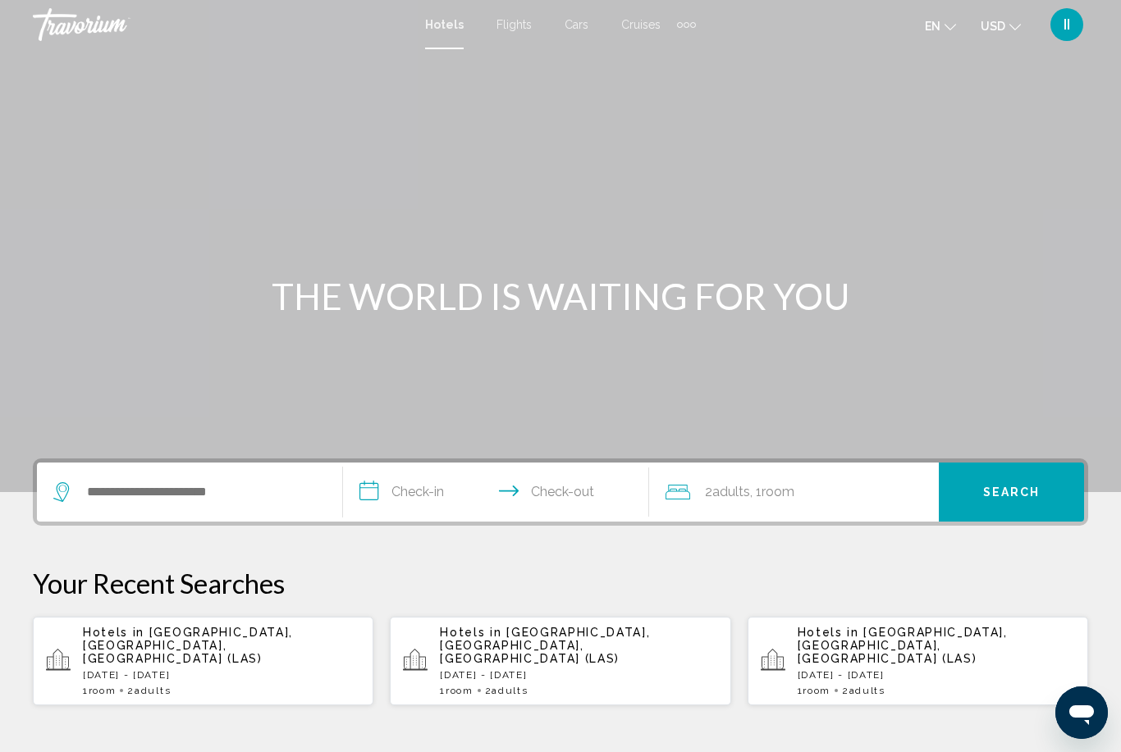
click at [152, 508] on div "Search widget" at bounding box center [189, 492] width 272 height 59
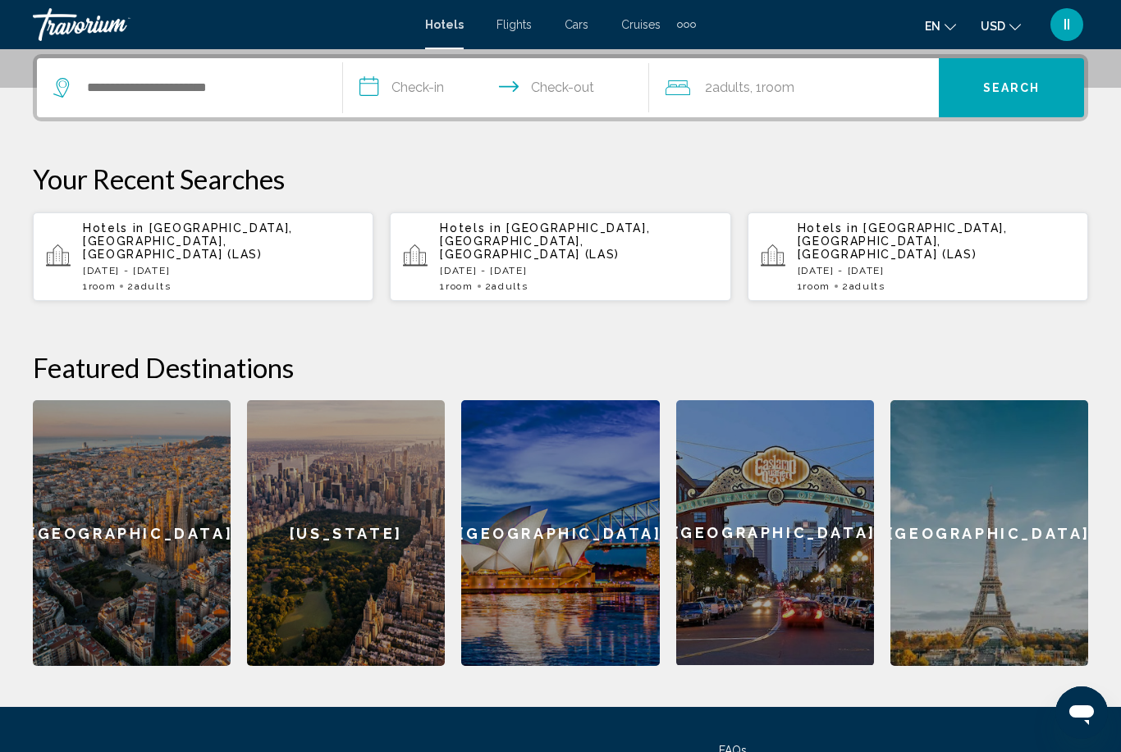
scroll to position [405, 0]
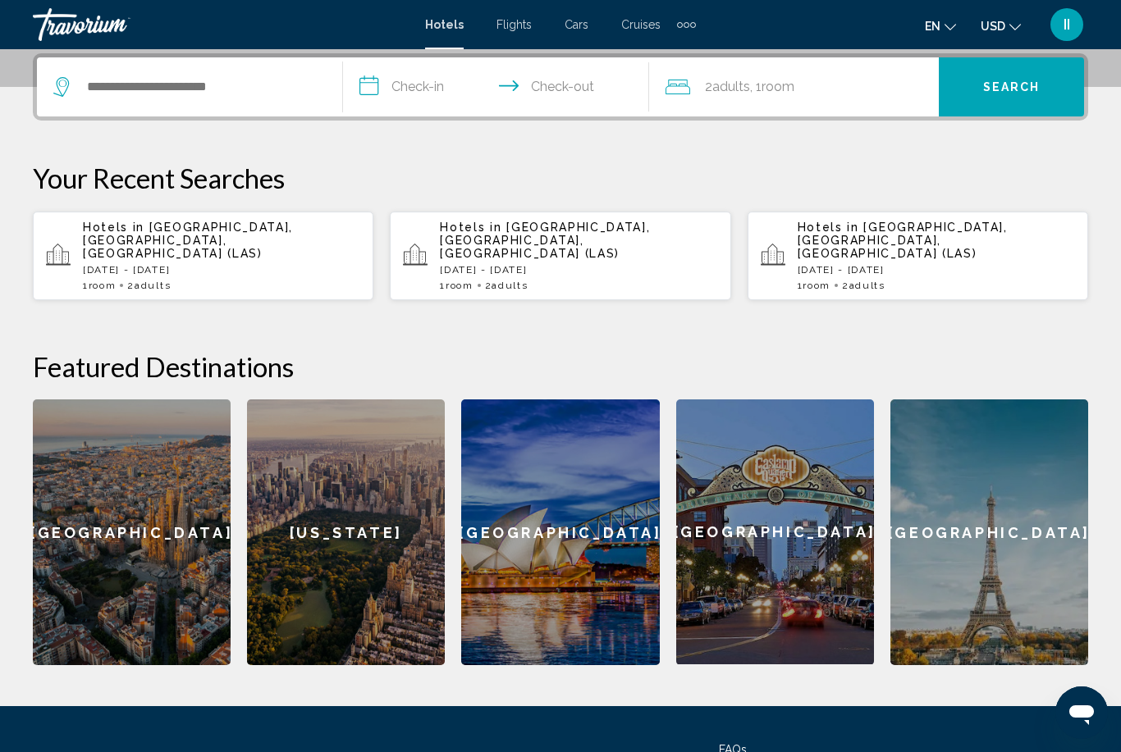
click at [203, 65] on div "Search widget" at bounding box center [189, 86] width 272 height 59
click at [206, 81] on input "Search widget" at bounding box center [201, 87] width 232 height 25
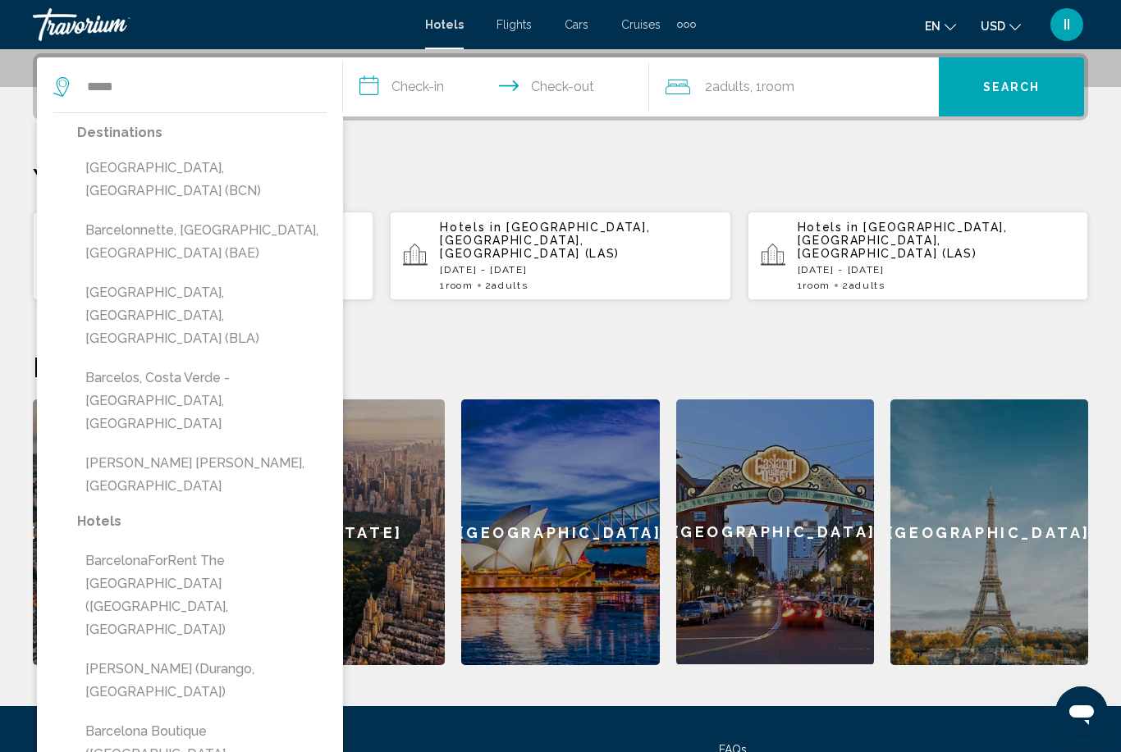
click at [198, 169] on button "Barcelona, Spain (BCN)" at bounding box center [201, 180] width 249 height 54
type input "**********"
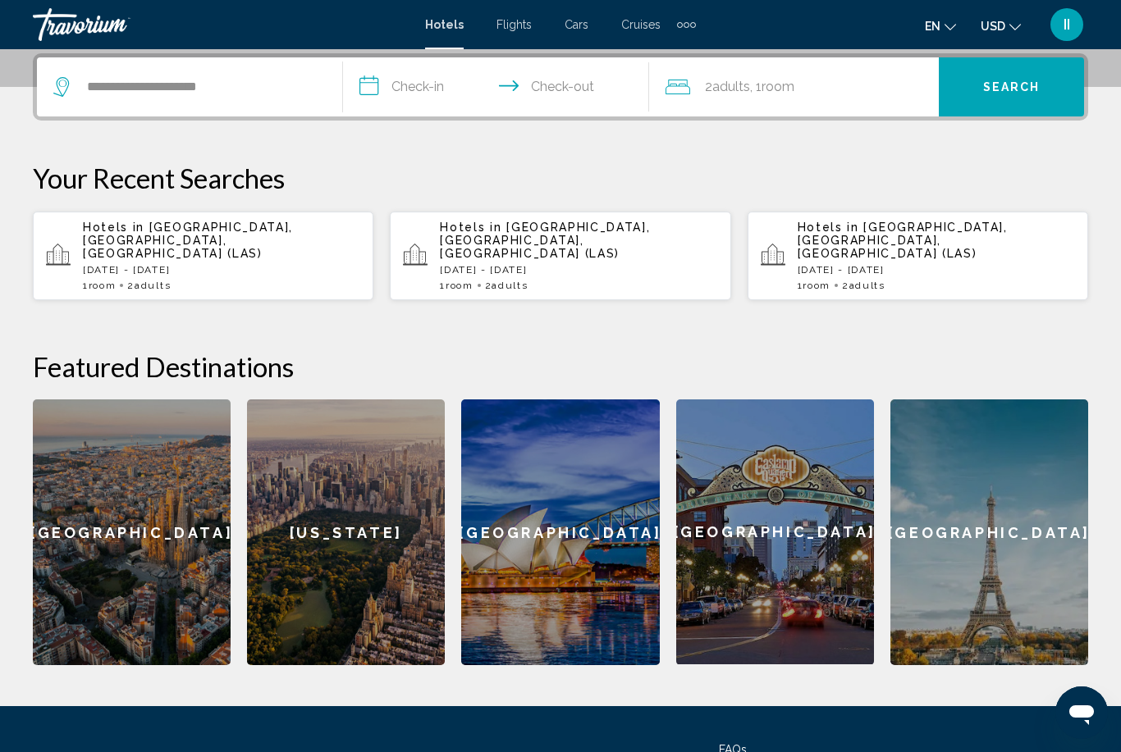
click at [412, 102] on input "**********" at bounding box center [499, 89] width 313 height 64
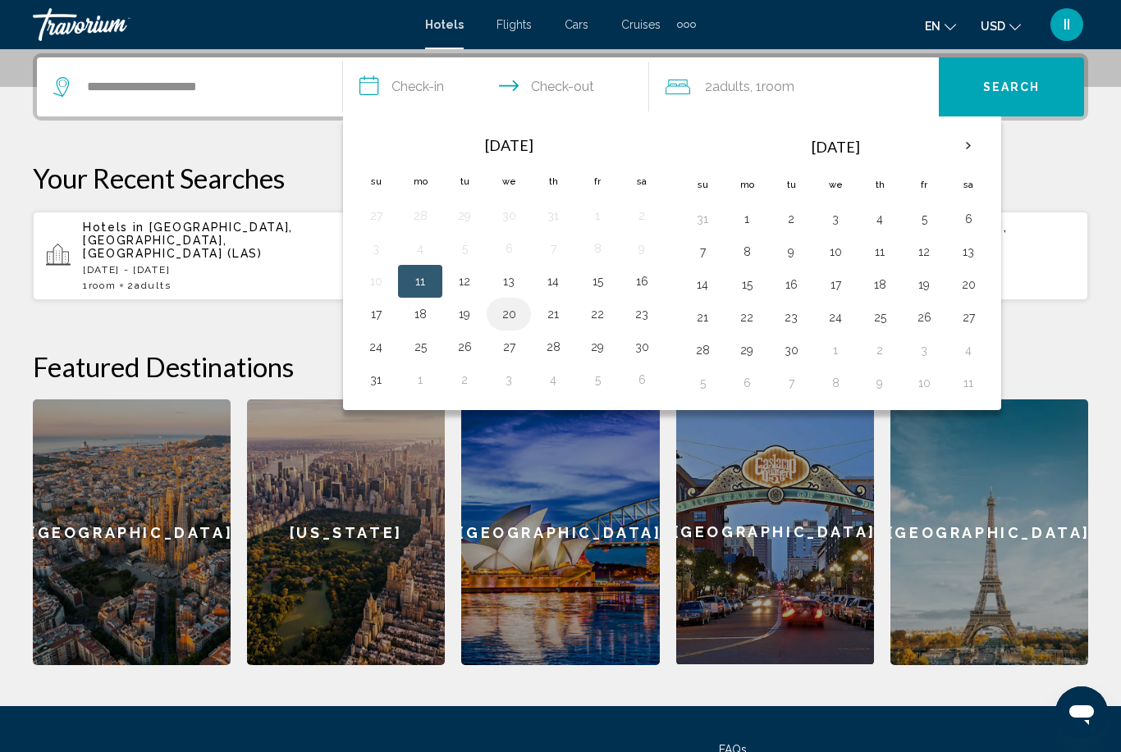
click at [506, 313] on button "20" at bounding box center [508, 314] width 26 height 23
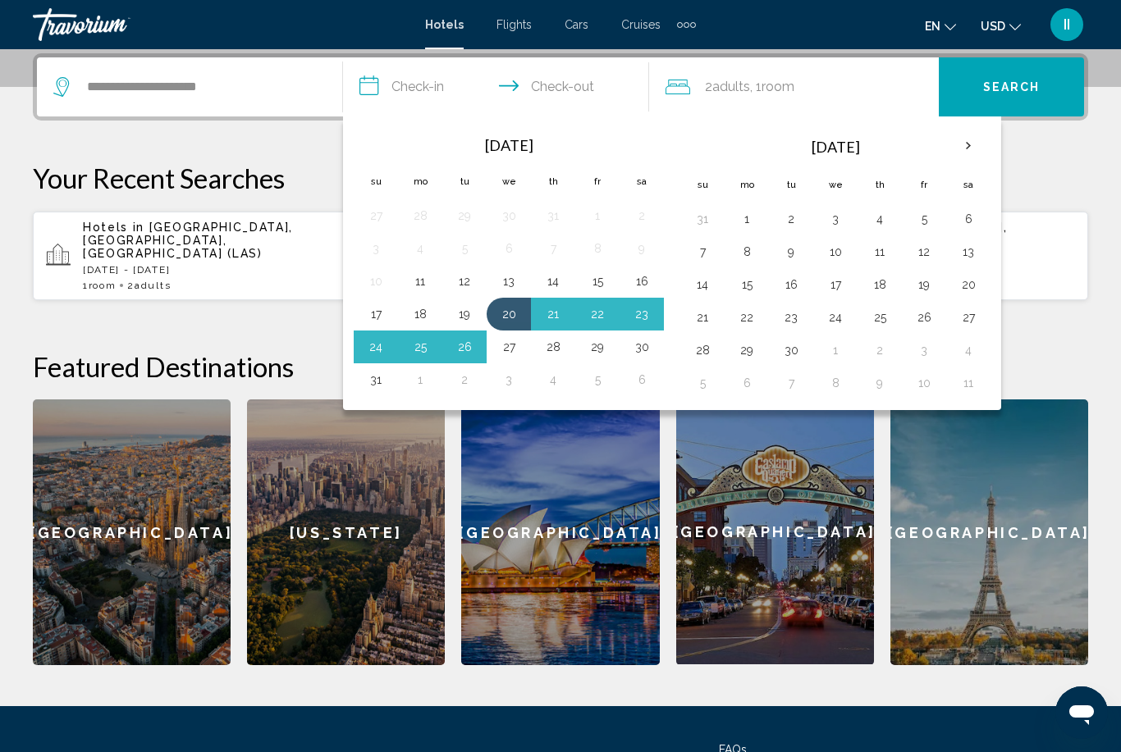
click at [514, 350] on button "27" at bounding box center [508, 347] width 26 height 23
type input "**********"
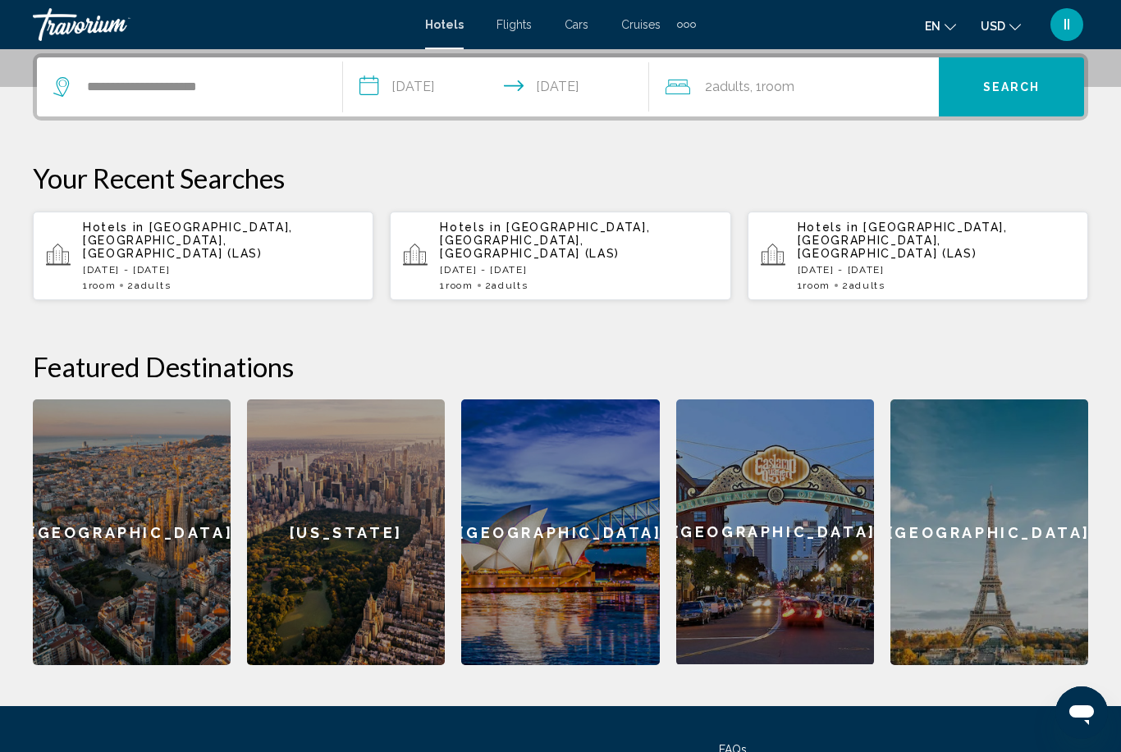
click at [1004, 96] on button "Search" at bounding box center [1010, 86] width 145 height 59
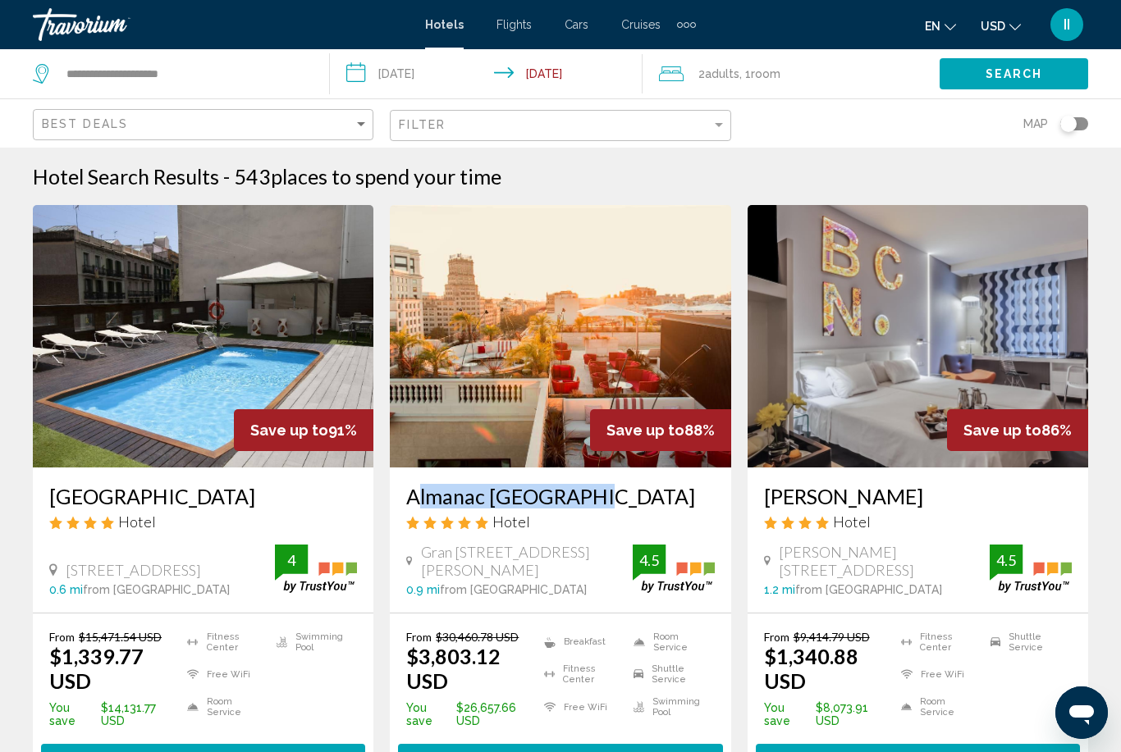
drag, startPoint x: 396, startPoint y: 488, endPoint x: 612, endPoint y: 495, distance: 215.9
click at [612, 495] on div "Almanac Barcelona Hotel Gran Via De Les Corts Catalanes 619 621, Barcelona 0.9 …" at bounding box center [560, 540] width 340 height 145
copy h3 "Almanac Barcelona"
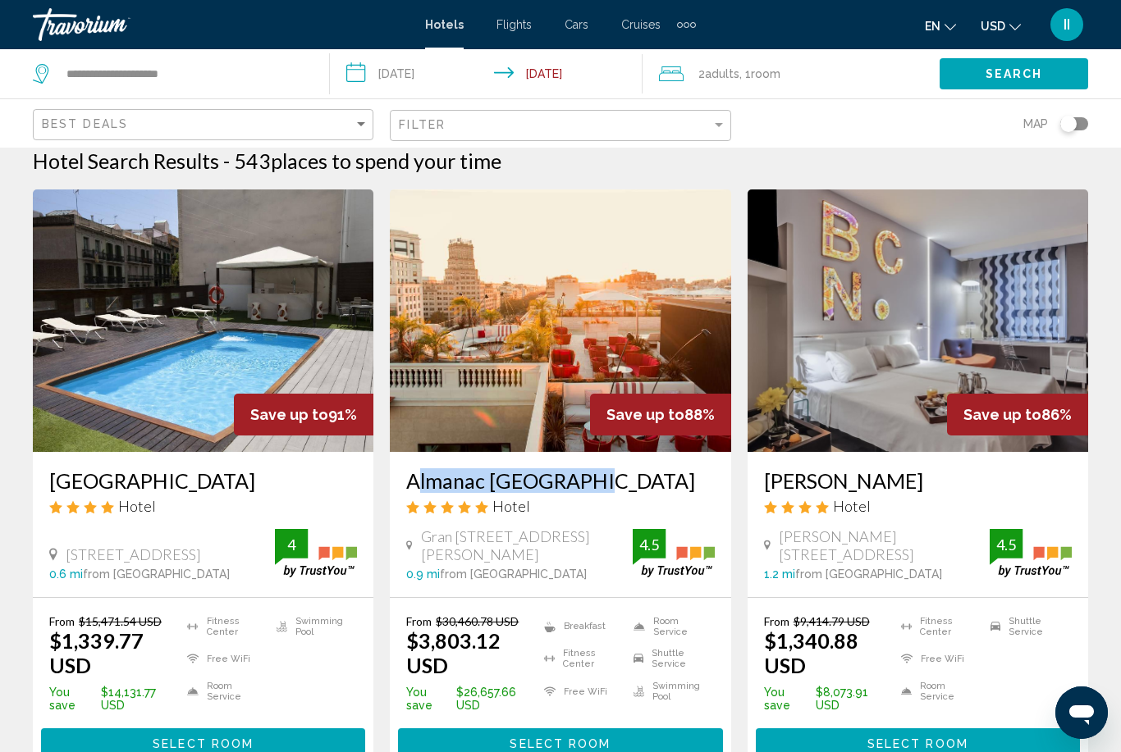
scroll to position [1, 0]
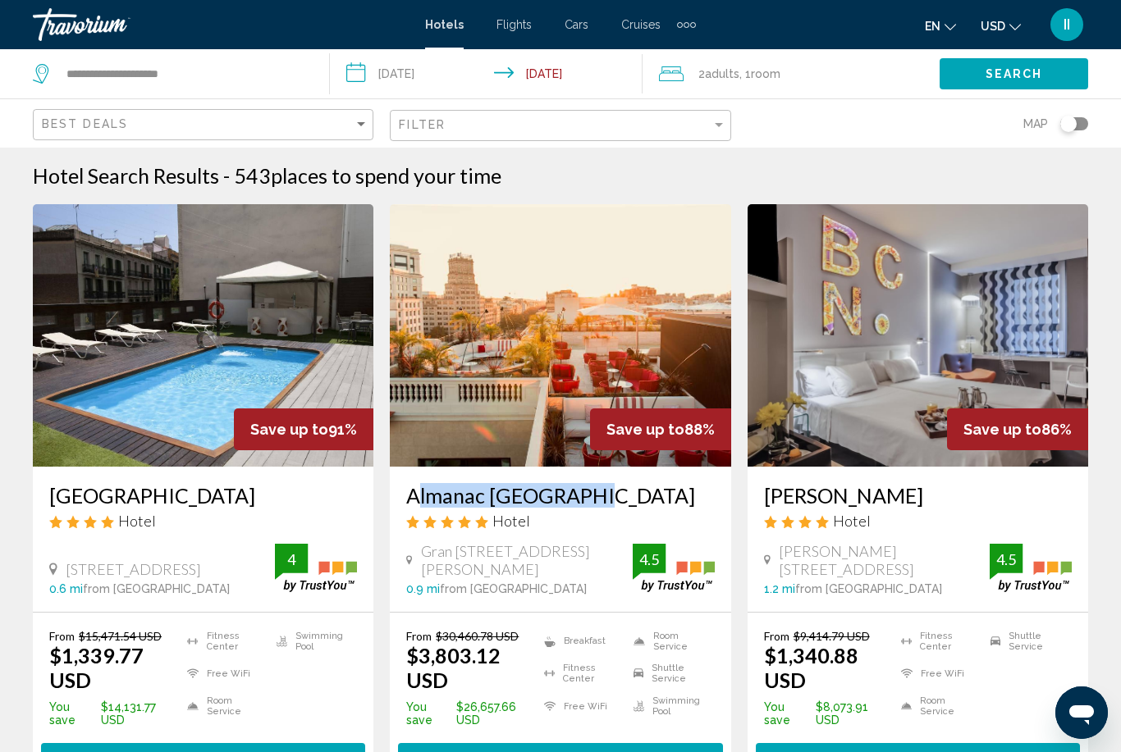
click at [509, 76] on input "**********" at bounding box center [490, 76] width 320 height 54
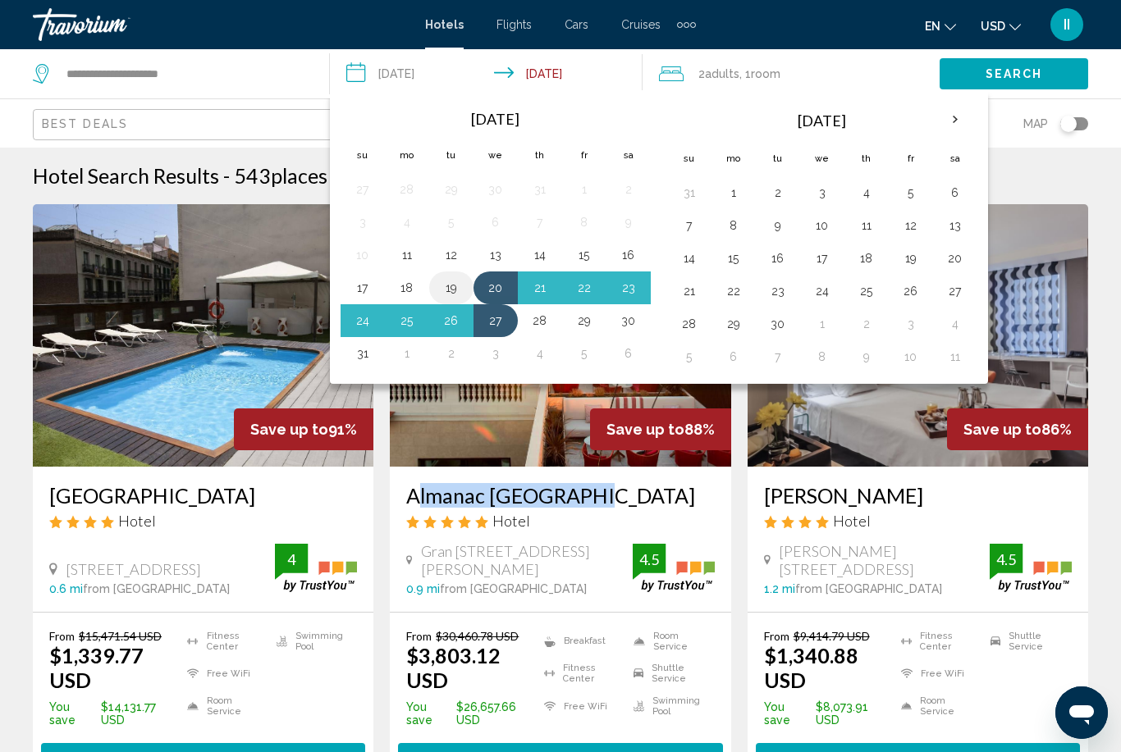
click at [452, 290] on button "19" at bounding box center [451, 287] width 26 height 23
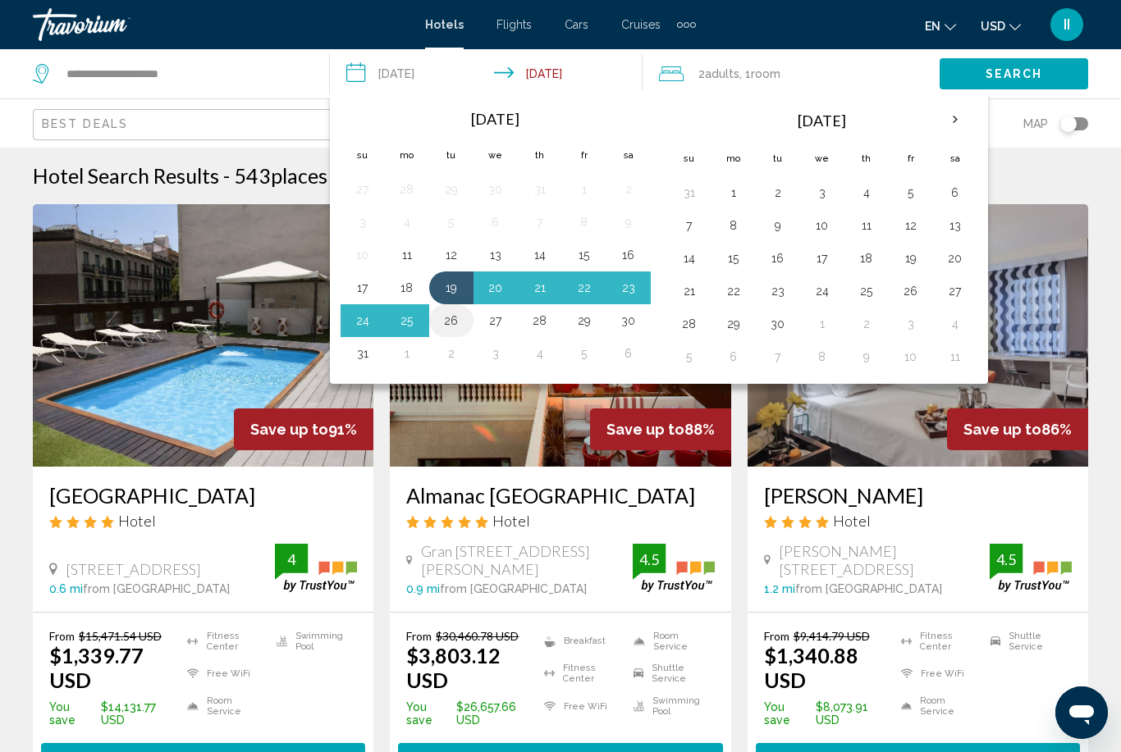
click at [454, 328] on button "26" at bounding box center [451, 320] width 26 height 23
type input "**********"
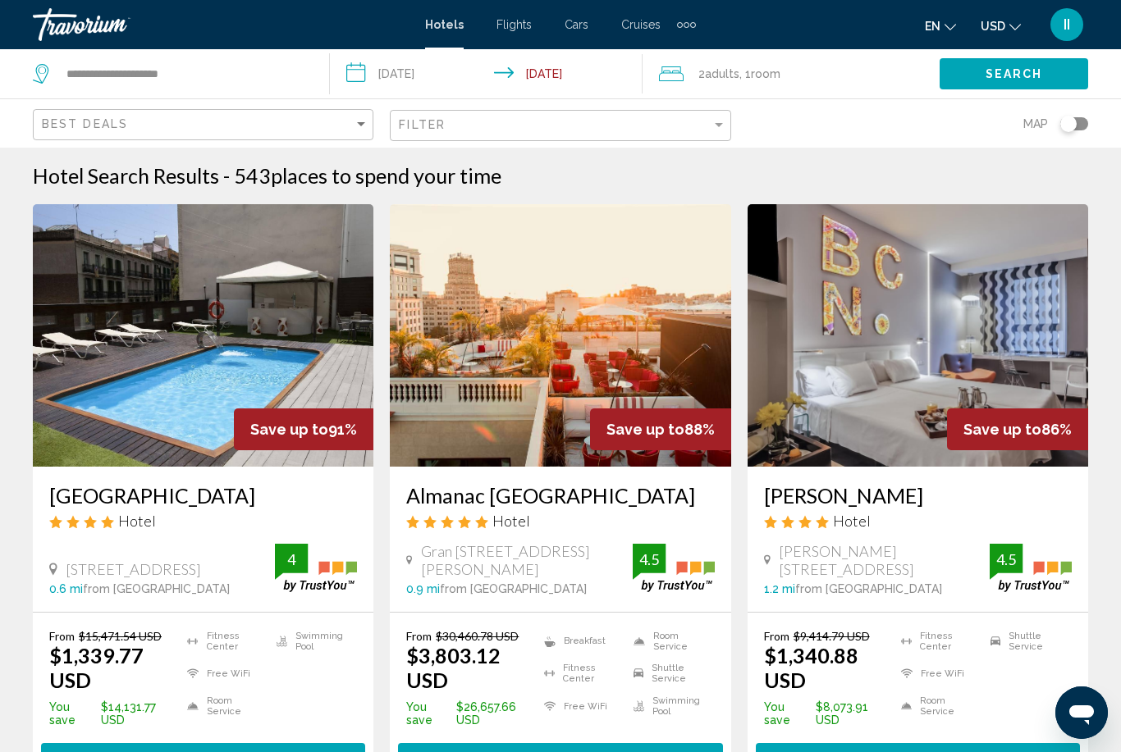
click at [1060, 79] on button "Search" at bounding box center [1013, 73] width 148 height 30
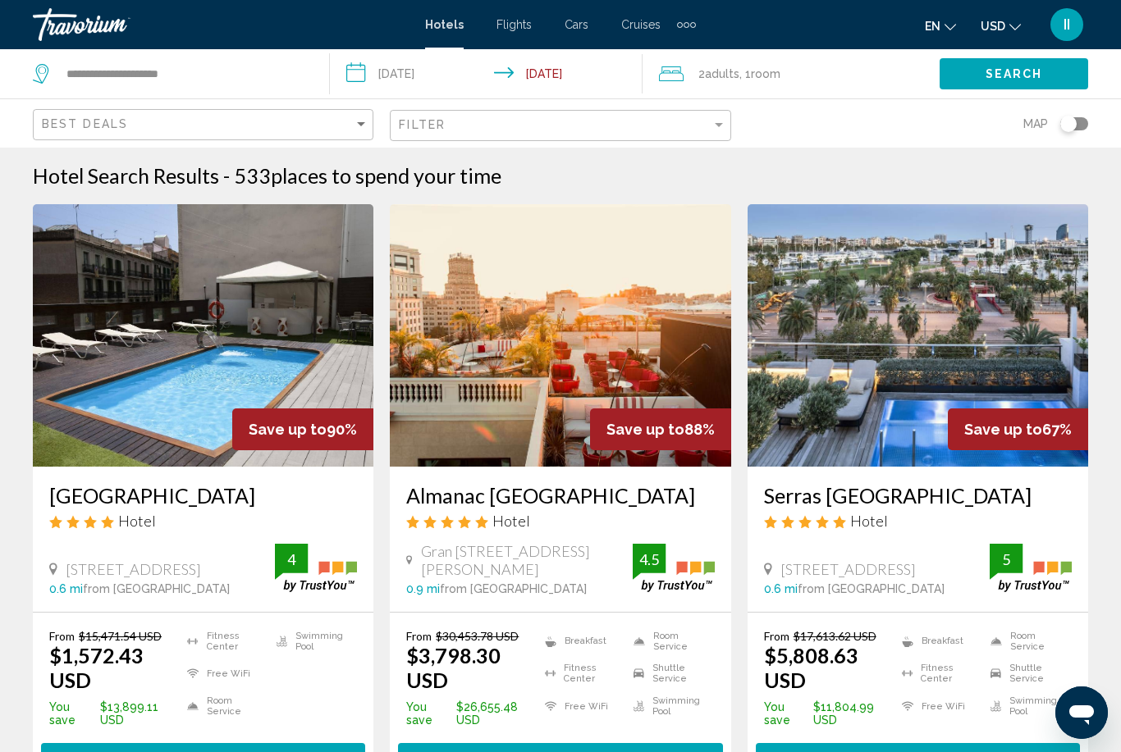
click at [523, 502] on h3 "Almanac Barcelona" at bounding box center [560, 495] width 308 height 25
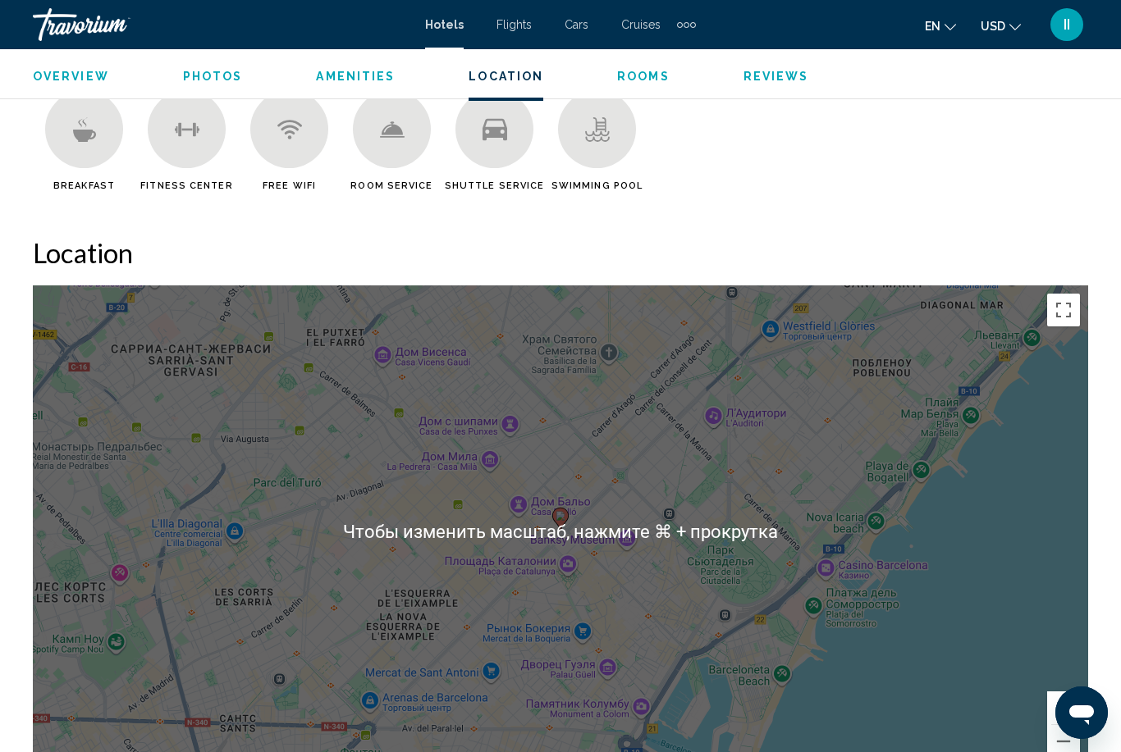
scroll to position [1495, 0]
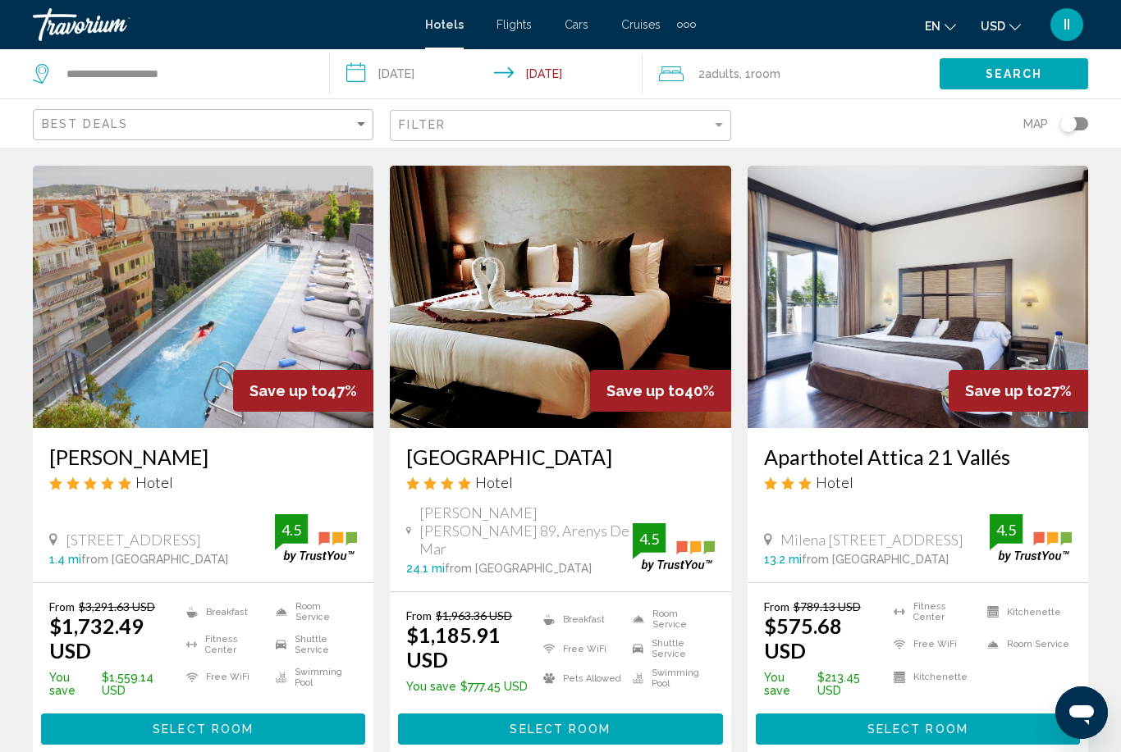
scroll to position [660, 0]
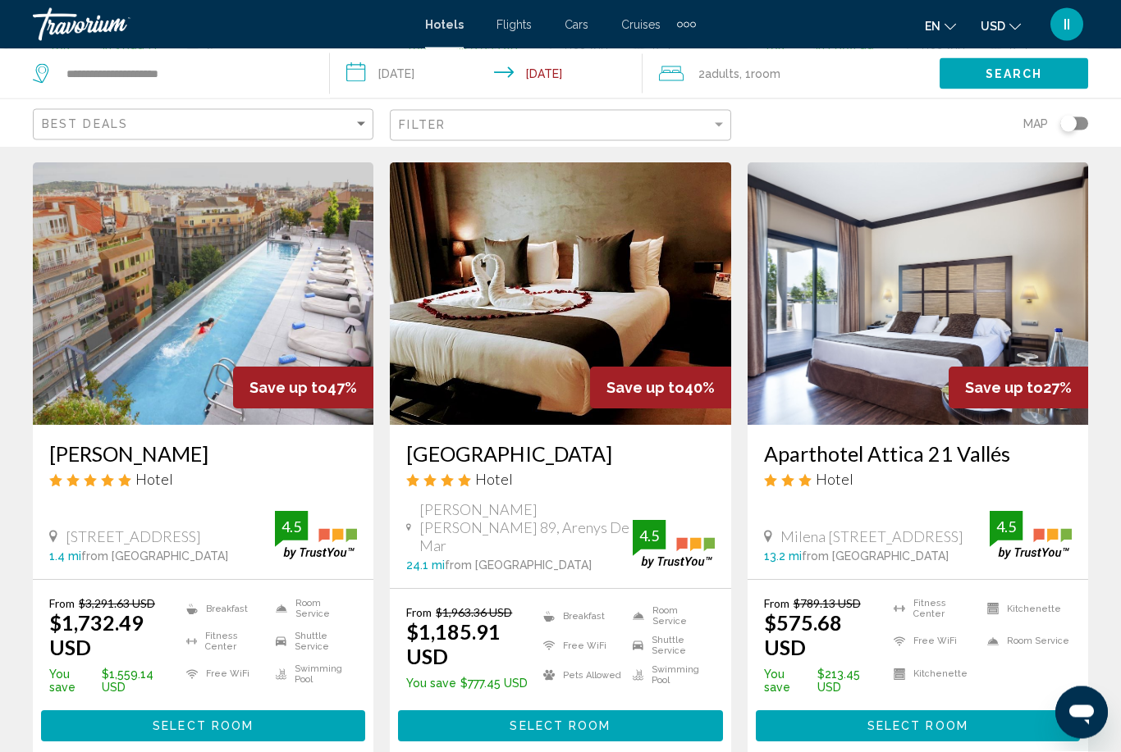
drag, startPoint x: 49, startPoint y: 459, endPoint x: 203, endPoint y: 447, distance: 154.6
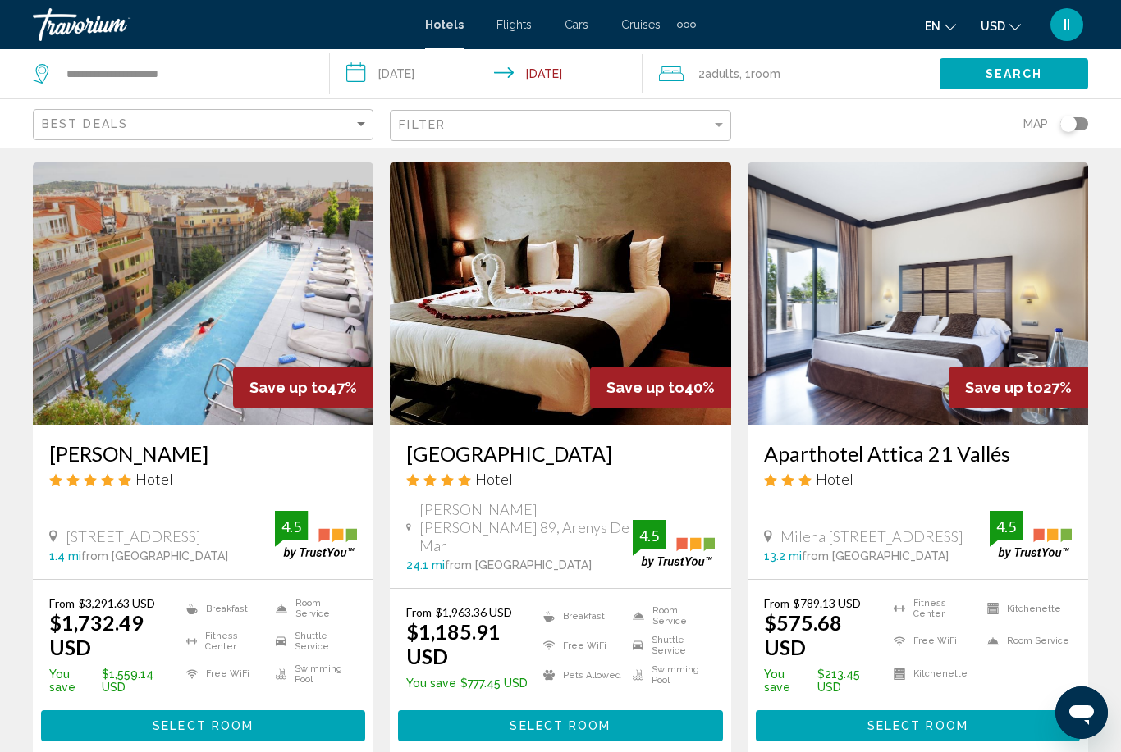
drag, startPoint x: 185, startPoint y: 455, endPoint x: 50, endPoint y: 446, distance: 134.8
click at [50, 446] on h3 "Ohla Eixample" at bounding box center [203, 453] width 308 height 25
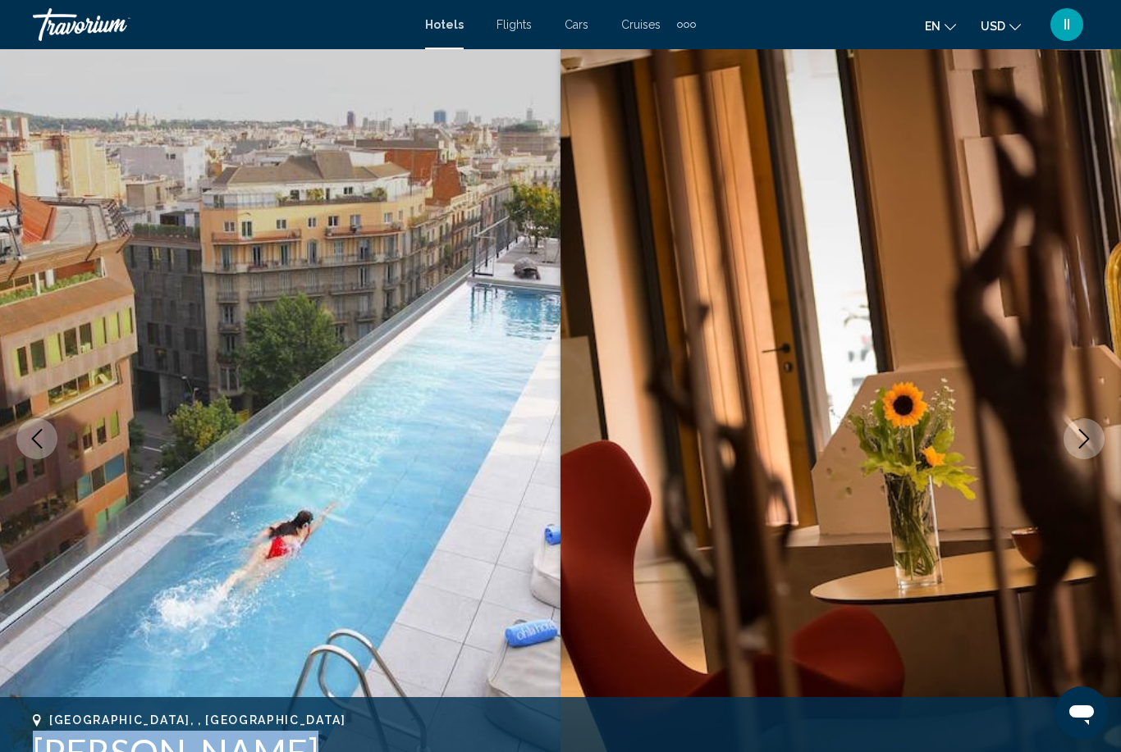
drag, startPoint x: 23, startPoint y: 750, endPoint x: 263, endPoint y: 751, distance: 240.4
click at [263, 751] on div "Barcelona, , Spain Ohla Eixample 4.5 Address Carrer Còrsega 289, Barcelona 0800…" at bounding box center [560, 763] width 1121 height 98
copy h1 "Ohla Eixample"
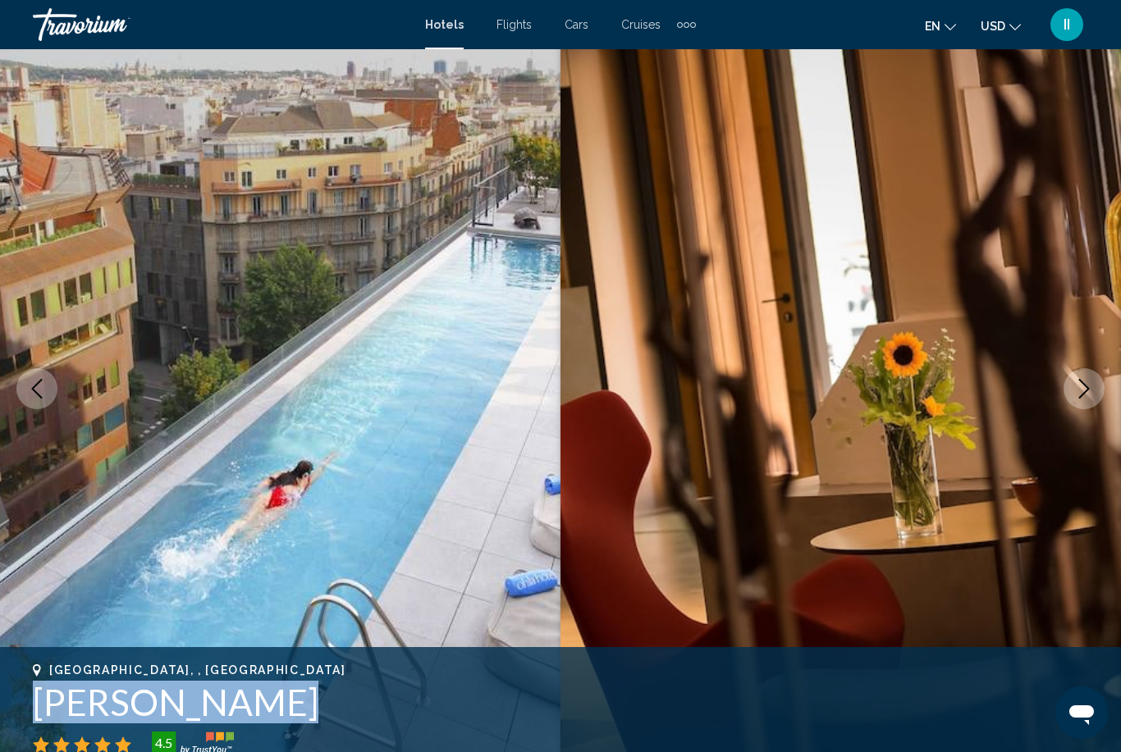
scroll to position [52, 0]
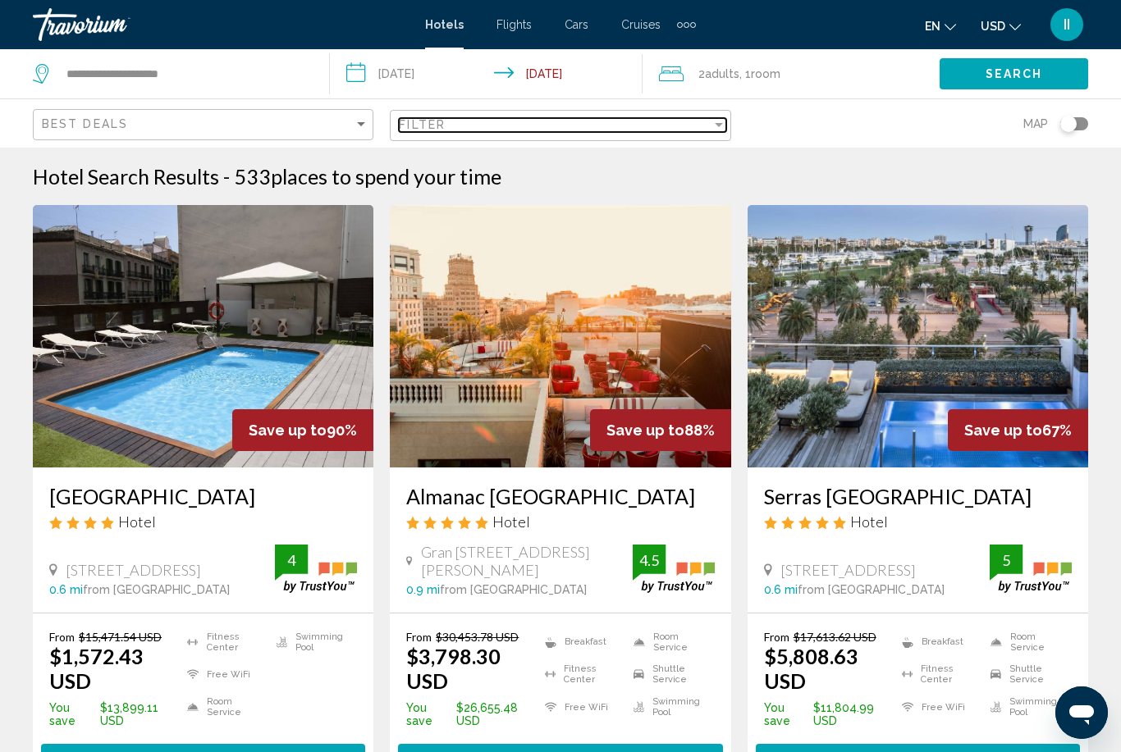
click at [445, 122] on span "Filter" at bounding box center [422, 124] width 47 height 13
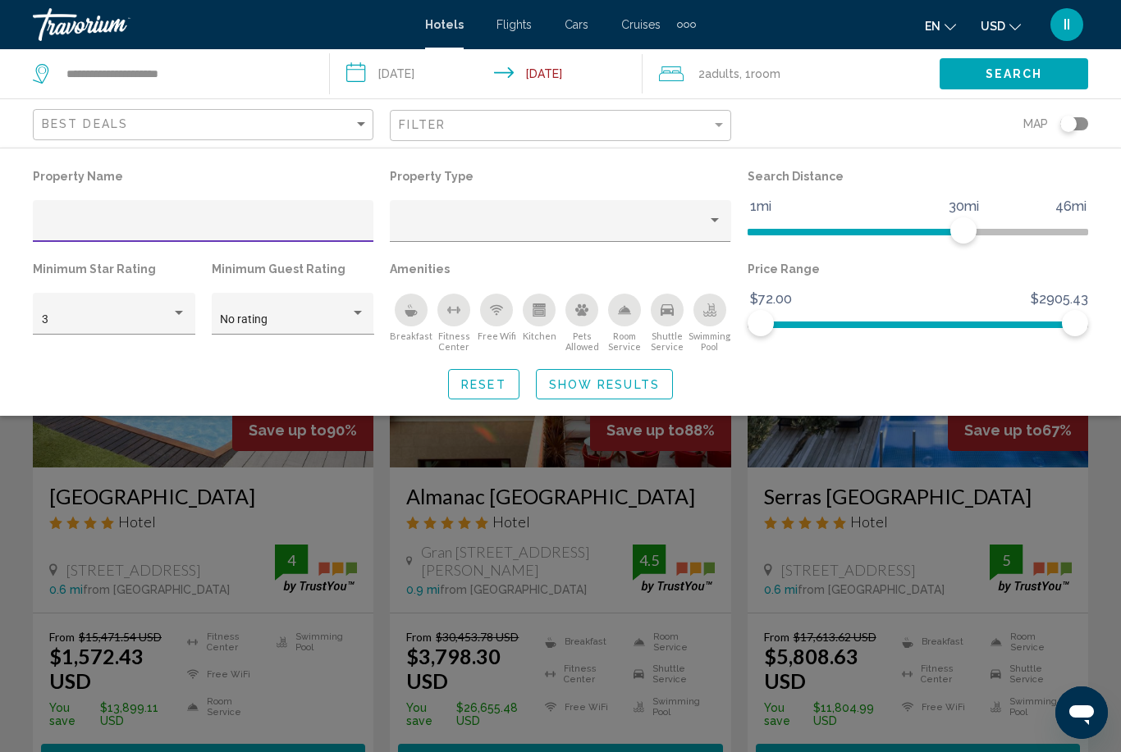
click at [431, 132] on div "Filter" at bounding box center [562, 126] width 326 height 30
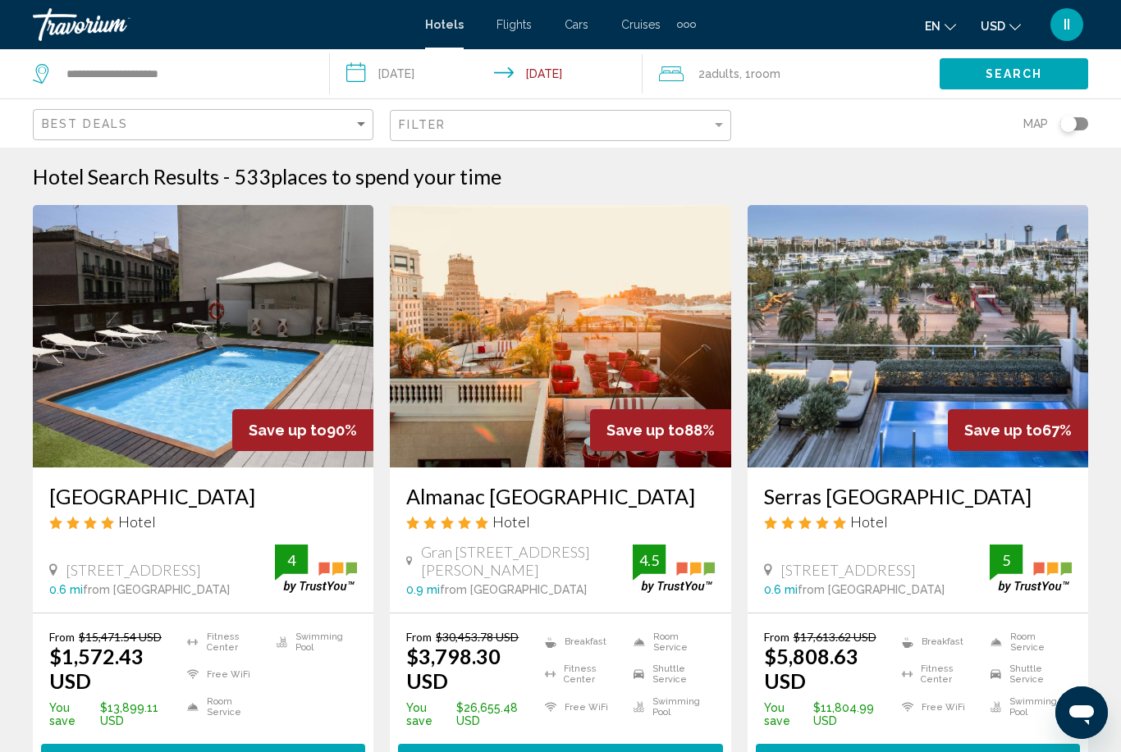
click at [431, 132] on div "Filter" at bounding box center [562, 126] width 326 height 30
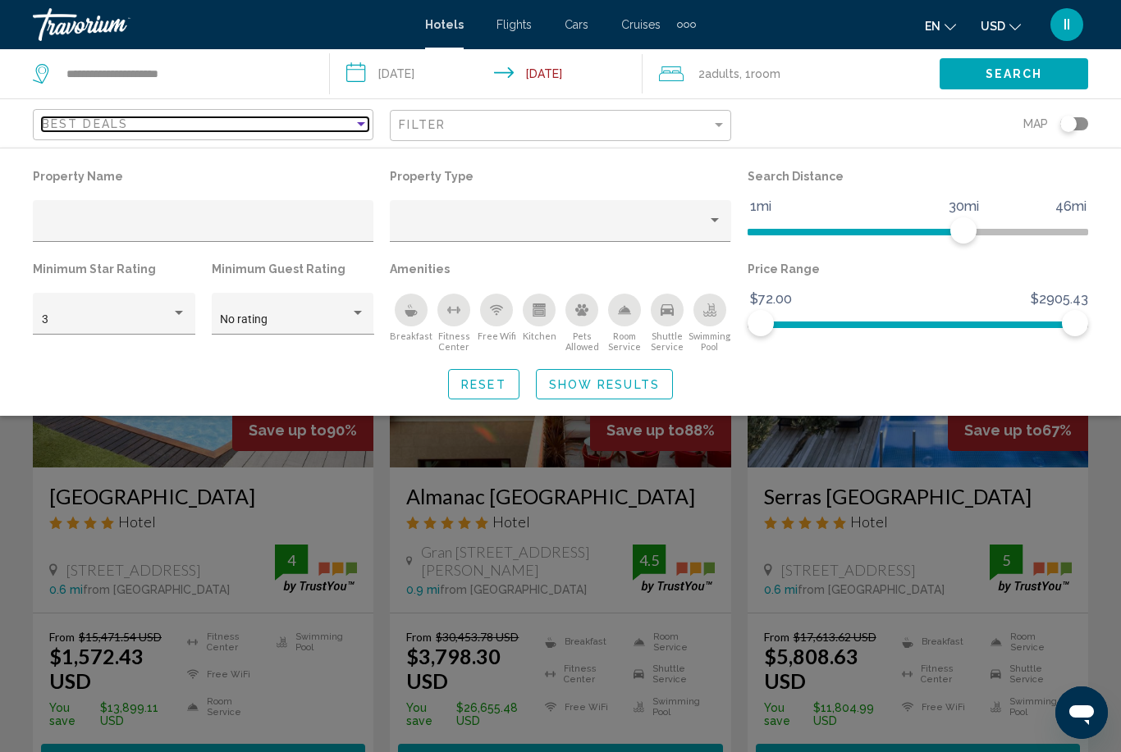
click at [343, 125] on div "Best Deals" at bounding box center [198, 123] width 312 height 13
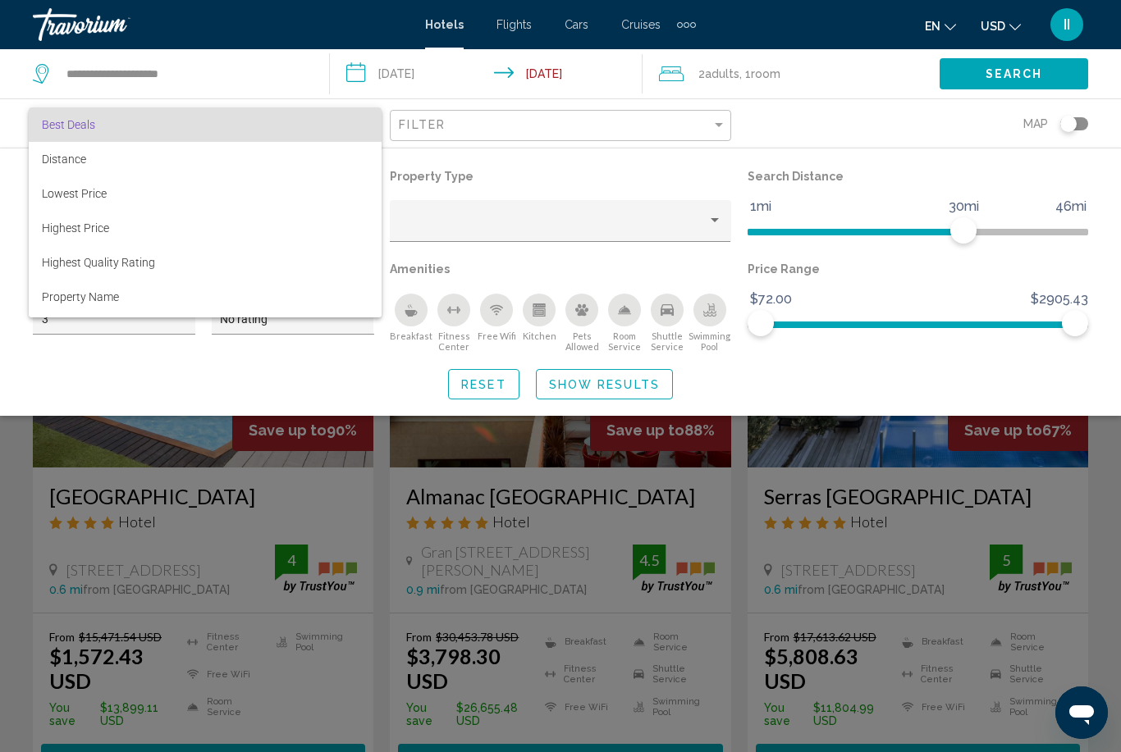
click at [401, 126] on div at bounding box center [560, 376] width 1121 height 752
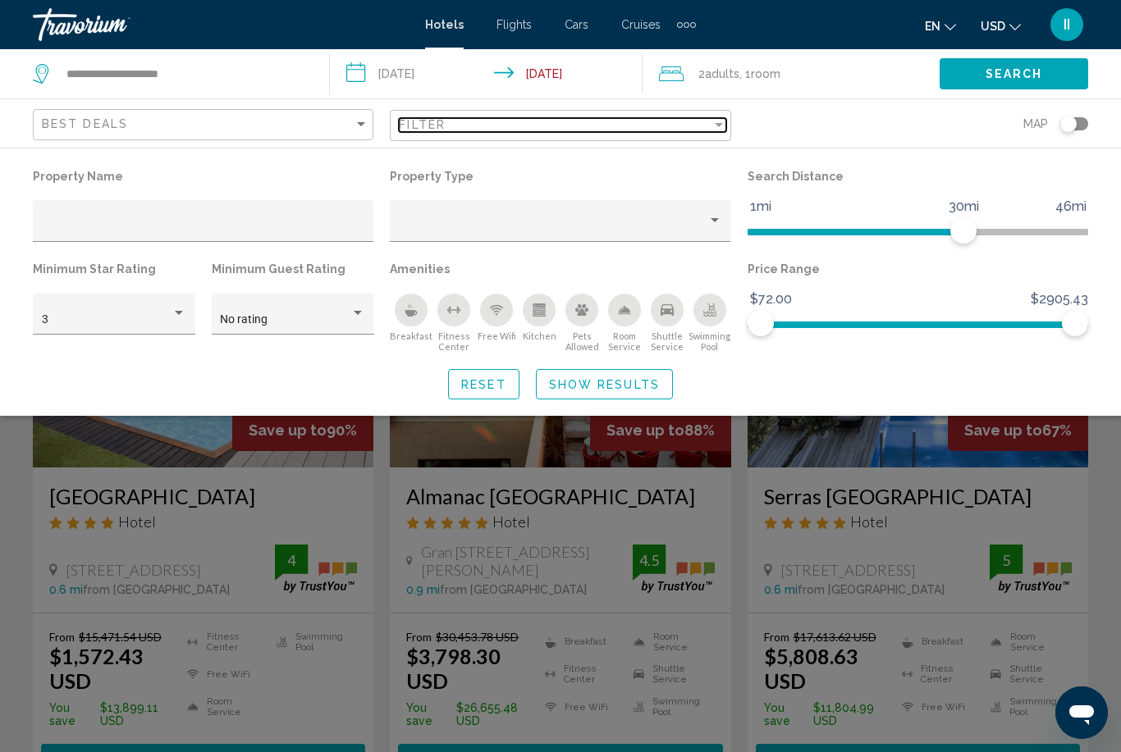
click at [401, 126] on span "Filter" at bounding box center [422, 124] width 47 height 13
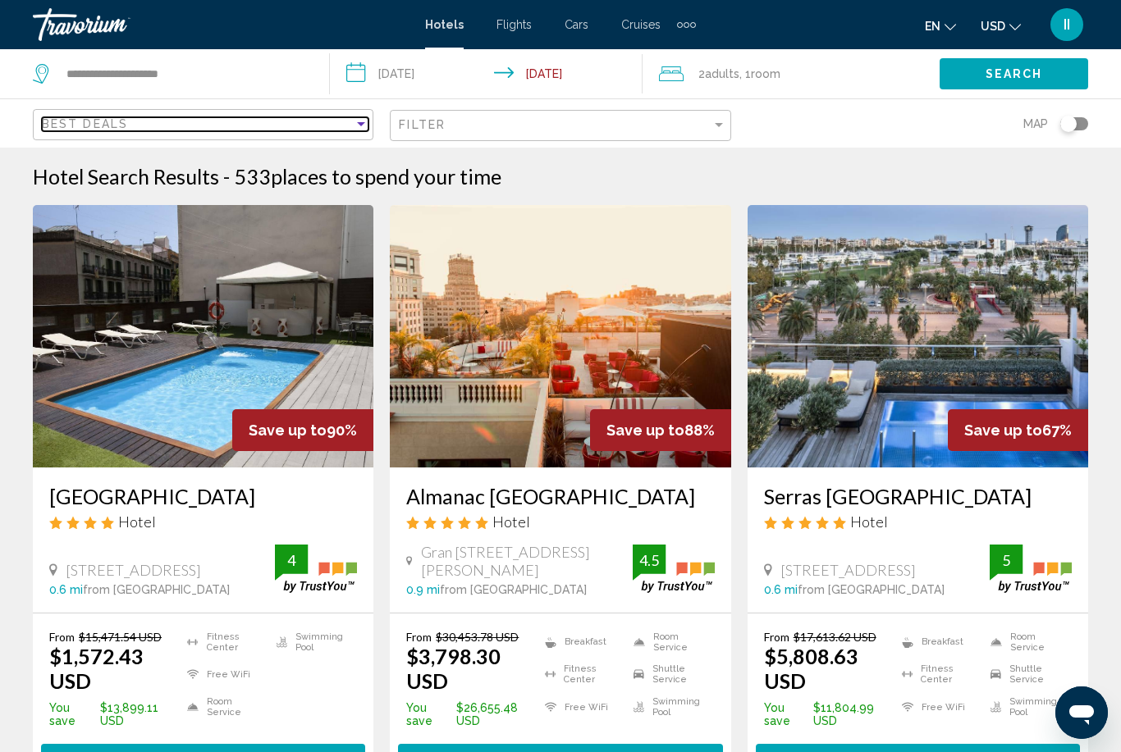
click at [363, 123] on div "Sort by" at bounding box center [361, 124] width 8 height 4
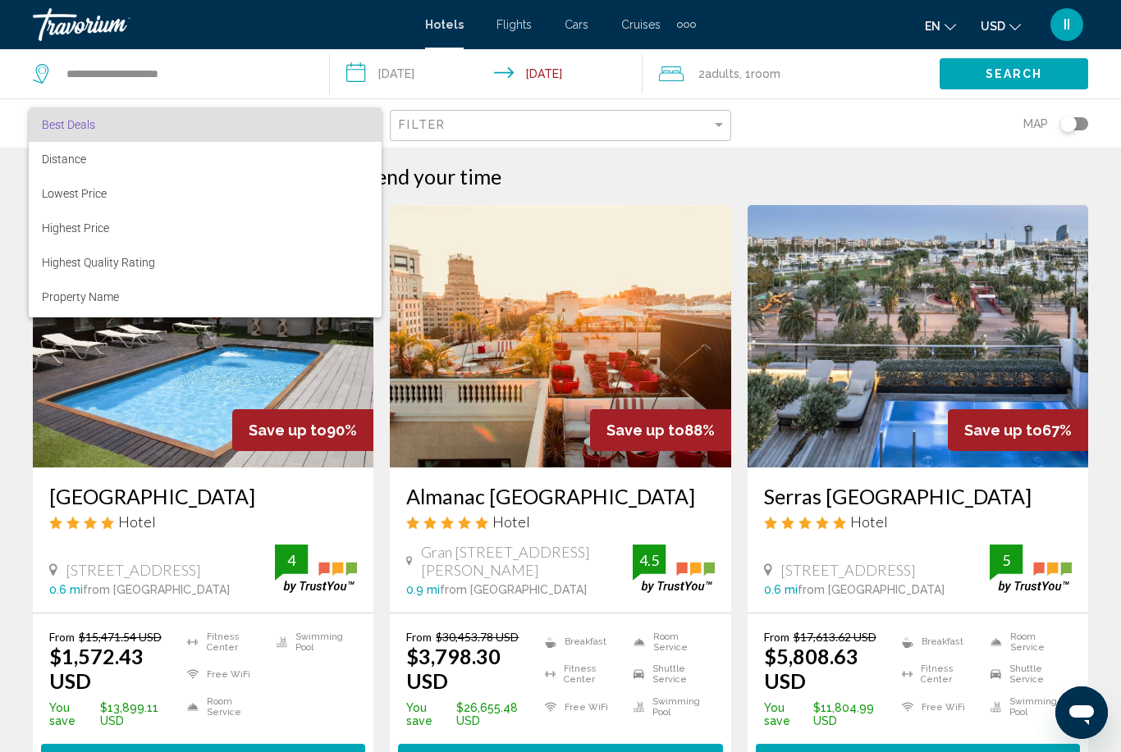
click at [363, 126] on span "Best Deals" at bounding box center [205, 124] width 326 height 34
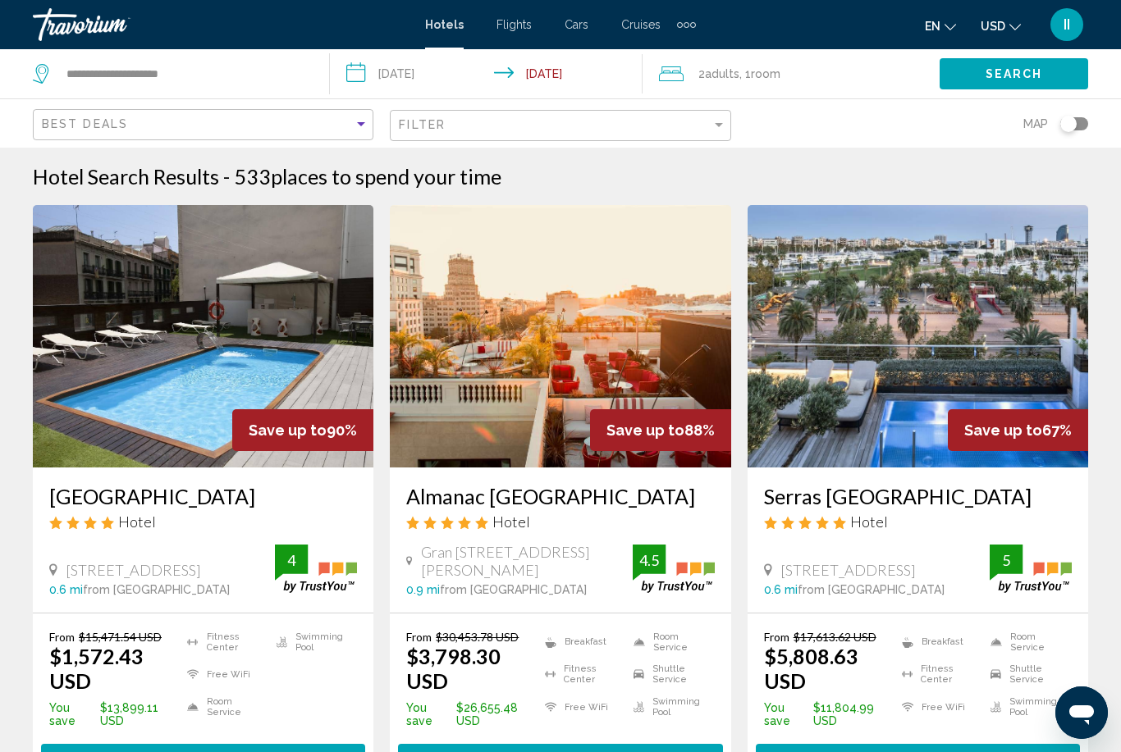
click at [520, 71] on input "**********" at bounding box center [490, 76] width 320 height 54
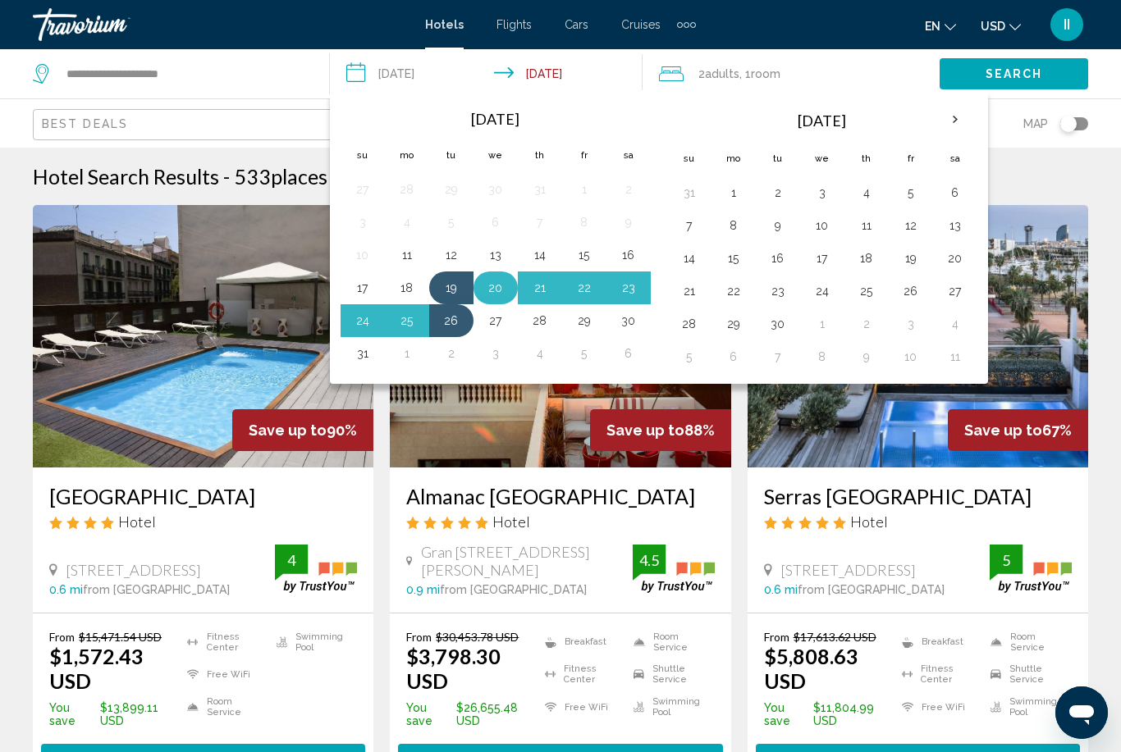
click at [496, 289] on button "20" at bounding box center [495, 287] width 26 height 23
click at [500, 331] on button "27" at bounding box center [495, 320] width 26 height 23
type input "**********"
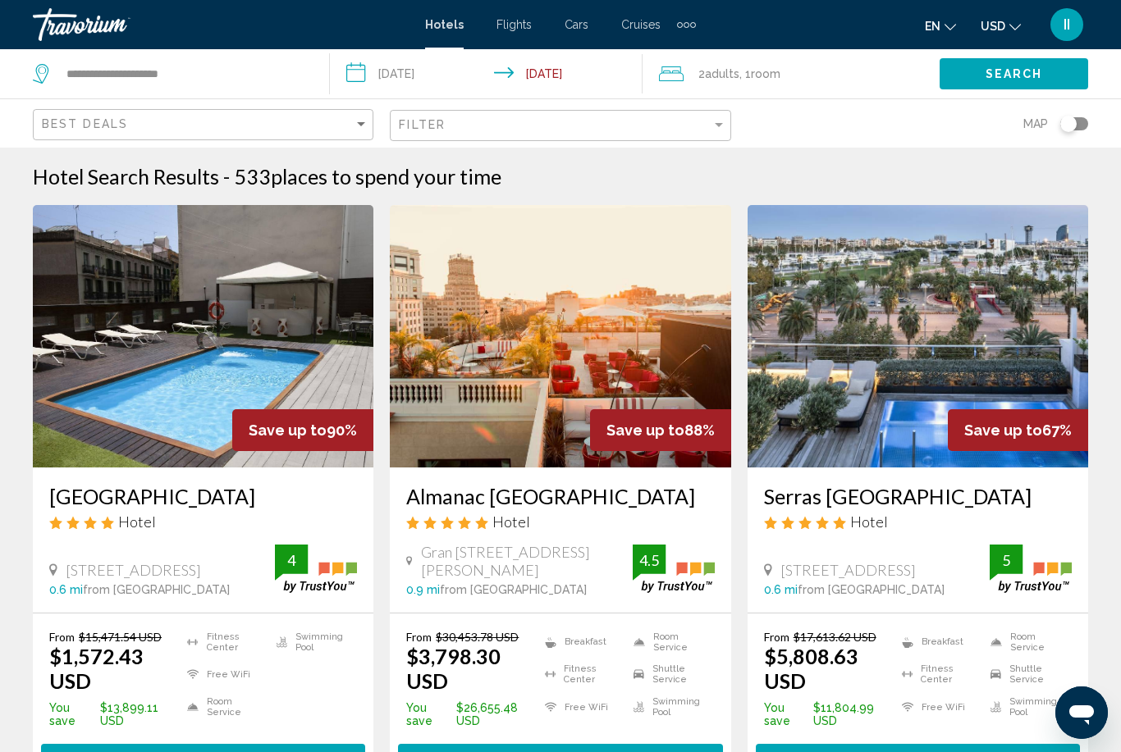
click at [1001, 81] on span "Search" at bounding box center [1013, 74] width 57 height 13
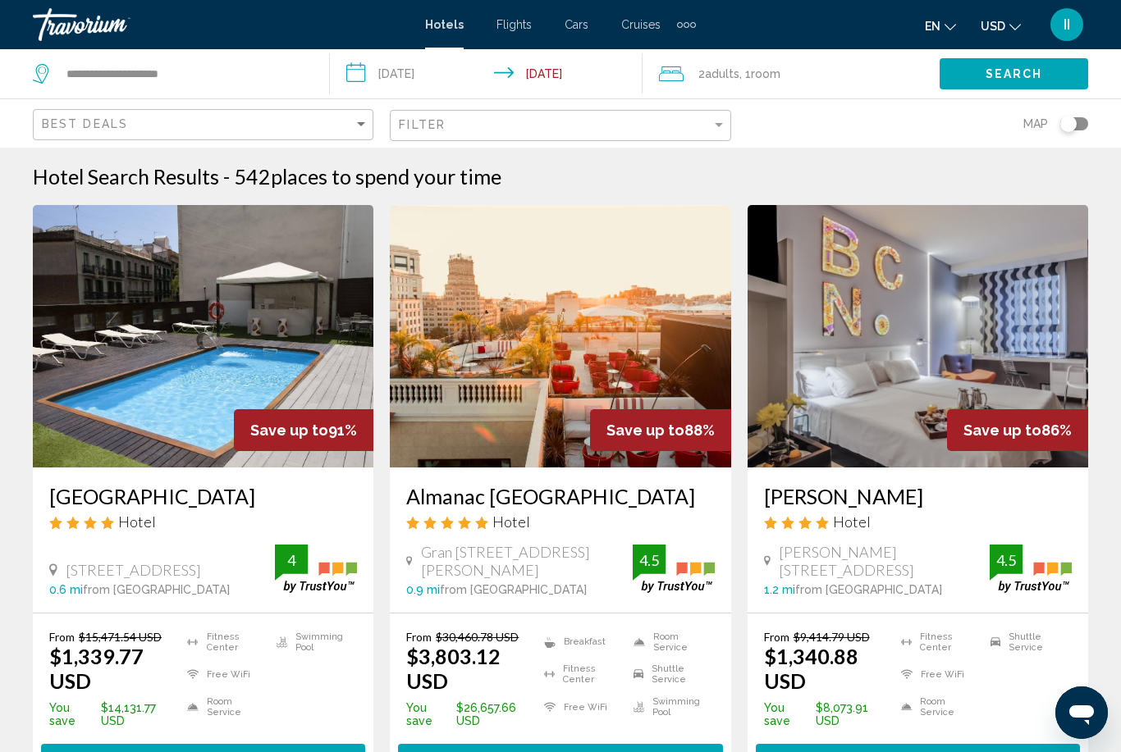
click at [500, 131] on div "Filter" at bounding box center [562, 126] width 326 height 30
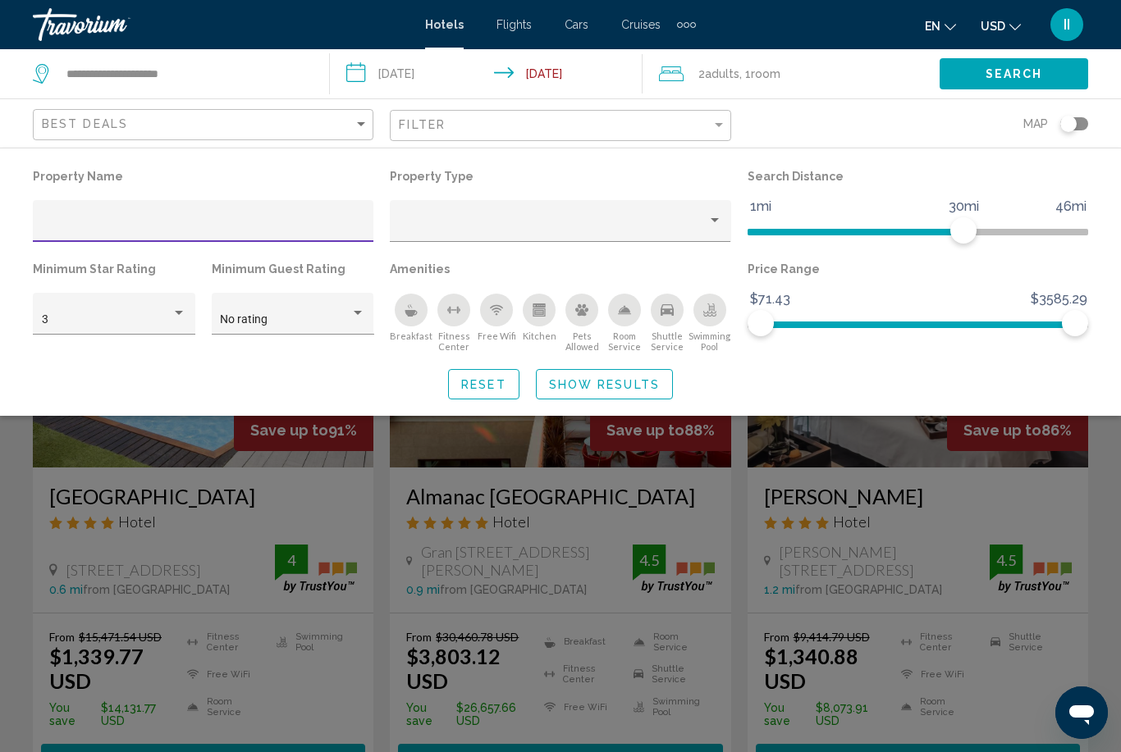
click at [245, 223] on input "Hotel Filters" at bounding box center [203, 227] width 323 height 13
type input "**********"
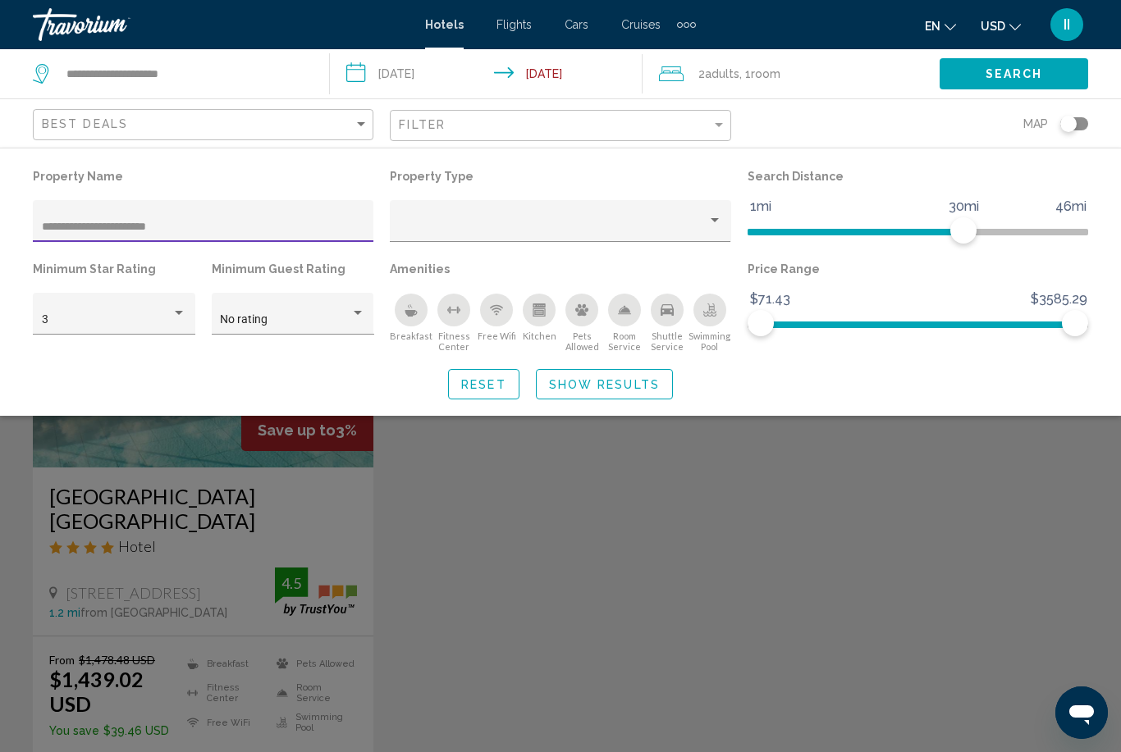
click at [596, 386] on span "Show Results" at bounding box center [604, 384] width 111 height 13
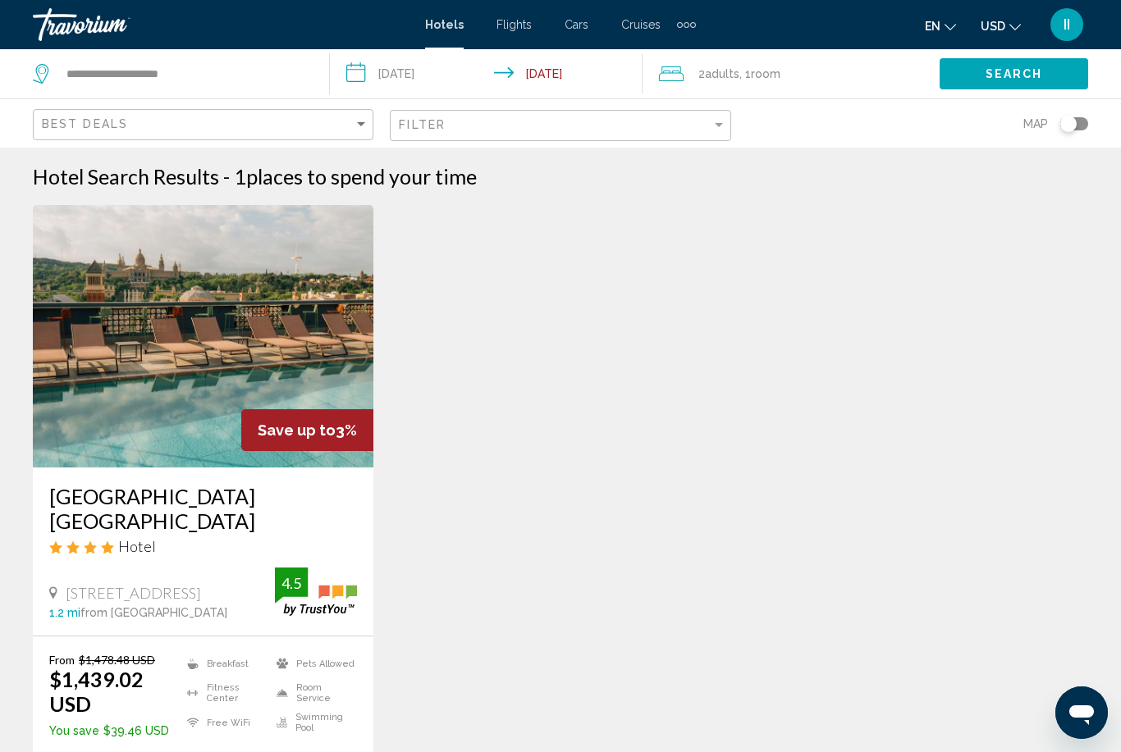
click at [166, 501] on h3 "Catalonia Barcelona Plaza" at bounding box center [203, 508] width 308 height 49
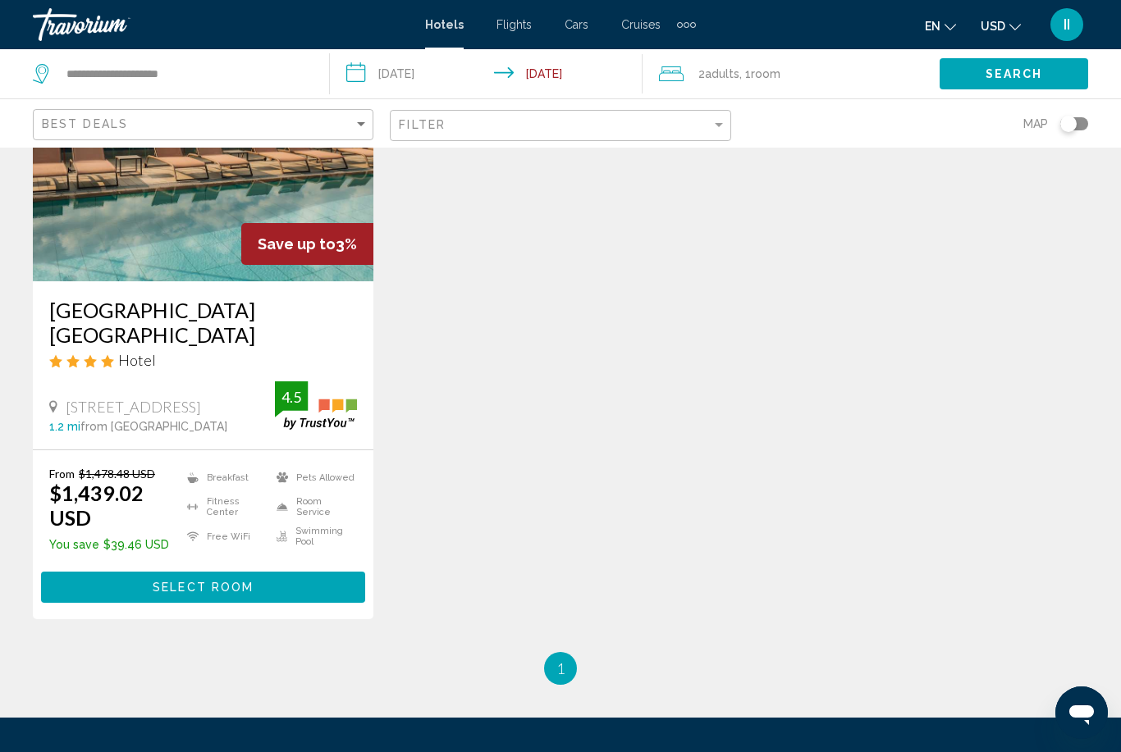
scroll to position [206, 0]
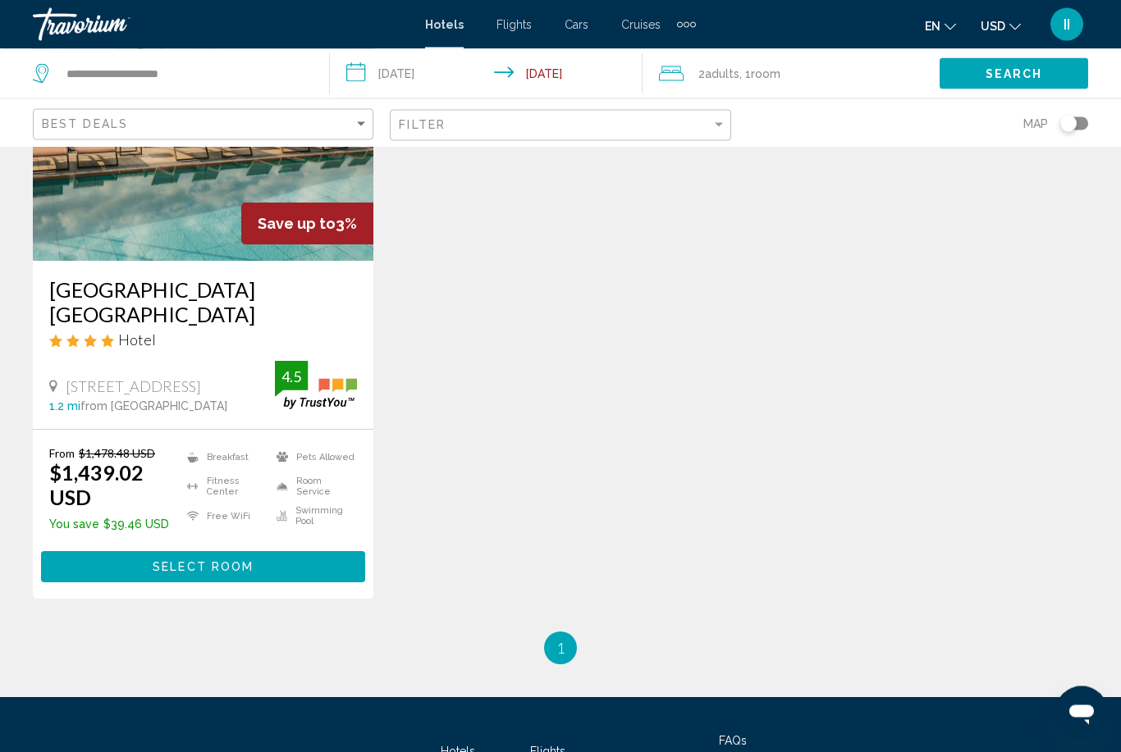
click at [240, 562] on span "Select Room" at bounding box center [203, 568] width 101 height 13
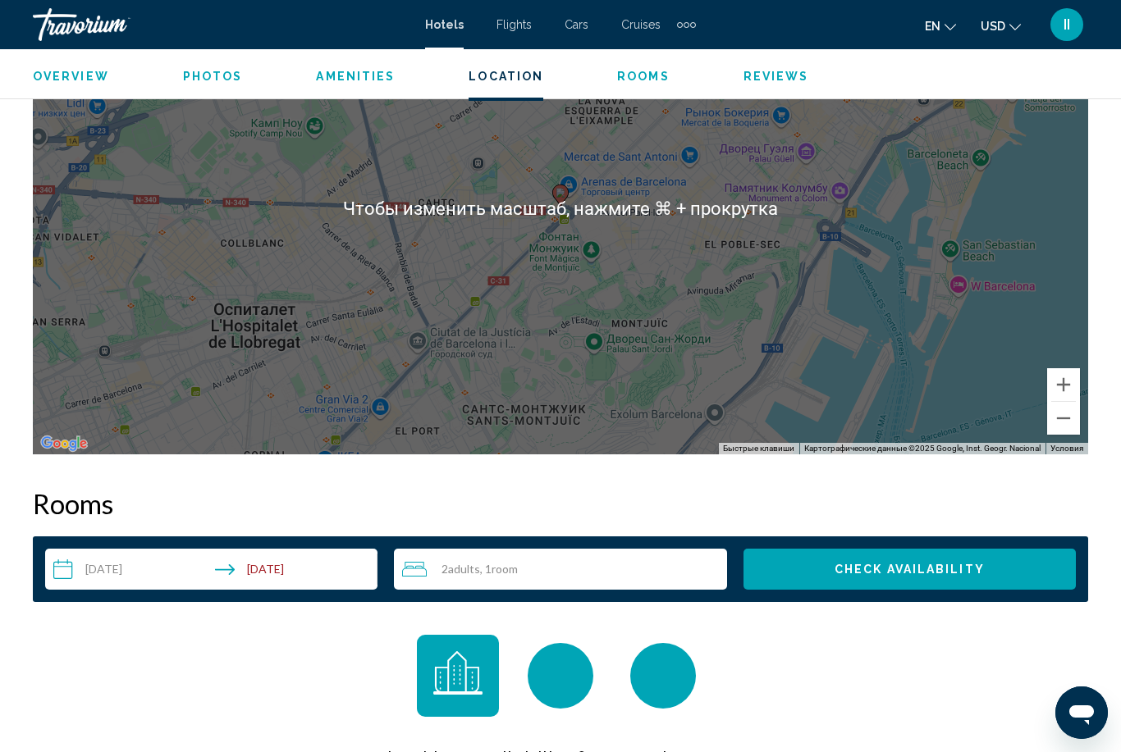
scroll to position [1974, 0]
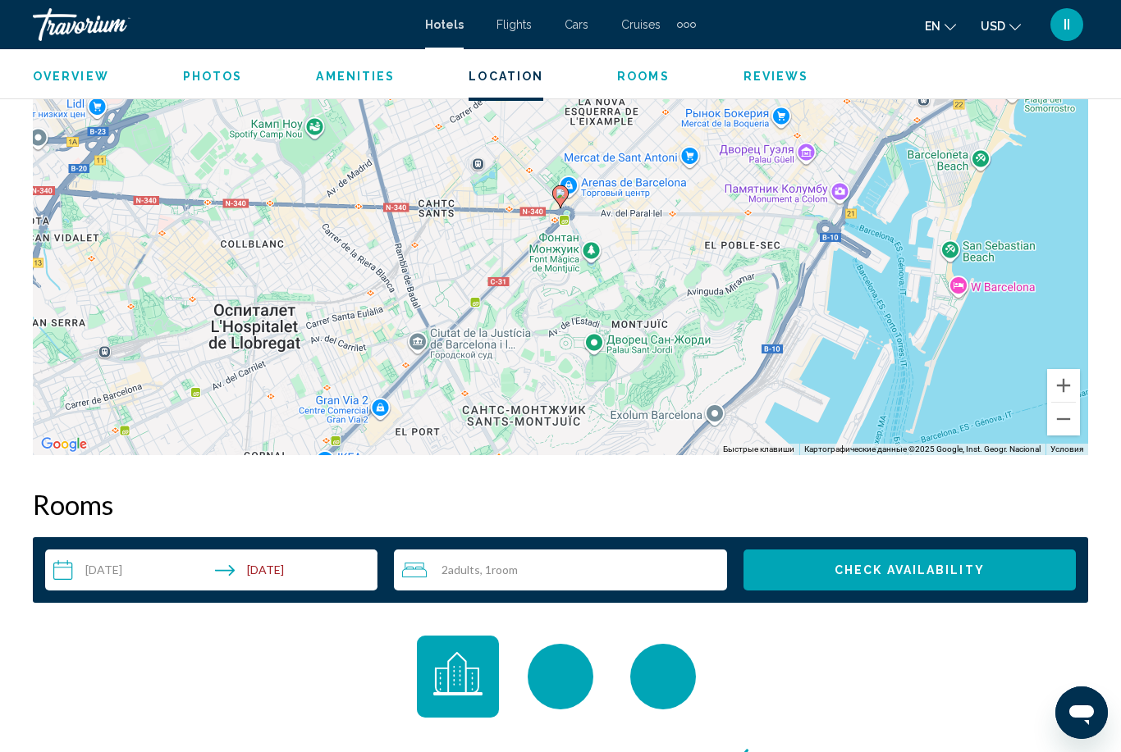
click at [448, 564] on span "2 Adult Adults" at bounding box center [460, 570] width 39 height 13
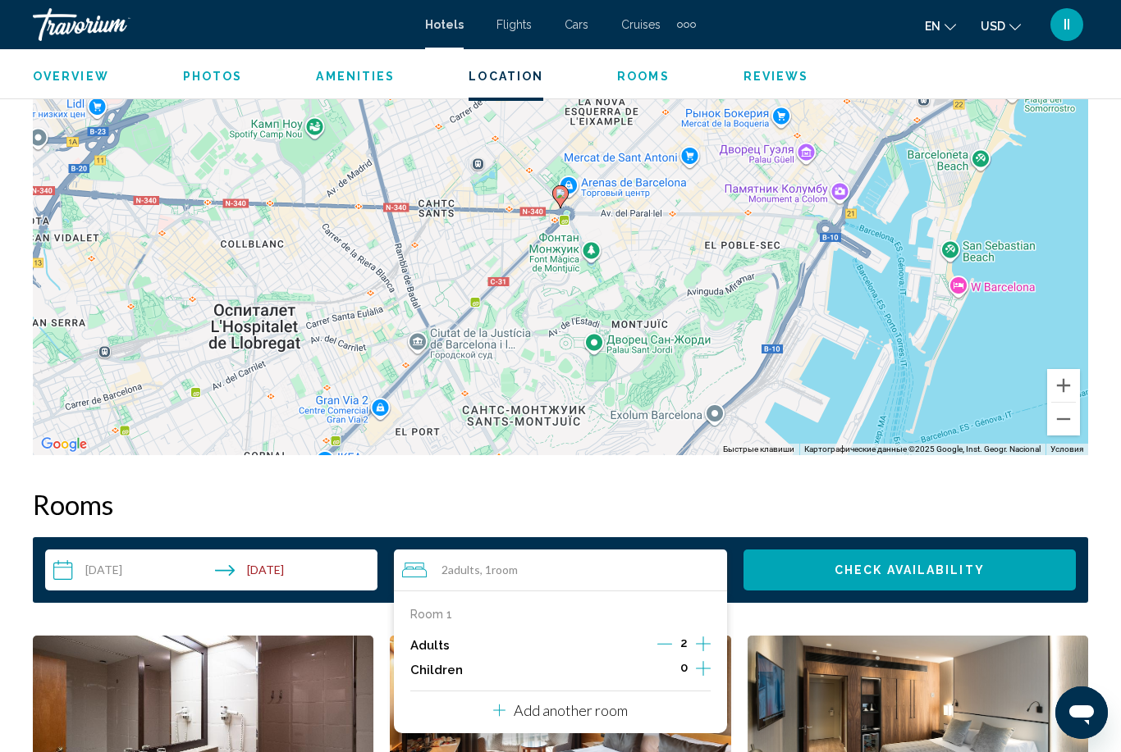
click at [703, 669] on icon "Increment children" at bounding box center [703, 668] width 15 height 15
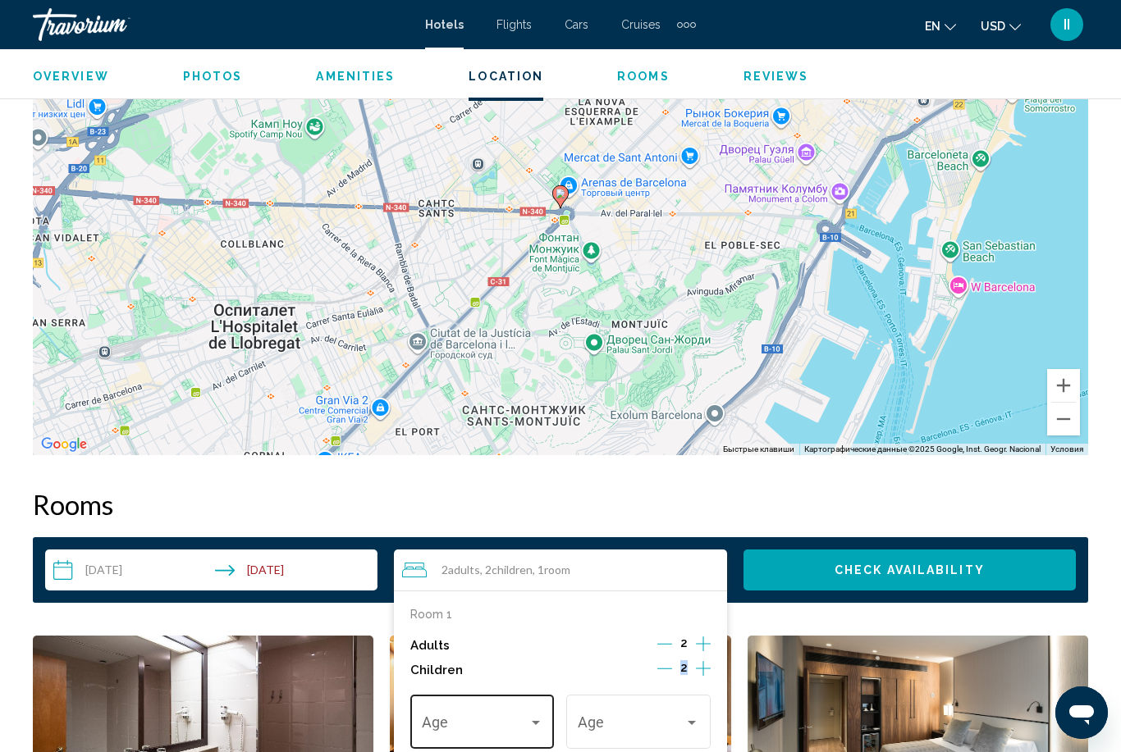
click at [520, 712] on div "Age" at bounding box center [482, 720] width 121 height 58
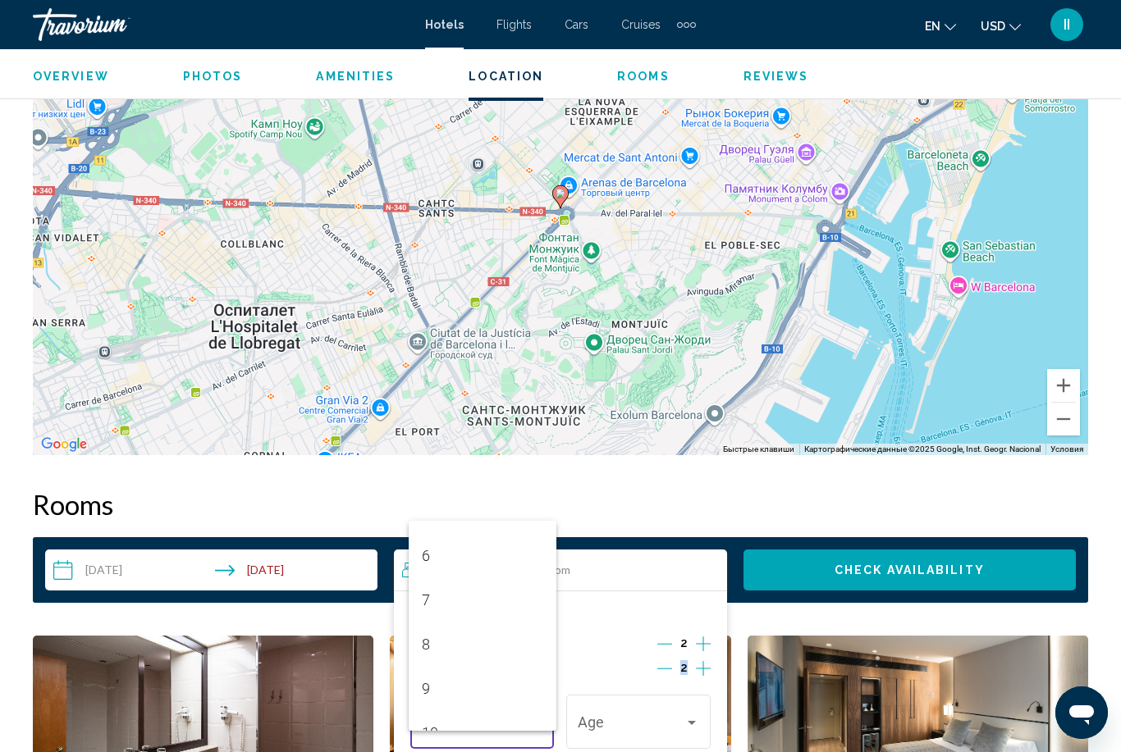
scroll to position [352, 0]
click at [470, 656] on span "10" at bounding box center [482, 634] width 121 height 44
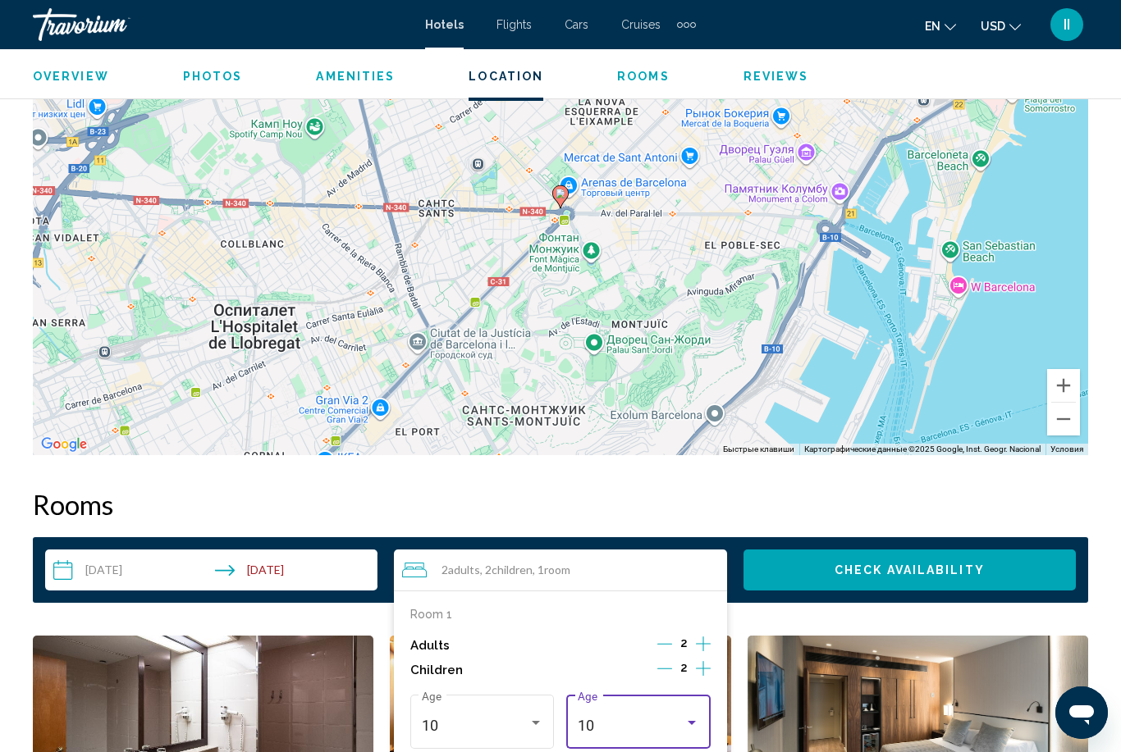
click at [641, 727] on div "10" at bounding box center [630, 726] width 107 height 16
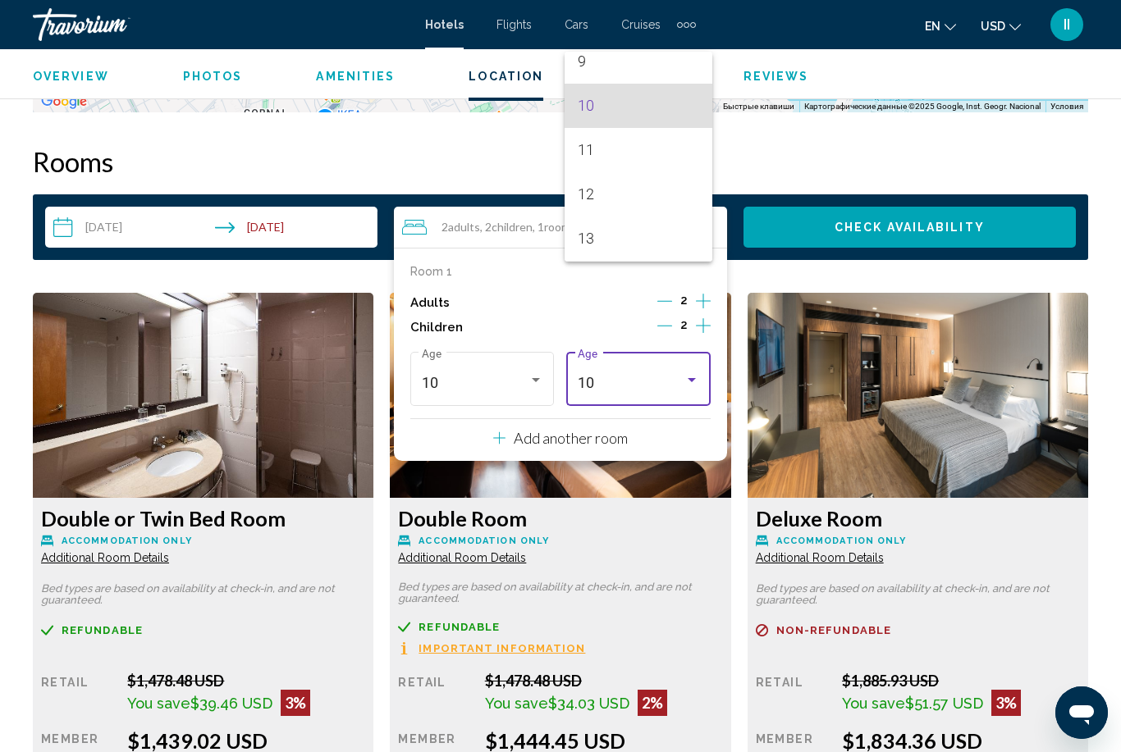
scroll to position [386, 0]
click at [609, 108] on span "9" at bounding box center [637, 86] width 121 height 44
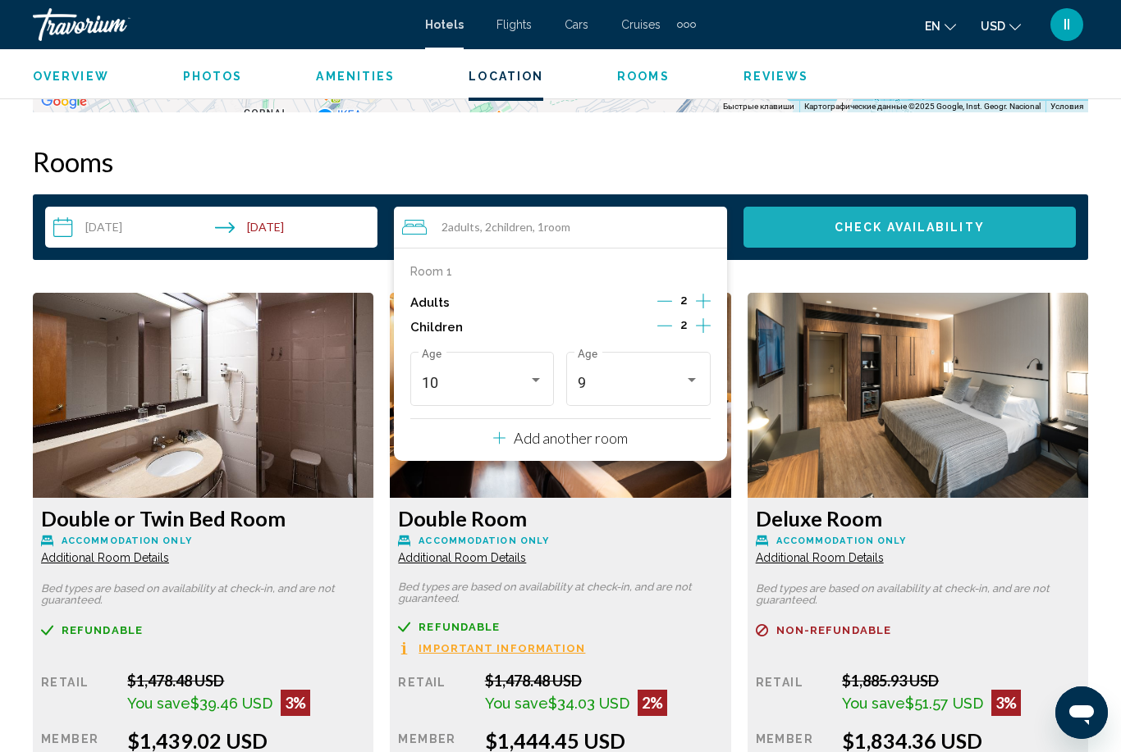
click at [867, 231] on span "Check Availability" at bounding box center [909, 227] width 150 height 13
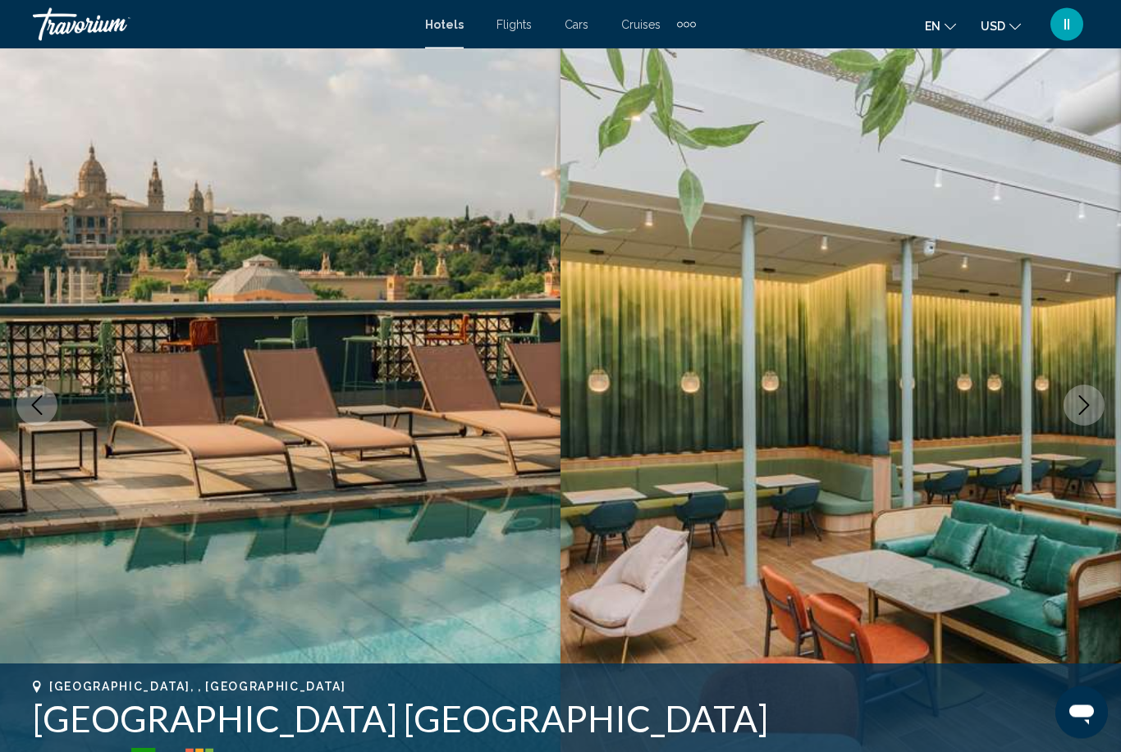
scroll to position [0, 0]
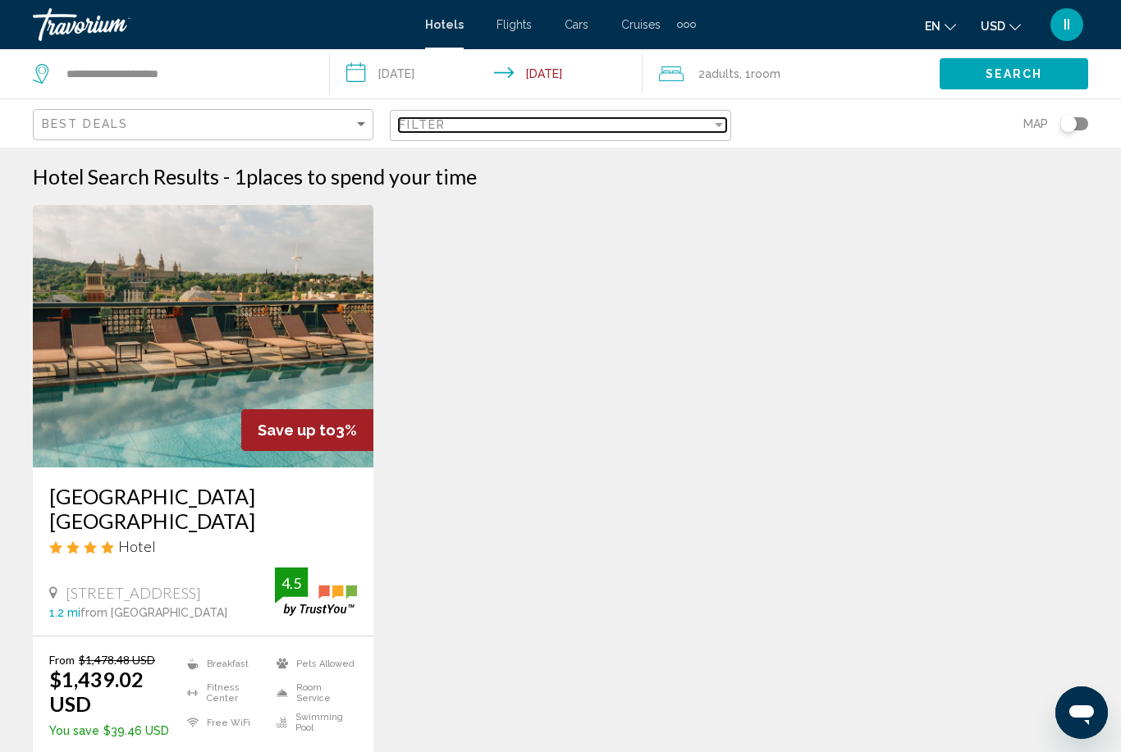
click at [470, 118] on div "Filter" at bounding box center [555, 124] width 312 height 13
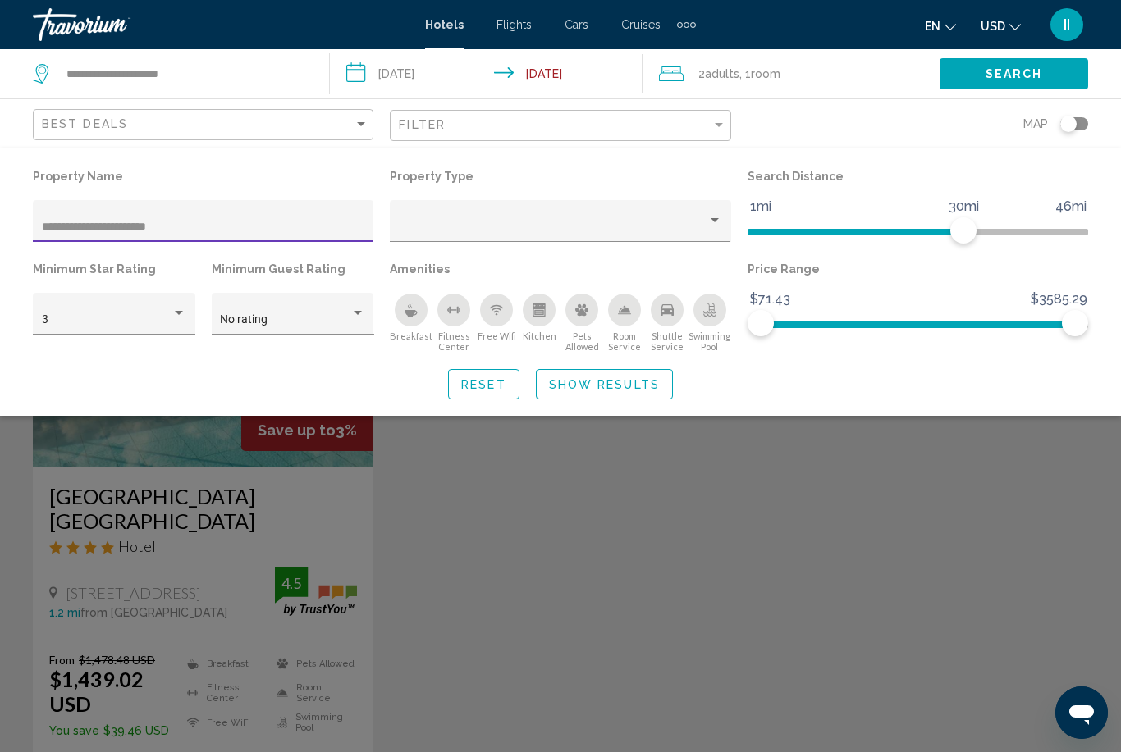
drag, startPoint x: 217, startPoint y: 225, endPoint x: 0, endPoint y: 218, distance: 216.7
click at [0, 218] on div "**********" at bounding box center [560, 282] width 1121 height 235
type input "**********"
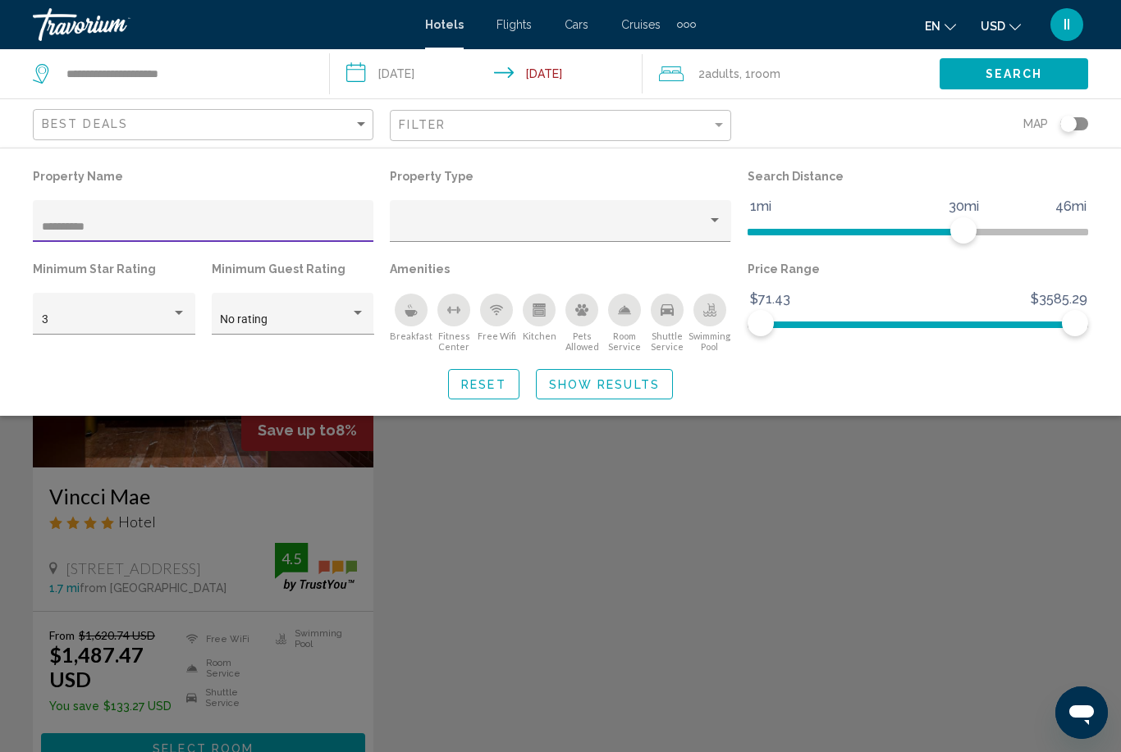
click at [591, 381] on span "Show Results" at bounding box center [604, 384] width 111 height 13
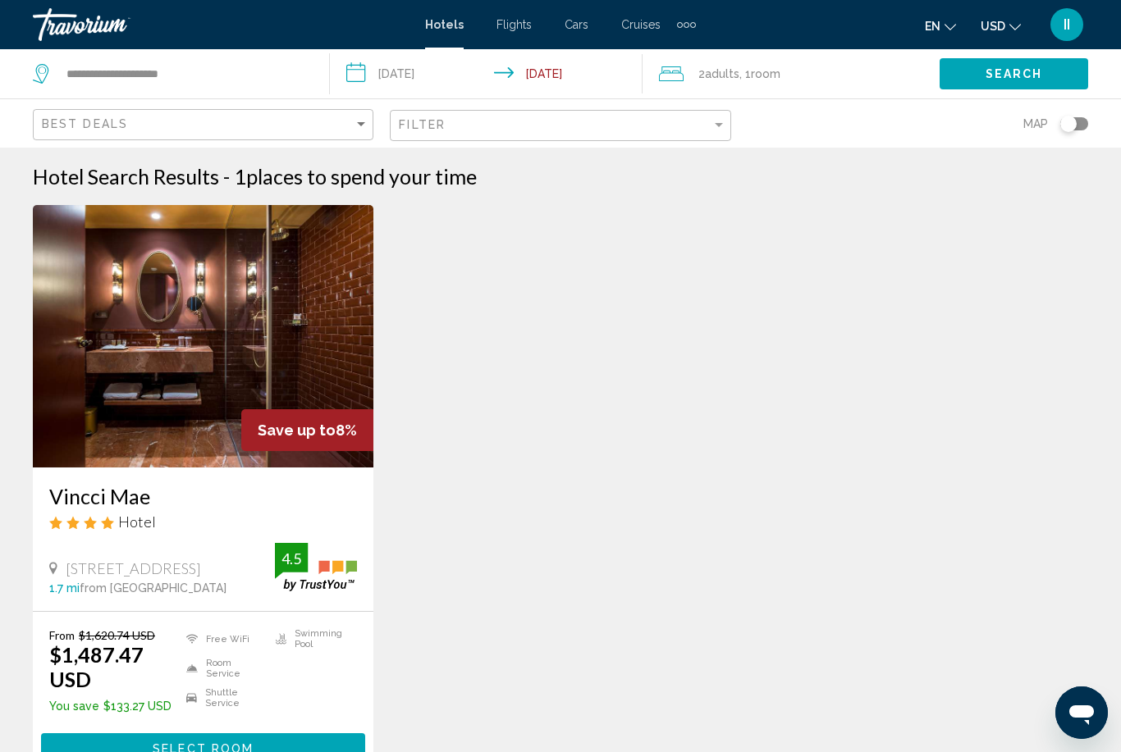
click at [504, 134] on div "Filter" at bounding box center [562, 126] width 326 height 30
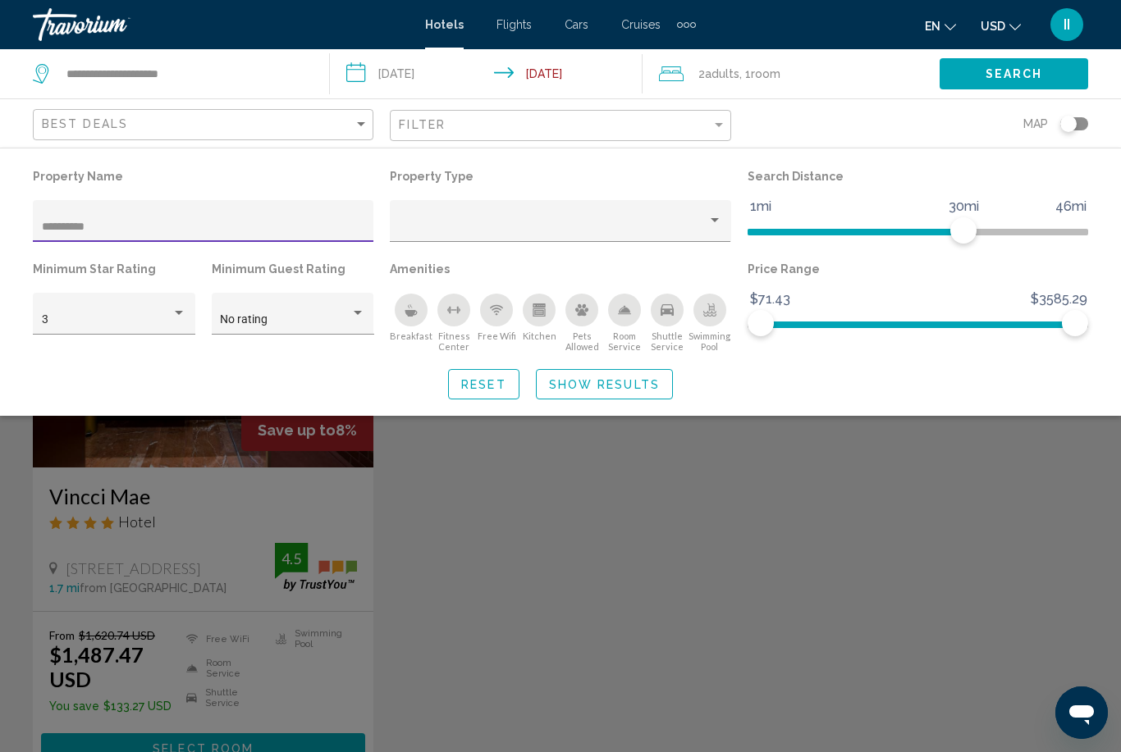
drag, startPoint x: 177, startPoint y: 225, endPoint x: 0, endPoint y: 221, distance: 177.2
click at [0, 221] on div "**********" at bounding box center [560, 282] width 1121 height 235
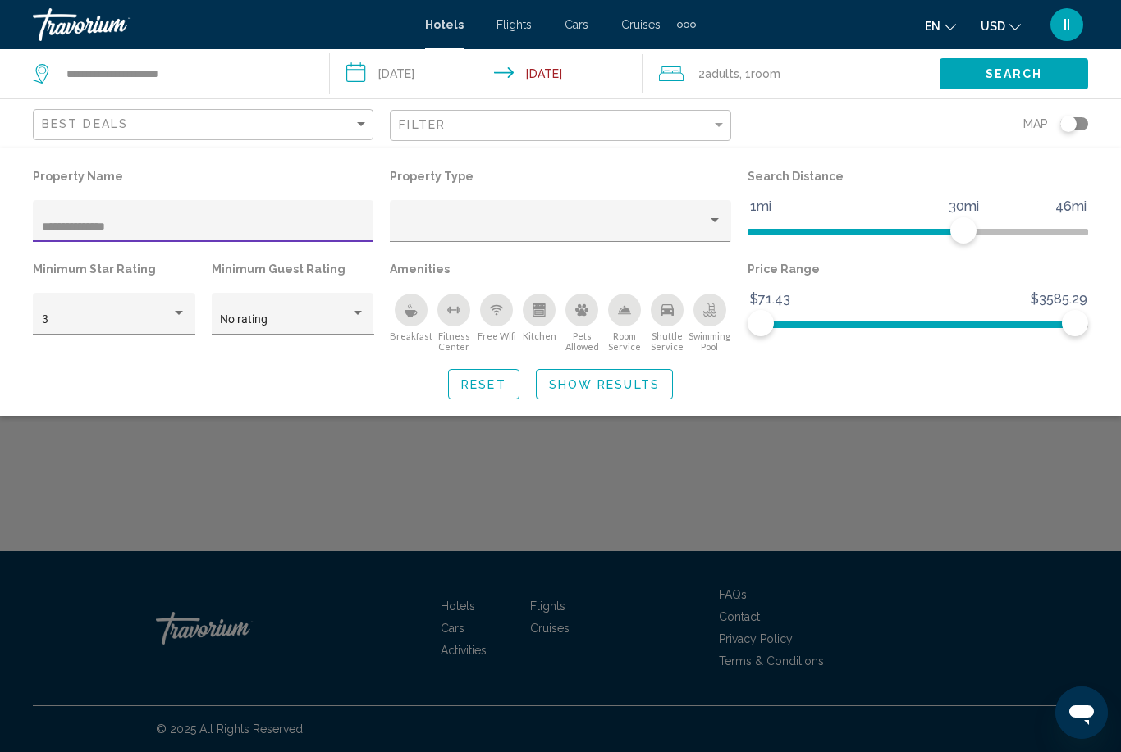
type input "**********"
click at [589, 383] on span "Show Results" at bounding box center [604, 384] width 111 height 13
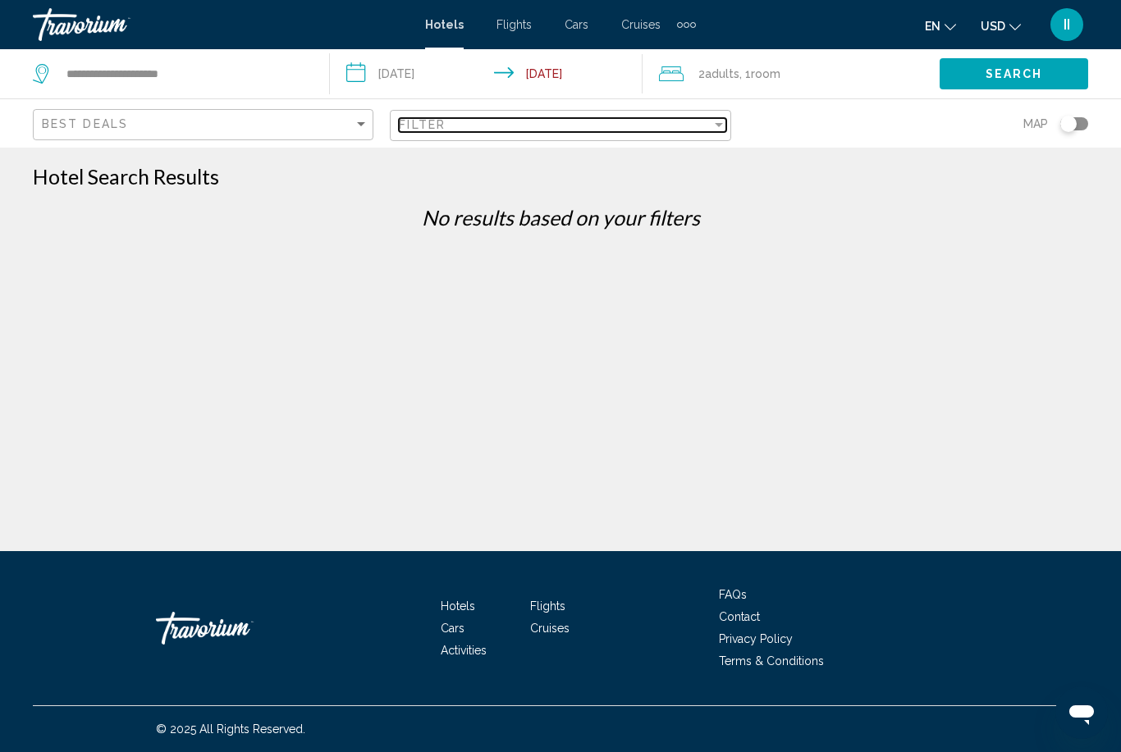
click at [468, 129] on div "Filter" at bounding box center [555, 124] width 312 height 13
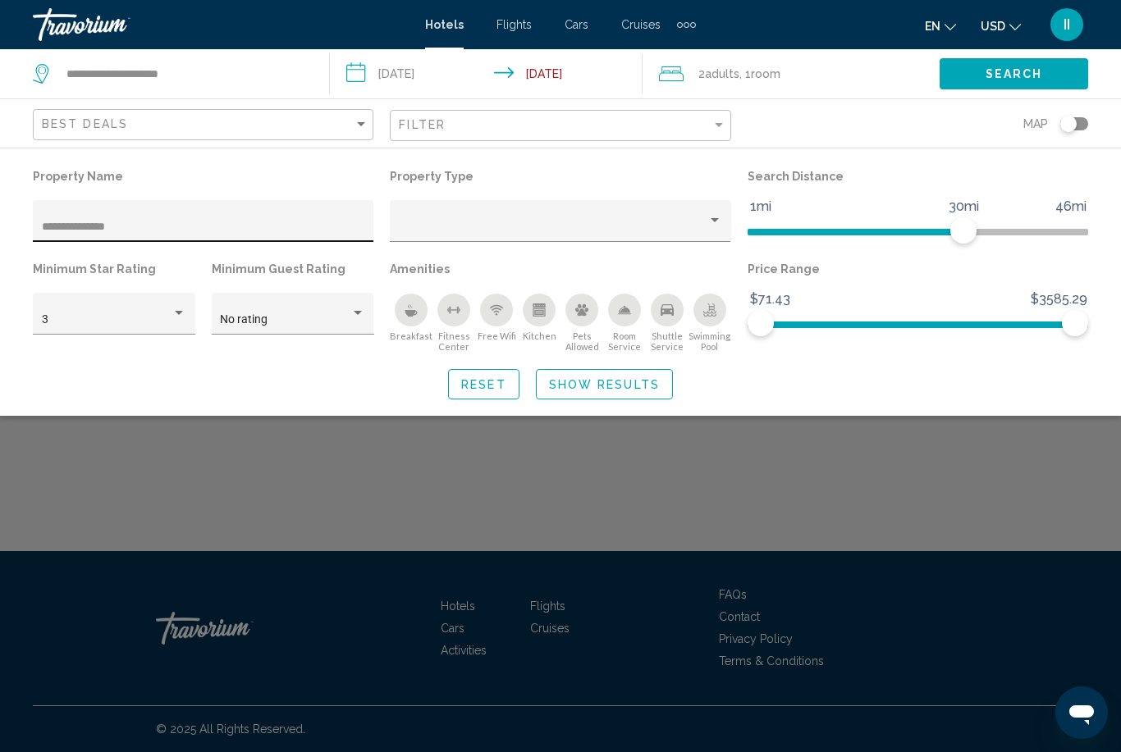
drag, startPoint x: 157, startPoint y: 240, endPoint x: 39, endPoint y: 220, distance: 119.8
click at [39, 220] on div "**********" at bounding box center [203, 221] width 340 height 42
drag, startPoint x: 133, startPoint y: 226, endPoint x: 0, endPoint y: 223, distance: 132.9
click at [0, 223] on div "**********" at bounding box center [560, 282] width 1121 height 235
paste input "******"
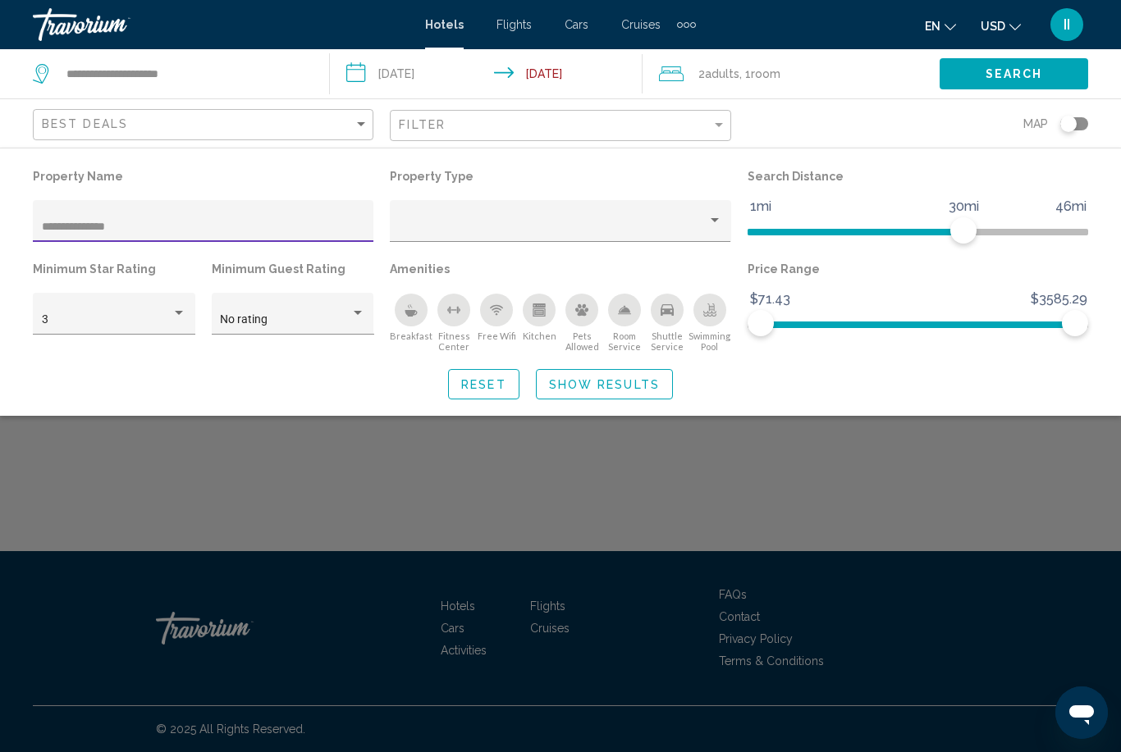
type input "**********"
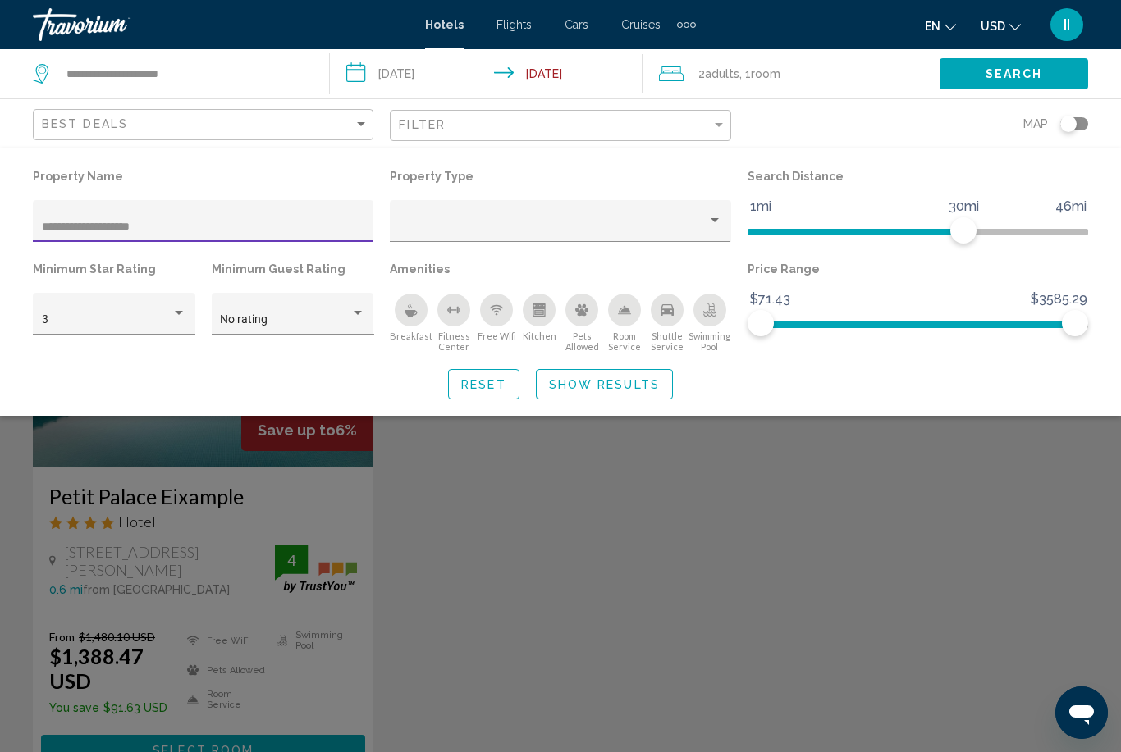
click at [632, 386] on span "Show Results" at bounding box center [604, 384] width 111 height 13
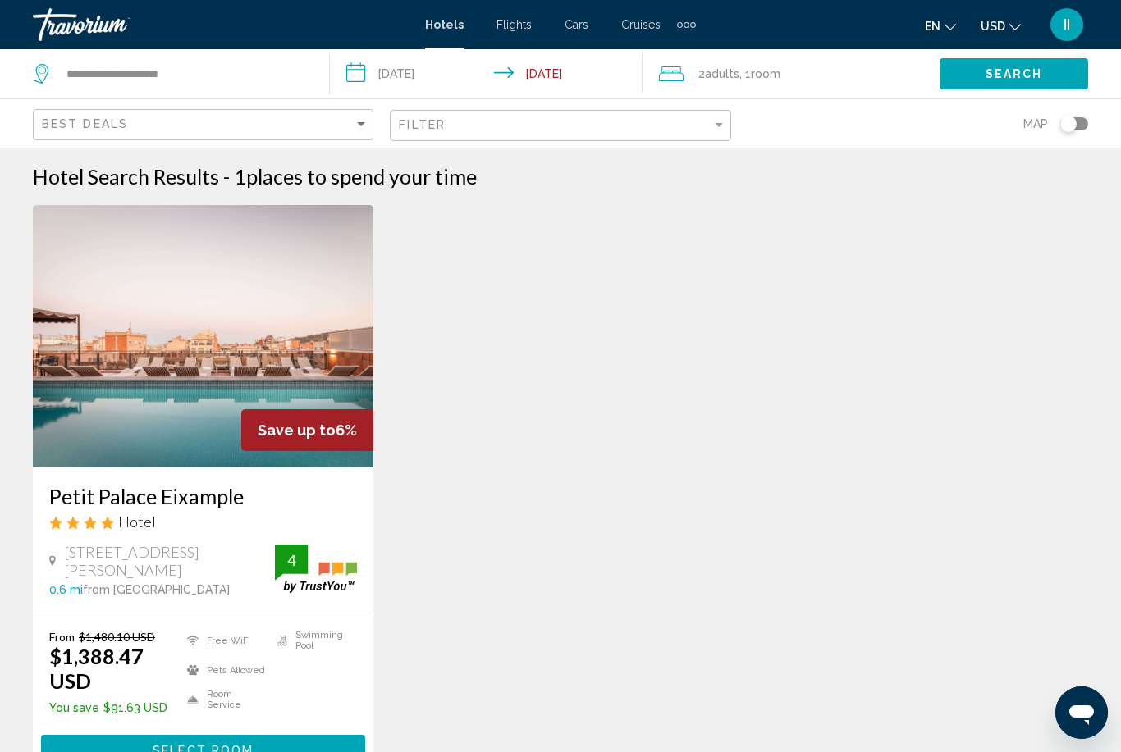
click at [166, 498] on h3 "Petit Palace Eixample" at bounding box center [203, 496] width 308 height 25
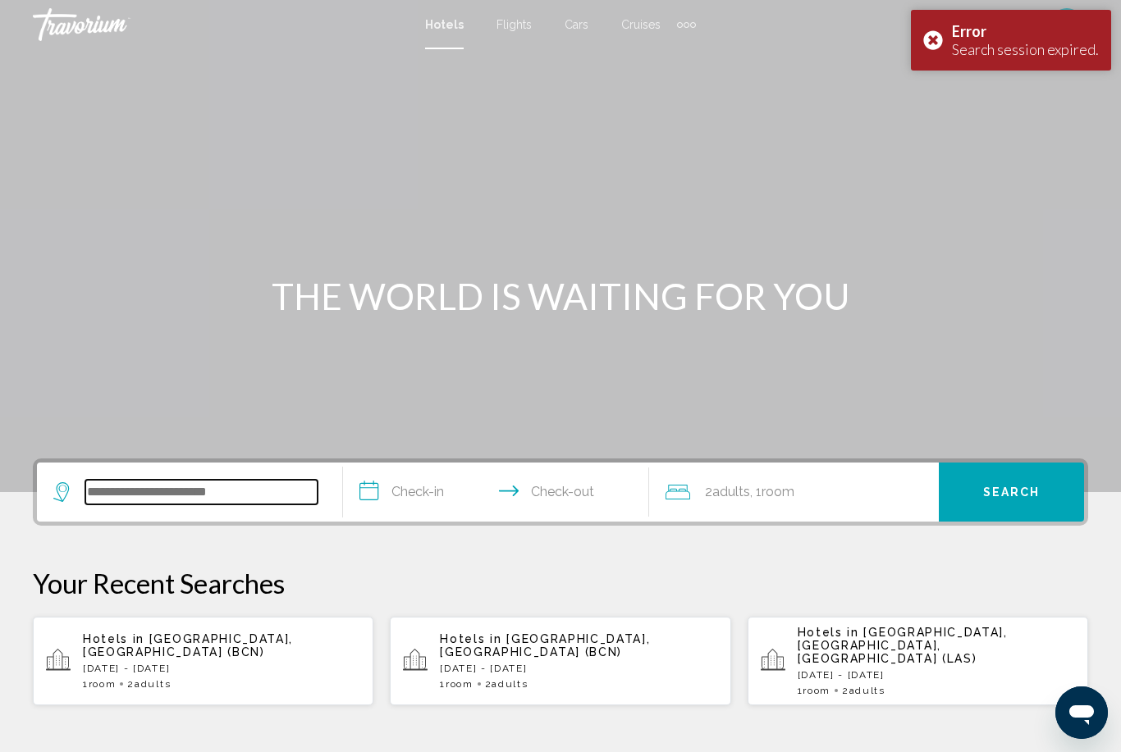
drag, startPoint x: 237, startPoint y: 486, endPoint x: 237, endPoint y: 539, distance: 53.3
click at [237, 486] on input "Search widget" at bounding box center [201, 492] width 232 height 25
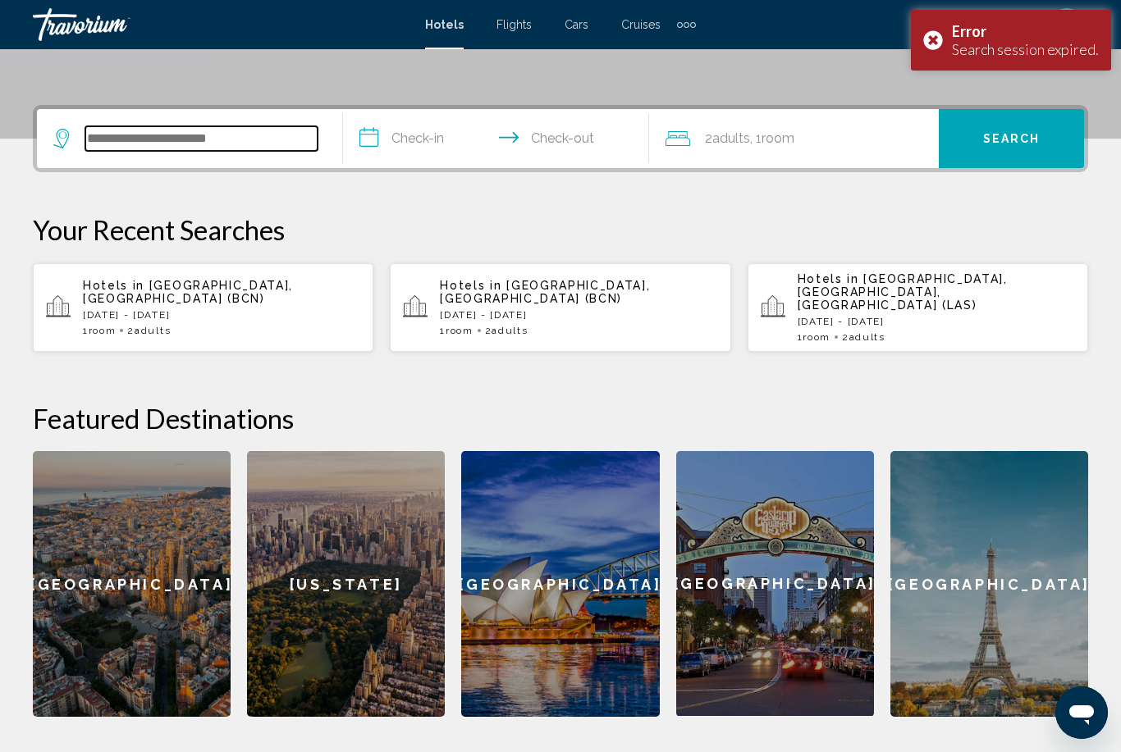
scroll to position [353, 0]
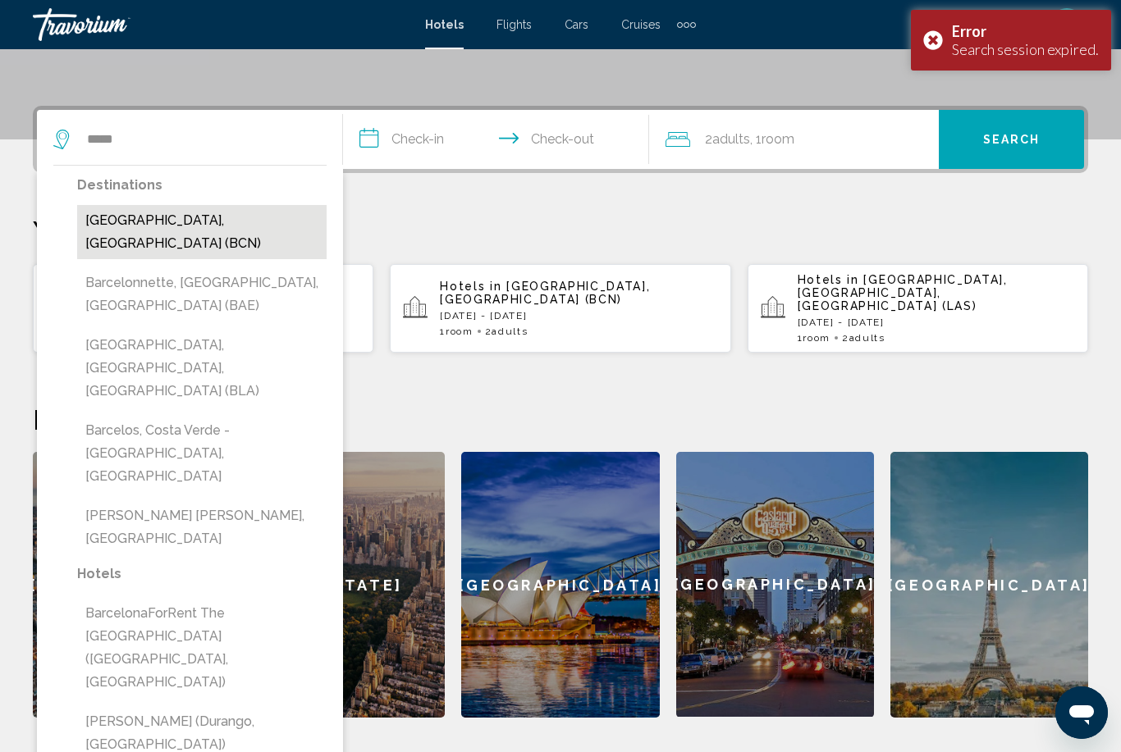
click at [231, 213] on button "Barcelona, Spain (BCN)" at bounding box center [201, 232] width 249 height 54
type input "**********"
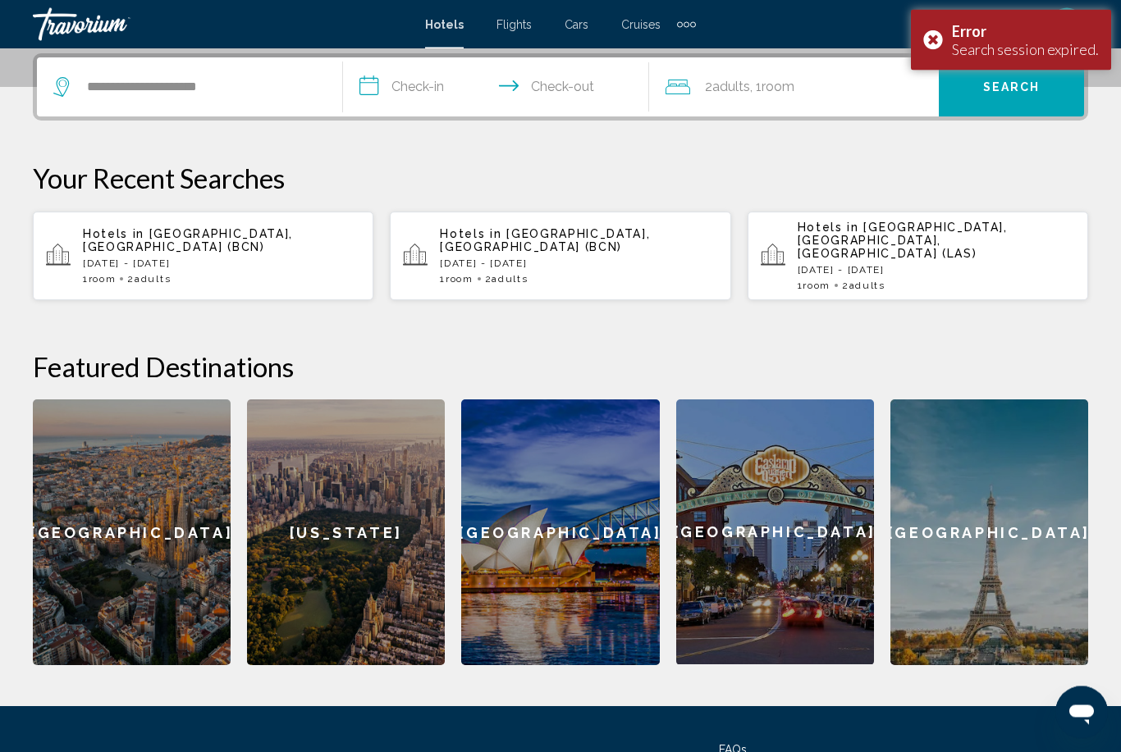
click at [422, 71] on input "**********" at bounding box center [499, 90] width 313 height 64
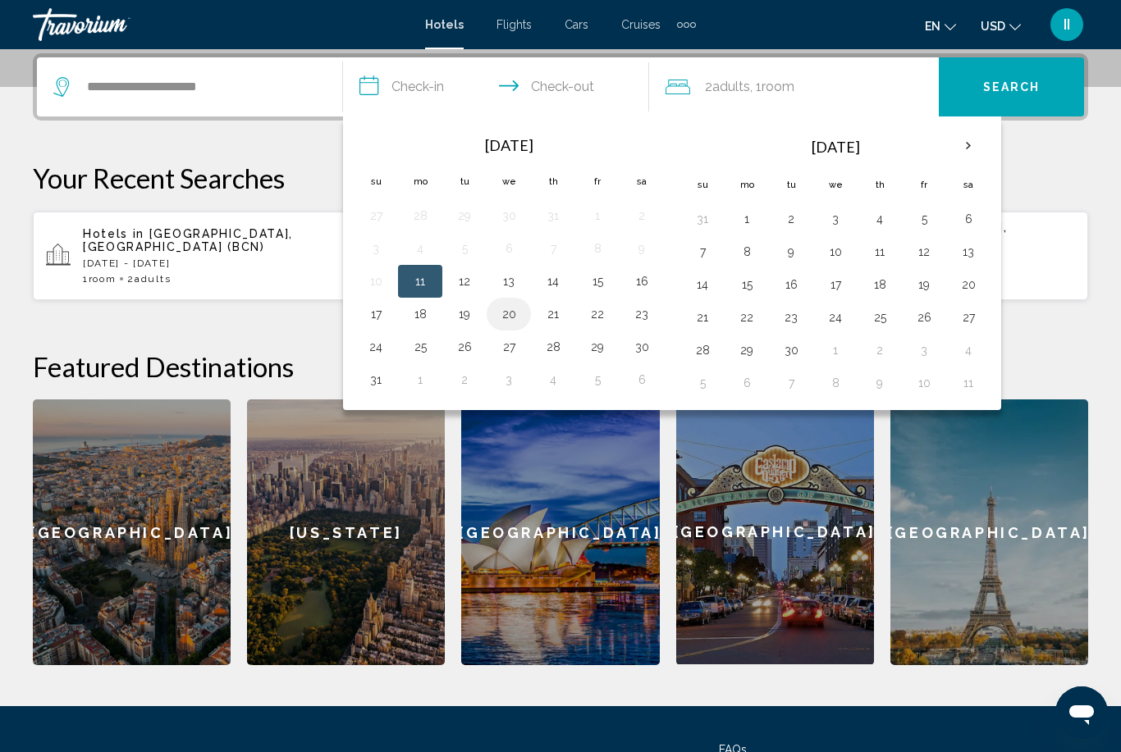
click at [515, 310] on button "20" at bounding box center [508, 314] width 26 height 23
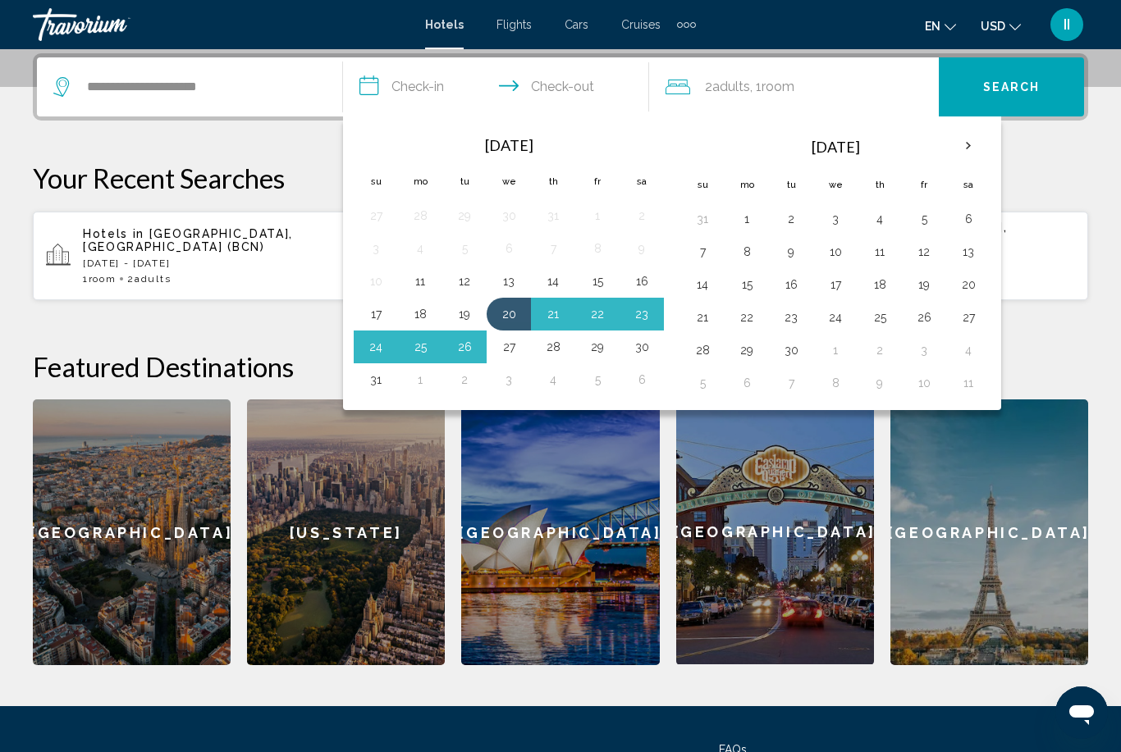
click at [517, 351] on button "27" at bounding box center [508, 347] width 26 height 23
type input "**********"
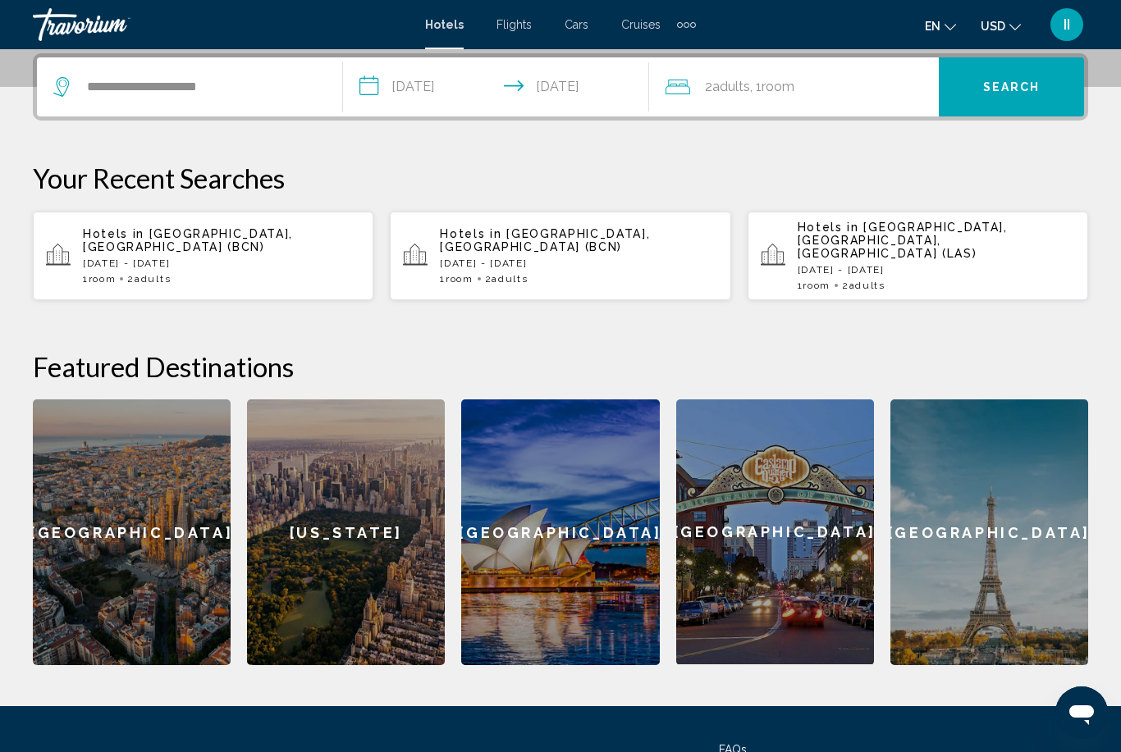
click at [1007, 84] on span "Search" at bounding box center [1011, 87] width 57 height 13
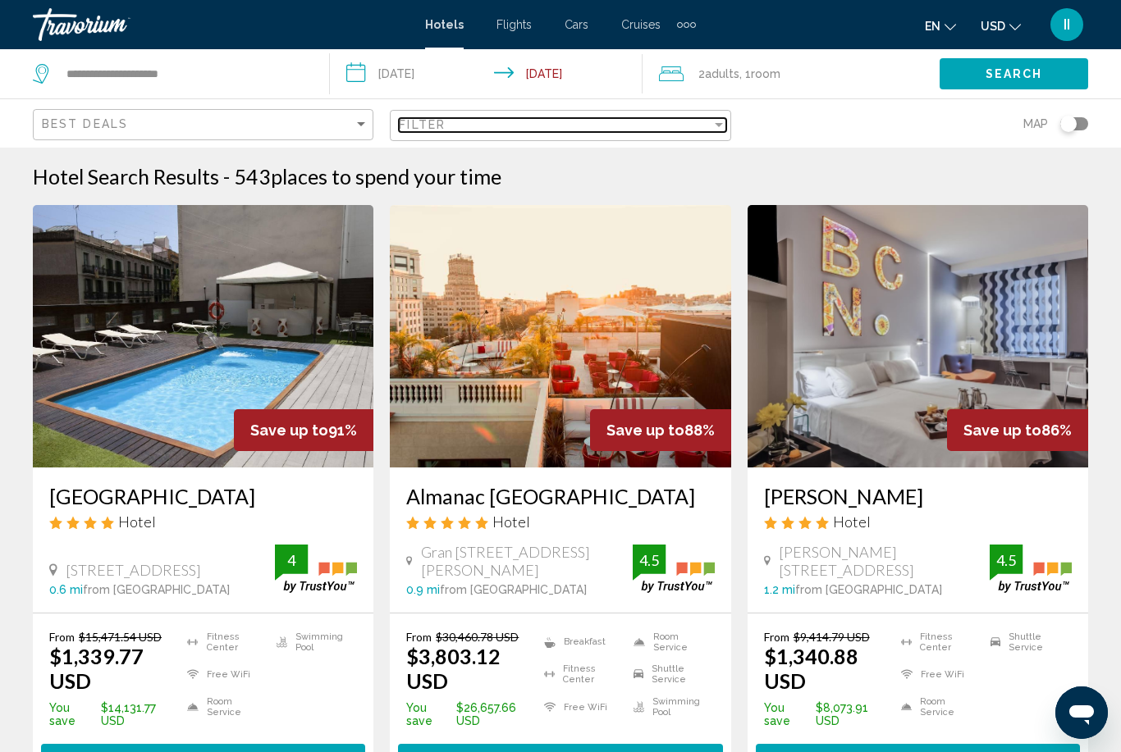
click at [498, 127] on div "Filter" at bounding box center [555, 124] width 312 height 13
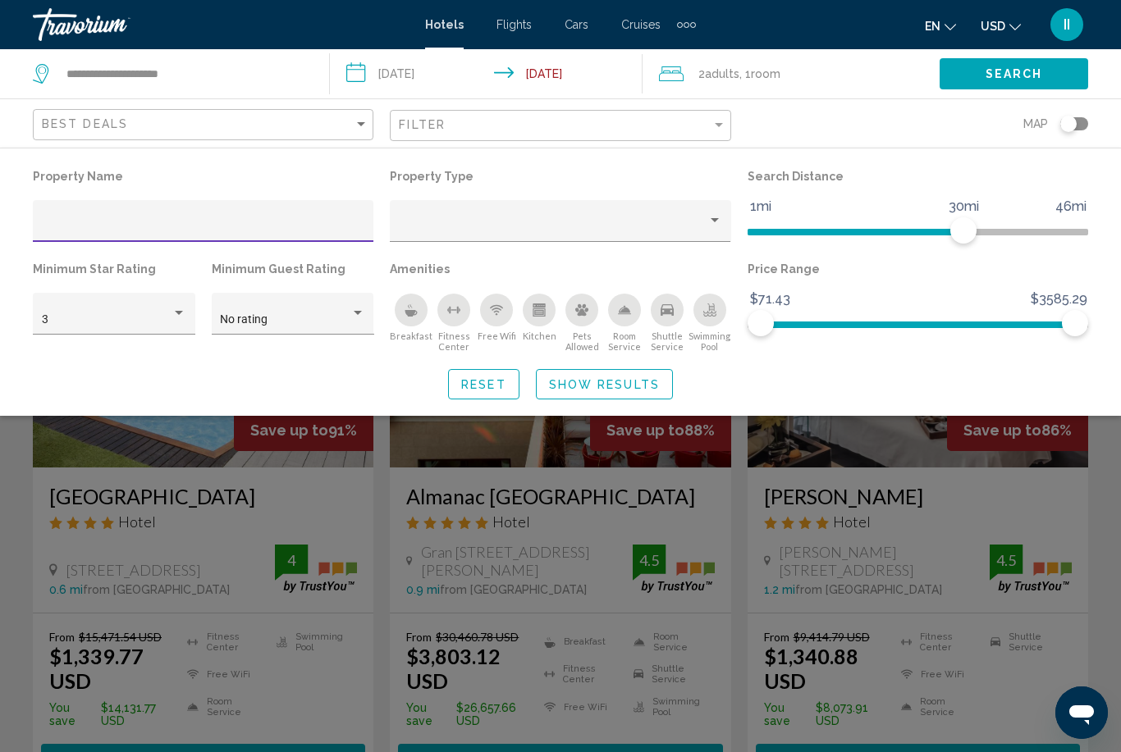
click at [202, 234] on input "Hotel Filters" at bounding box center [203, 227] width 323 height 13
type input "**********"
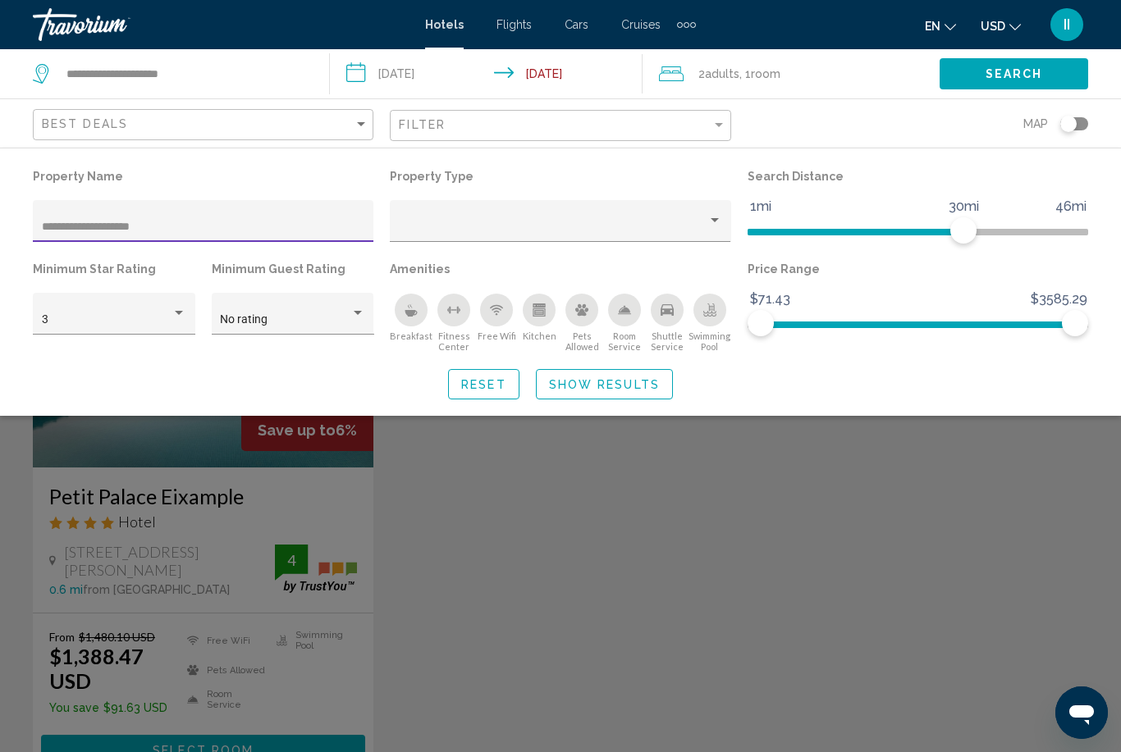
click at [636, 383] on span "Show Results" at bounding box center [604, 384] width 111 height 13
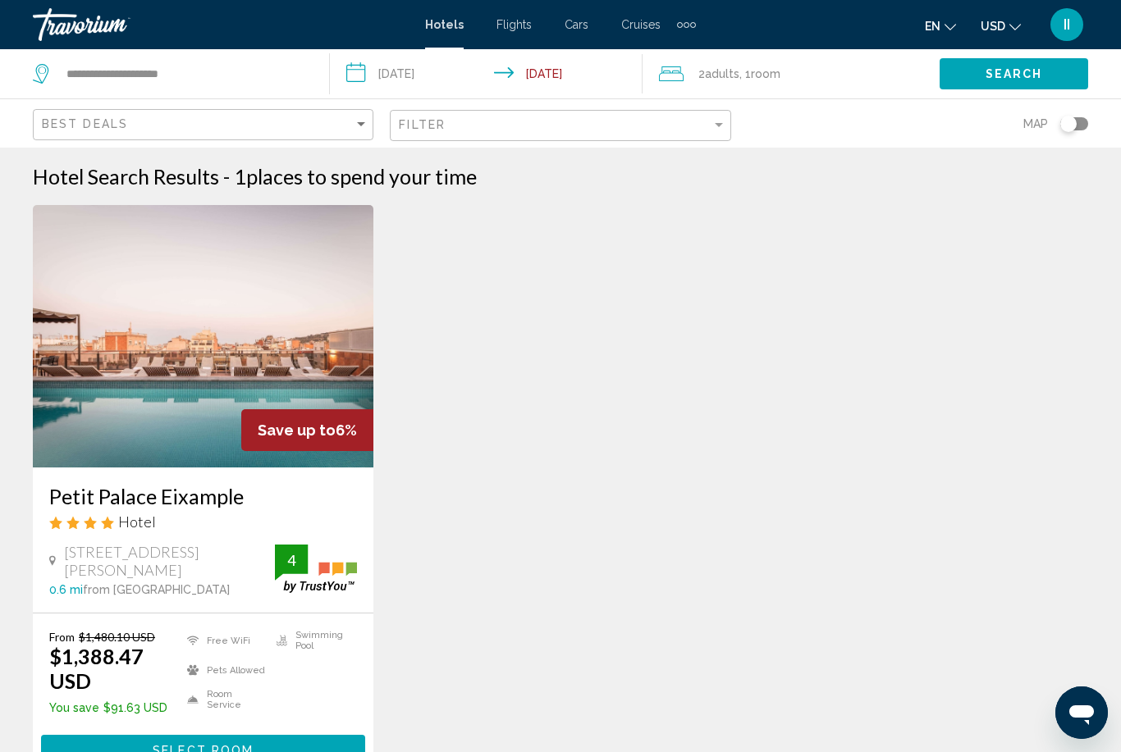
click at [143, 749] on button "Select Room" at bounding box center [203, 750] width 324 height 30
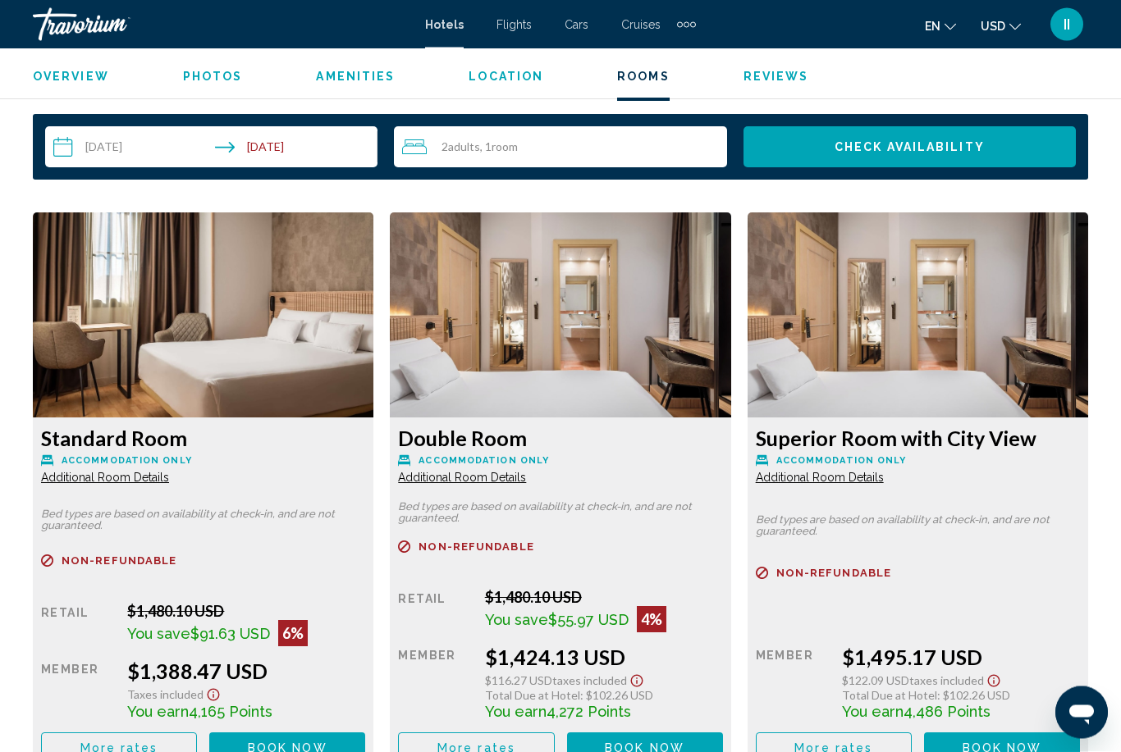
scroll to position [2349, 0]
click at [169, 471] on span "Additional Room Details" at bounding box center [105, 477] width 128 height 13
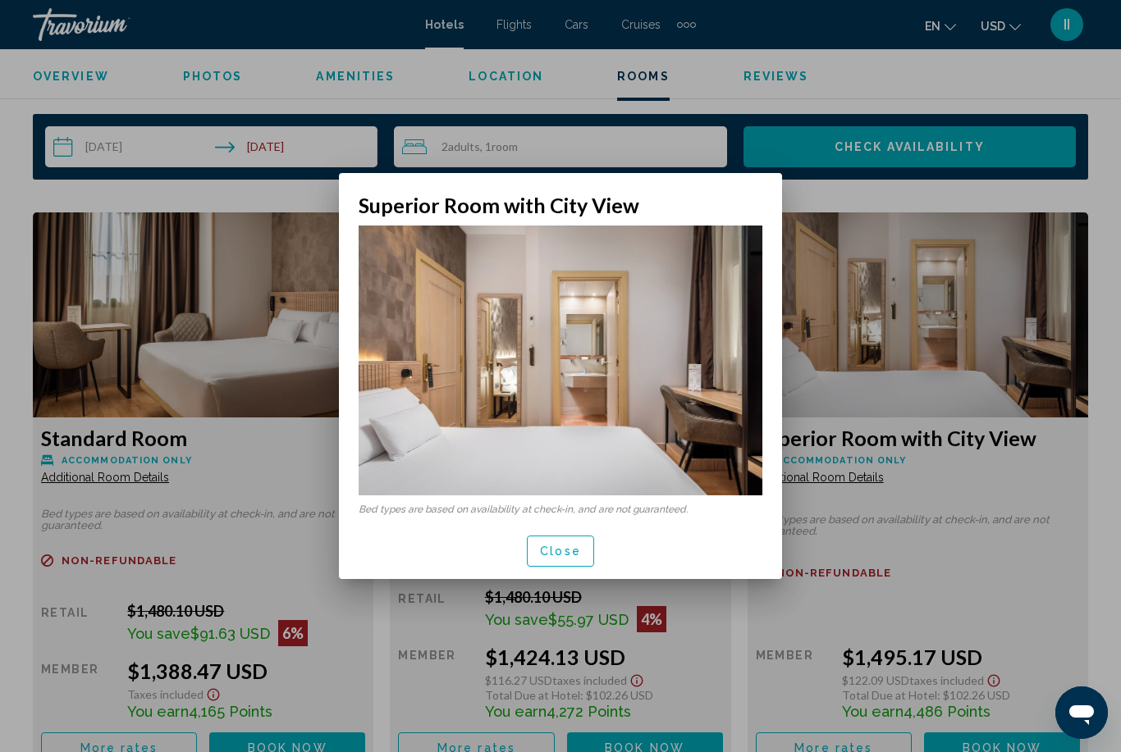
scroll to position [0, 0]
click at [562, 554] on span "Close" at bounding box center [560, 552] width 41 height 13
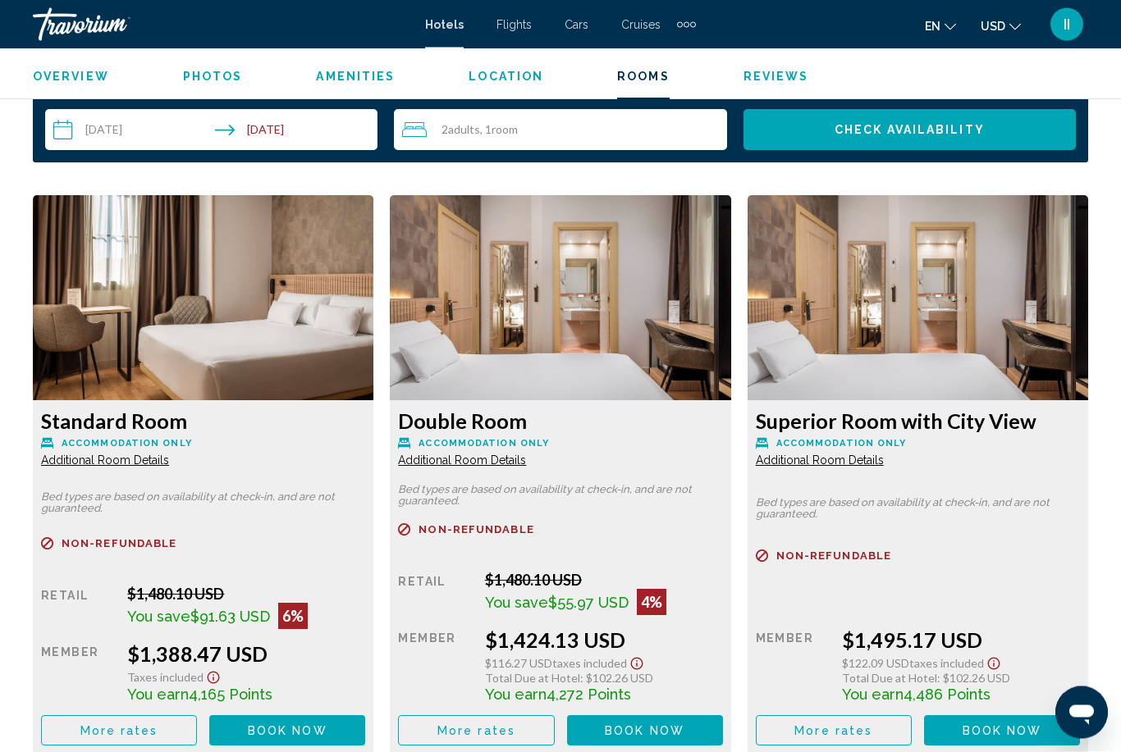
scroll to position [2366, 0]
click at [327, 724] on span "Book now" at bounding box center [288, 730] width 80 height 13
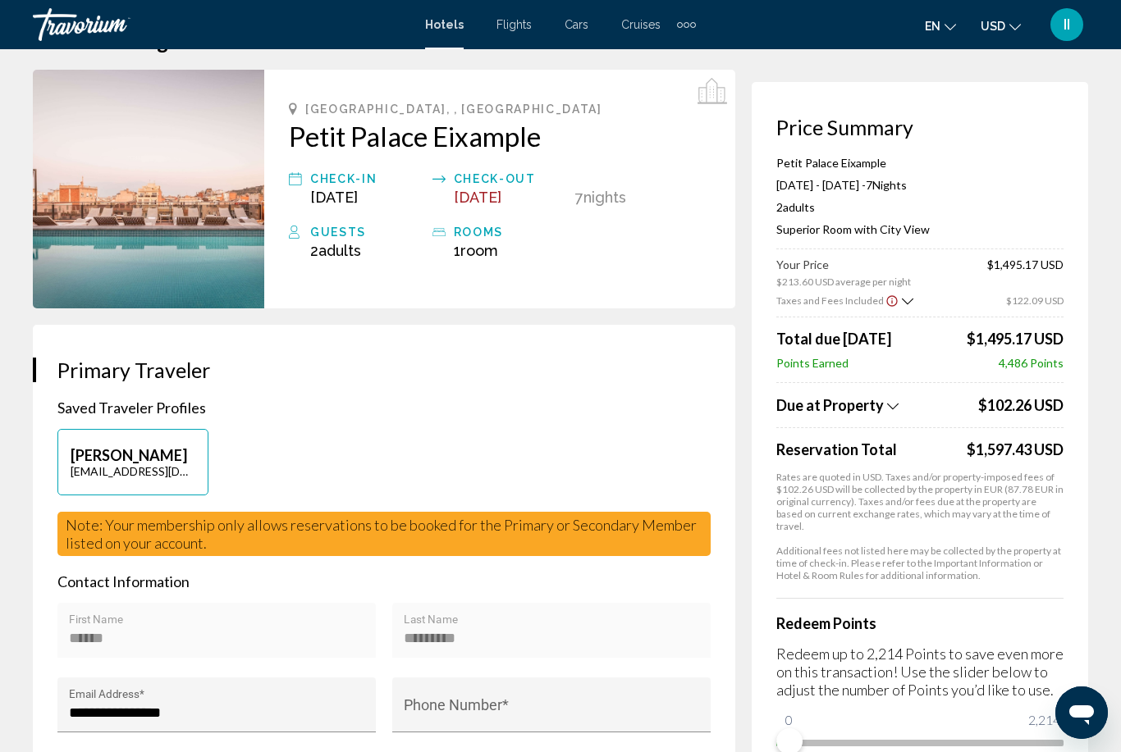
scroll to position [81, 0]
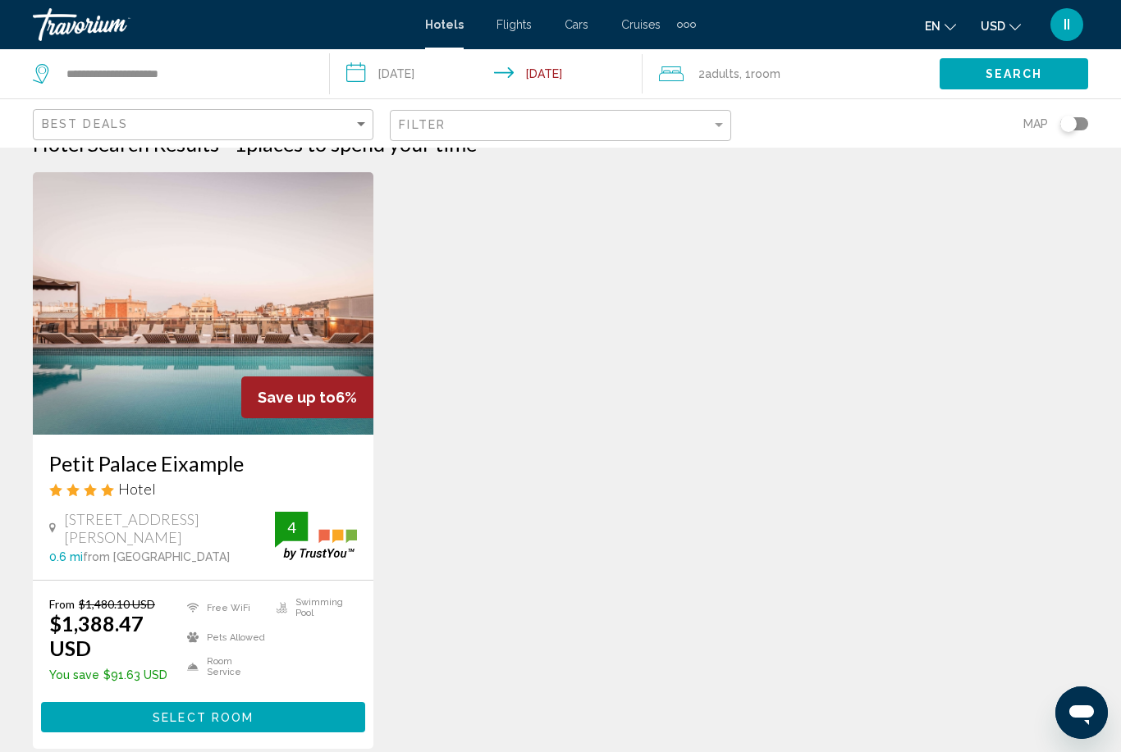
scroll to position [29, 0]
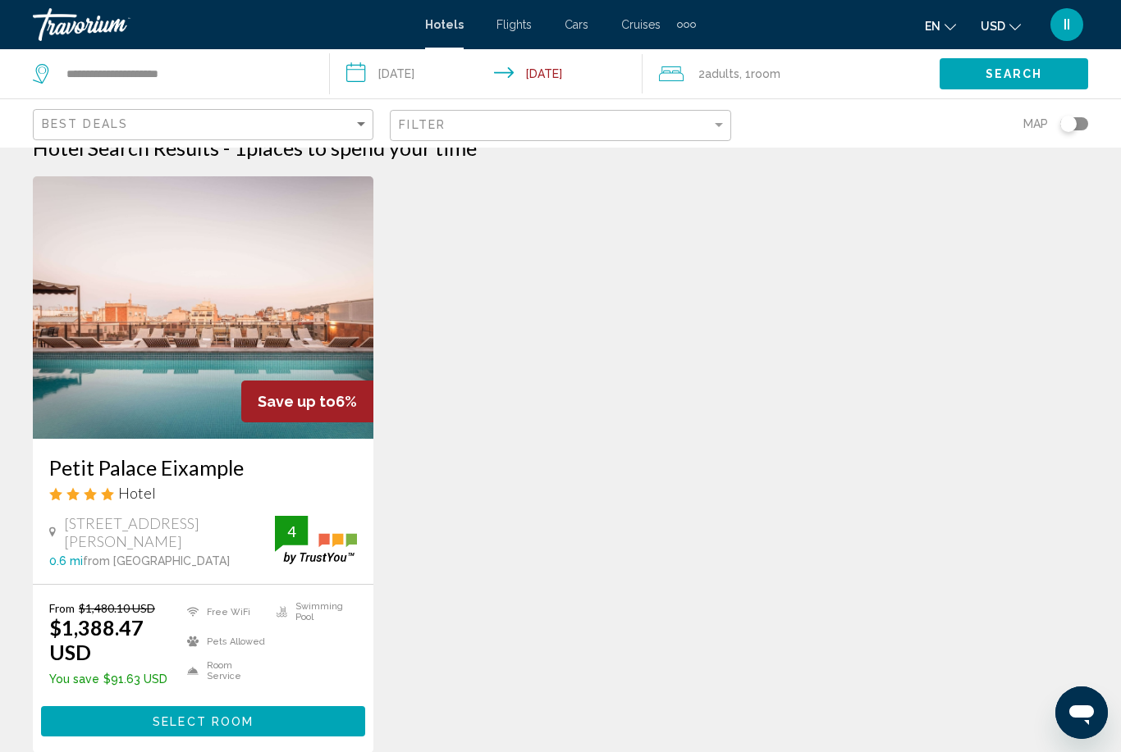
click at [308, 724] on button "Select Room" at bounding box center [203, 721] width 324 height 30
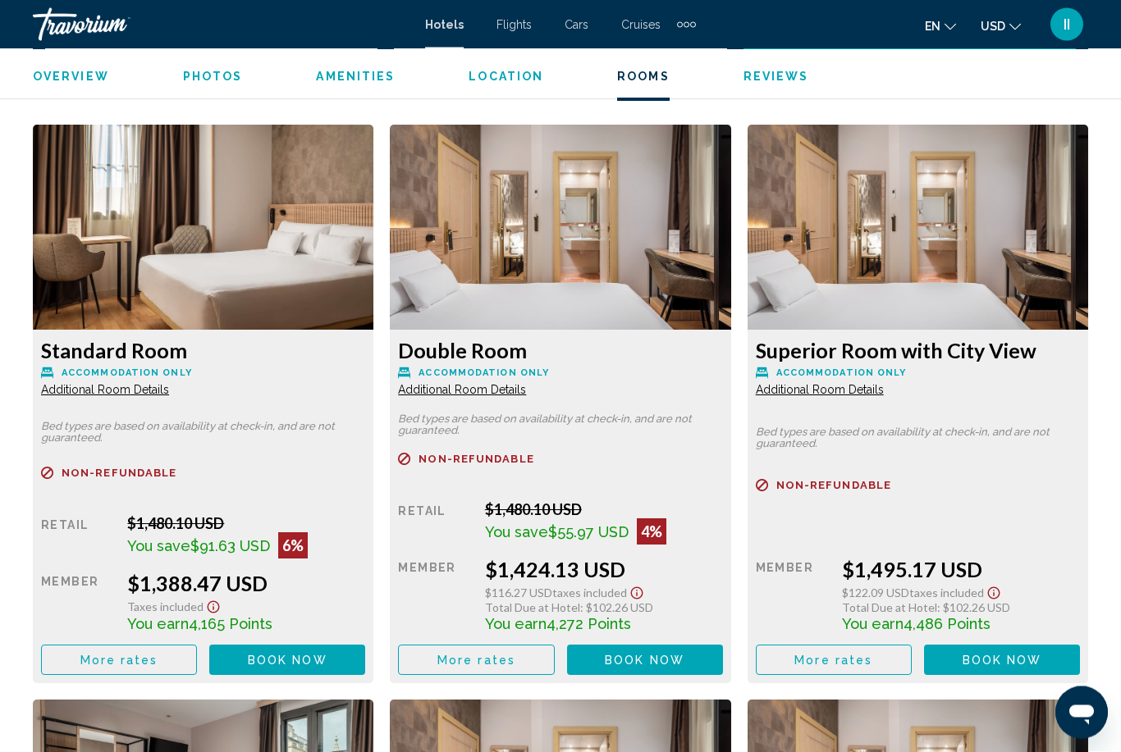
scroll to position [2447, 0]
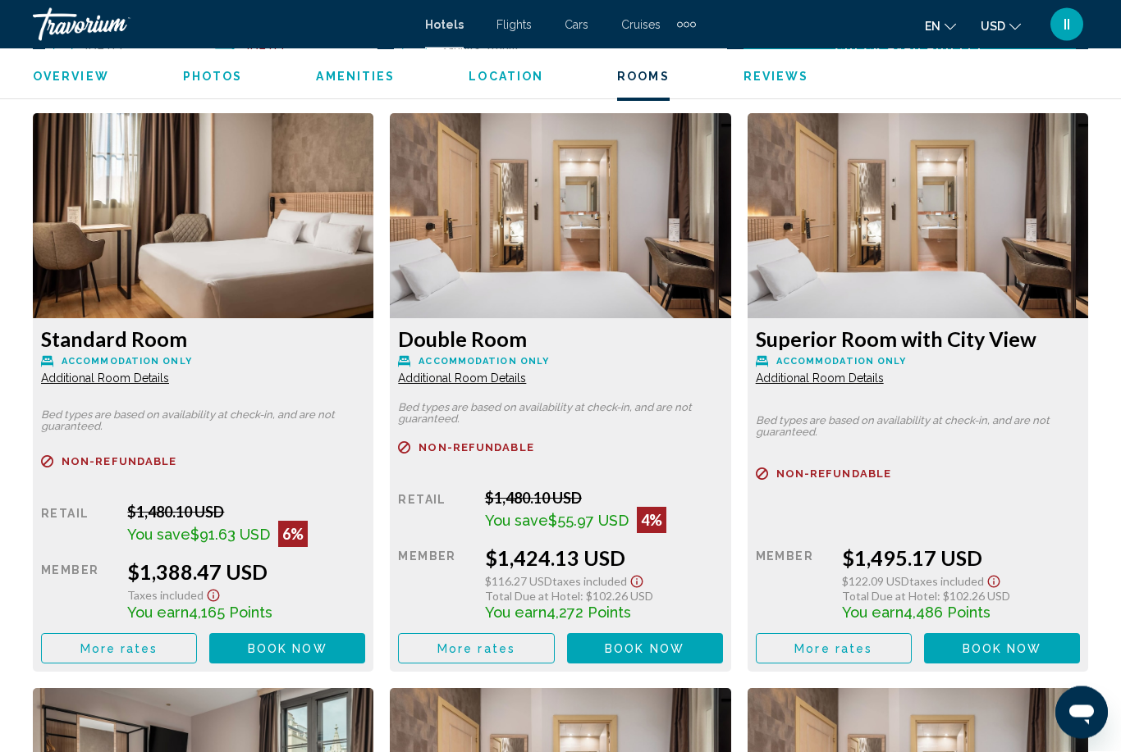
click at [169, 372] on span "Additional Room Details" at bounding box center [105, 378] width 128 height 13
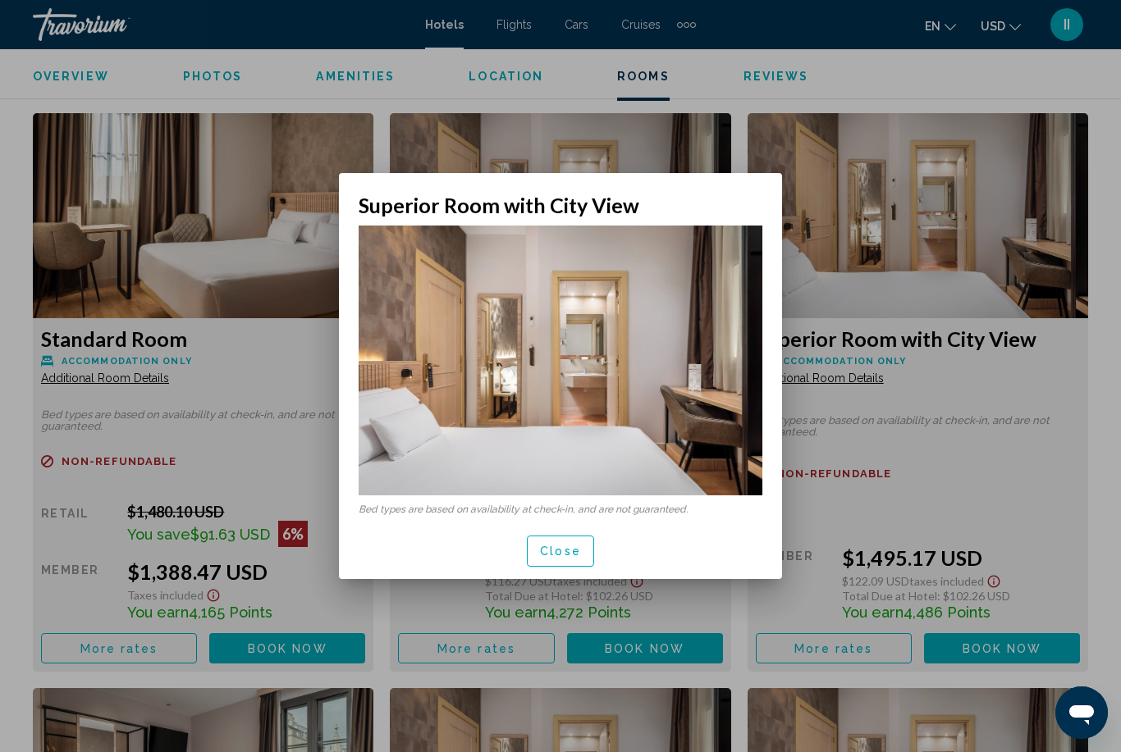
click at [578, 561] on button "Close" at bounding box center [560, 551] width 67 height 30
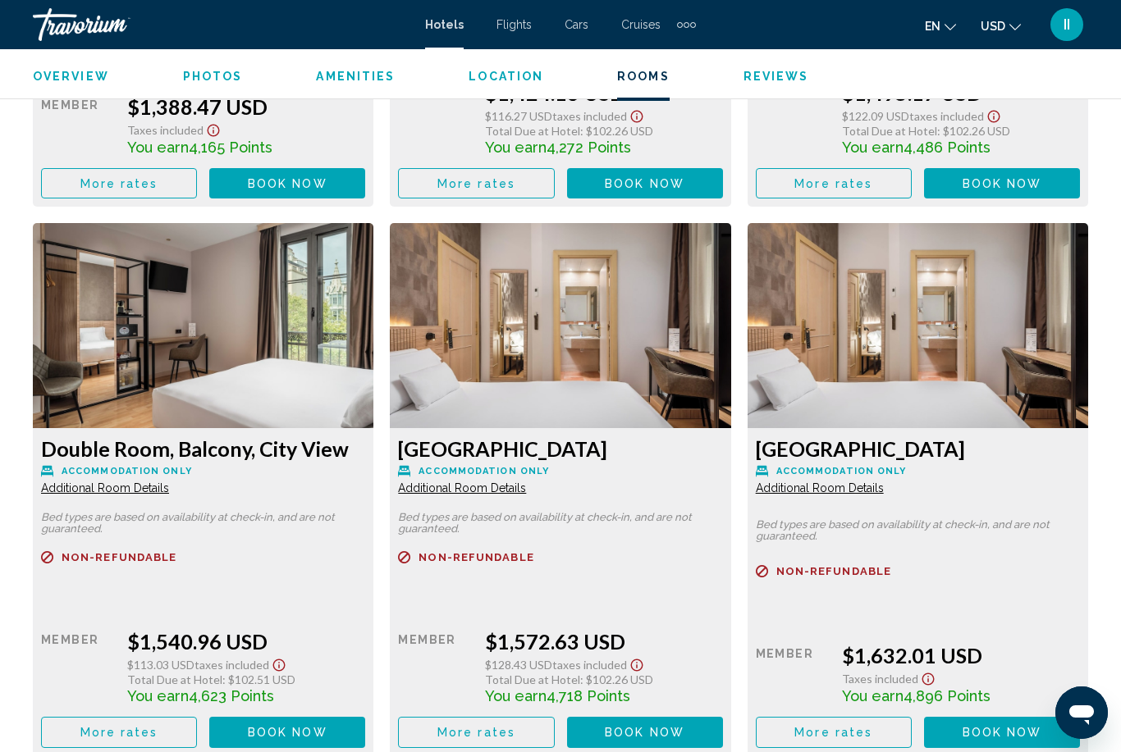
scroll to position [2909, 0]
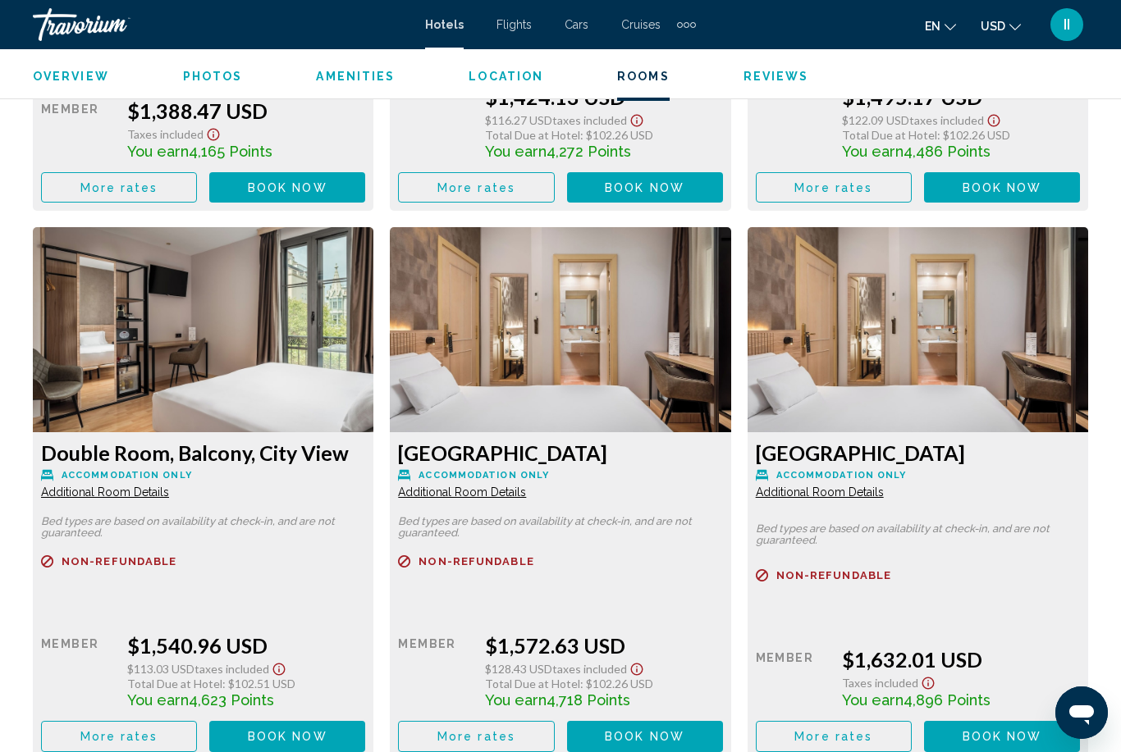
click at [297, 194] on span "Book now" at bounding box center [288, 187] width 80 height 13
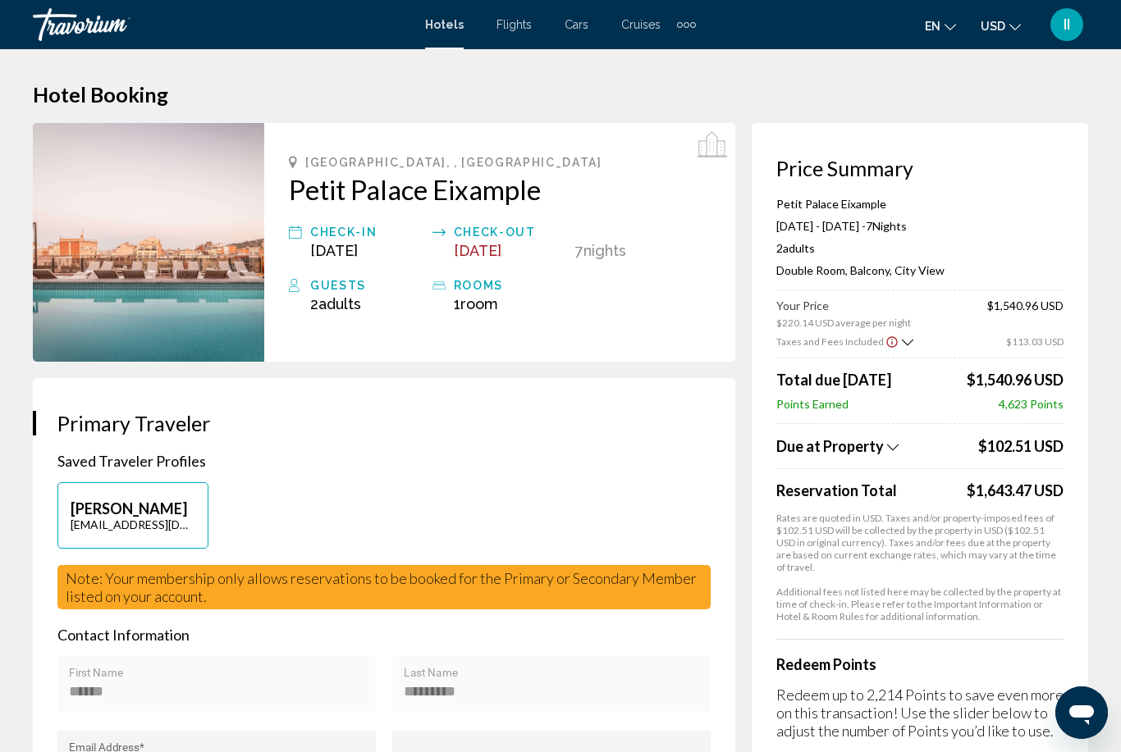
click at [107, 10] on div "Travorium" at bounding box center [115, 24] width 164 height 33
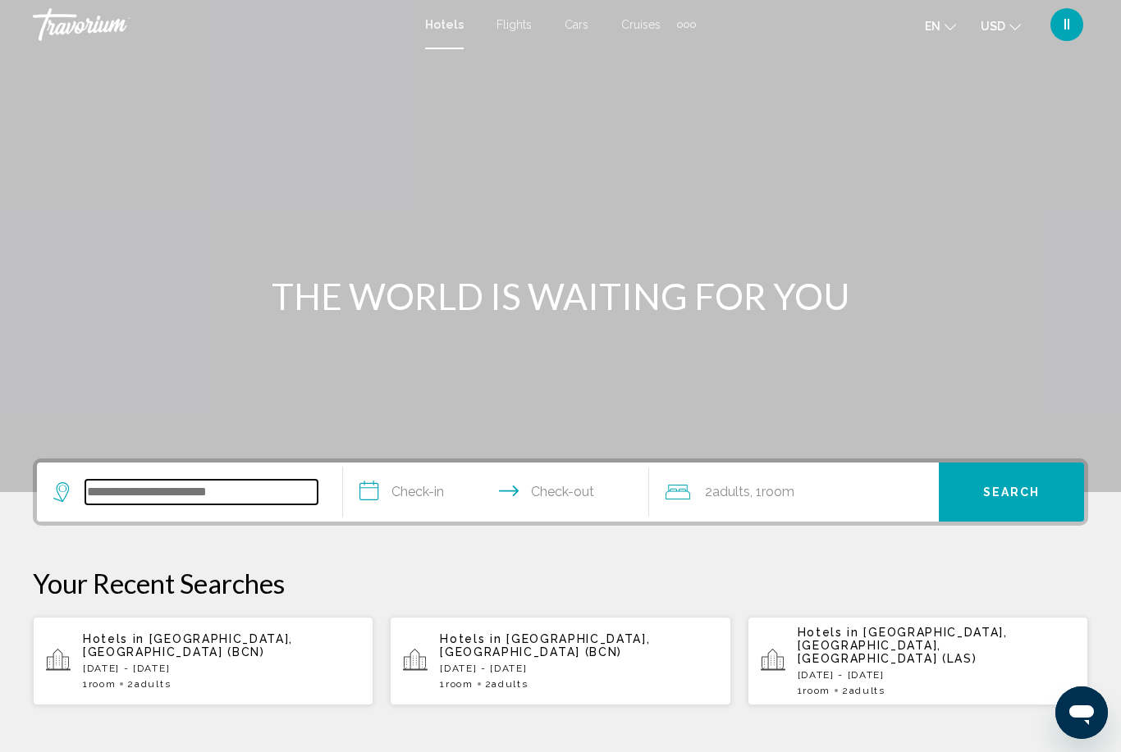
click at [167, 486] on input "Search widget" at bounding box center [201, 492] width 232 height 25
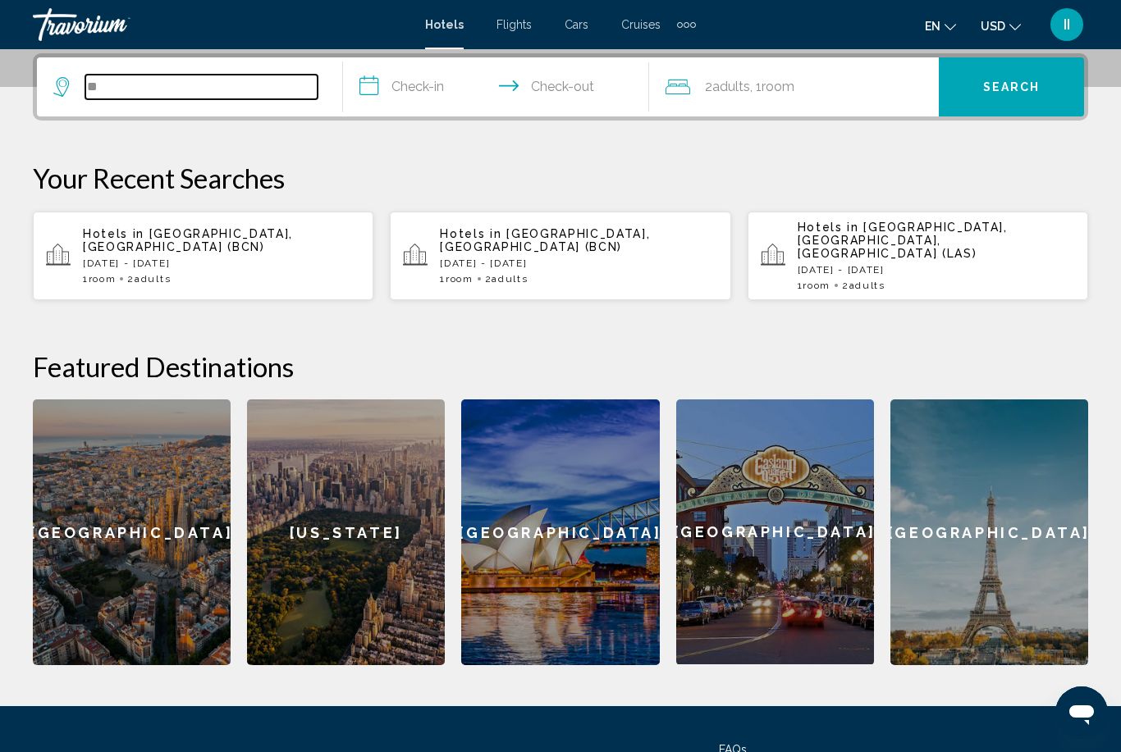
type input "*"
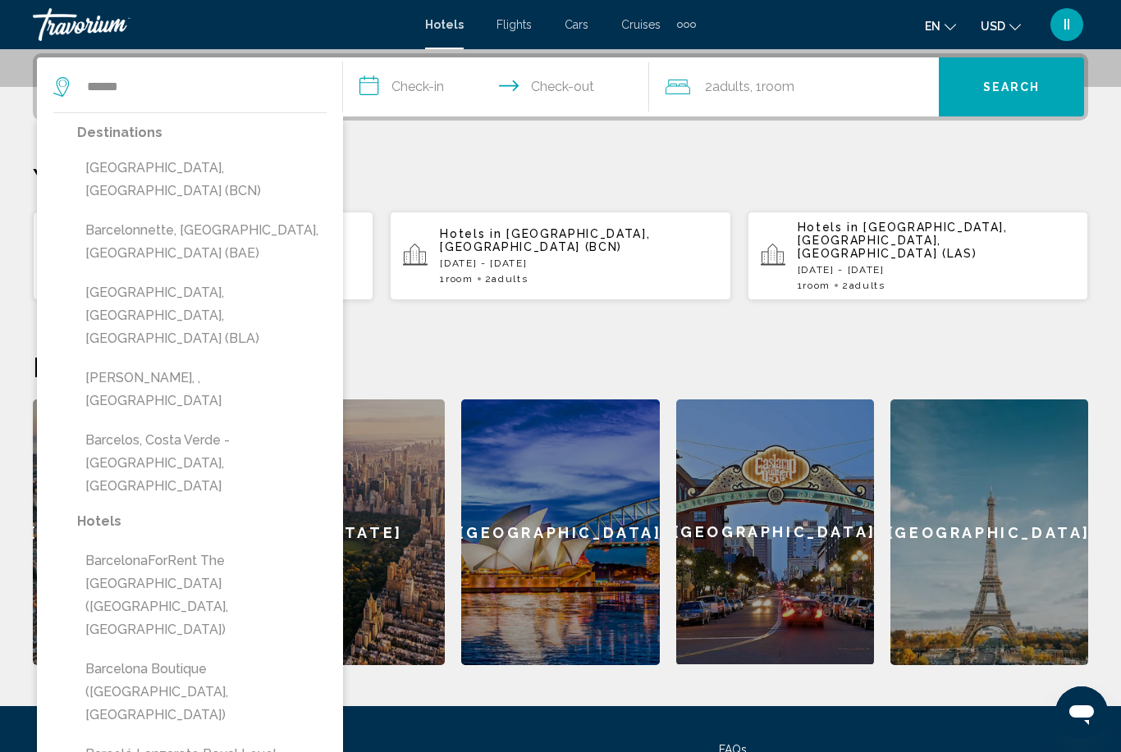
drag, startPoint x: 167, startPoint y: 491, endPoint x: -1, endPoint y: -406, distance: 913.0
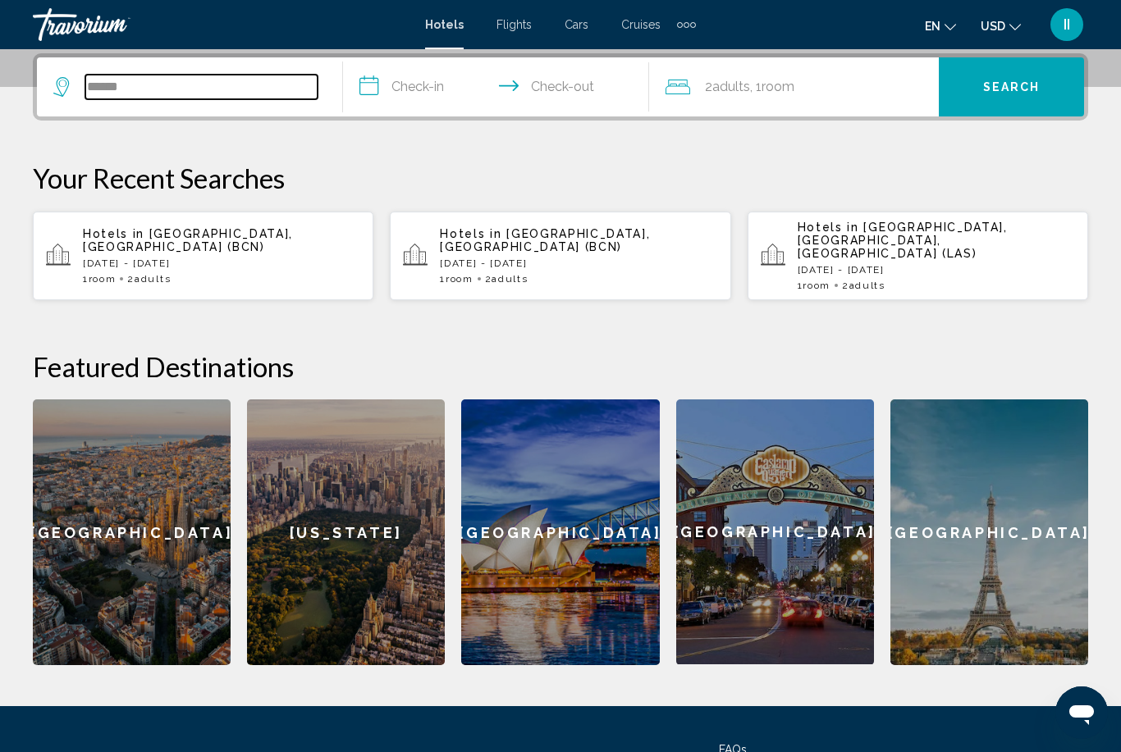
click at [213, 85] on input "******" at bounding box center [201, 87] width 232 height 25
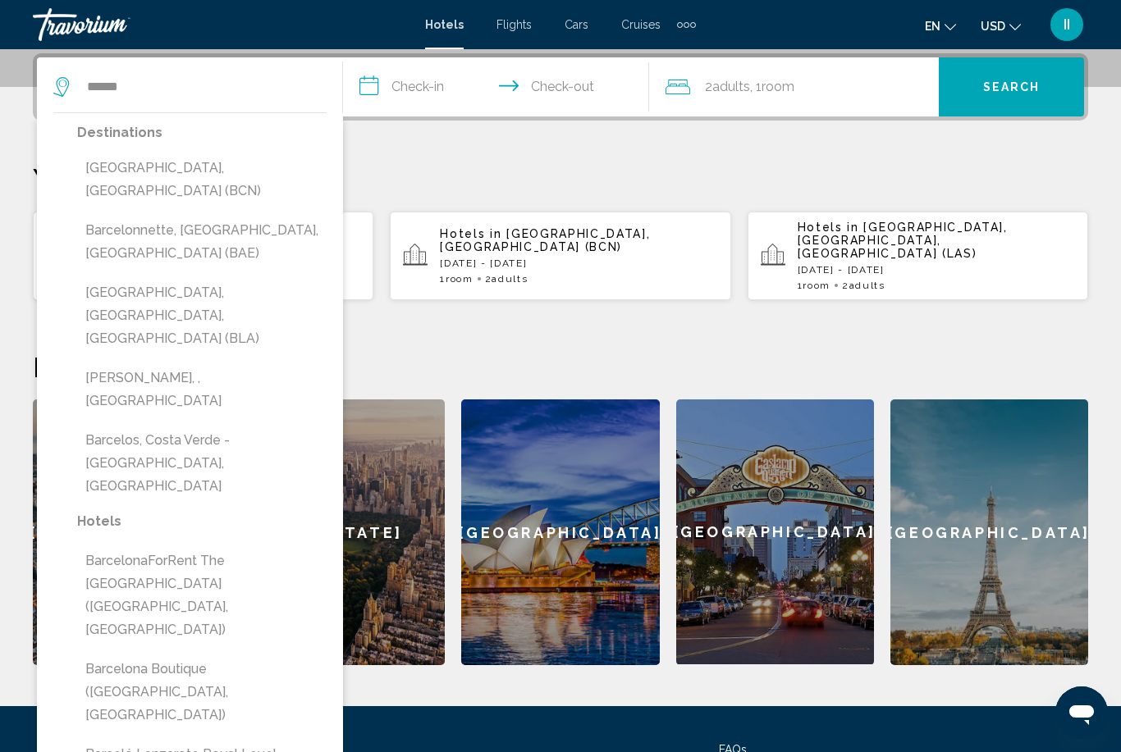
click at [172, 168] on button "Barcelona, Spain (BCN)" at bounding box center [201, 180] width 249 height 54
type input "**********"
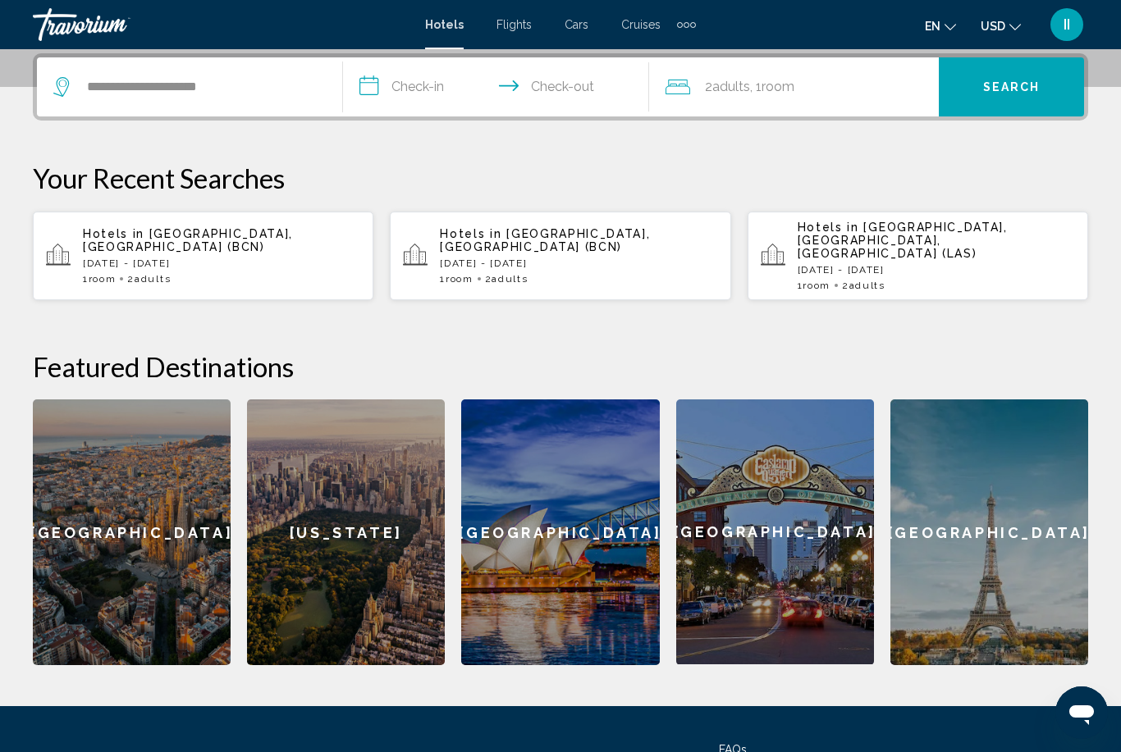
click at [413, 75] on input "**********" at bounding box center [499, 89] width 313 height 64
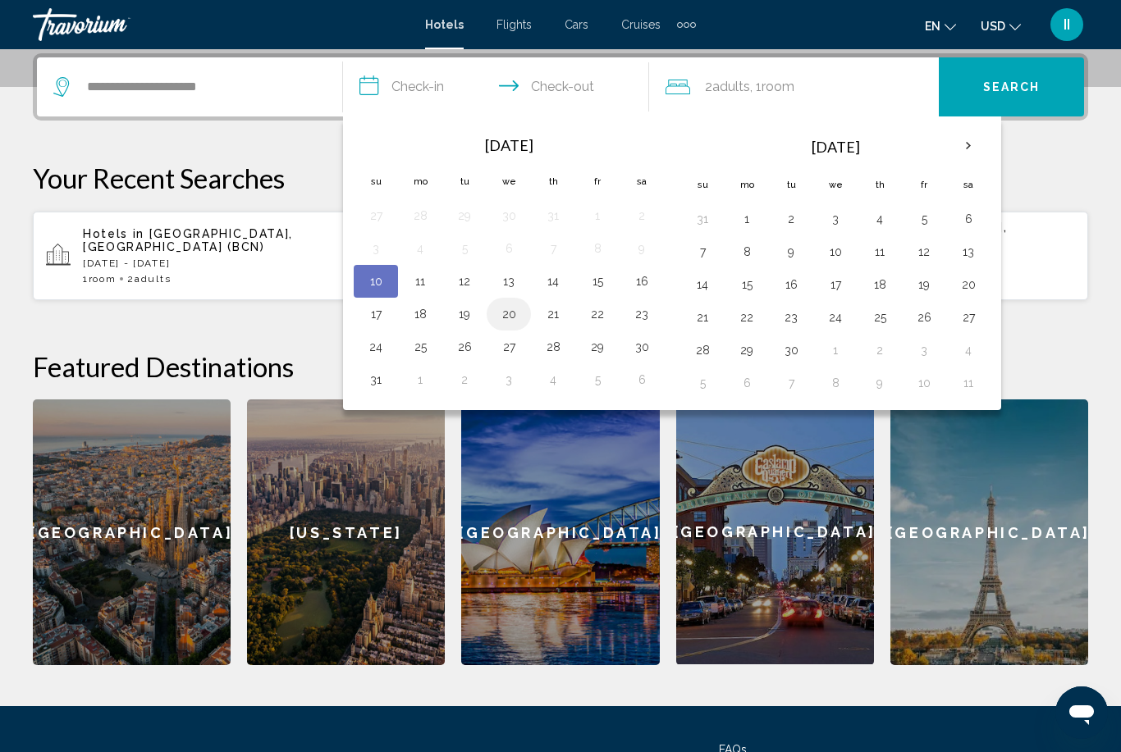
click at [510, 316] on button "20" at bounding box center [508, 314] width 26 height 23
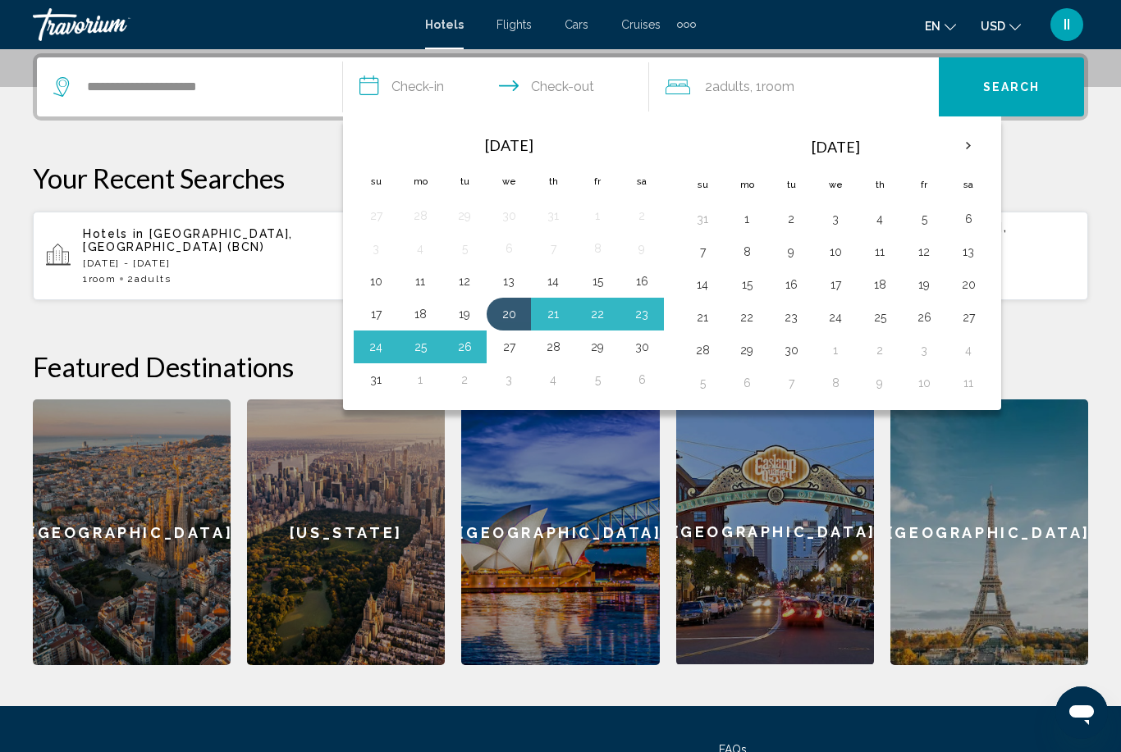
click at [514, 336] on button "27" at bounding box center [508, 347] width 26 height 23
type input "**********"
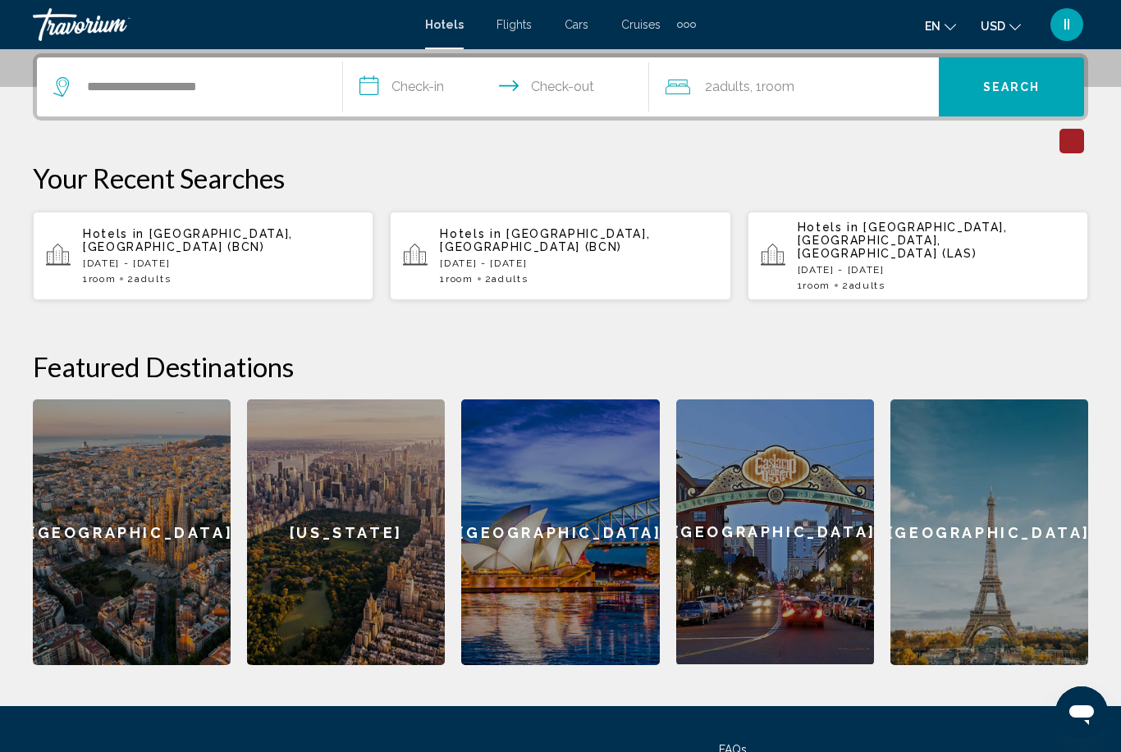
click at [979, 95] on button "Search" at bounding box center [1010, 86] width 145 height 59
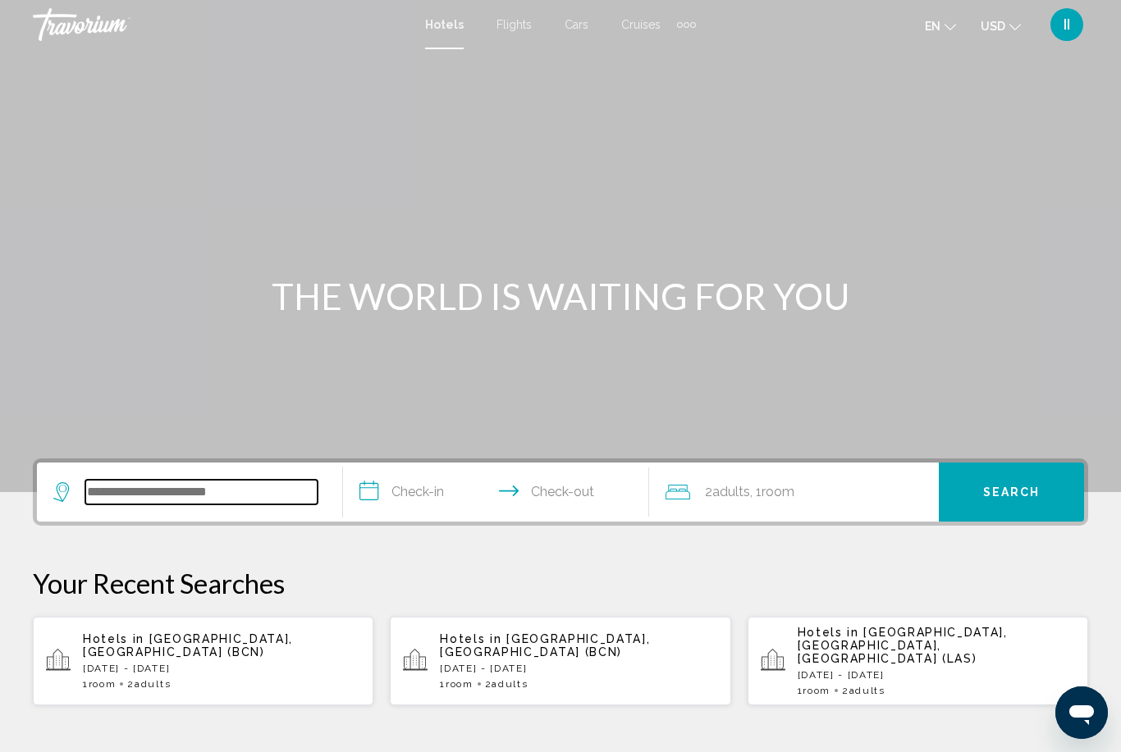
click at [235, 486] on input "Search widget" at bounding box center [201, 492] width 232 height 25
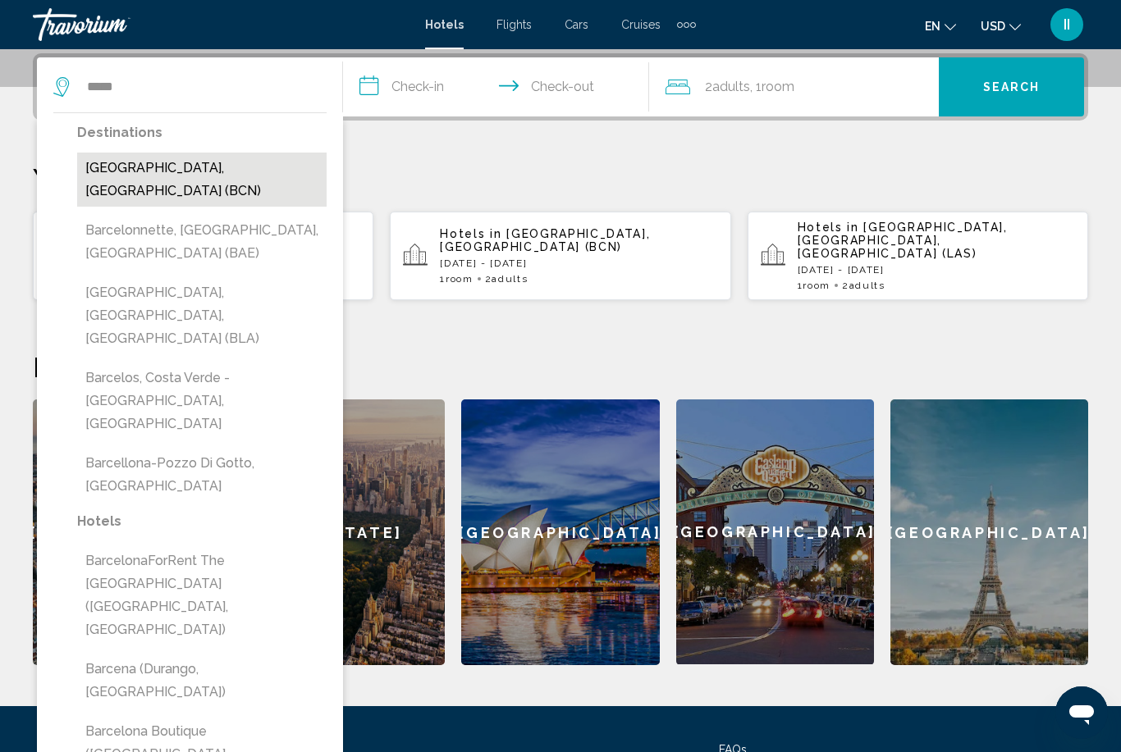
click at [223, 167] on button "Barcelona, Spain (BCN)" at bounding box center [201, 180] width 249 height 54
type input "**********"
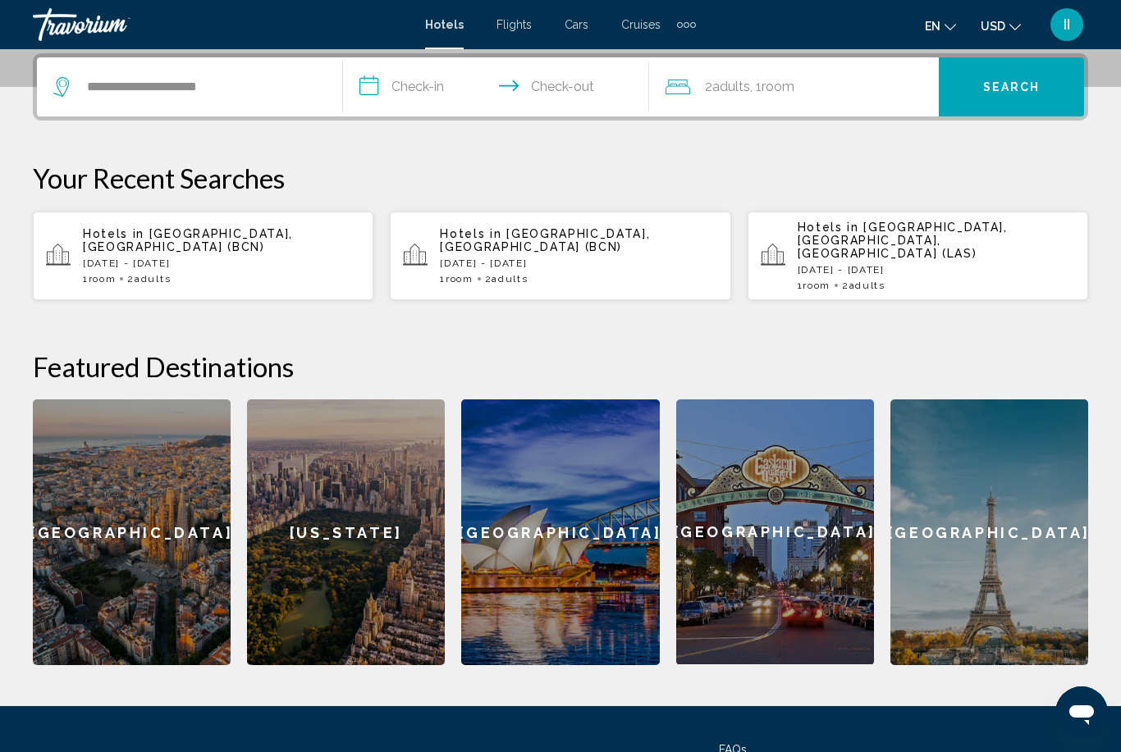
click at [412, 68] on input "**********" at bounding box center [499, 89] width 313 height 64
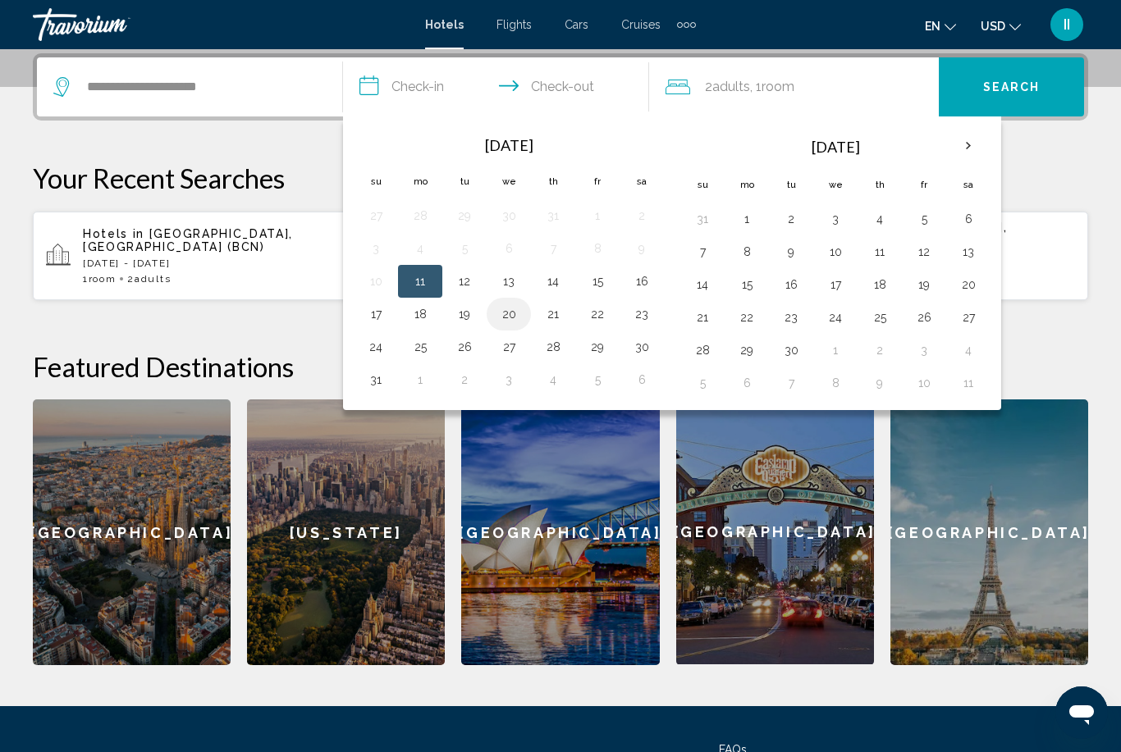
click at [520, 308] on button "20" at bounding box center [508, 314] width 26 height 23
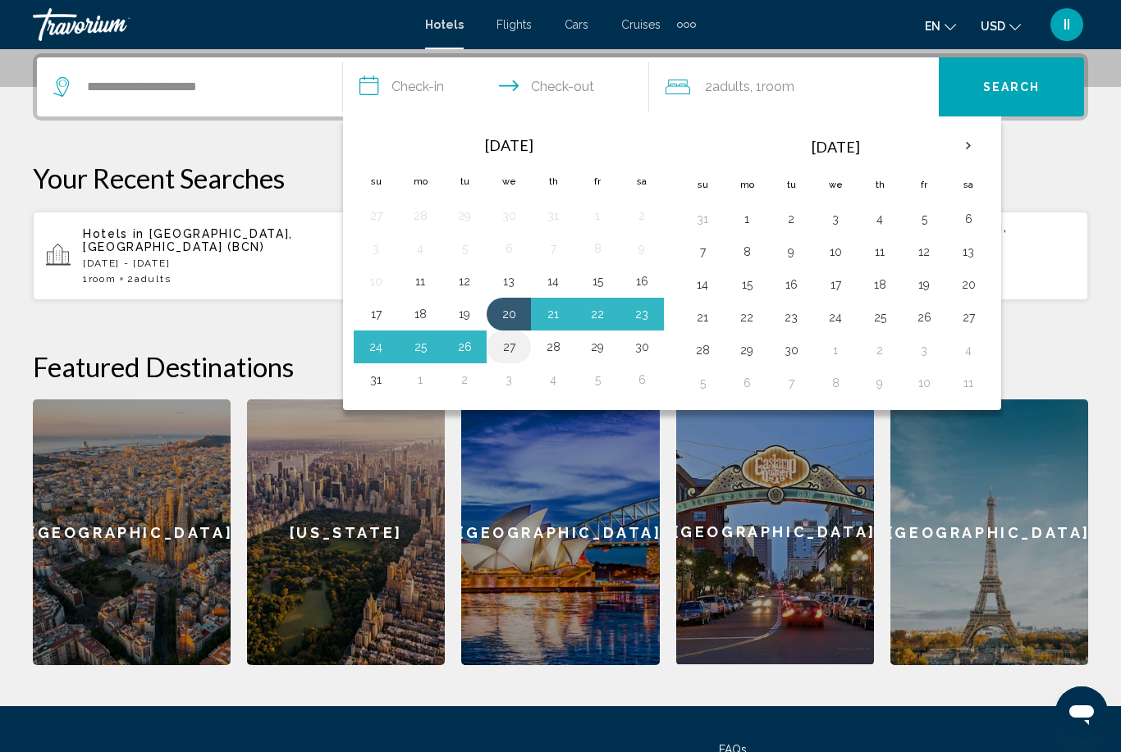
click at [524, 342] on td "27" at bounding box center [508, 347] width 44 height 33
click at [511, 347] on button "27" at bounding box center [508, 347] width 26 height 23
type input "**********"
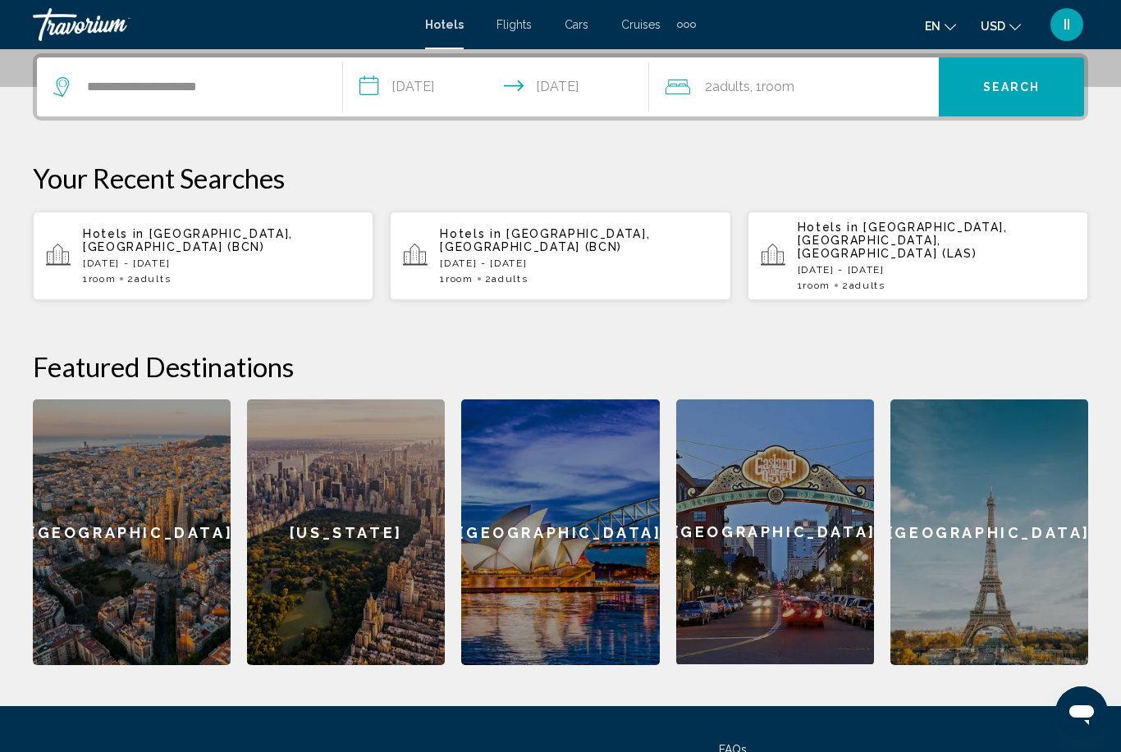
click at [1023, 98] on button "Search" at bounding box center [1010, 86] width 145 height 59
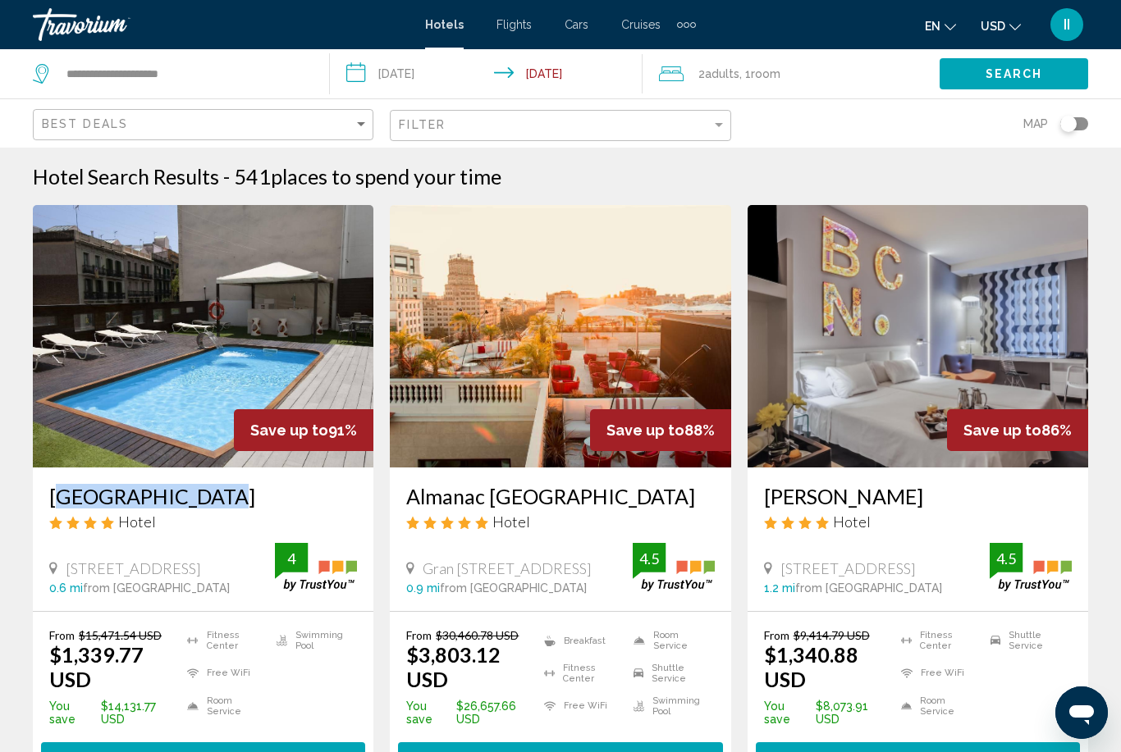
drag, startPoint x: 45, startPoint y: 486, endPoint x: 203, endPoint y: 506, distance: 159.5
click at [203, 506] on div "Hotel Concordia Hotel Avenida Paralelo 115, Barcelona 0.6 mi from Barcelona cit…" at bounding box center [203, 540] width 340 height 144
copy h3 "Hotel Concordia"
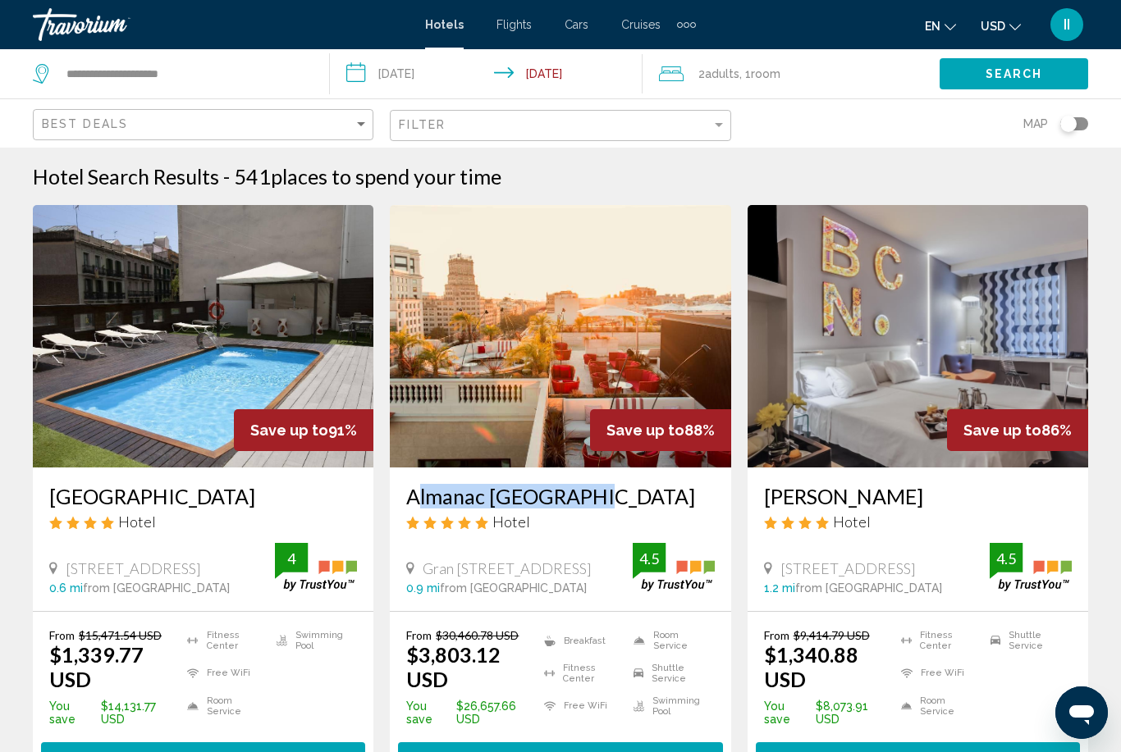
drag, startPoint x: 399, startPoint y: 495, endPoint x: 650, endPoint y: 493, distance: 250.2
click at [650, 493] on div "Almanac Barcelona Hotel Gran Via De Les Corts Catalanes 619 621, Barcelona 0.9 …" at bounding box center [560, 540] width 340 height 144
copy h3 "Almanac Barcelona"
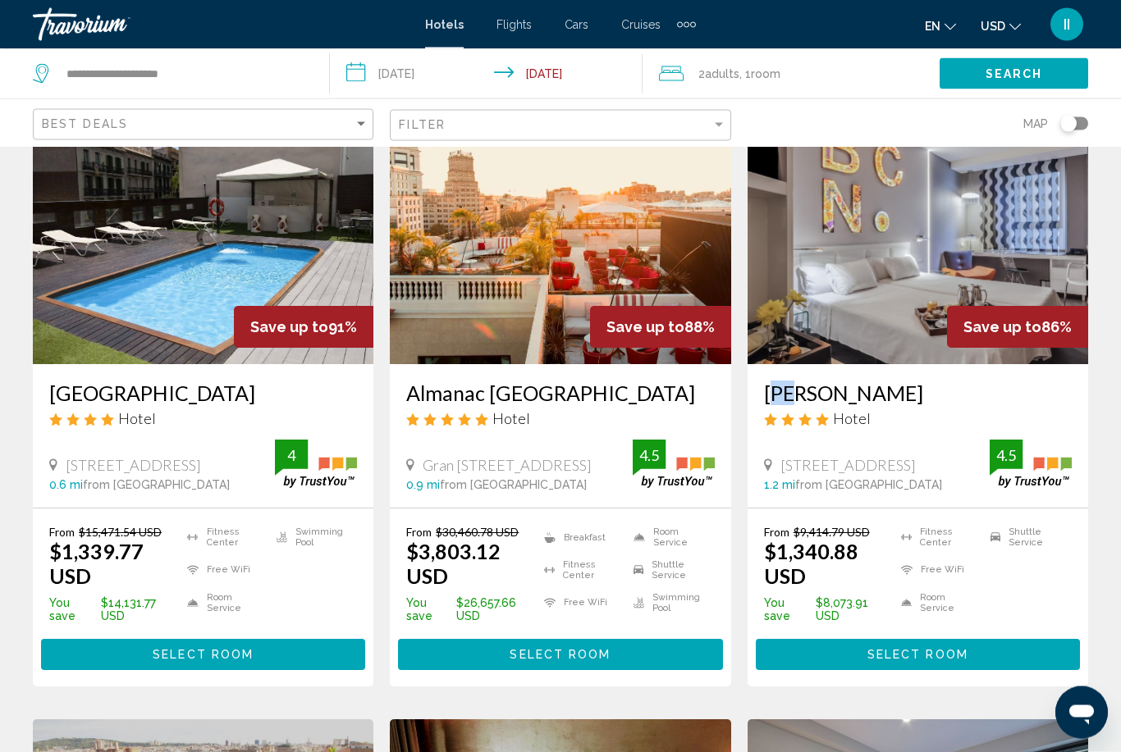
scroll to position [103, 0]
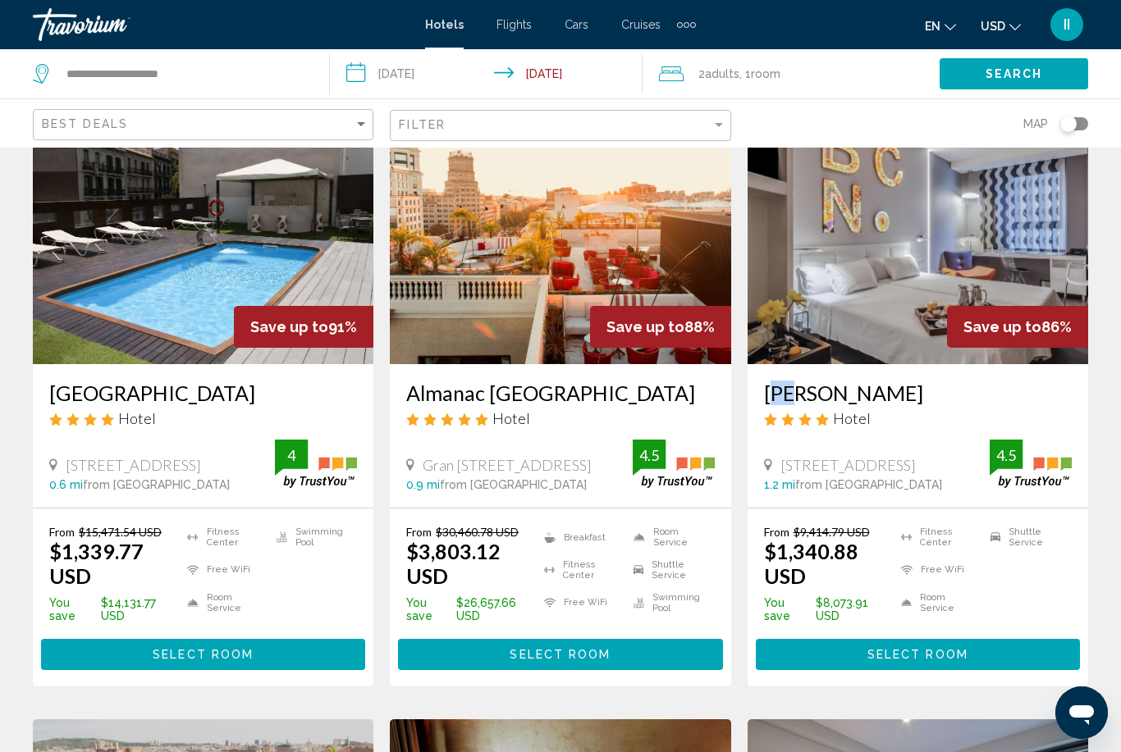
drag, startPoint x: 765, startPoint y: 394, endPoint x: 913, endPoint y: 388, distance: 148.6
click at [911, 388] on h3 "Evenia Rossello" at bounding box center [918, 393] width 308 height 25
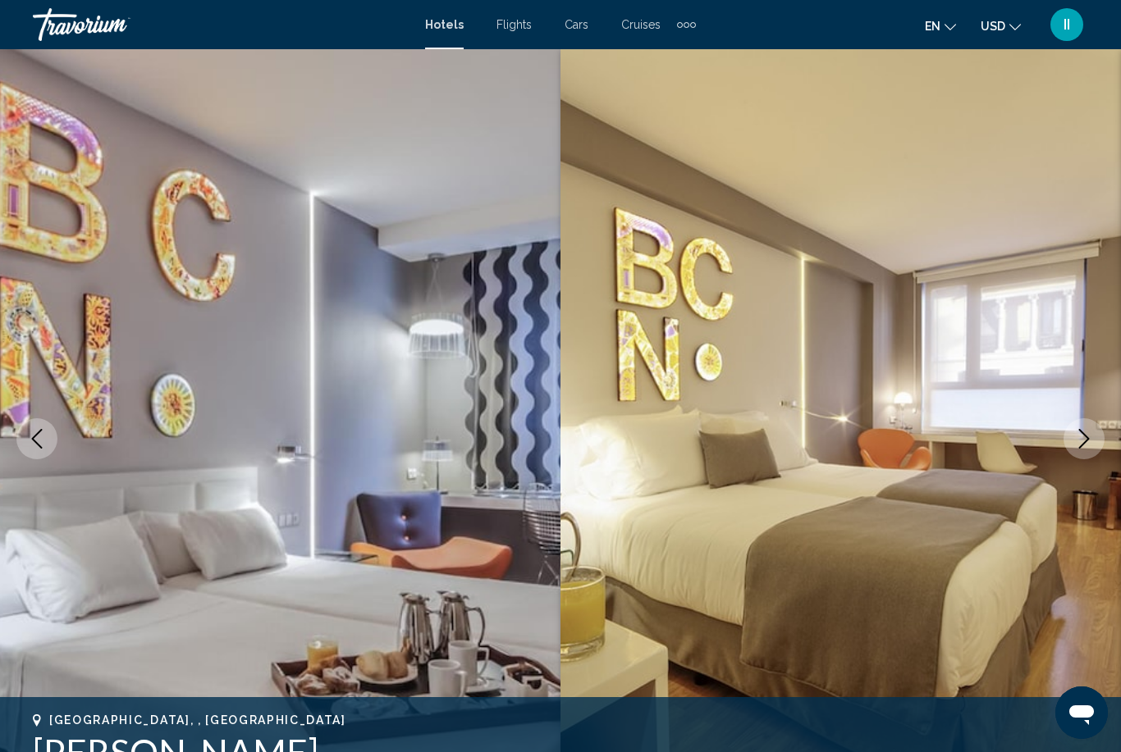
drag, startPoint x: 281, startPoint y: 756, endPoint x: 30, endPoint y: 743, distance: 252.1
click at [30, 743] on div "Barcelona, , Spain Evenia Rossello 4.5 Address Rossello 191, Barcelona 08036, S…" at bounding box center [560, 763] width 1121 height 98
copy h1 "Evenia Rossello"
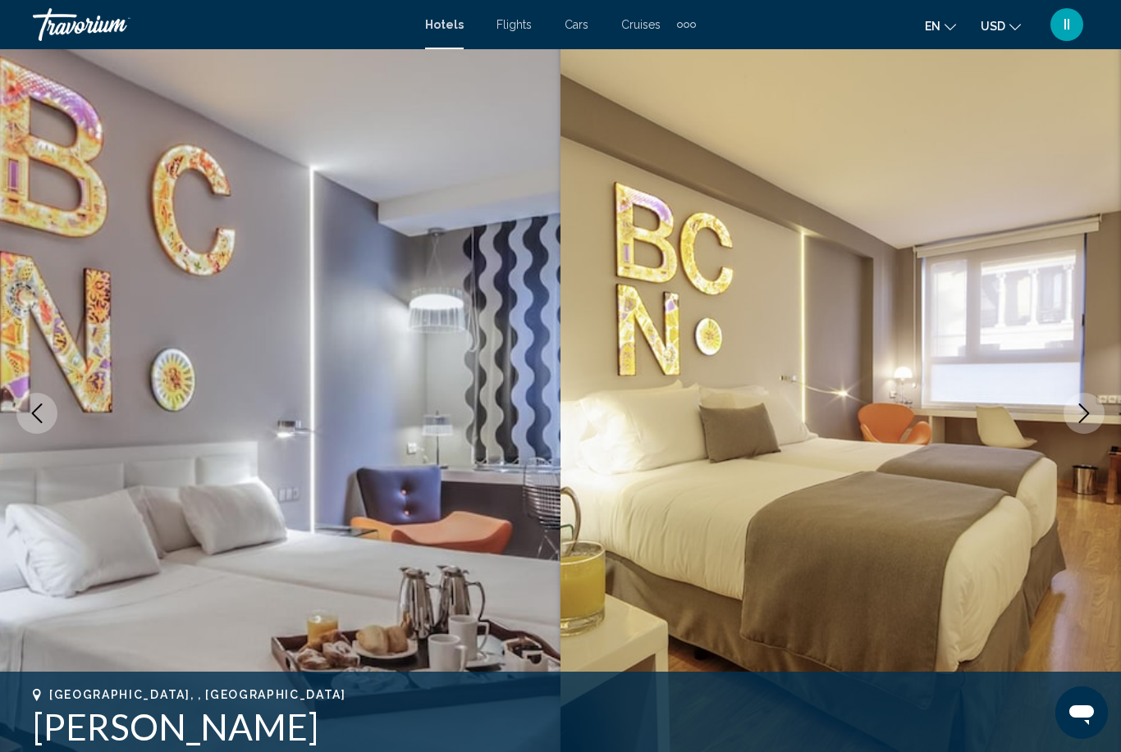
scroll to position [52, 0]
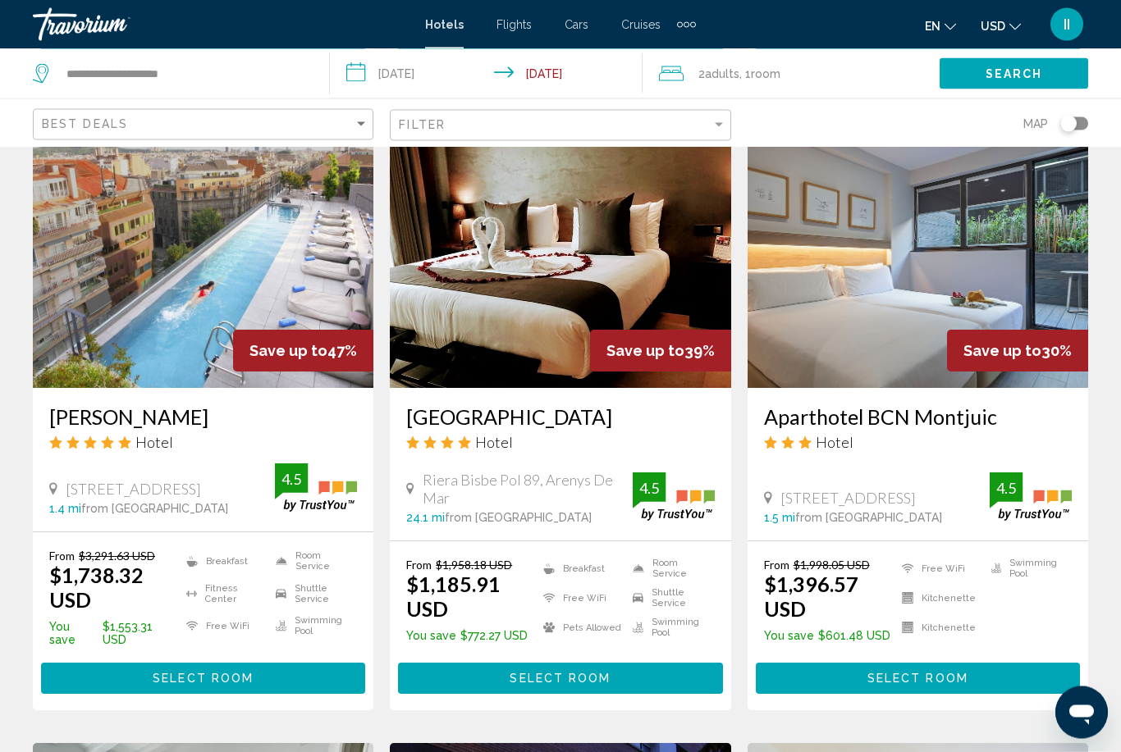
scroll to position [696, 0]
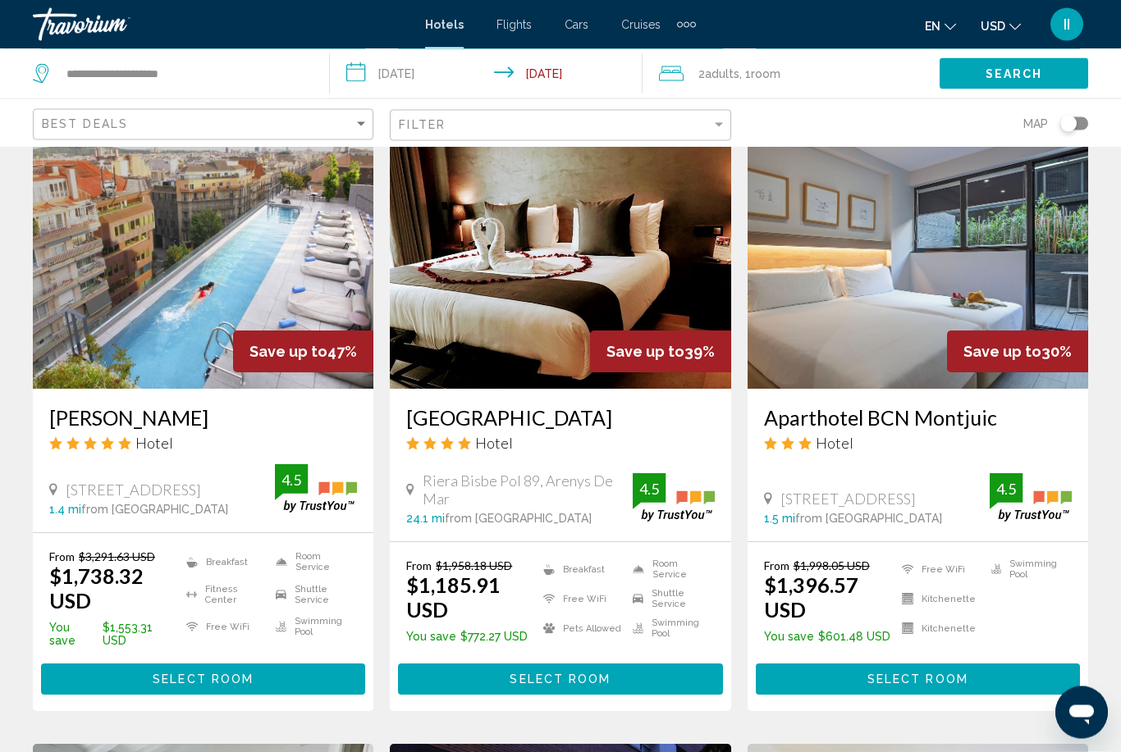
drag, startPoint x: 44, startPoint y: 413, endPoint x: 206, endPoint y: 413, distance: 161.6
click at [206, 413] on div "Ohla Eixample Hotel Carrer Còrsega 289, Barcelona 1.4 mi from Barcelona city ce…" at bounding box center [203, 462] width 340 height 144
copy h3 "Ohla Eixample"
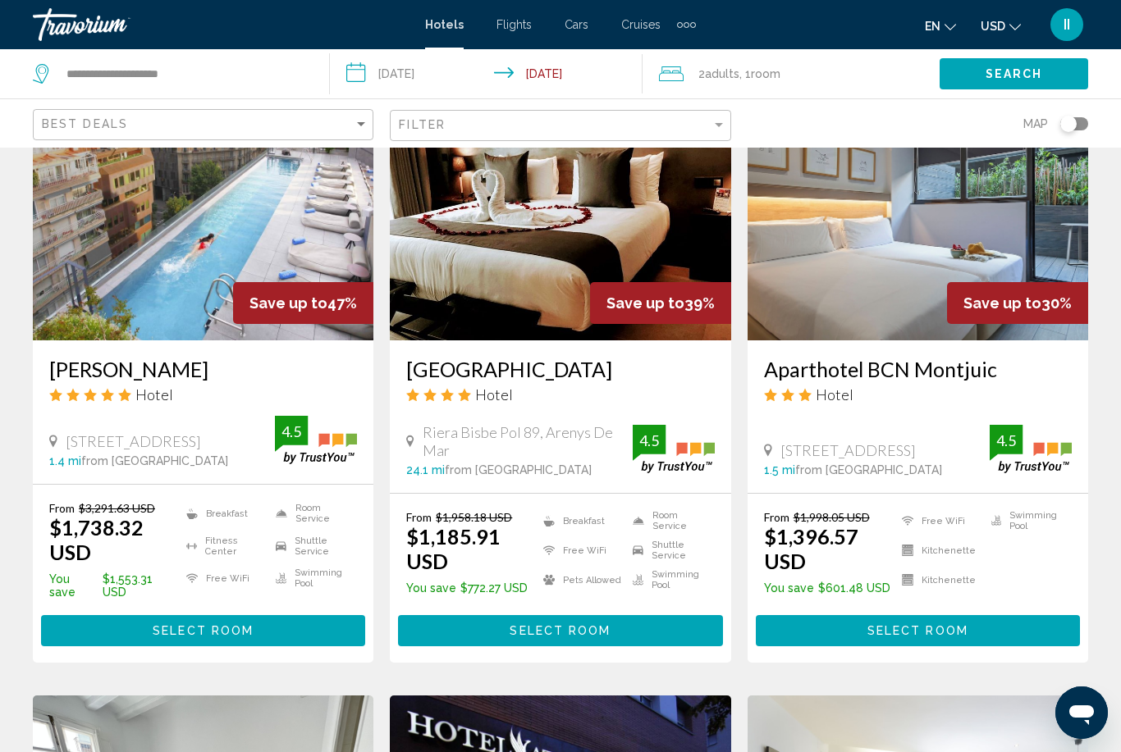
scroll to position [748, 0]
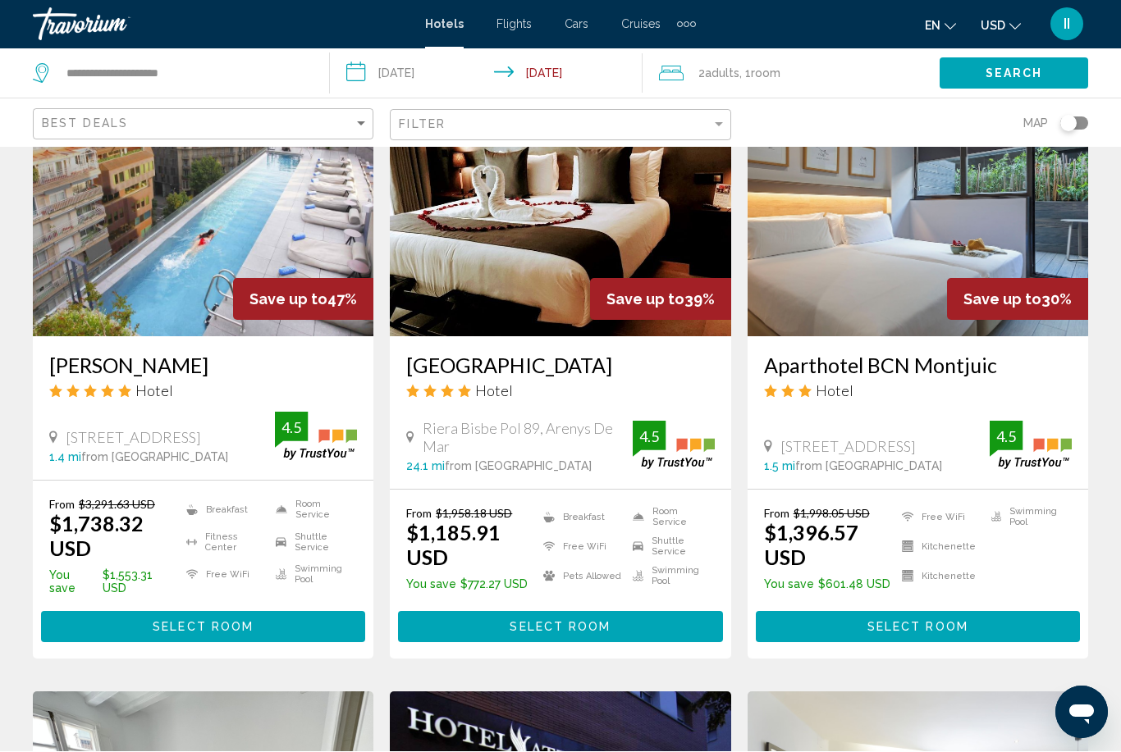
click at [248, 623] on span "Select Room" at bounding box center [203, 628] width 101 height 13
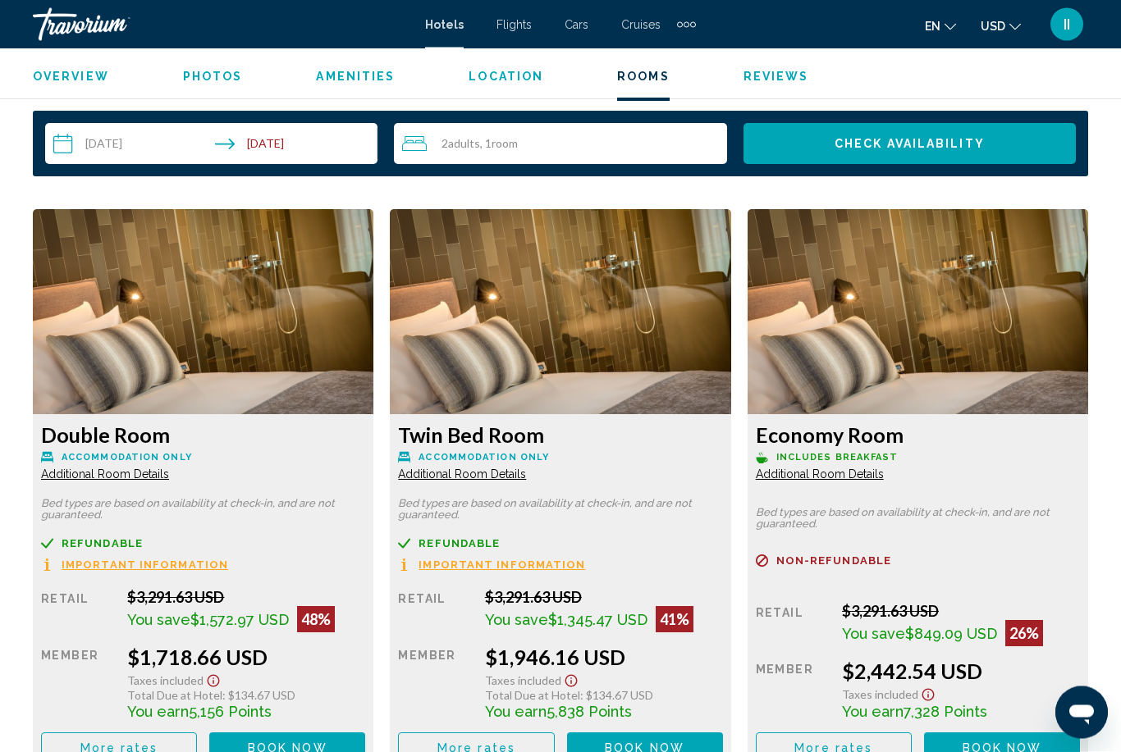
scroll to position [2453, 0]
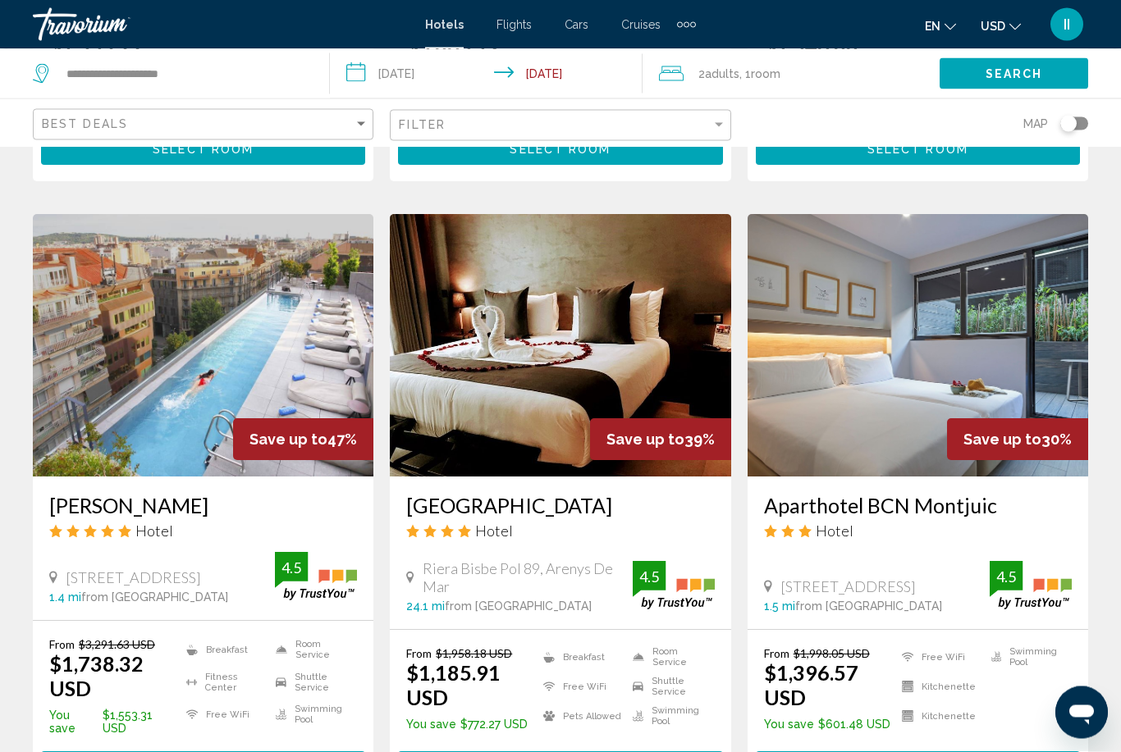
scroll to position [609, 0]
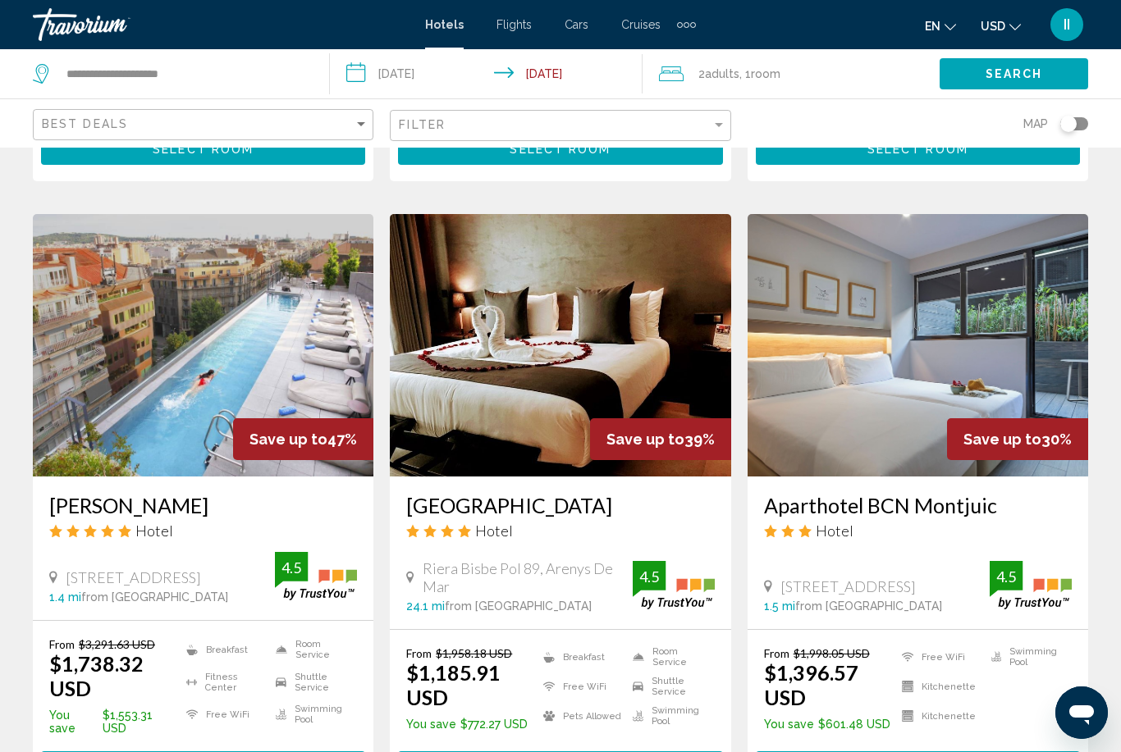
drag, startPoint x: 404, startPoint y: 501, endPoint x: 578, endPoint y: 509, distance: 174.1
click at [578, 509] on div "Vila Arenys Hotel Hotel Riera Bisbe Pol 89, Arenys De Mar 24.1 mi from Barcelon…" at bounding box center [560, 553] width 340 height 153
copy h3 "Vila Arenys Hotel"
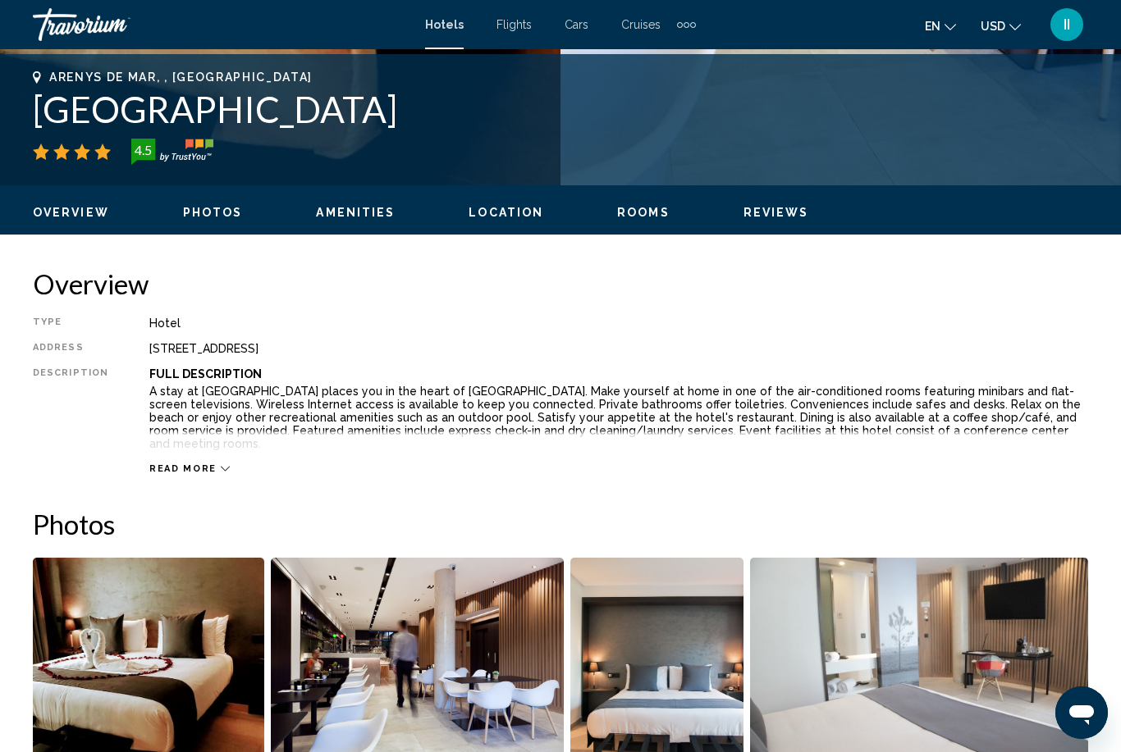
scroll to position [696, 0]
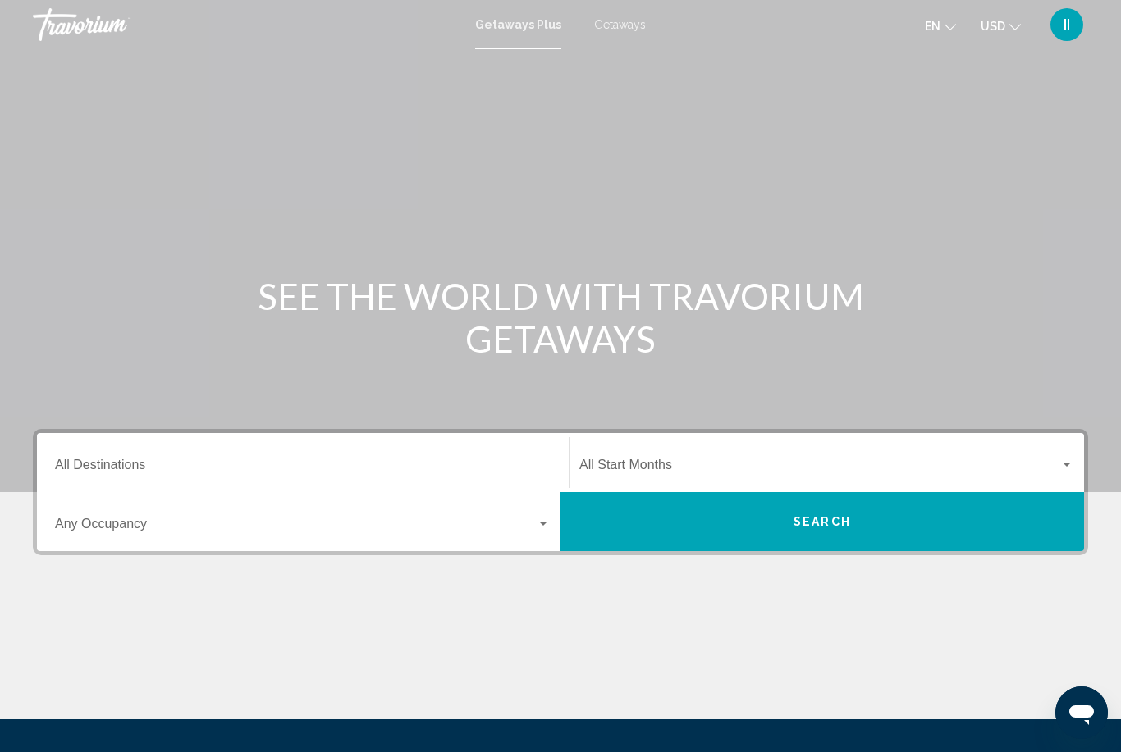
click at [622, 25] on span "Getaways" at bounding box center [620, 24] width 52 height 13
click at [266, 461] on input "Destination All Destinations" at bounding box center [302, 468] width 495 height 15
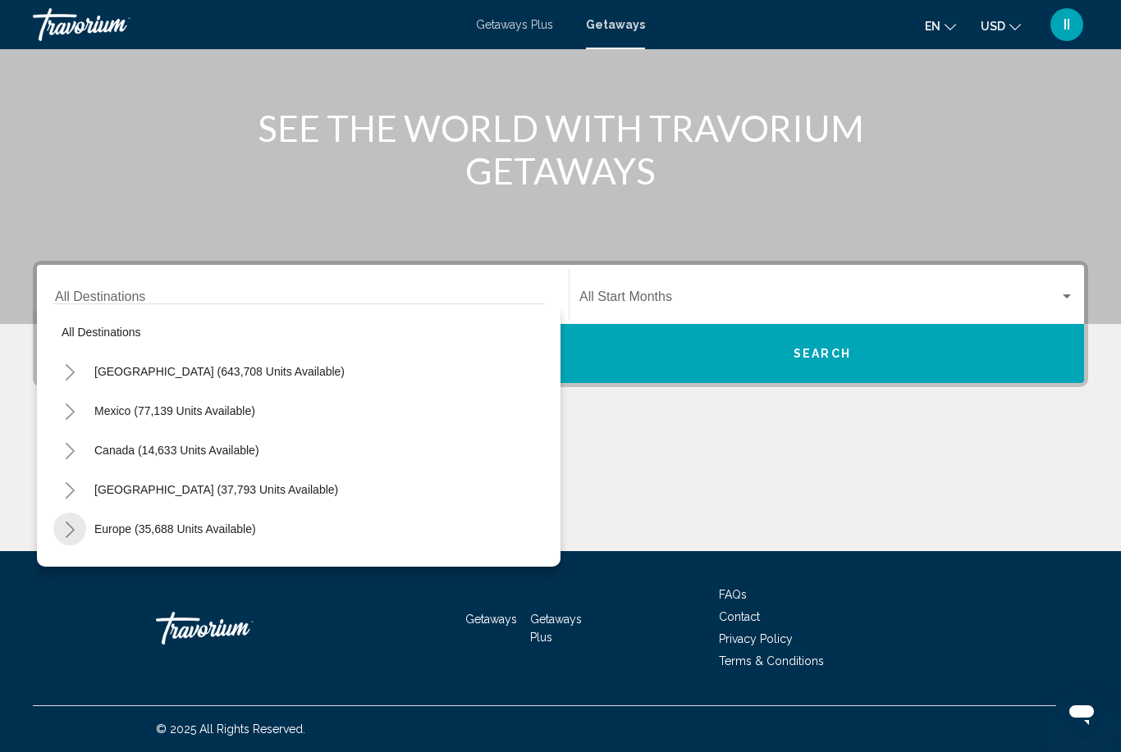
click at [69, 524] on icon "Toggle Europe (35,688 units available)" at bounding box center [70, 530] width 12 height 16
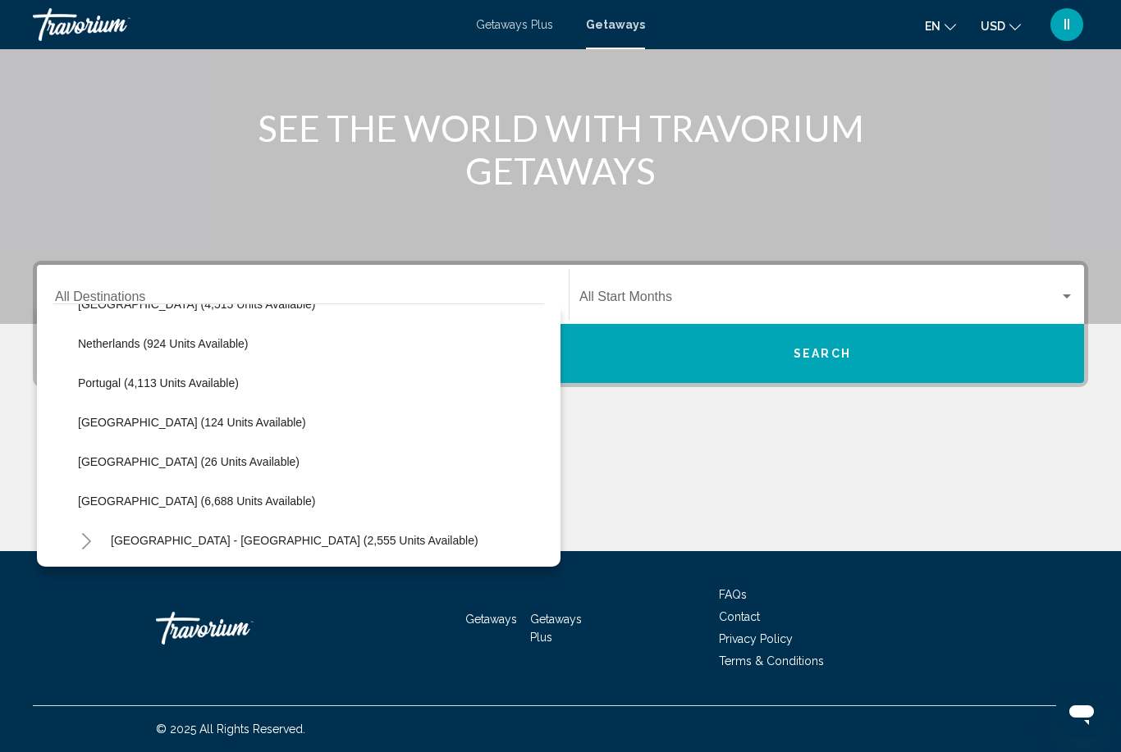
scroll to position [712, 0]
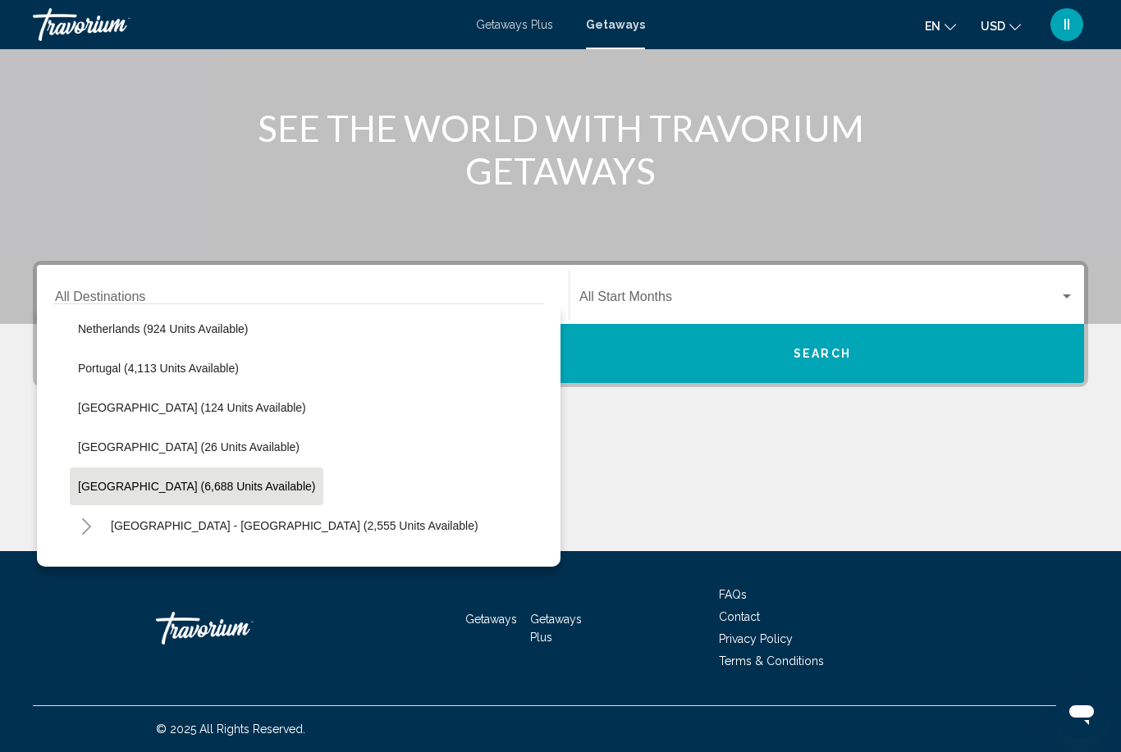
click at [107, 486] on span "[GEOGRAPHIC_DATA] (6,688 units available)" at bounding box center [196, 486] width 237 height 13
type input "**********"
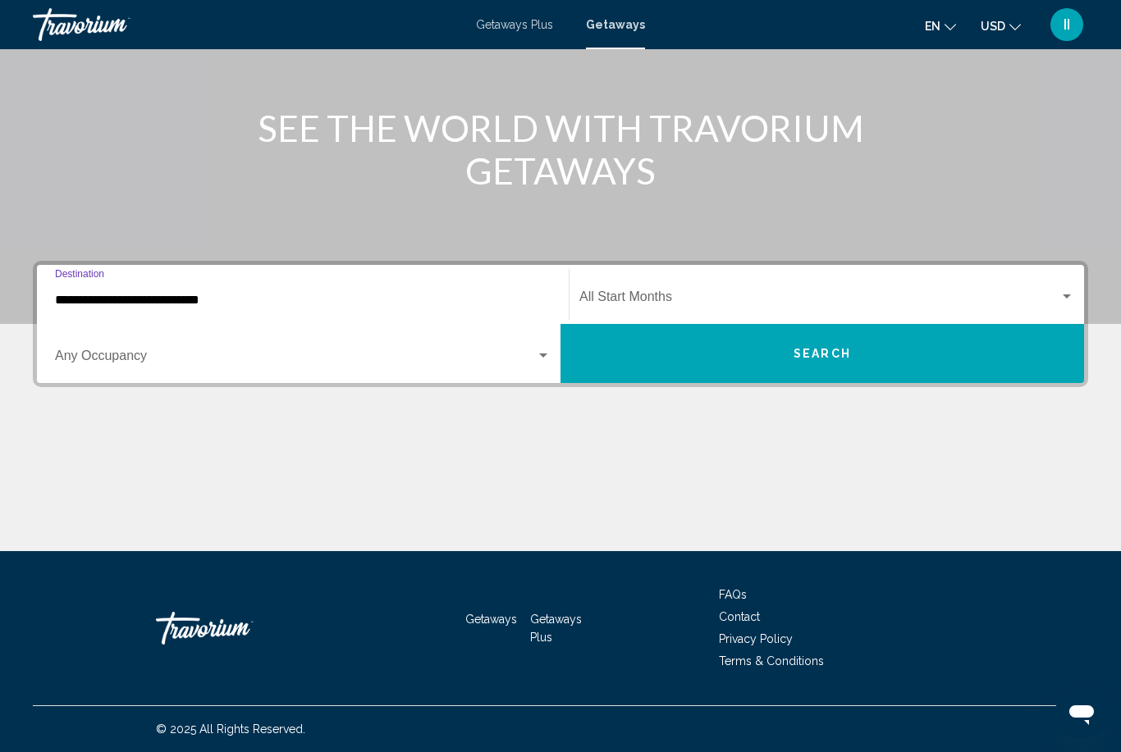
click at [687, 299] on span "Search widget" at bounding box center [819, 300] width 480 height 15
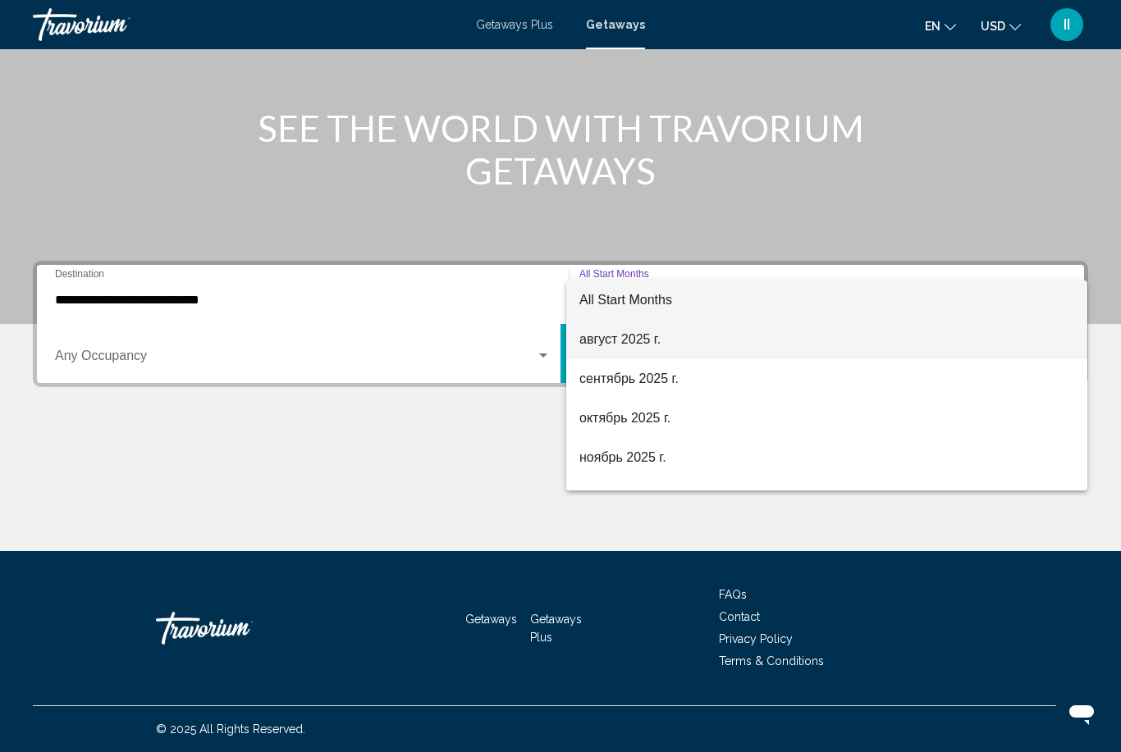
click at [665, 343] on span "август 2025 г." at bounding box center [826, 339] width 495 height 39
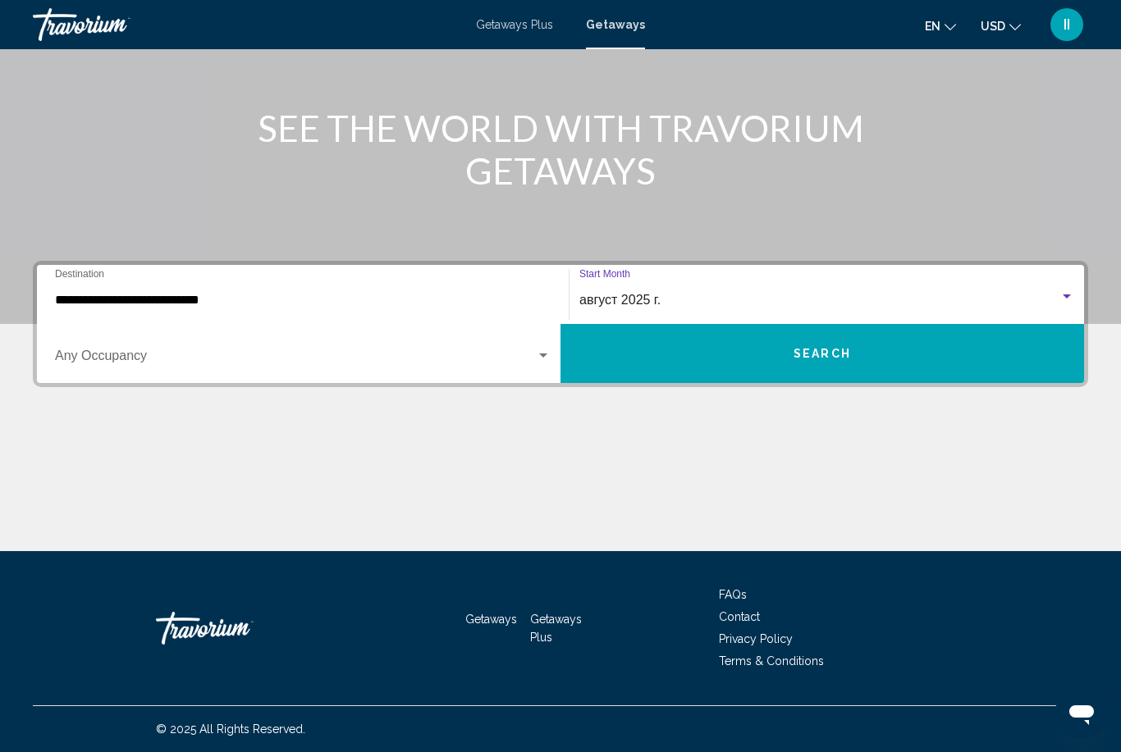
click at [679, 372] on button "Search" at bounding box center [821, 353] width 523 height 59
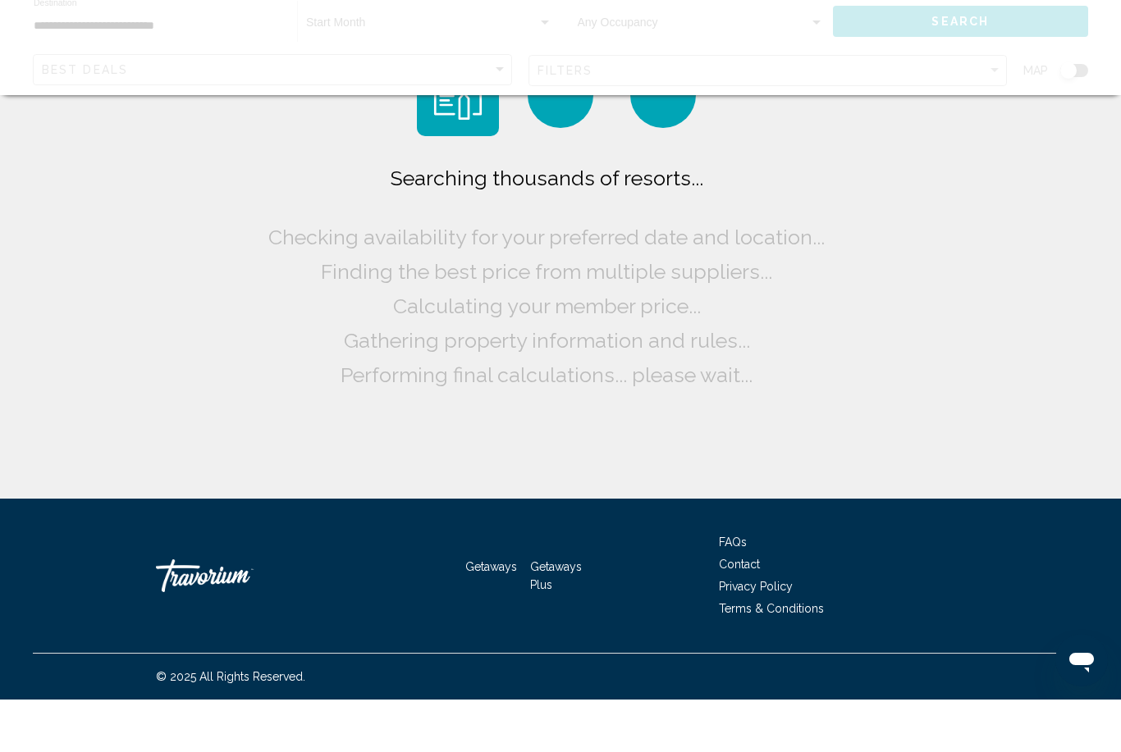
scroll to position [52, 0]
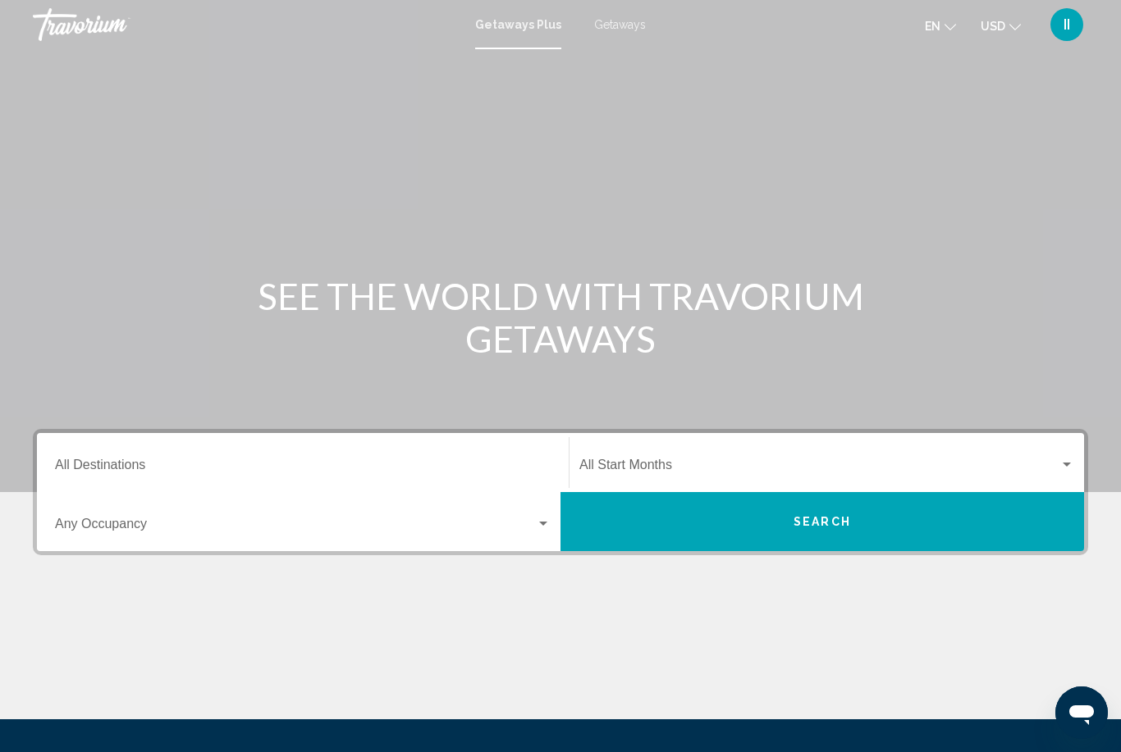
click at [203, 456] on div "Destination All Destinations" at bounding box center [302, 463] width 495 height 52
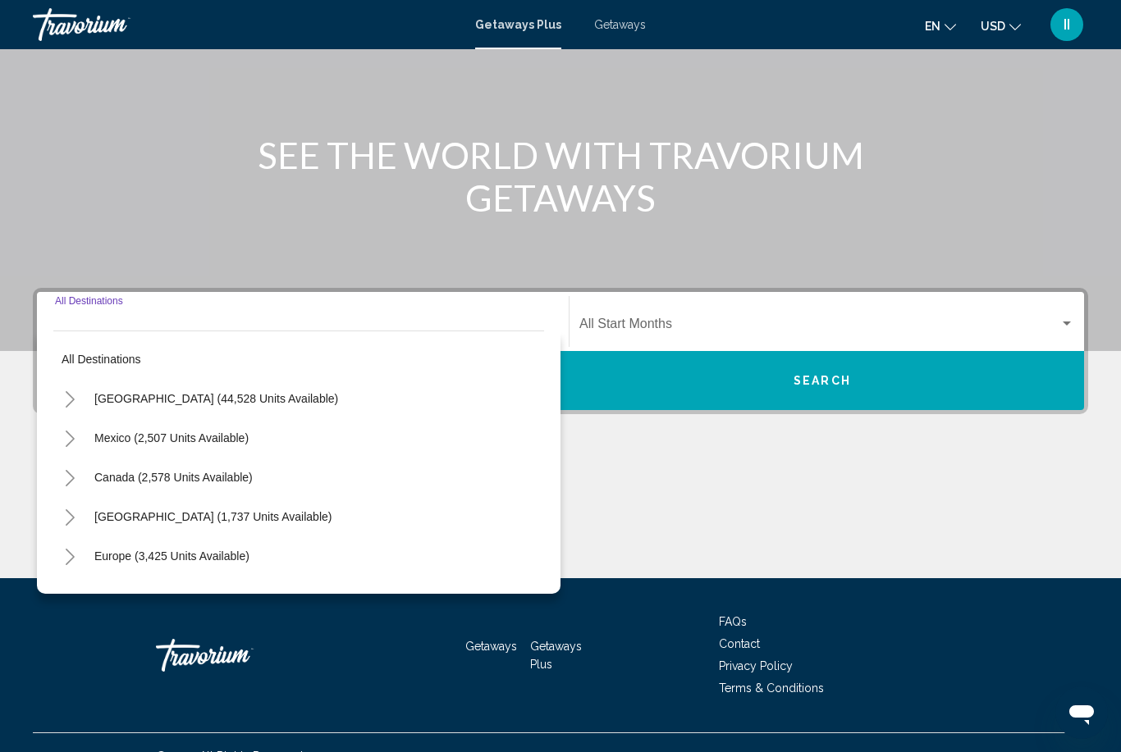
scroll to position [168, 0]
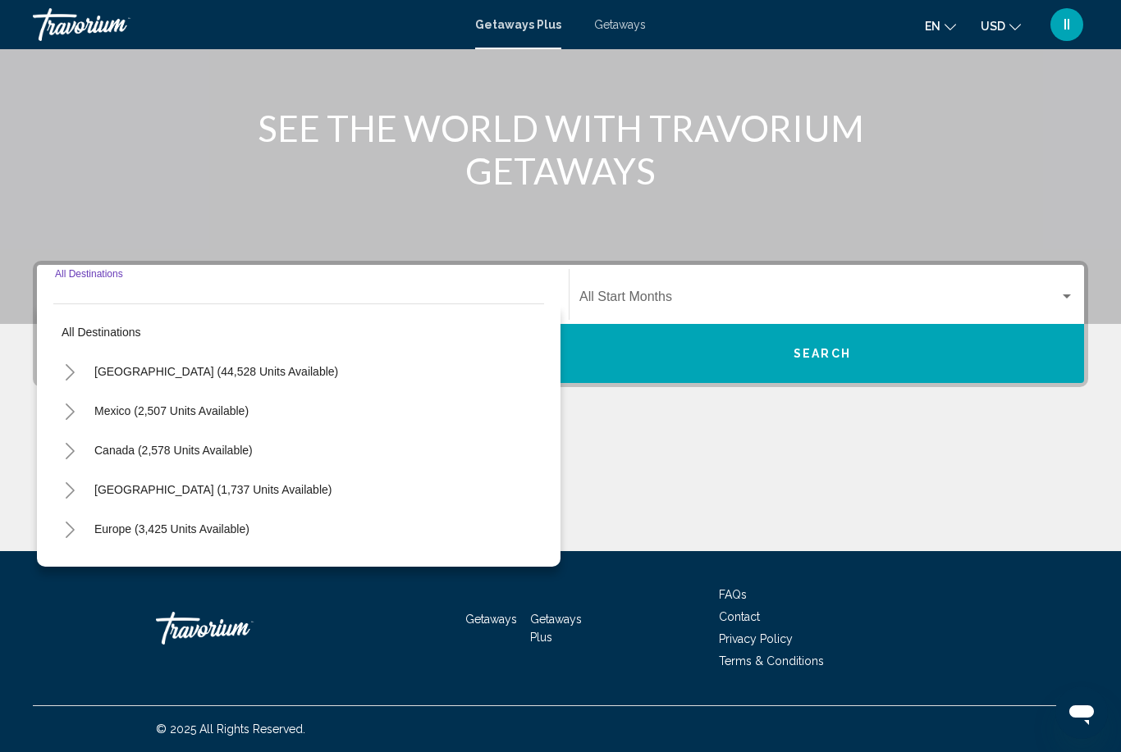
click at [623, 30] on span "Getaways" at bounding box center [620, 24] width 52 height 13
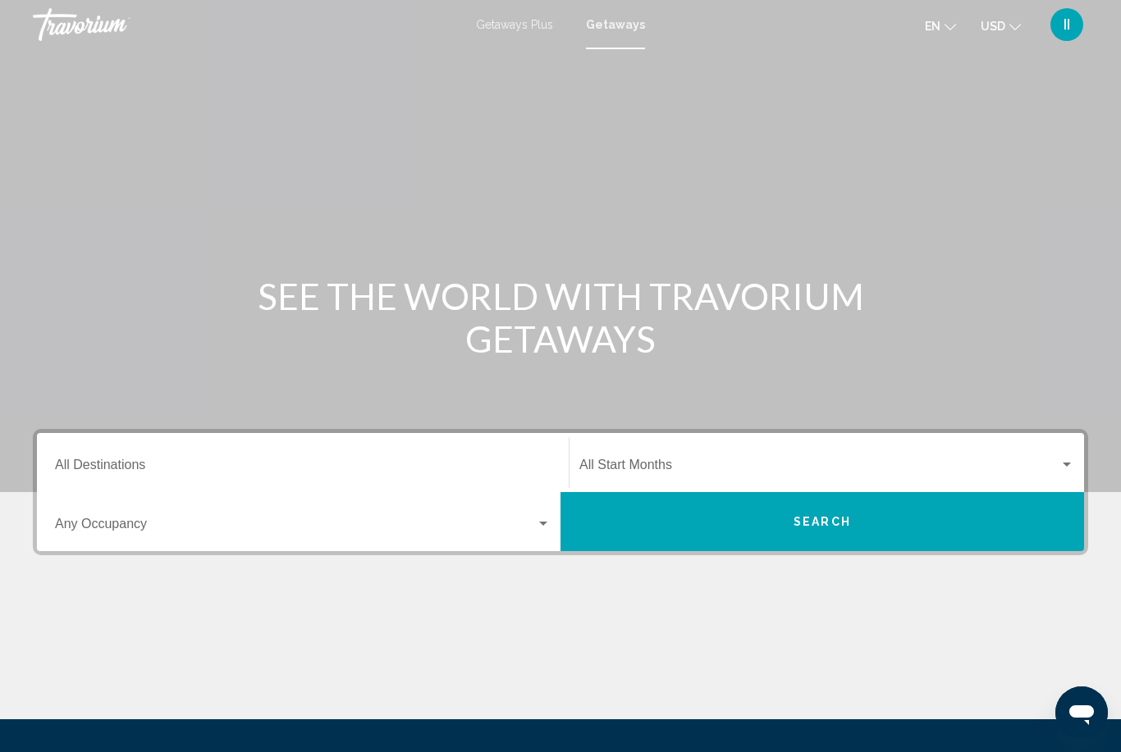
click at [269, 461] on input "Destination All Destinations" at bounding box center [302, 468] width 495 height 15
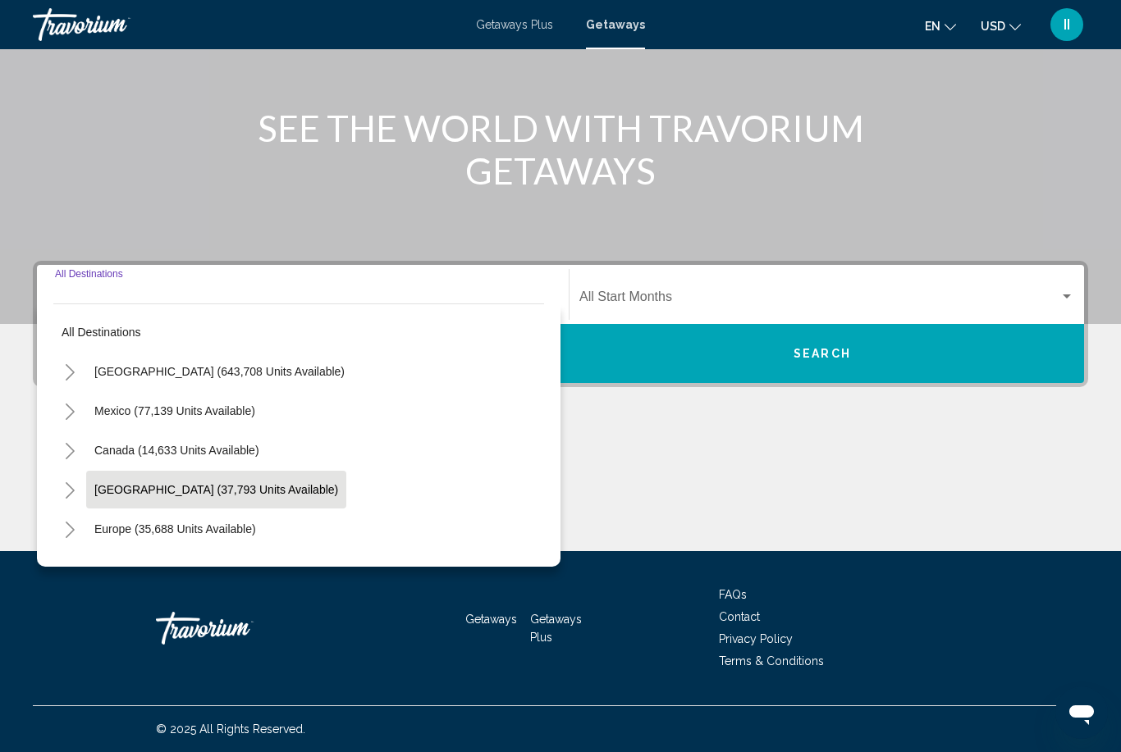
scroll to position [41, 0]
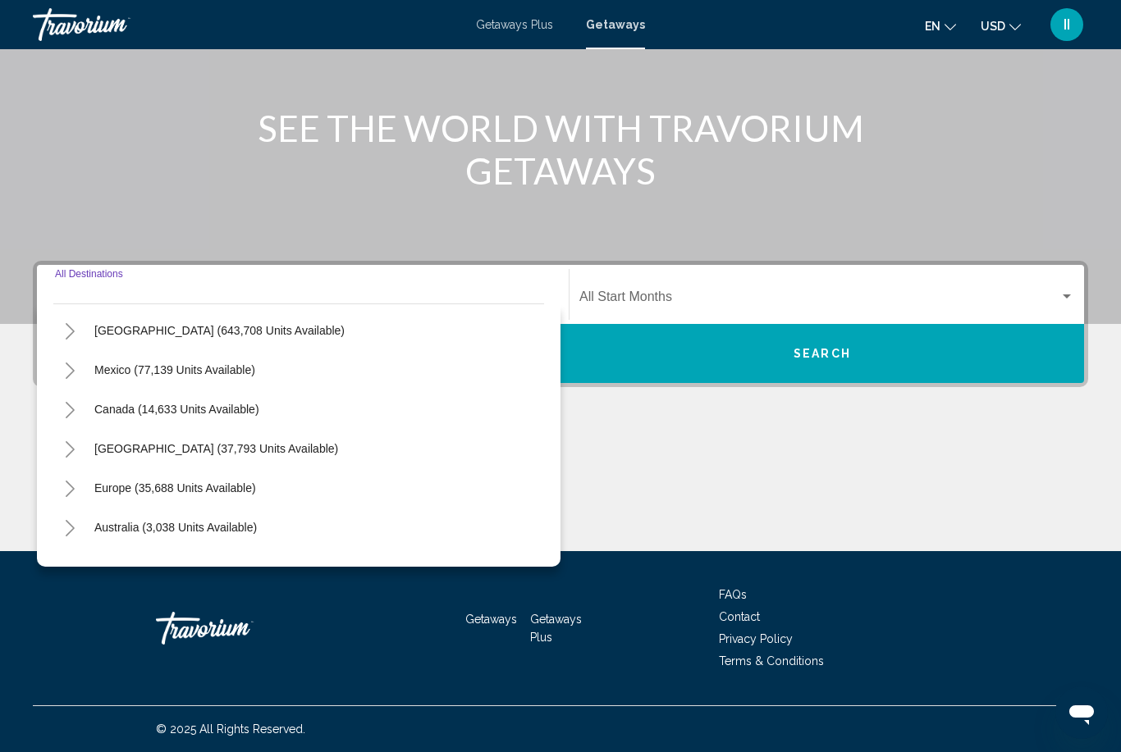
click at [75, 484] on icon "Toggle Europe (35,688 units available)" at bounding box center [70, 489] width 12 height 16
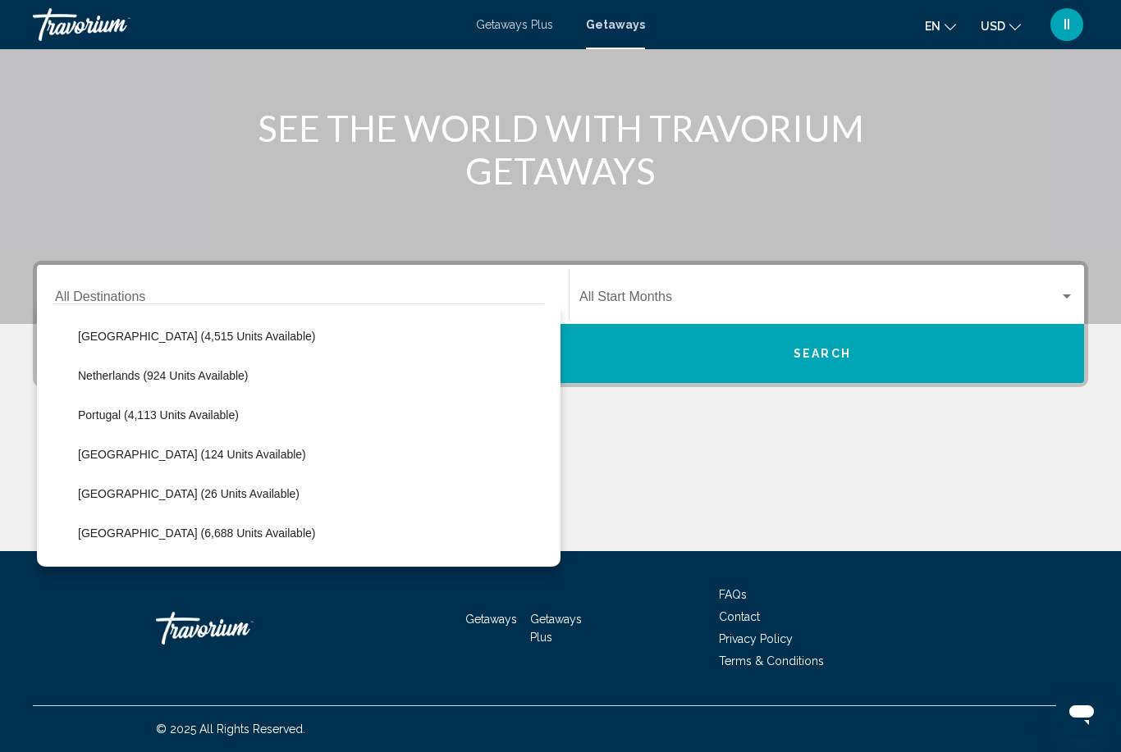
scroll to position [774, 0]
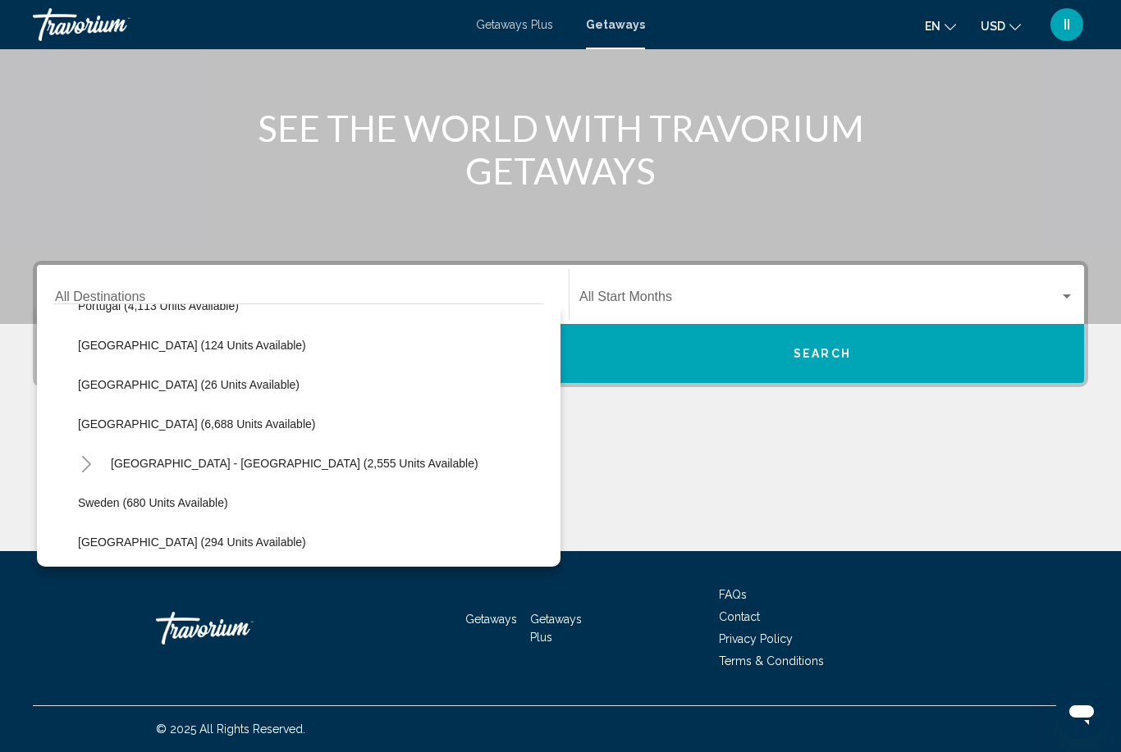
click at [122, 434] on button "[GEOGRAPHIC_DATA] (6,688 units available)" at bounding box center [196, 424] width 253 height 38
type input "**********"
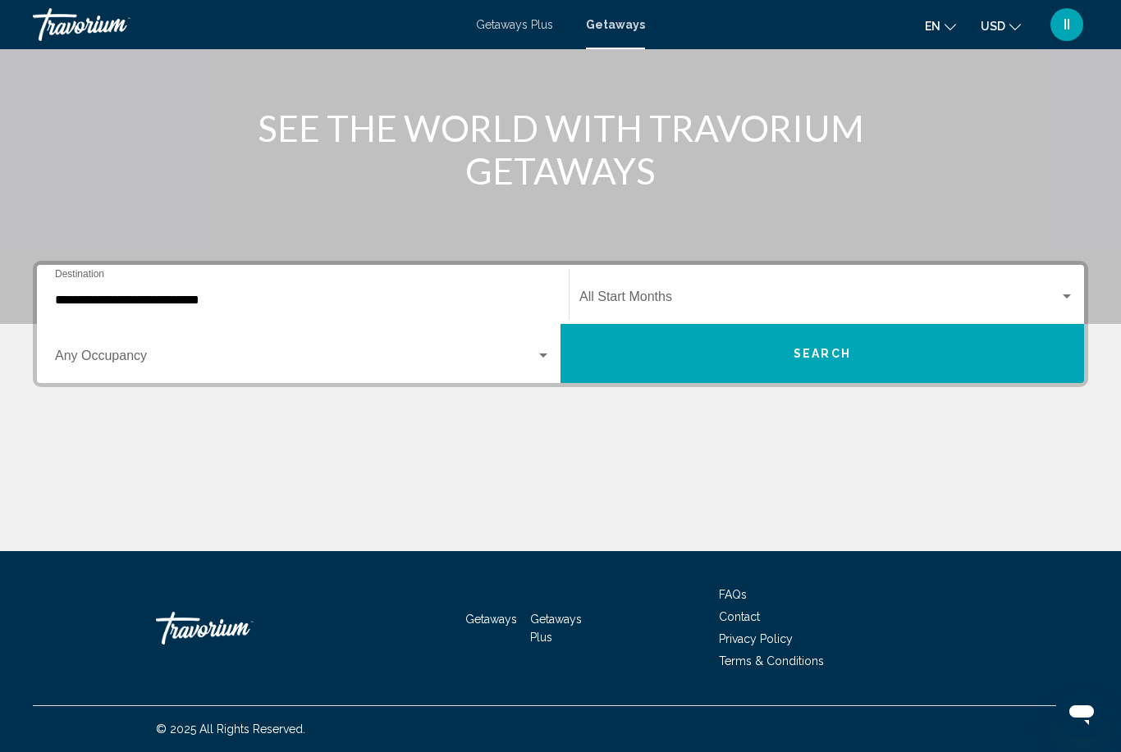
click at [598, 289] on div "Start Month All Start Months" at bounding box center [826, 295] width 495 height 52
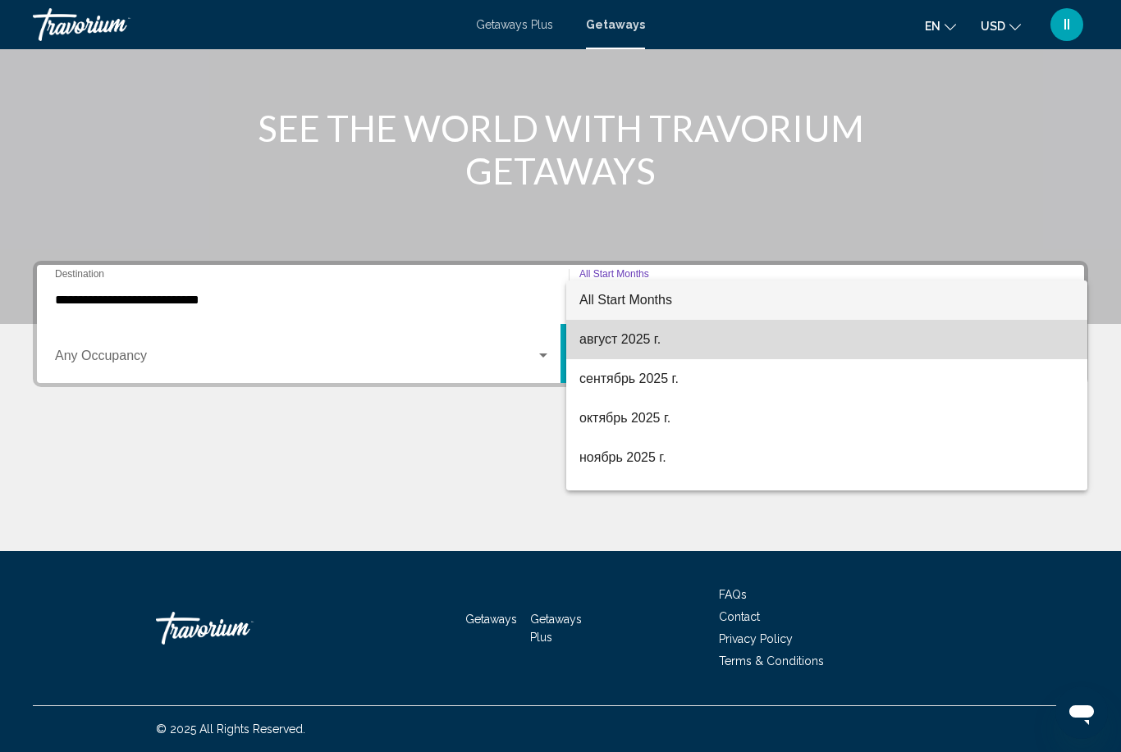
click at [623, 340] on span "август 2025 г." at bounding box center [826, 339] width 495 height 39
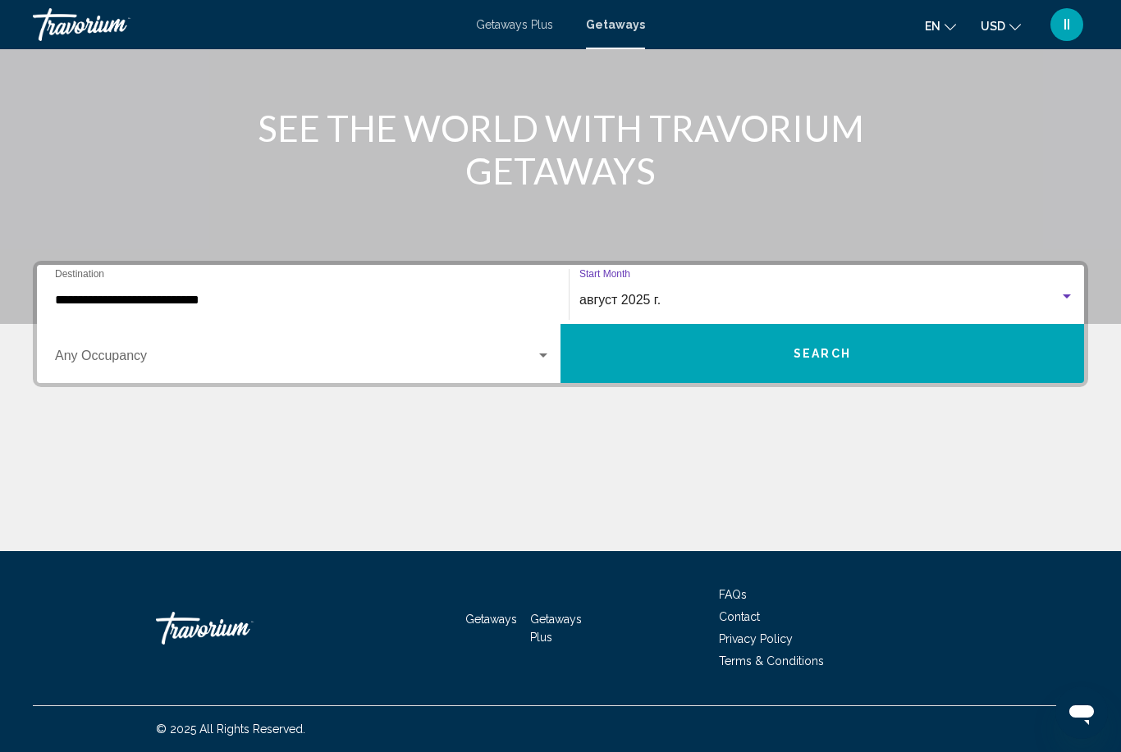
click at [651, 354] on button "Search" at bounding box center [821, 353] width 523 height 59
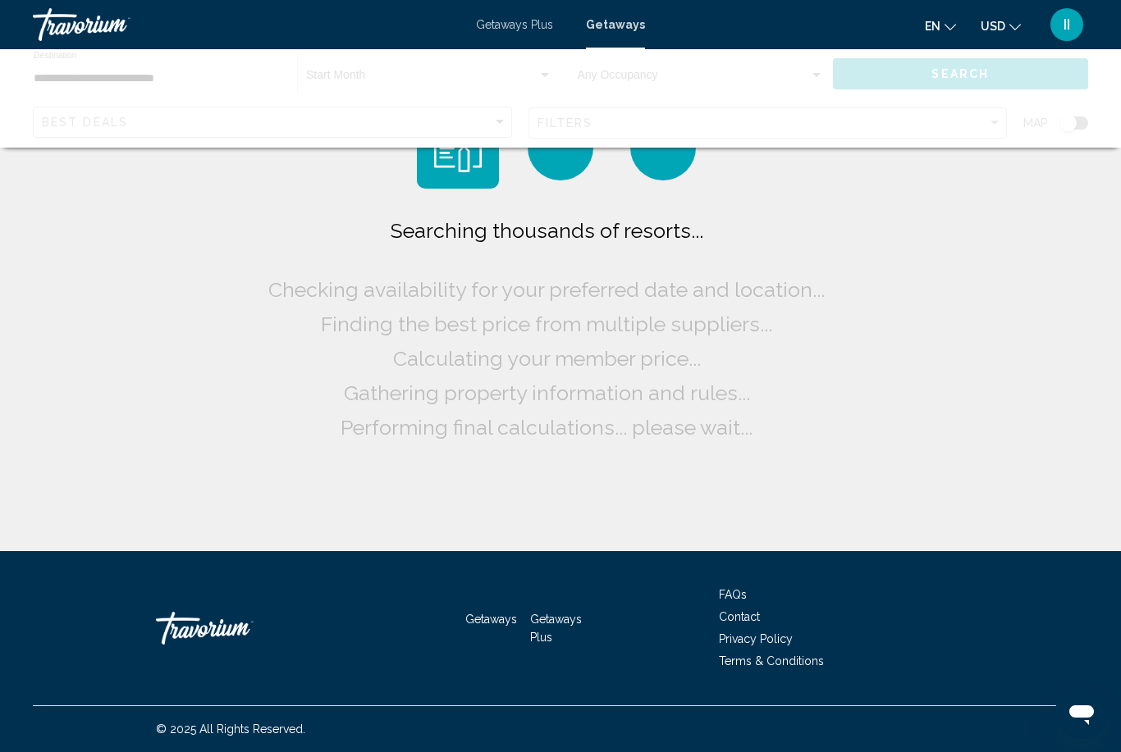
scroll to position [52, 0]
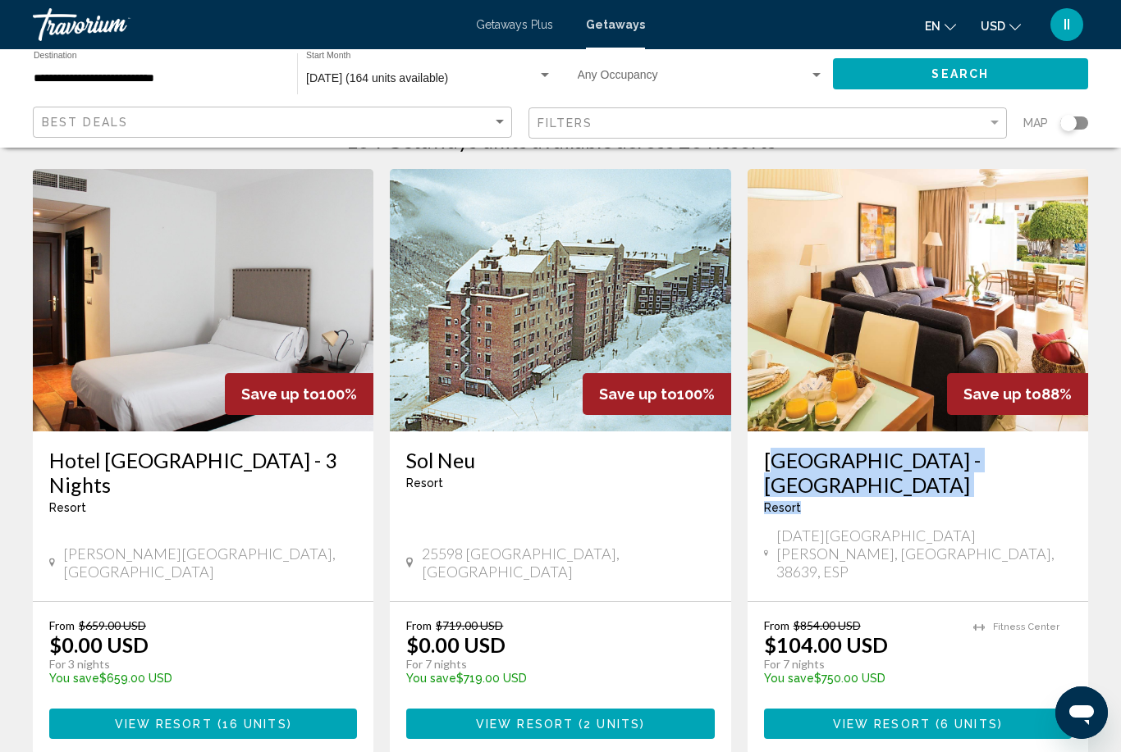
drag, startPoint x: 757, startPoint y: 452, endPoint x: 948, endPoint y: 502, distance: 197.6
click at [948, 502] on div "Wyndham Residences - Sunningdale Village Resort - This is an adults only resort…" at bounding box center [917, 516] width 340 height 170
copy div "Wyndham Residences - Sunningdale Village Resort"
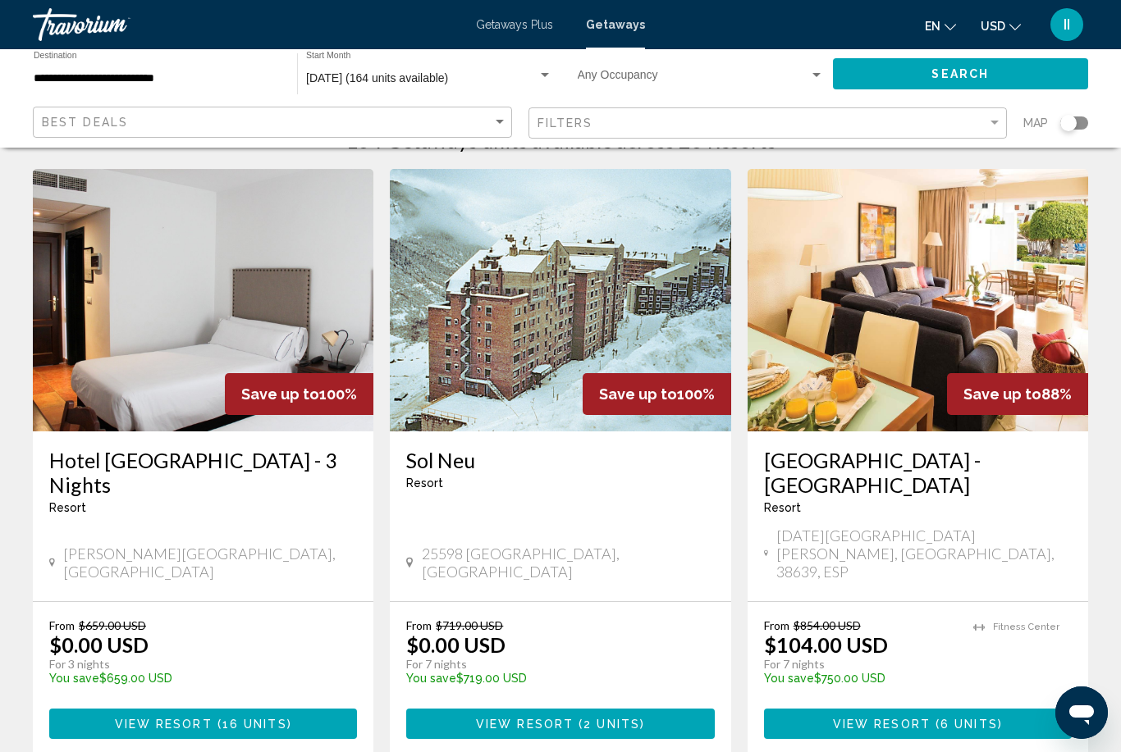
click at [849, 704] on div "From $854.00 USD $104.00 USD For 7 nights You save $750.00 USD temp 2 Fitness C…" at bounding box center [917, 678] width 340 height 153
click at [884, 709] on button "View Resort ( 6 units )" at bounding box center [918, 724] width 308 height 30
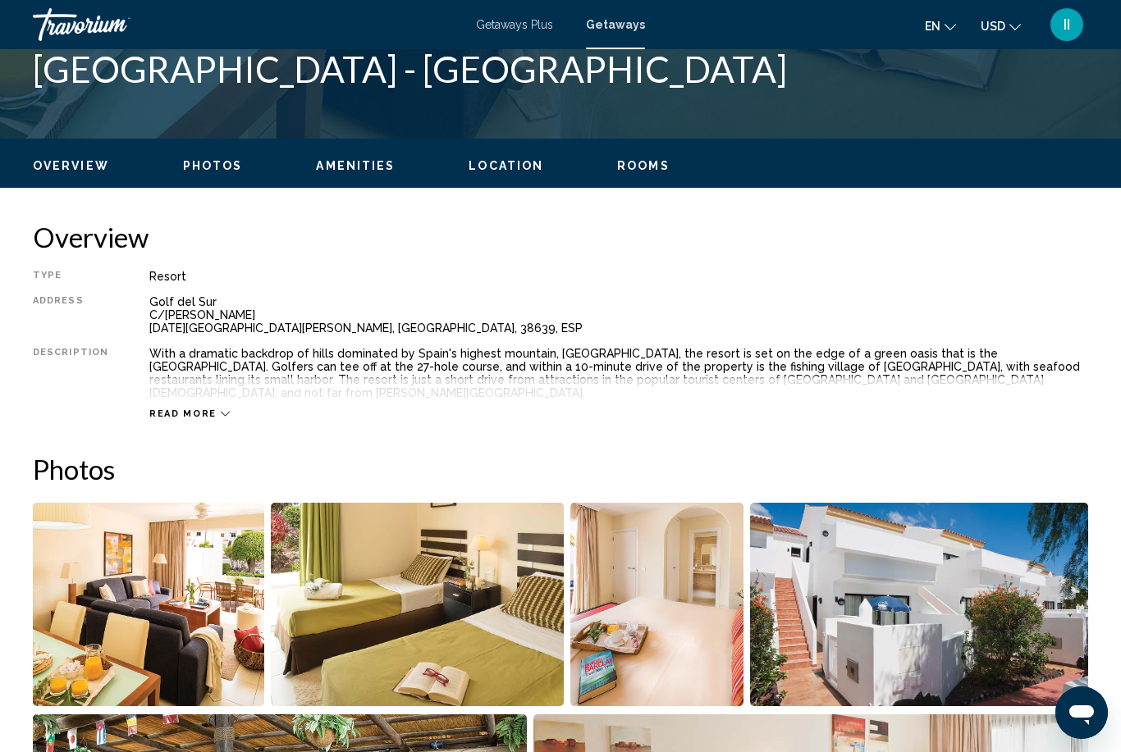
scroll to position [689, 0]
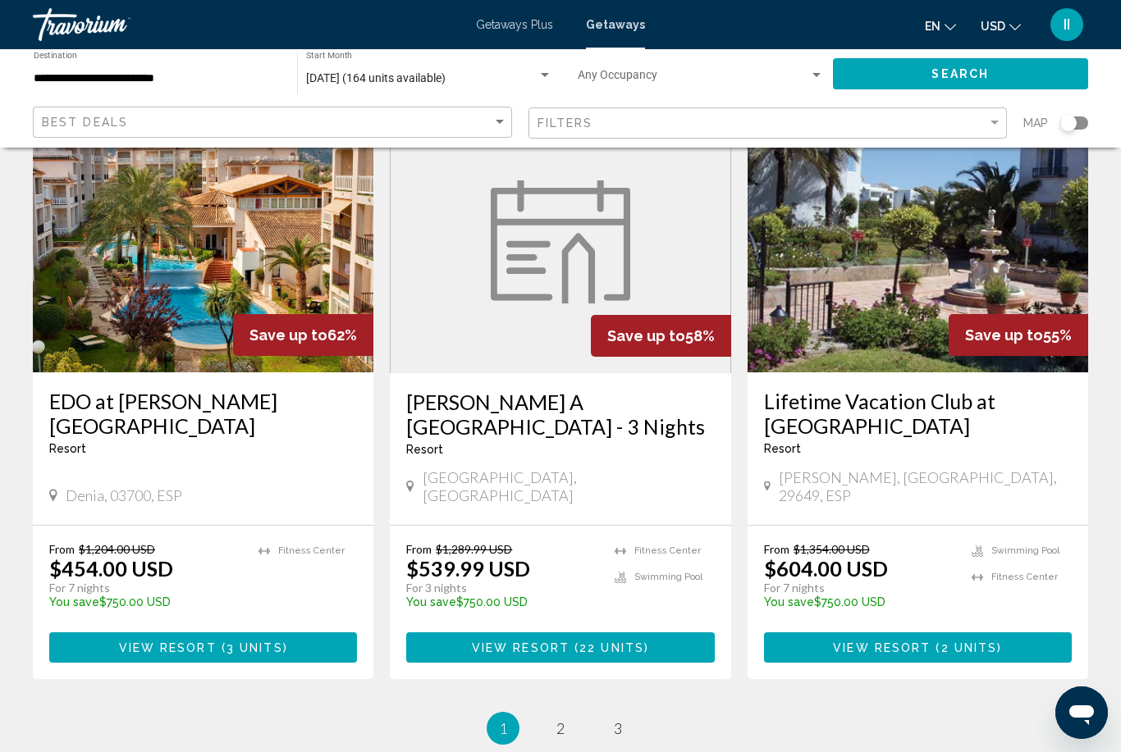
scroll to position [1994, 0]
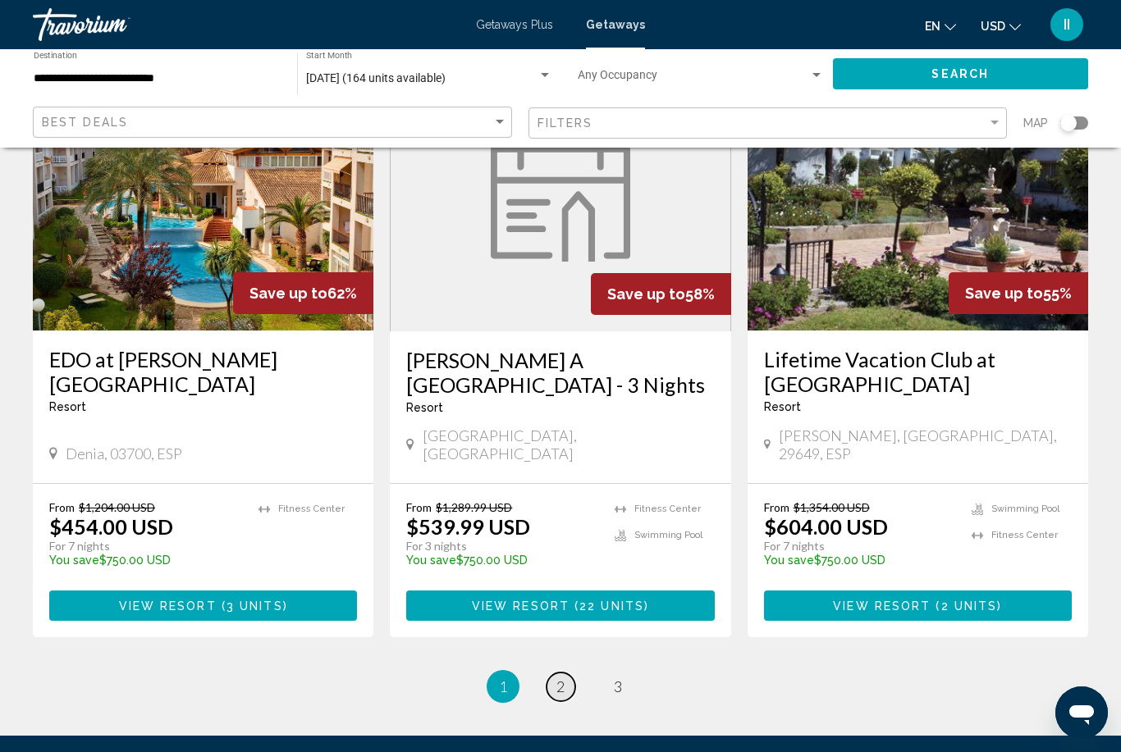
click at [559, 678] on span "2" at bounding box center [560, 687] width 8 height 18
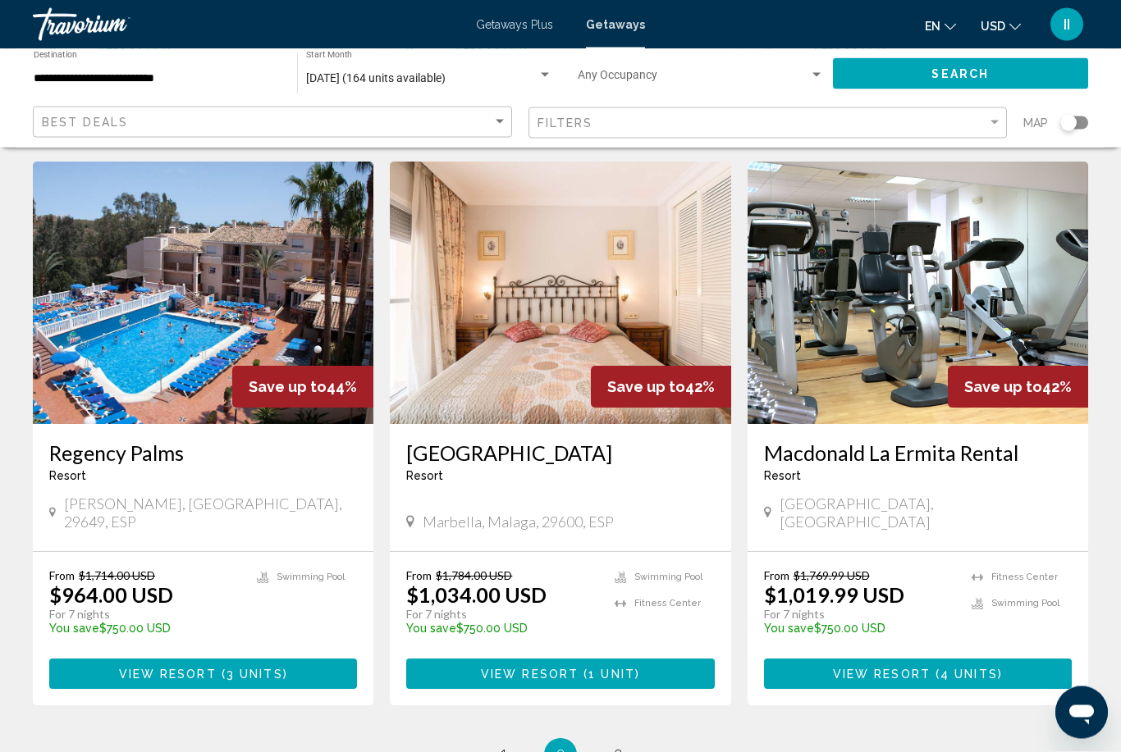
scroll to position [1993, 0]
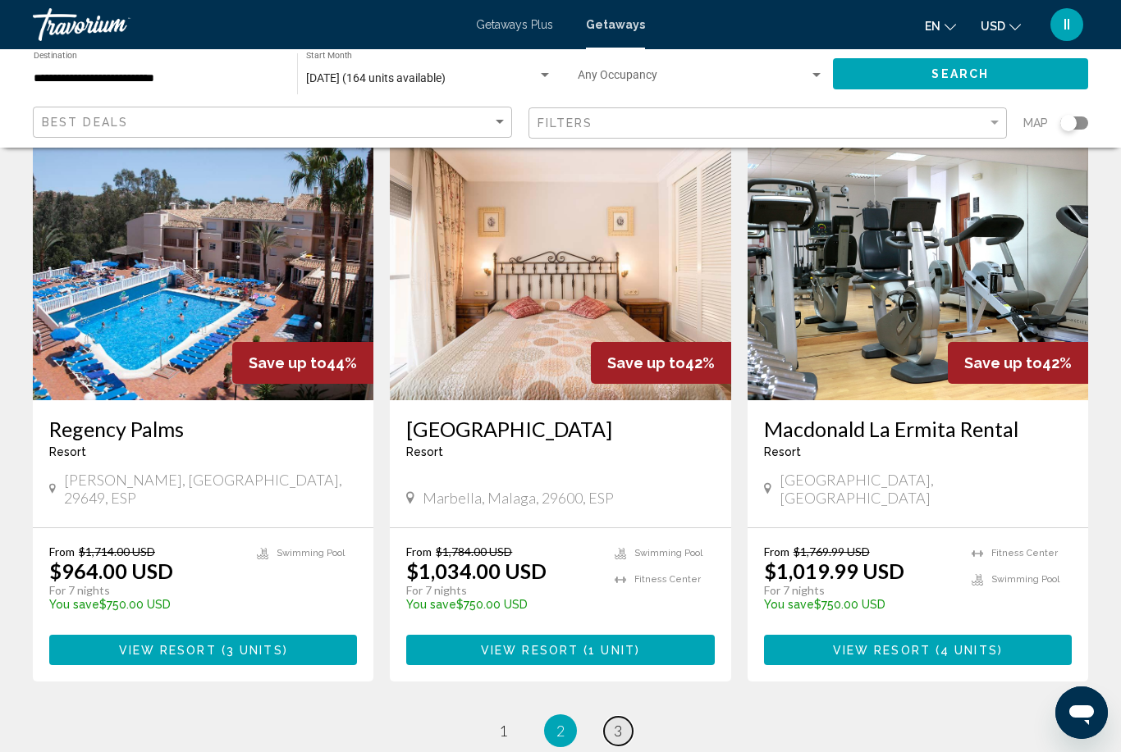
click at [622, 722] on span "3" at bounding box center [618, 731] width 8 height 18
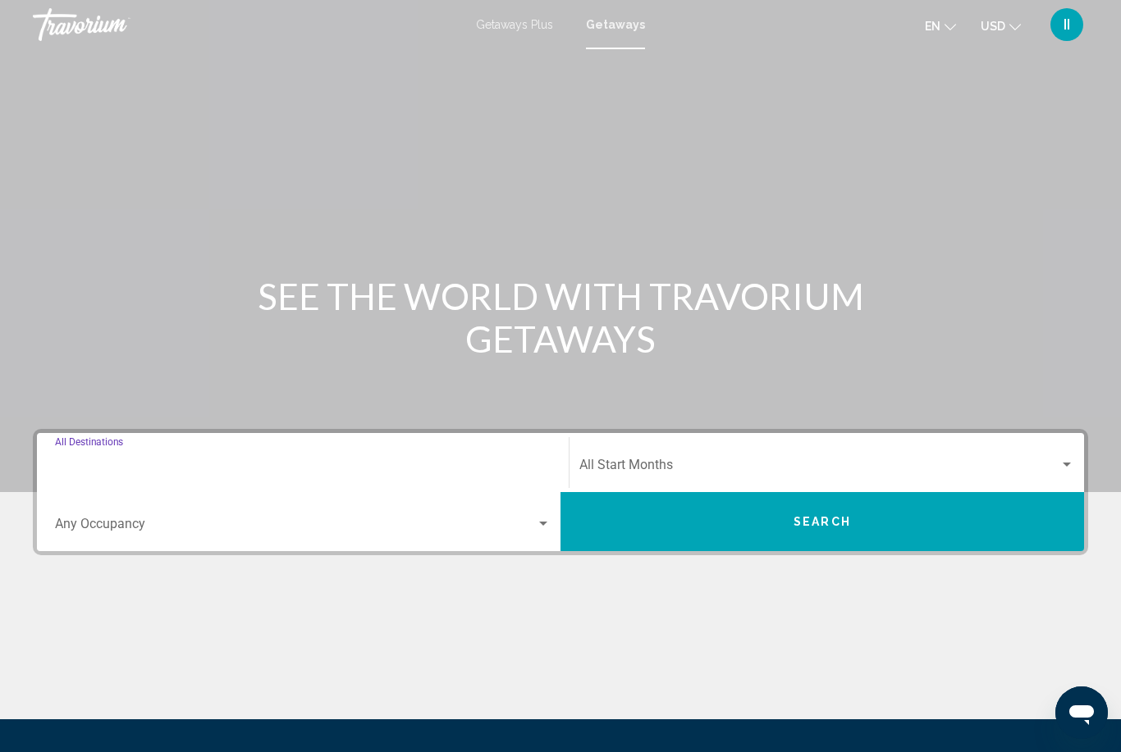
click at [200, 468] on input "Destination All Destinations" at bounding box center [302, 468] width 495 height 15
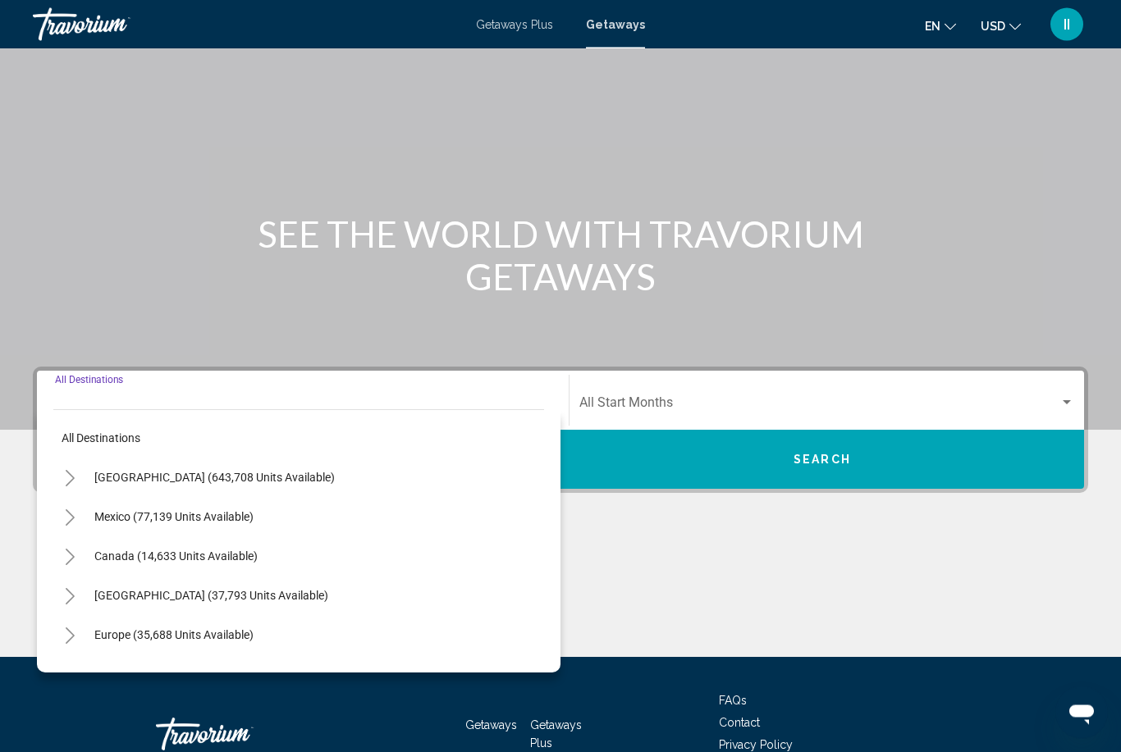
scroll to position [168, 0]
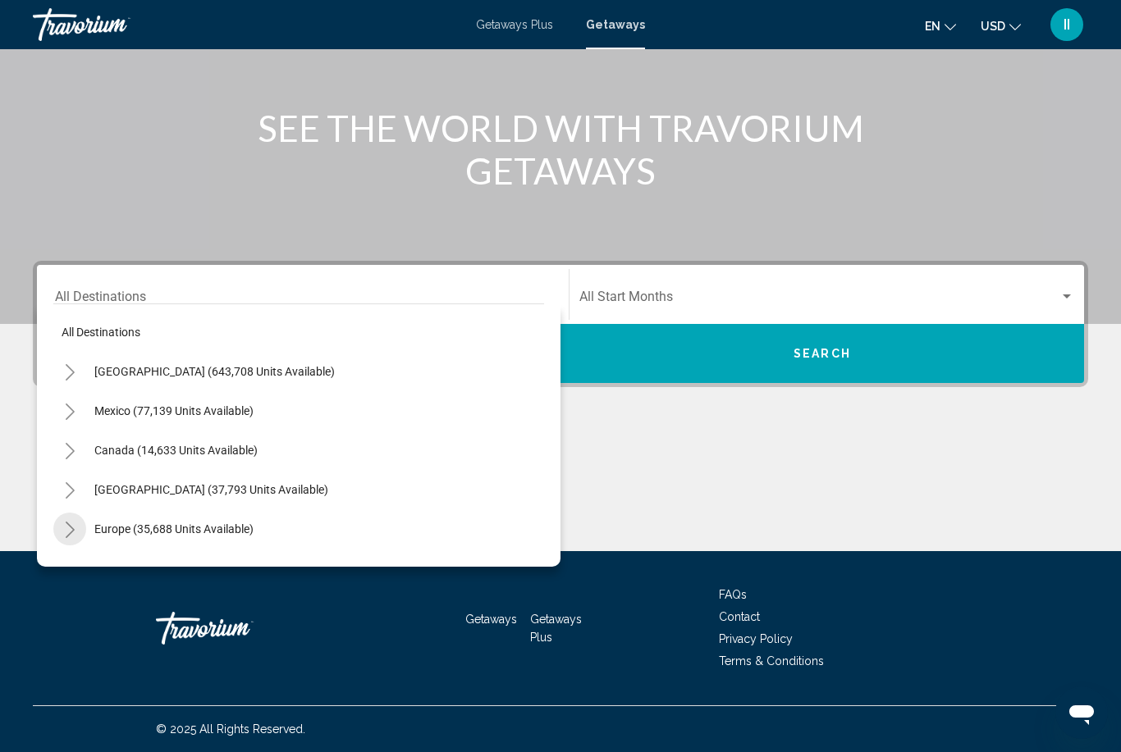
click at [75, 524] on icon "Toggle Europe (35,688 units available)" at bounding box center [70, 530] width 12 height 16
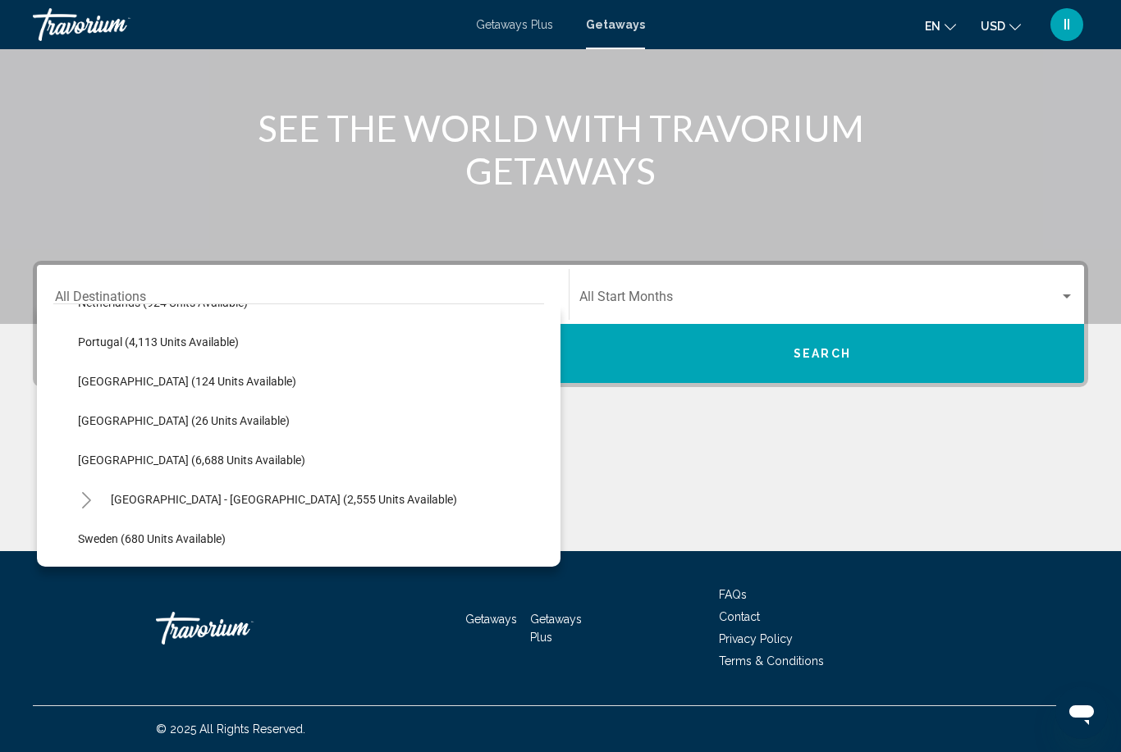
scroll to position [738, 0]
click at [139, 452] on button "[GEOGRAPHIC_DATA] (6,688 units available)" at bounding box center [192, 460] width 244 height 38
type input "**********"
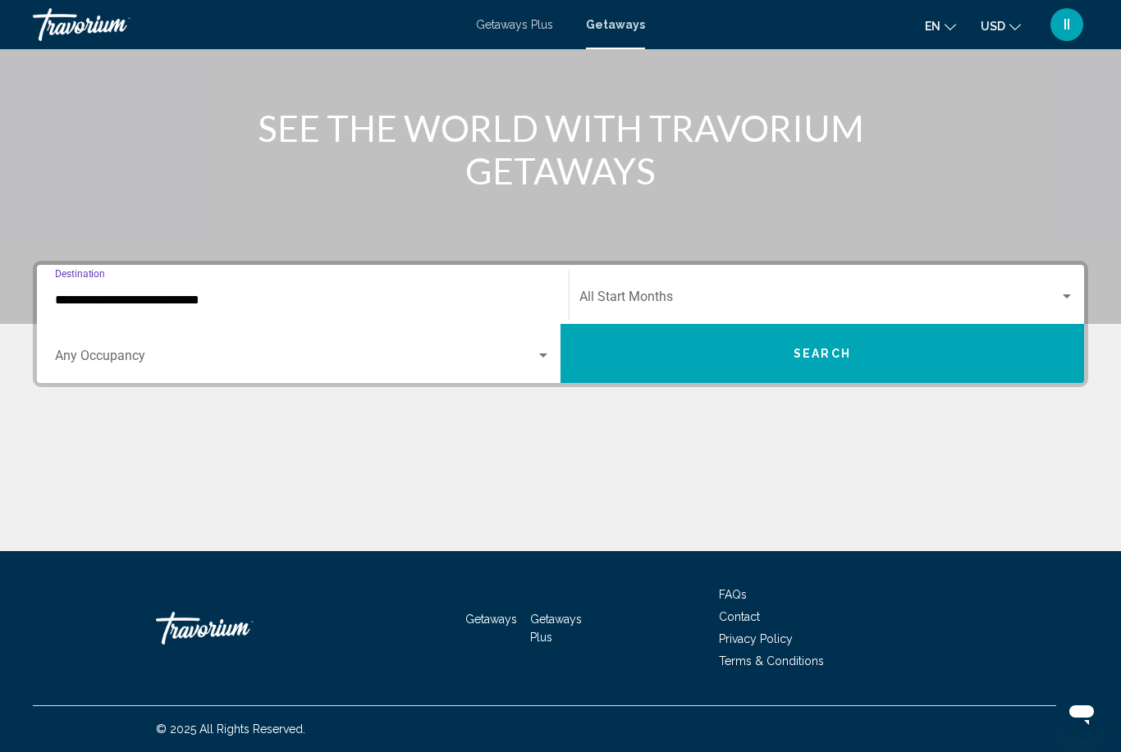
click at [664, 303] on span "Search widget" at bounding box center [819, 300] width 480 height 15
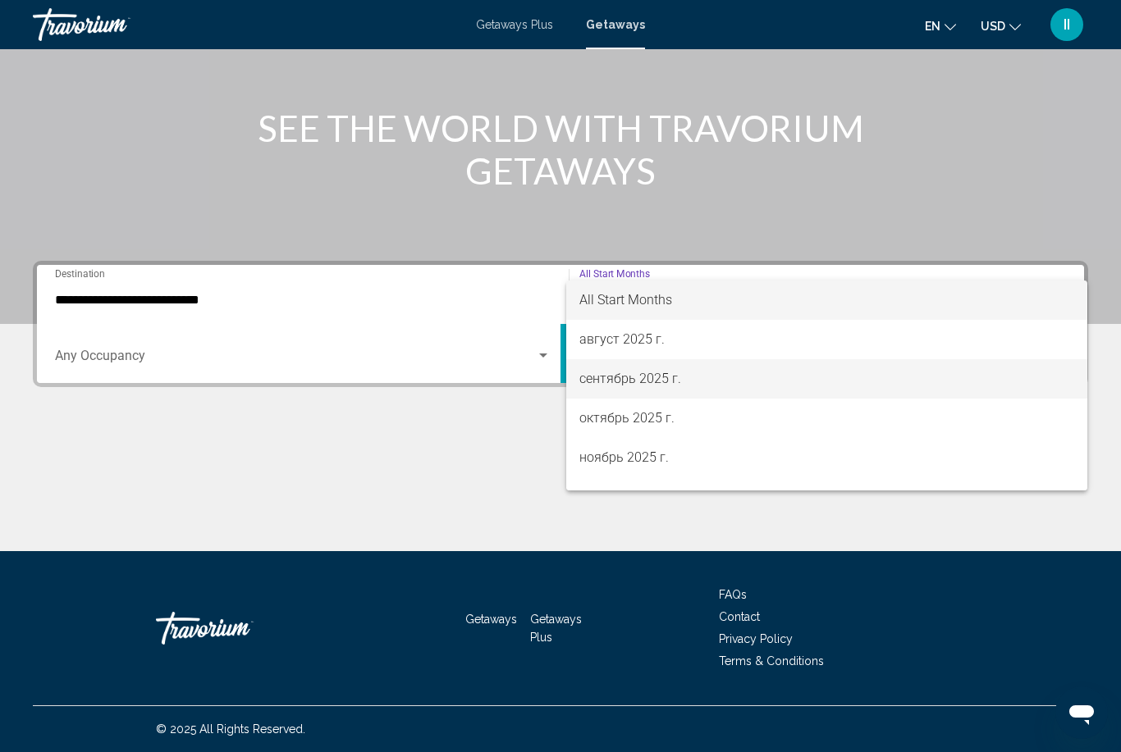
click at [646, 391] on span "сентябрь 2025 г." at bounding box center [826, 378] width 495 height 39
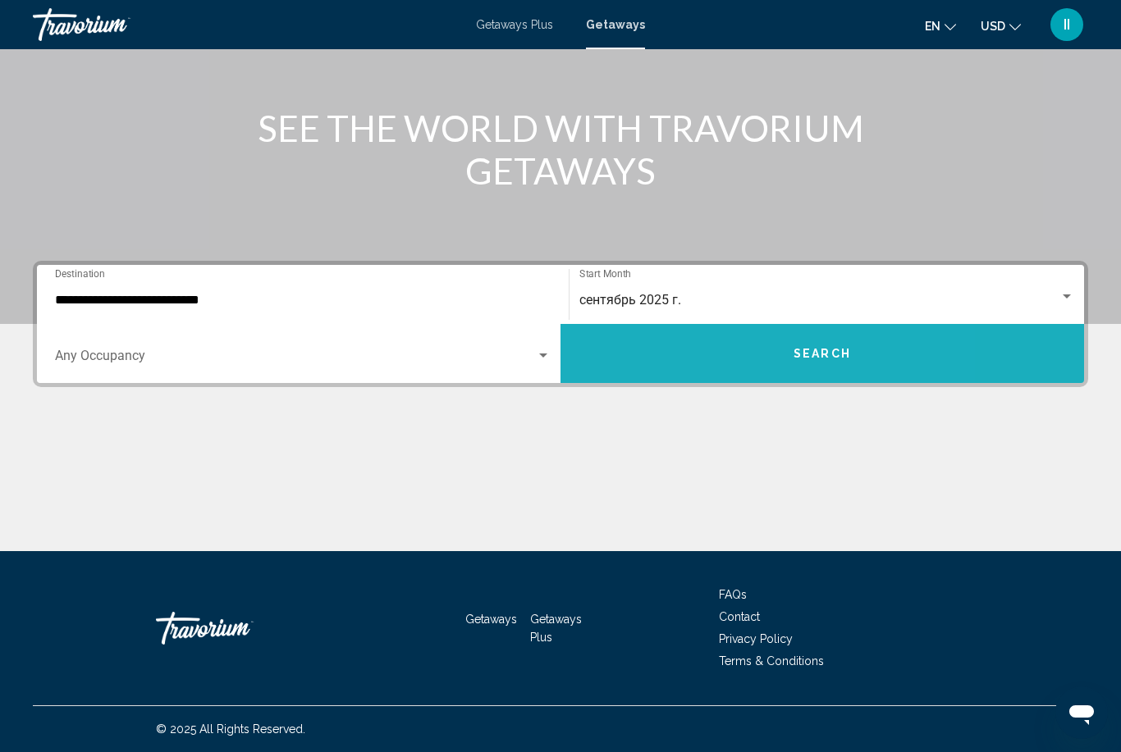
click at [717, 348] on button "Search" at bounding box center [821, 353] width 523 height 59
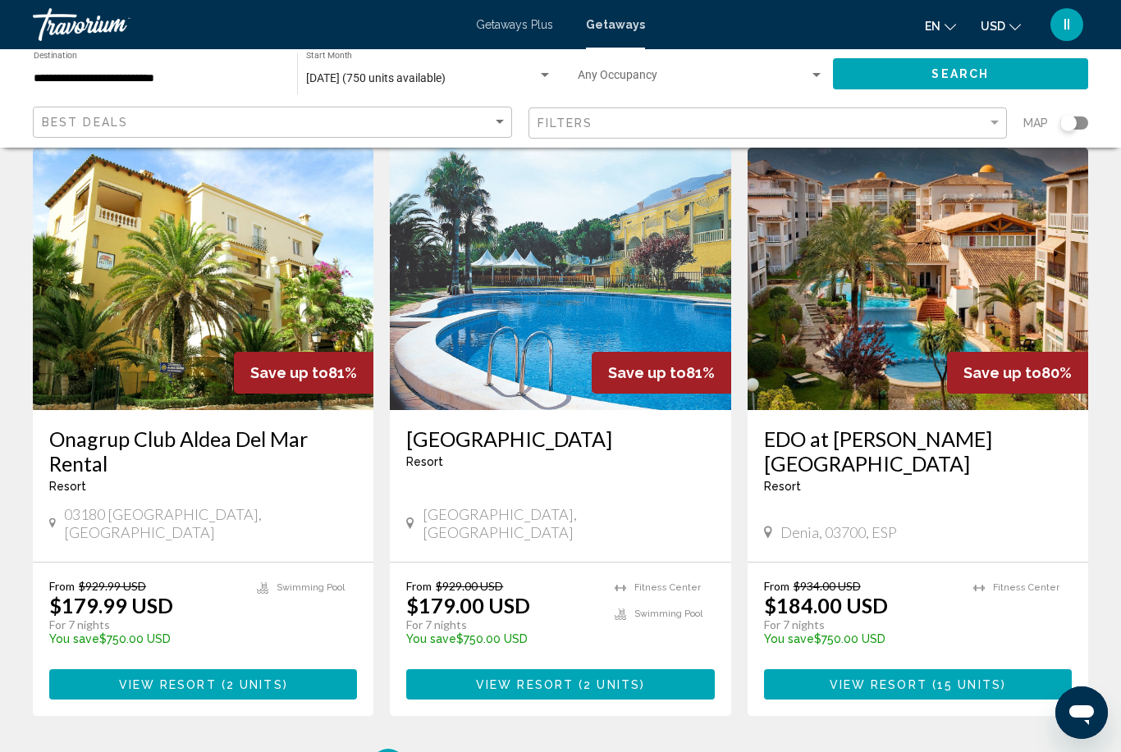
scroll to position [1944, 0]
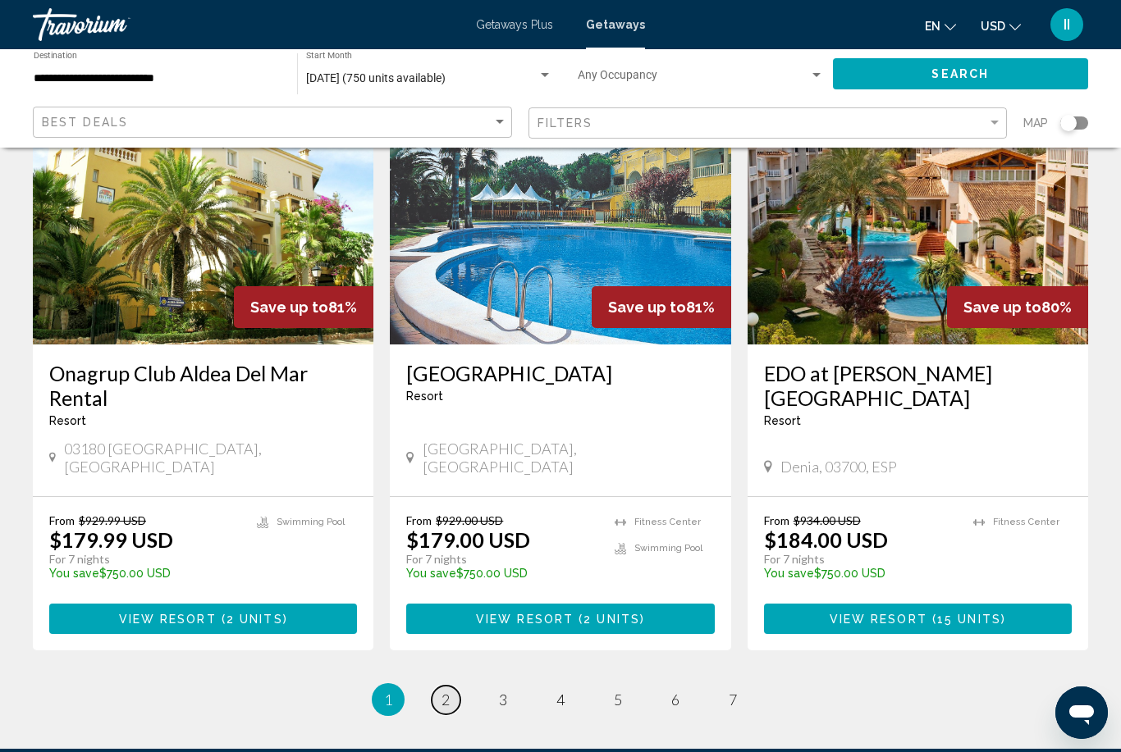
click at [447, 691] on span "2" at bounding box center [445, 700] width 8 height 18
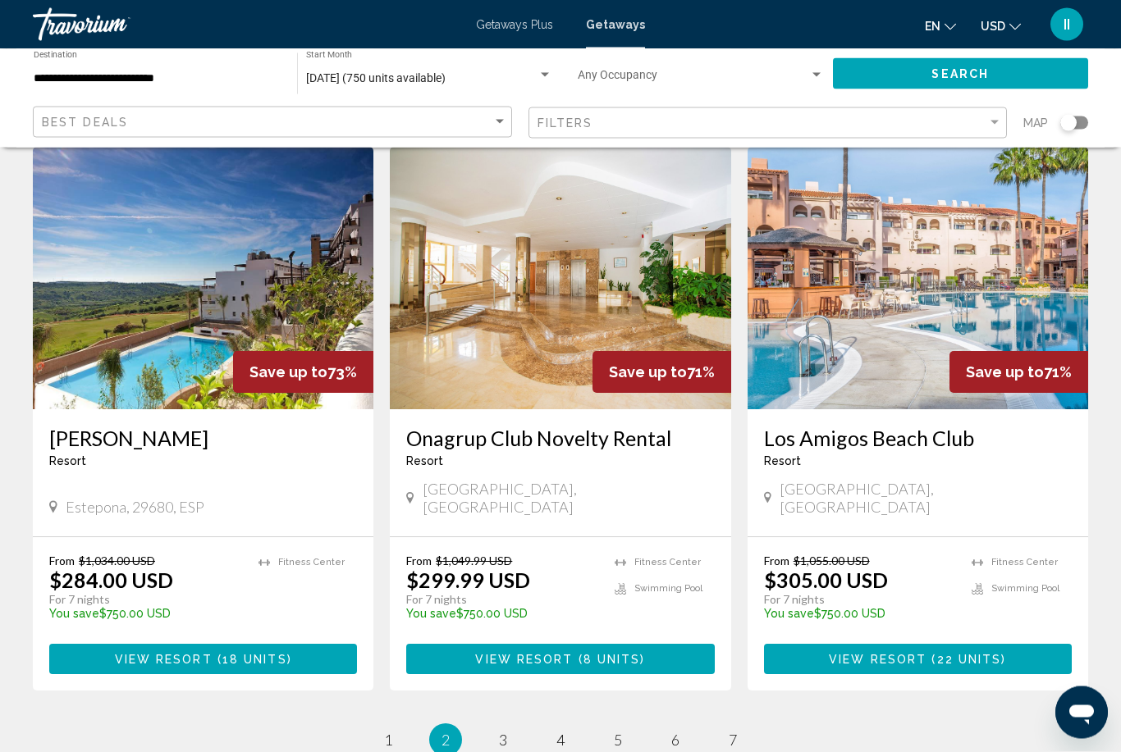
scroll to position [1969, 0]
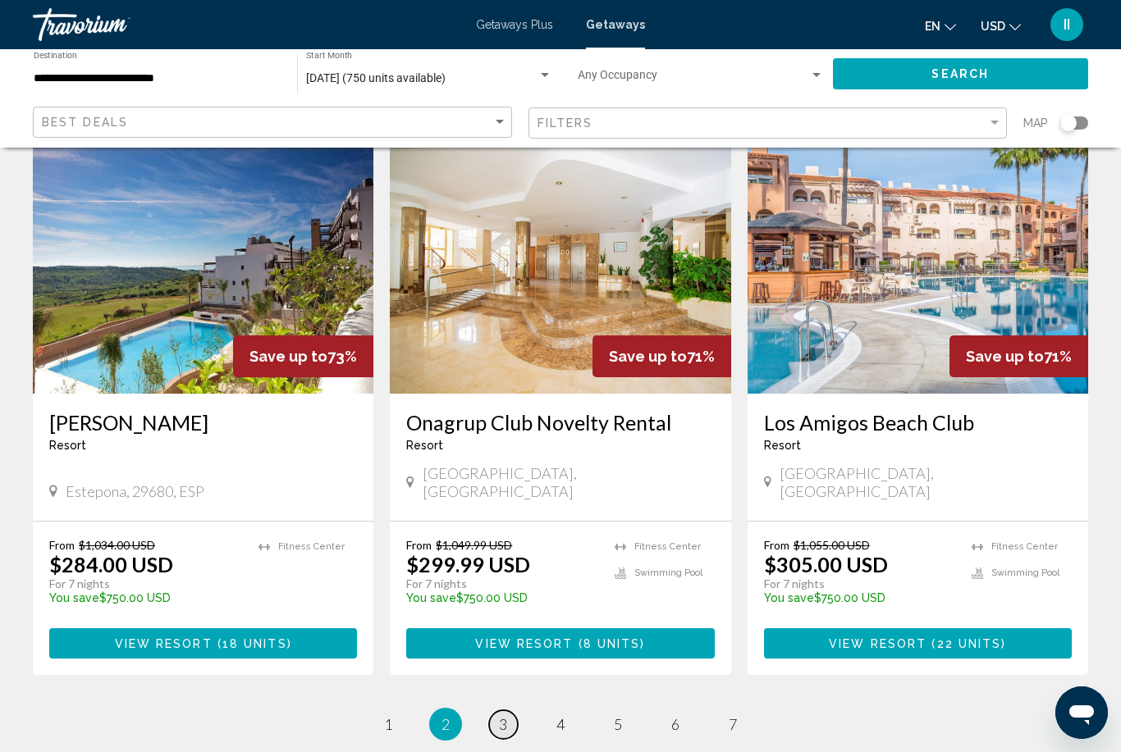
click at [505, 710] on link "page 3" at bounding box center [503, 724] width 29 height 29
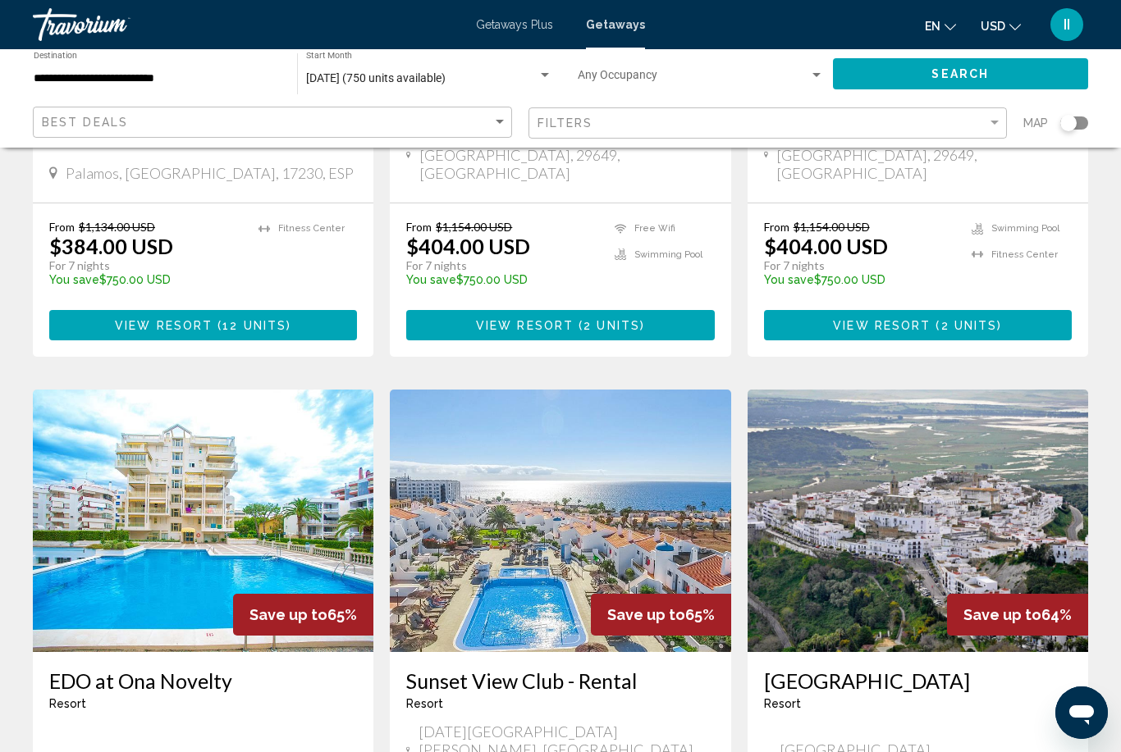
scroll to position [1662, 0]
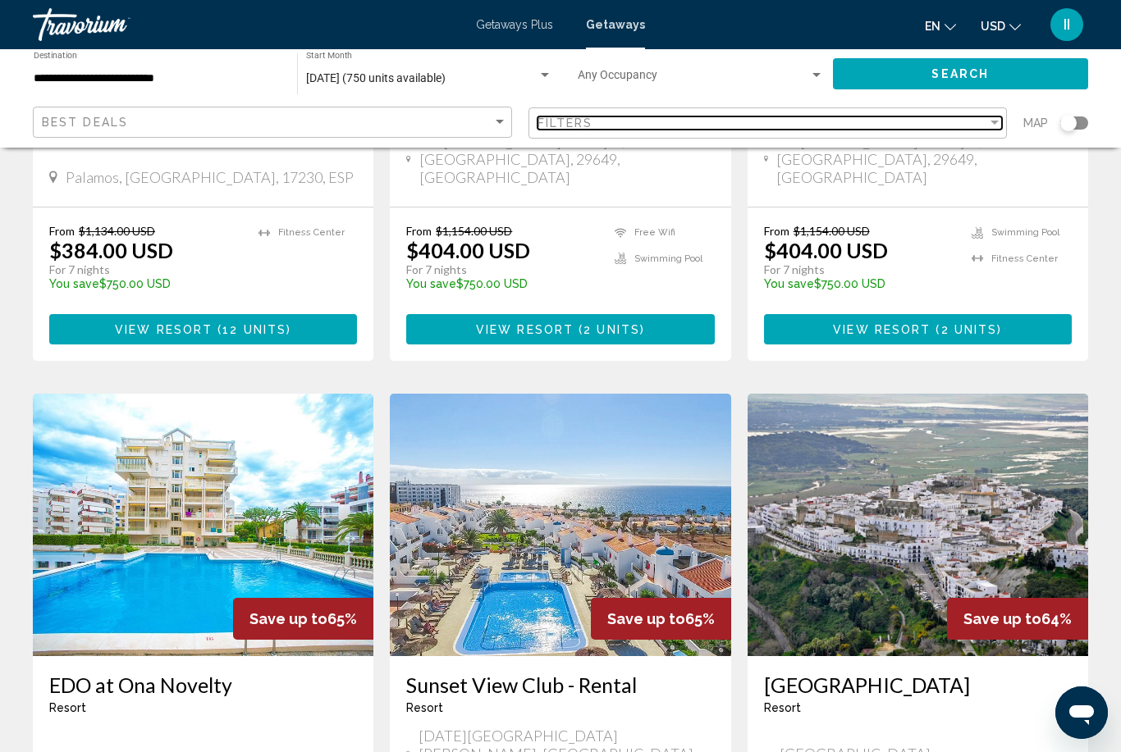
click at [591, 126] on span "Filters" at bounding box center [565, 122] width 56 height 13
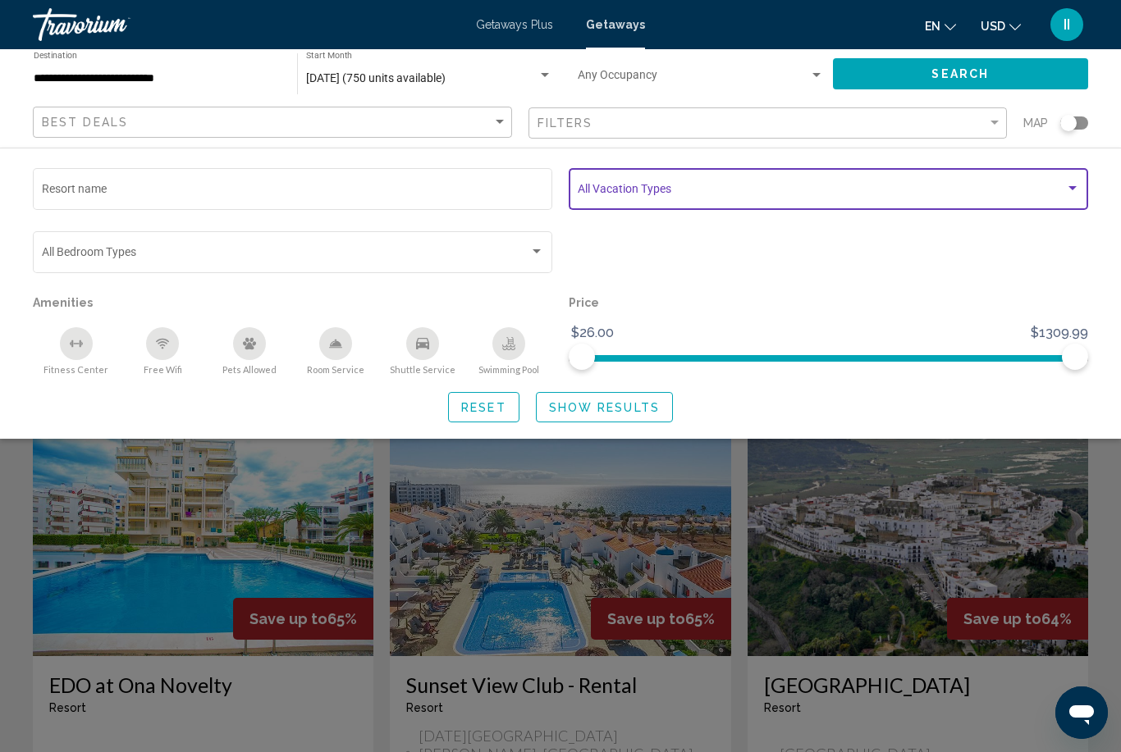
click at [615, 189] on span "Search widget" at bounding box center [820, 191] width 487 height 13
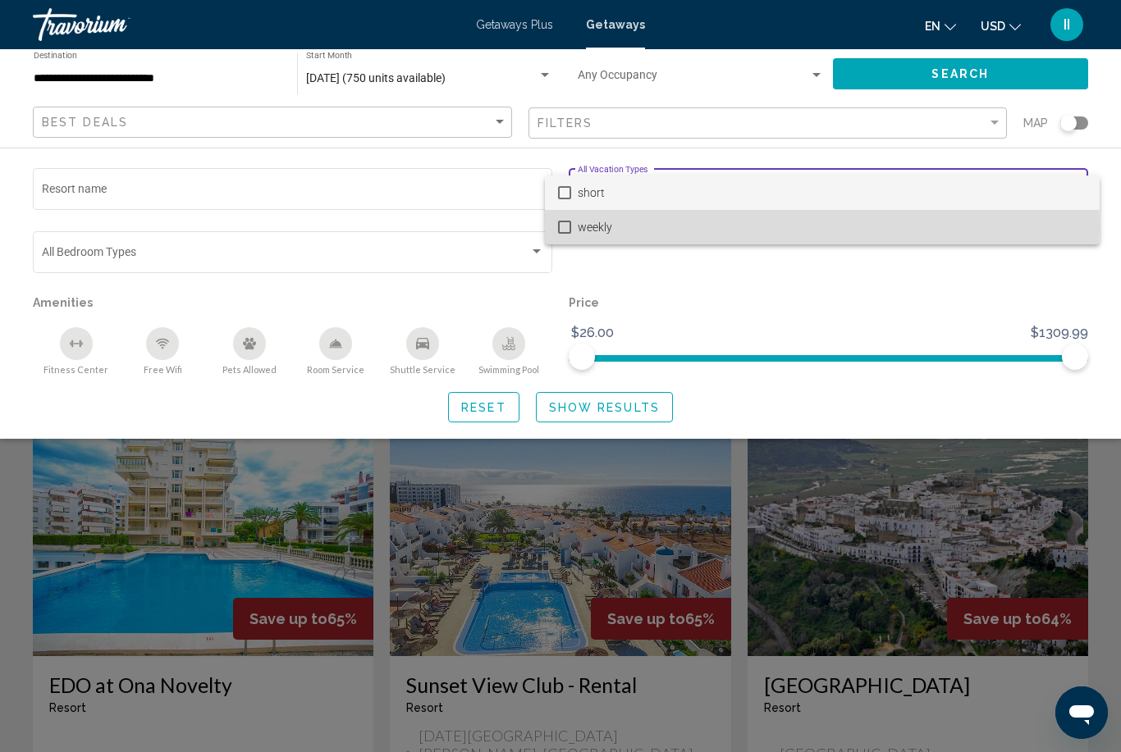
click at [610, 226] on span "weekly" at bounding box center [831, 227] width 509 height 34
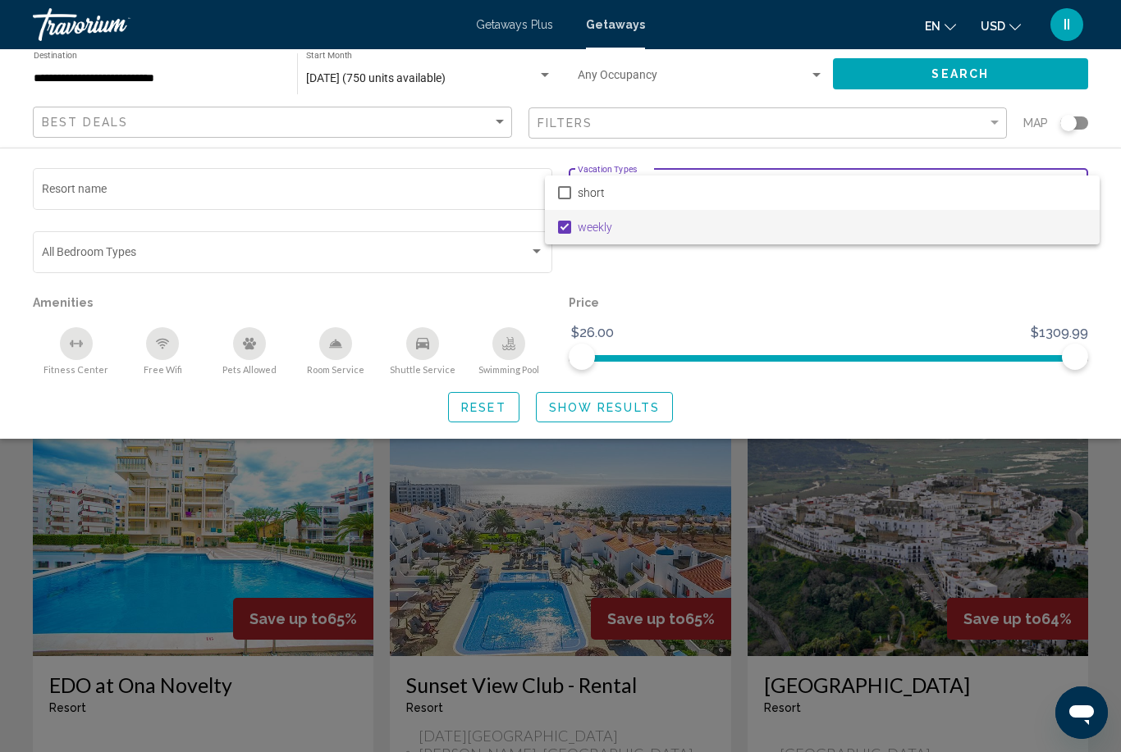
click at [603, 407] on div at bounding box center [560, 376] width 1121 height 752
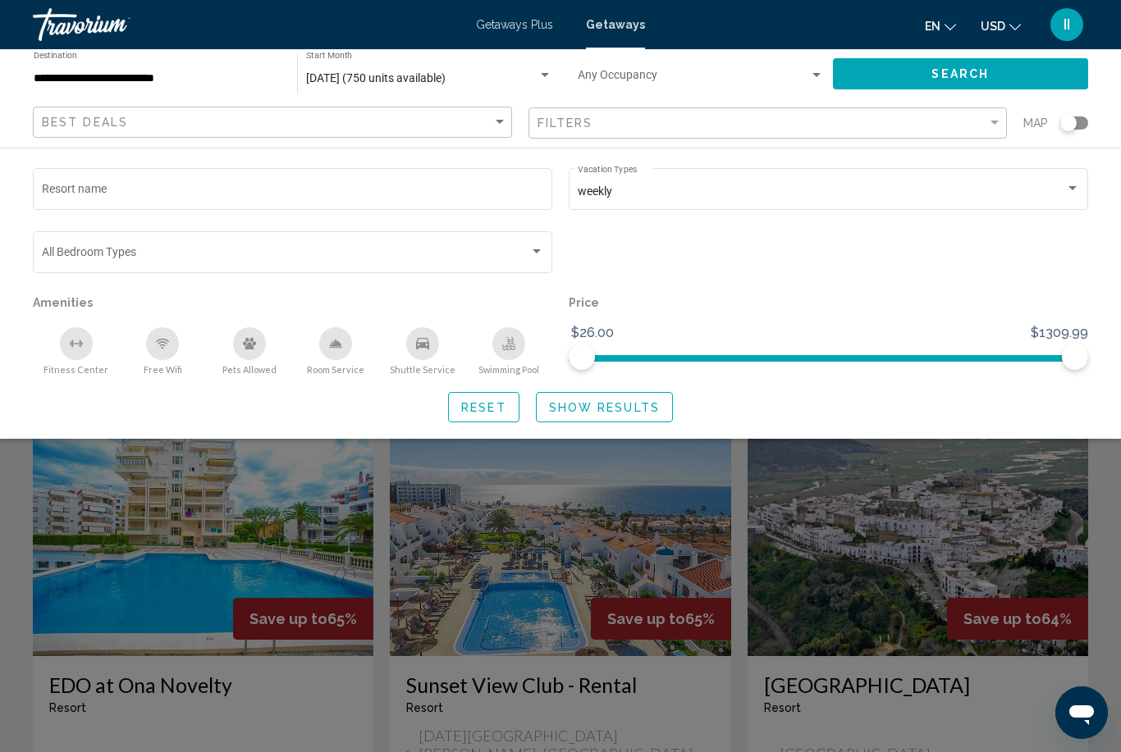
click at [610, 407] on span "Show Results" at bounding box center [604, 407] width 111 height 13
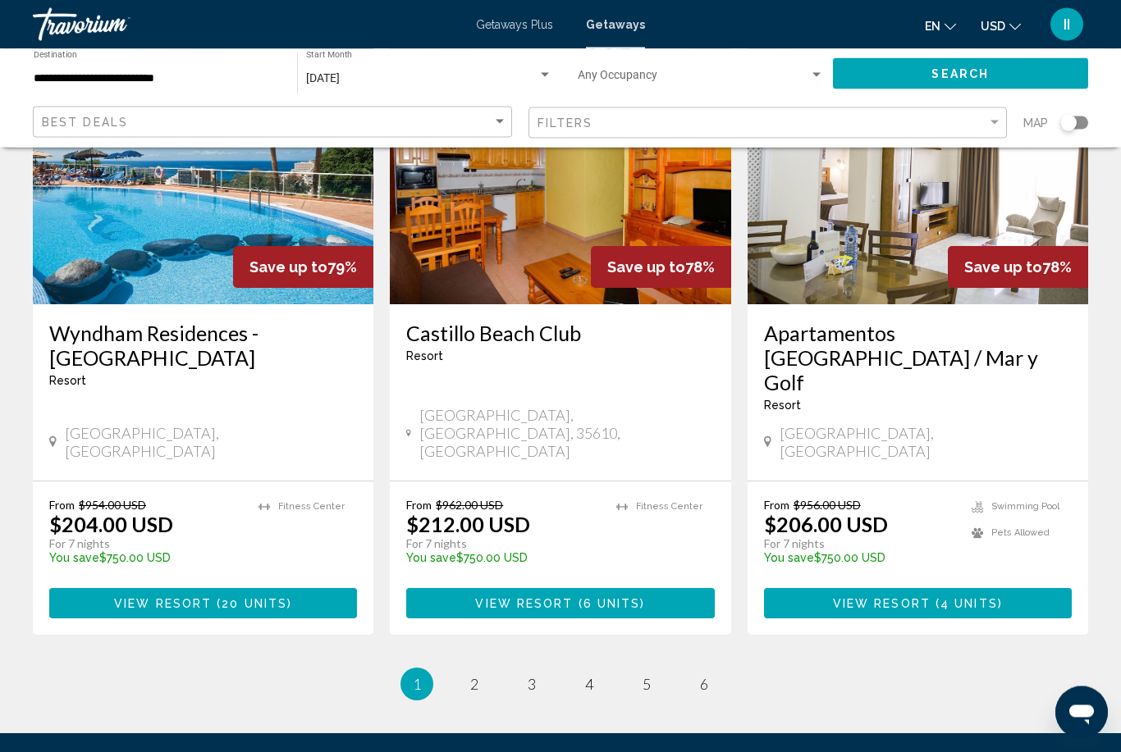
scroll to position [1969, 0]
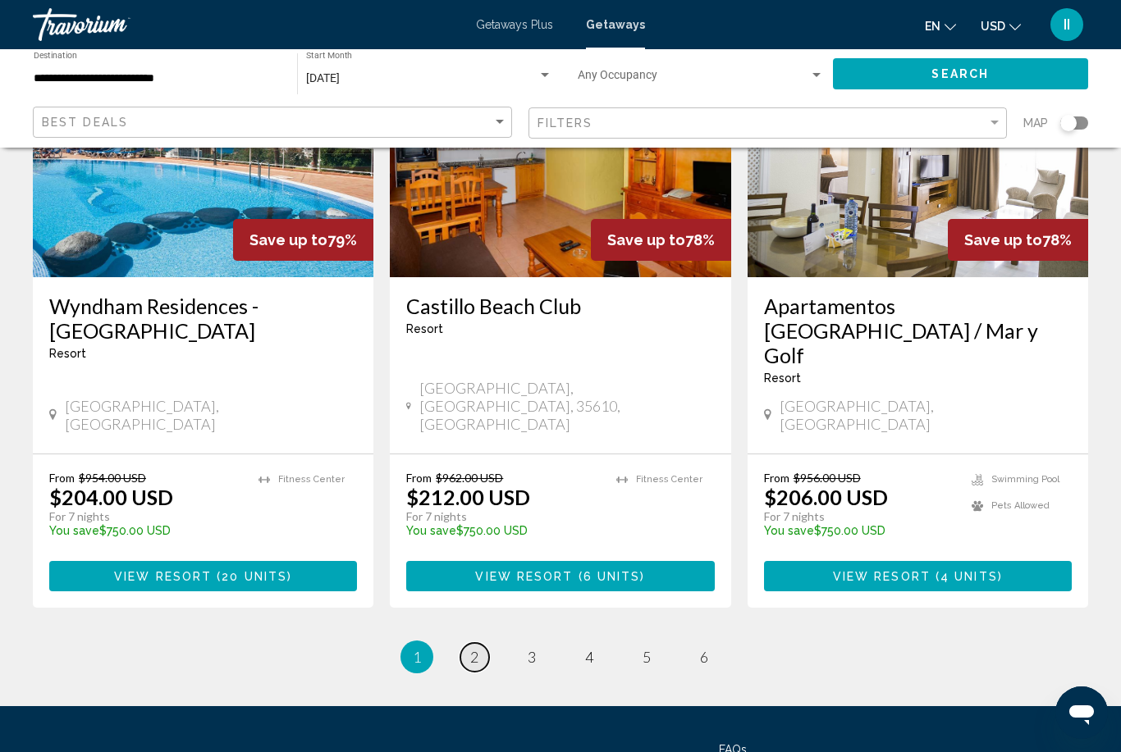
click at [479, 643] on link "page 2" at bounding box center [474, 657] width 29 height 29
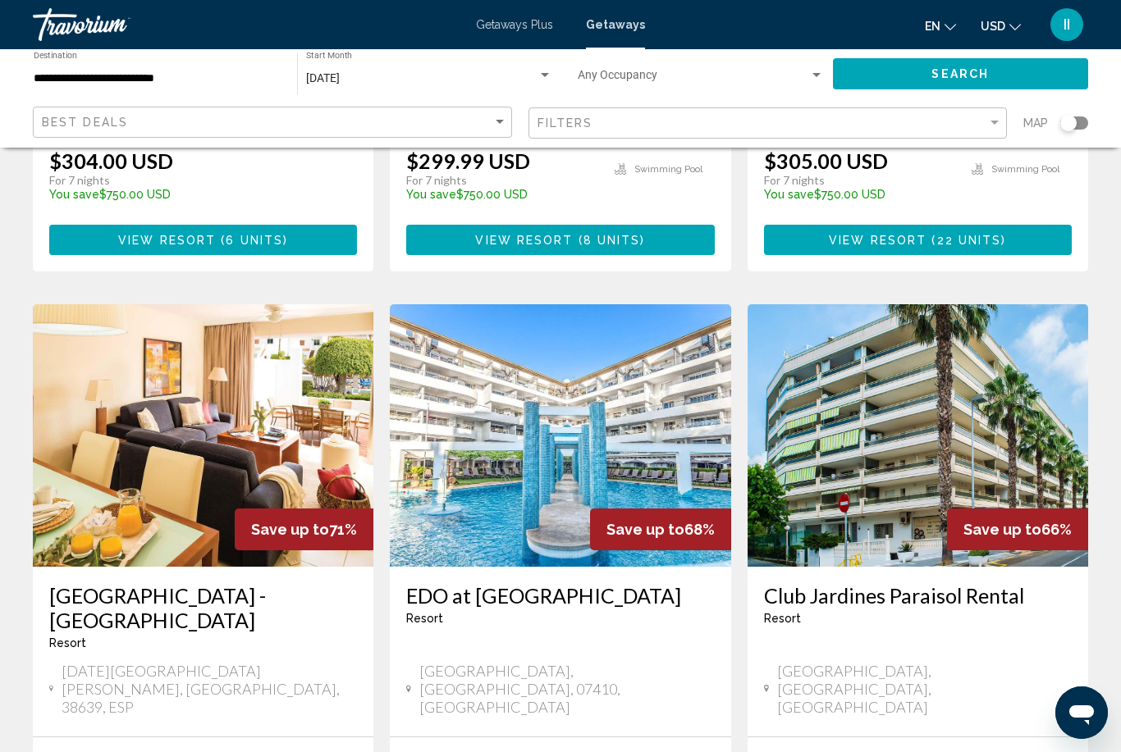
scroll to position [1969, 0]
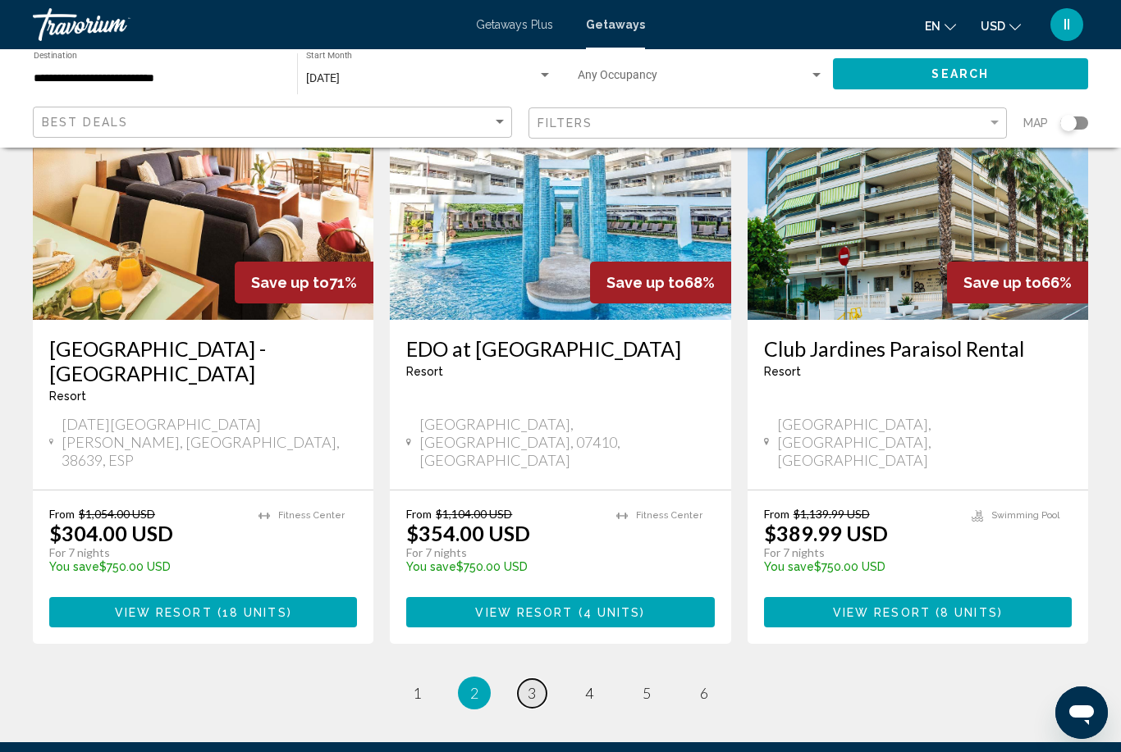
click at [536, 679] on link "page 3" at bounding box center [532, 693] width 29 height 29
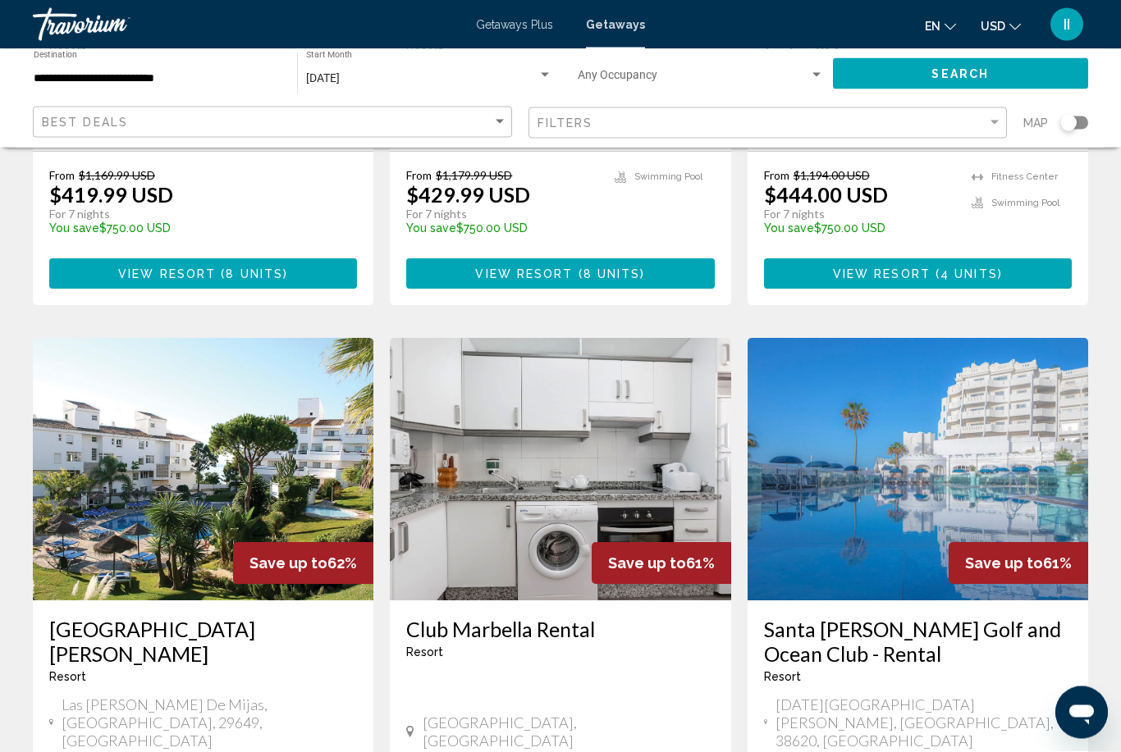
scroll to position [1782, 0]
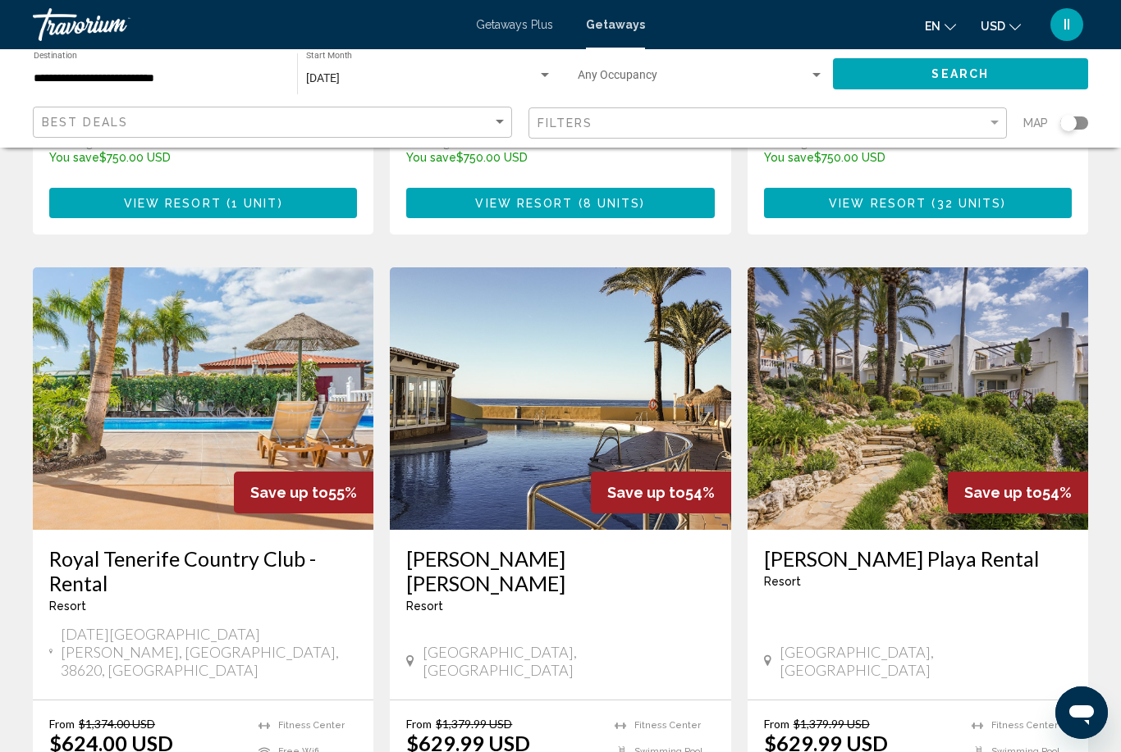
scroll to position [1994, 0]
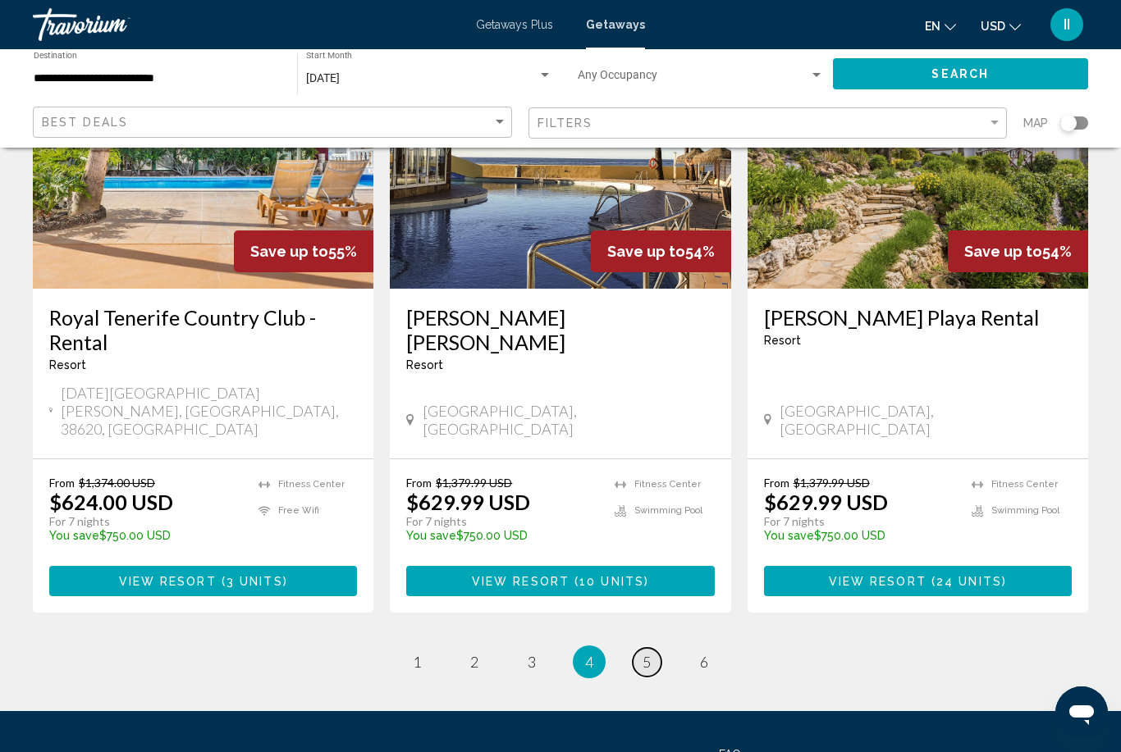
click at [640, 648] on link "page 5" at bounding box center [646, 662] width 29 height 29
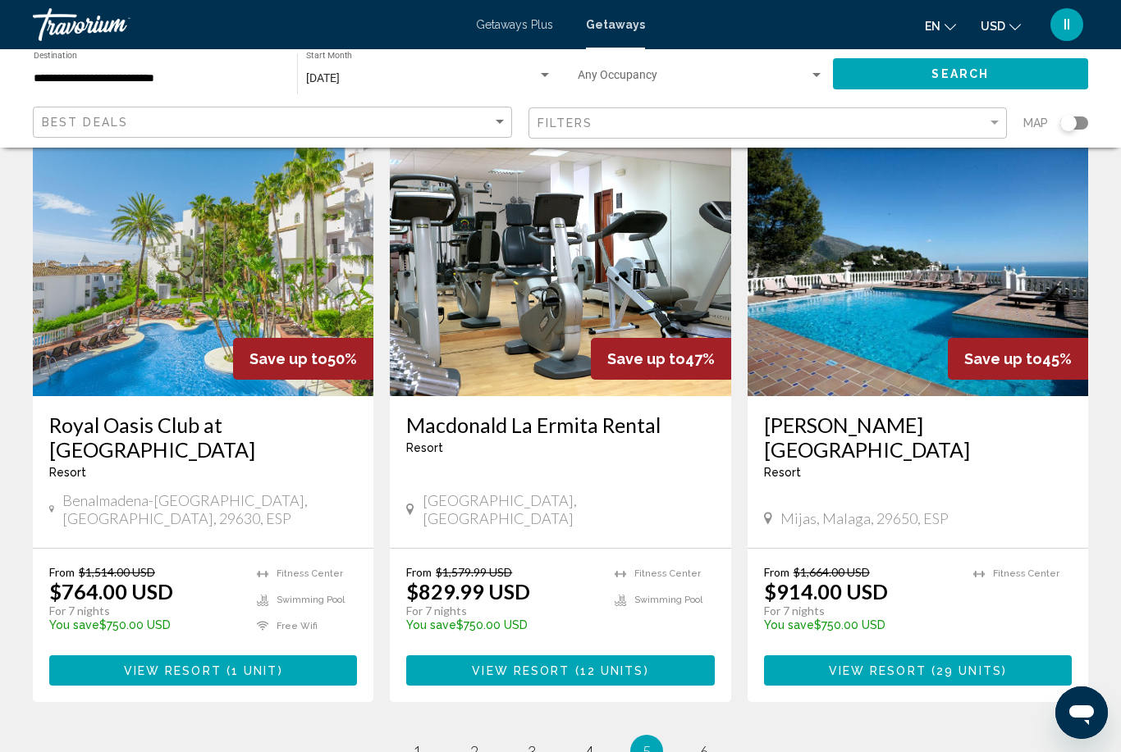
scroll to position [1973, 0]
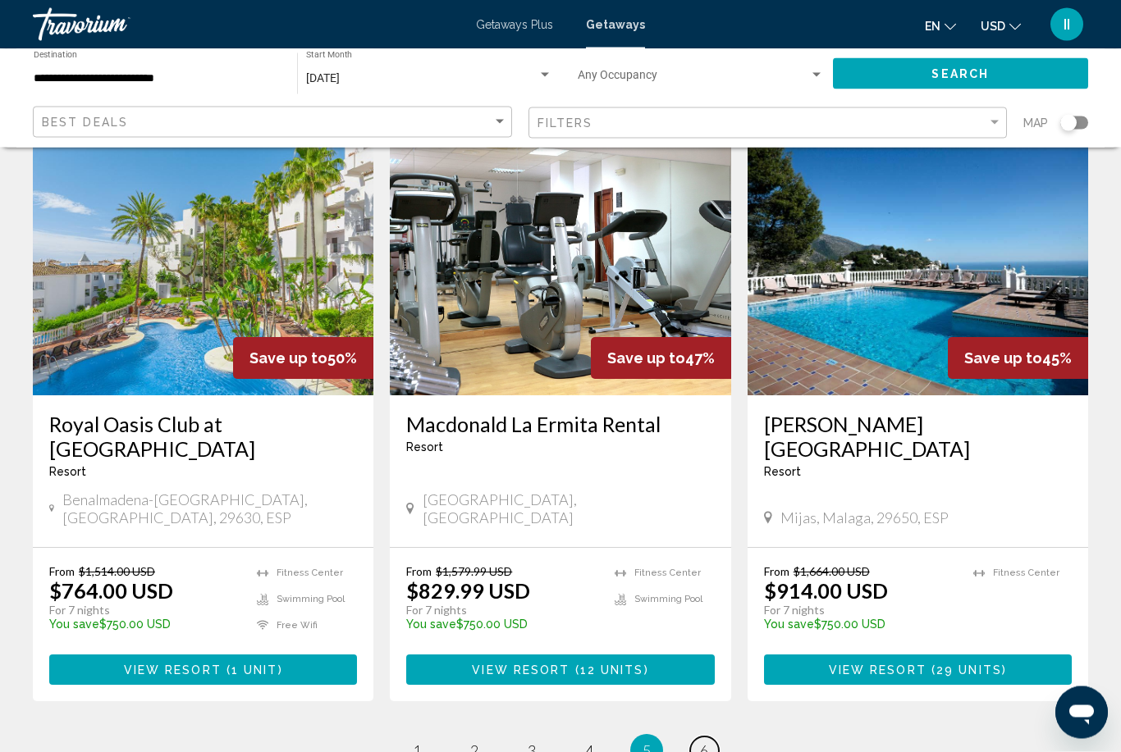
click at [703, 742] on span "6" at bounding box center [704, 751] width 8 height 18
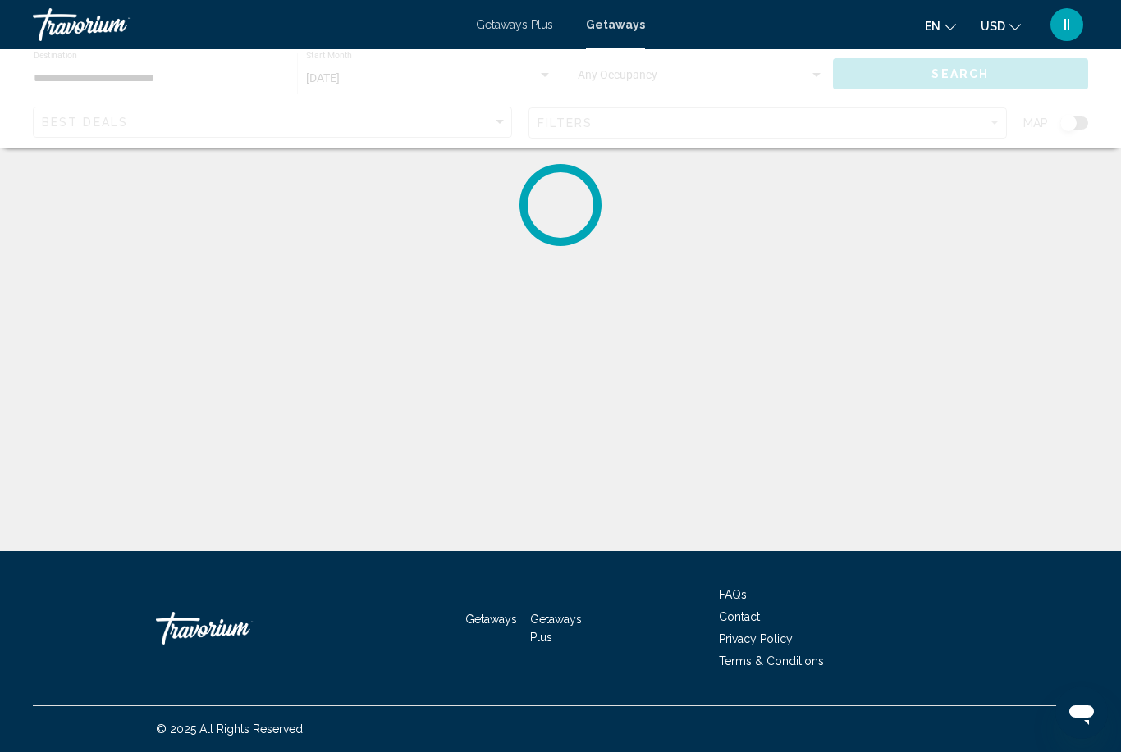
scroll to position [52, 0]
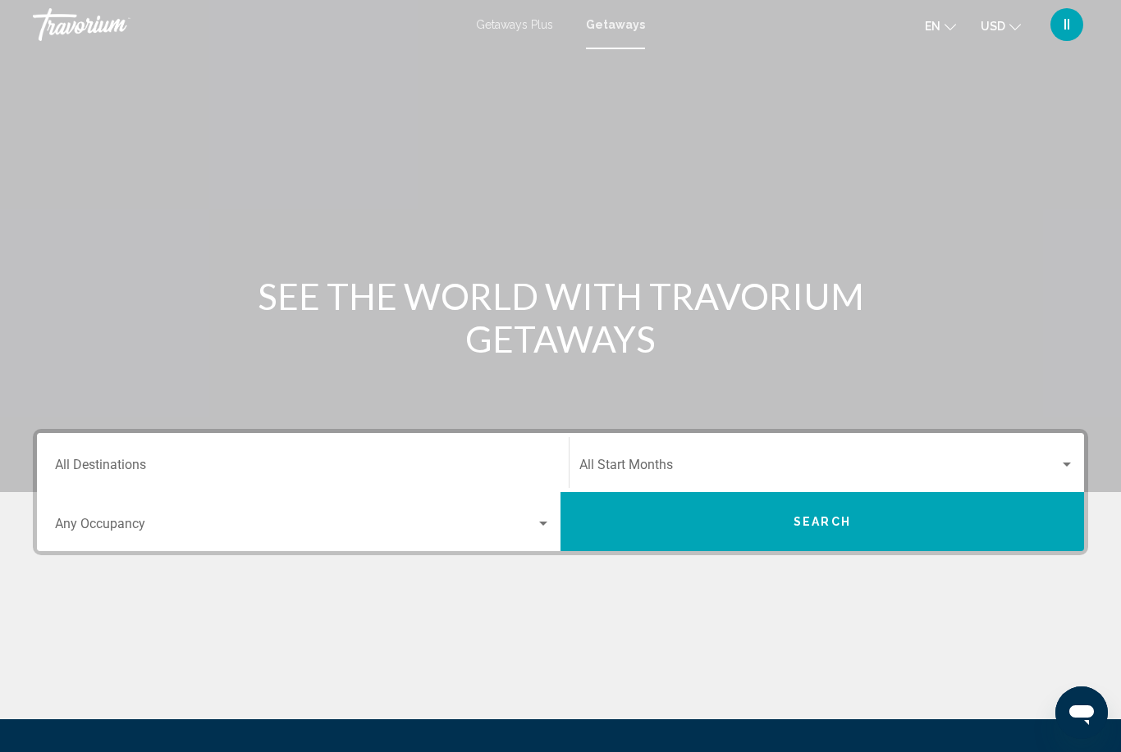
click at [362, 450] on div "Destination All Destinations" at bounding box center [302, 463] width 495 height 52
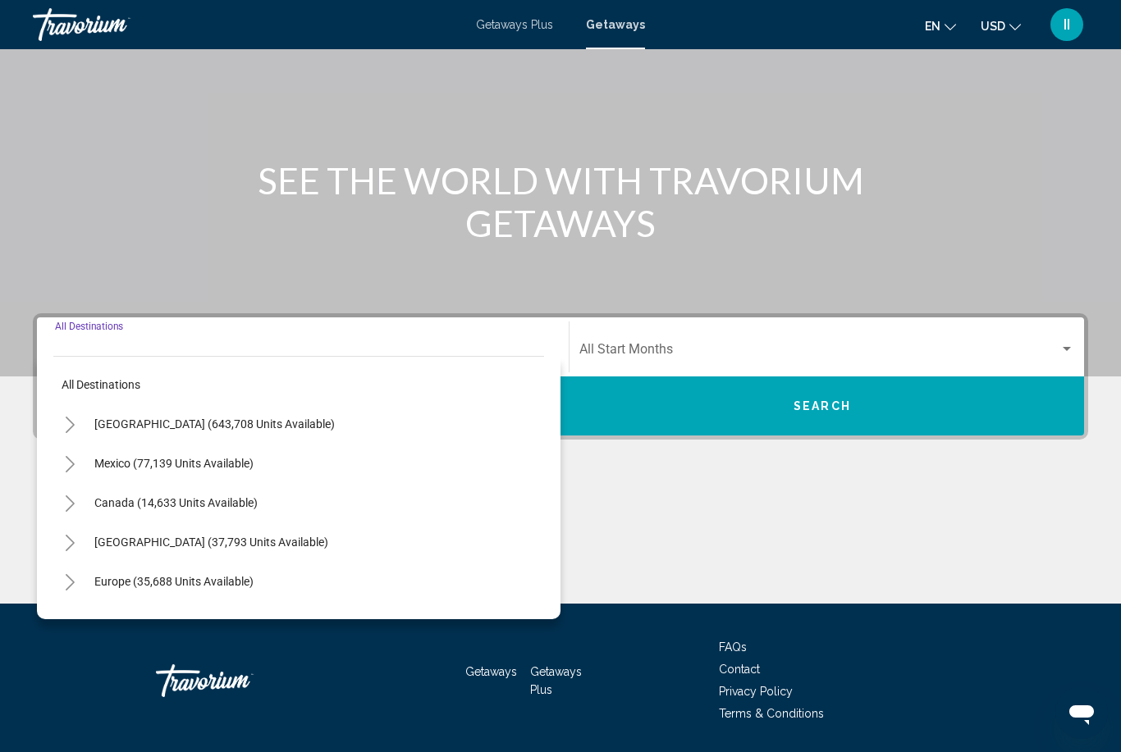
click at [71, 584] on icon "Toggle Europe (35,688 units available)" at bounding box center [70, 582] width 9 height 16
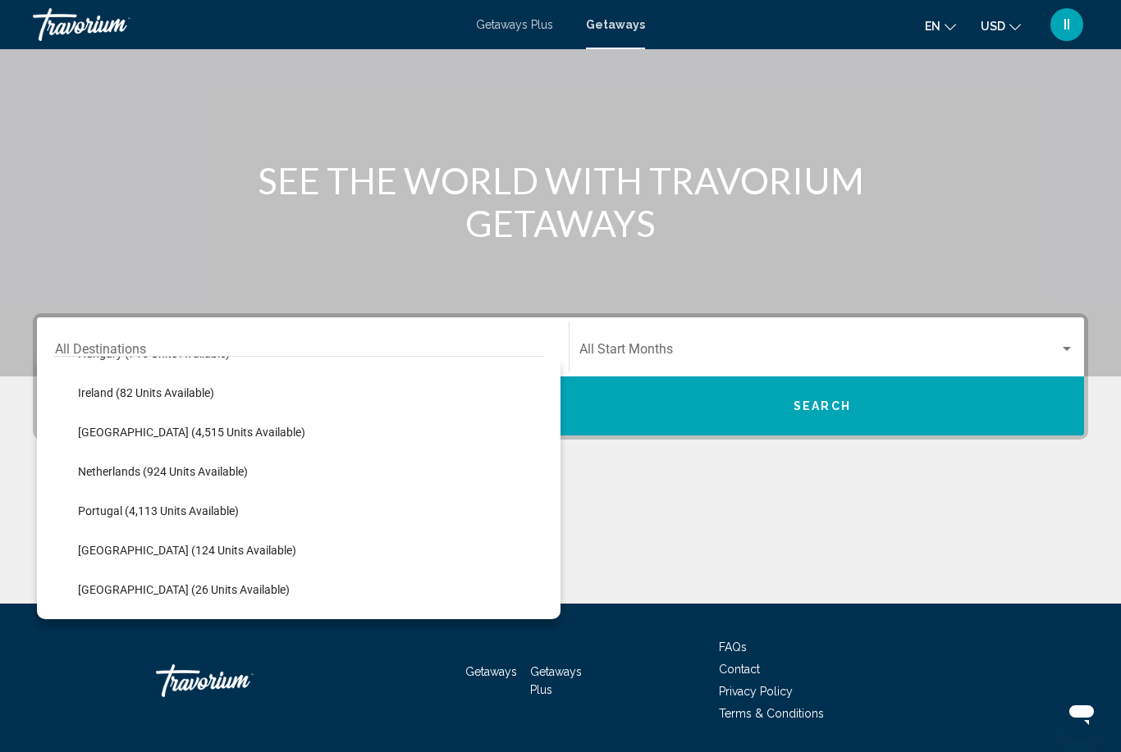
scroll to position [787, 0]
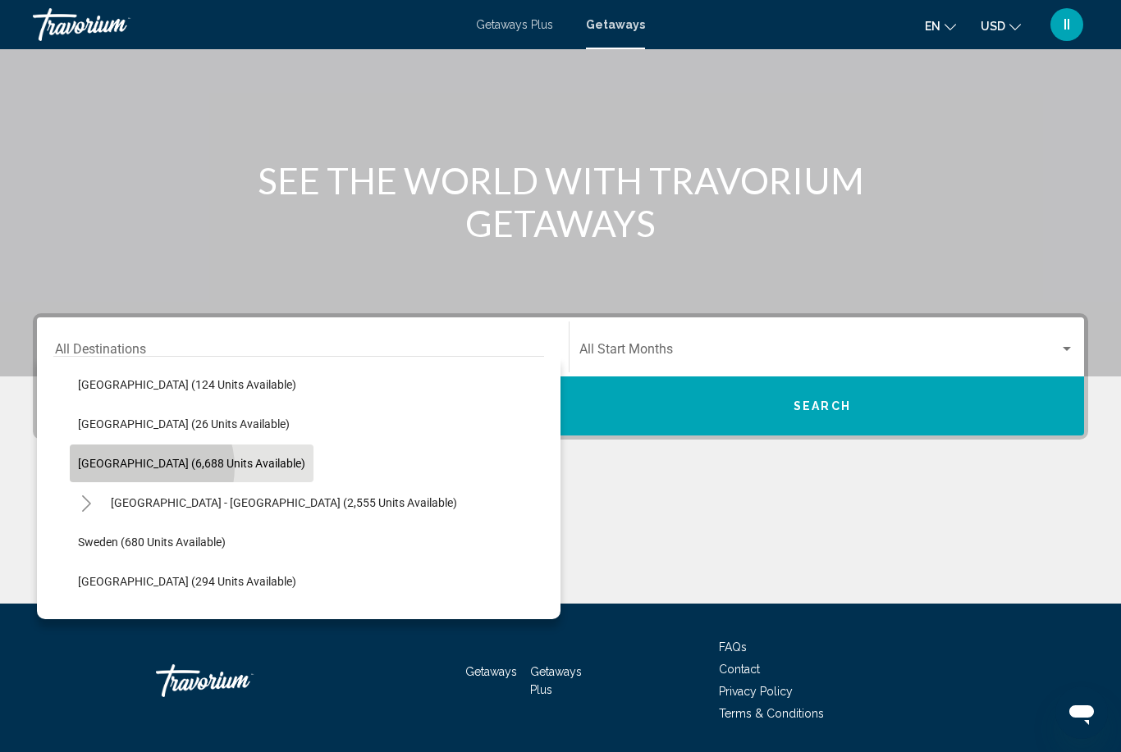
click at [139, 468] on span "Spain (6,688 units available)" at bounding box center [191, 463] width 227 height 13
type input "**********"
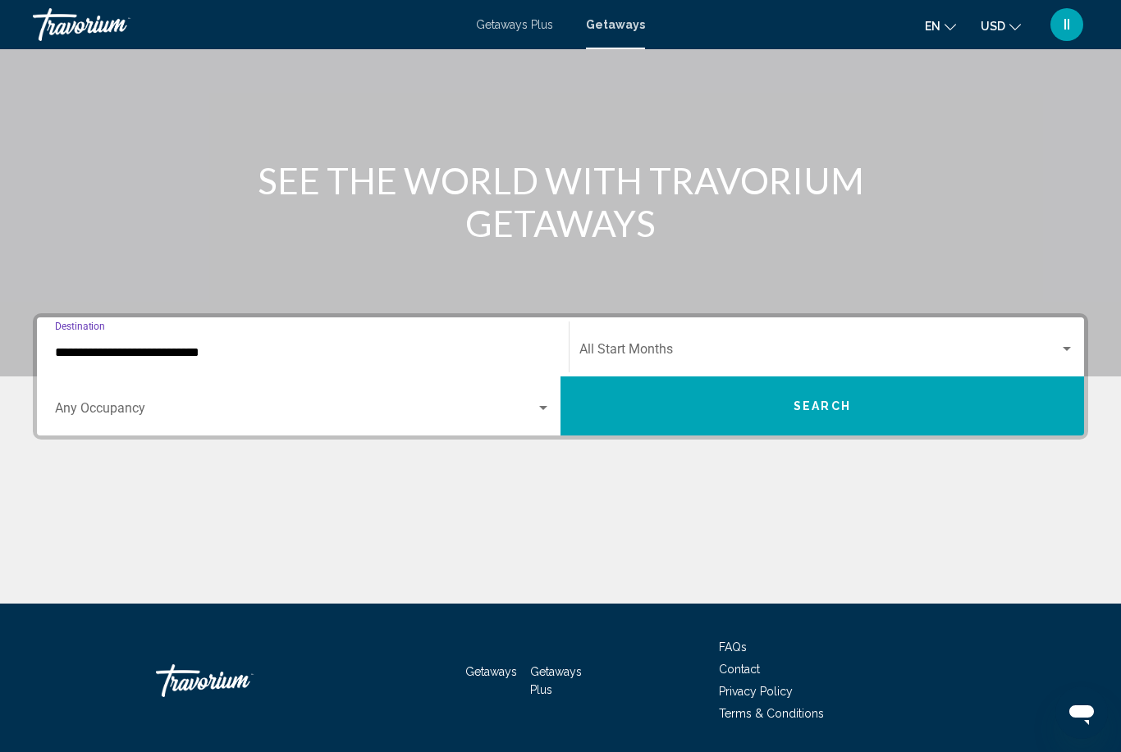
click at [682, 355] on span "Search widget" at bounding box center [819, 352] width 480 height 15
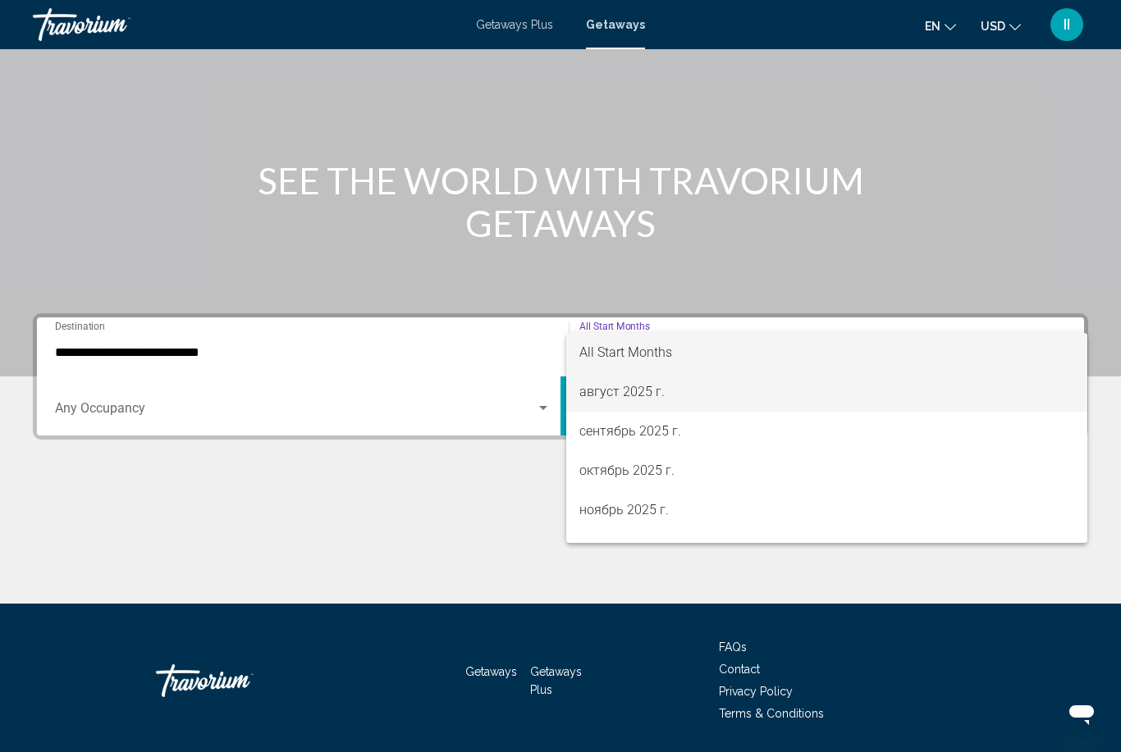
click at [614, 391] on span "август 2025 г." at bounding box center [826, 391] width 495 height 39
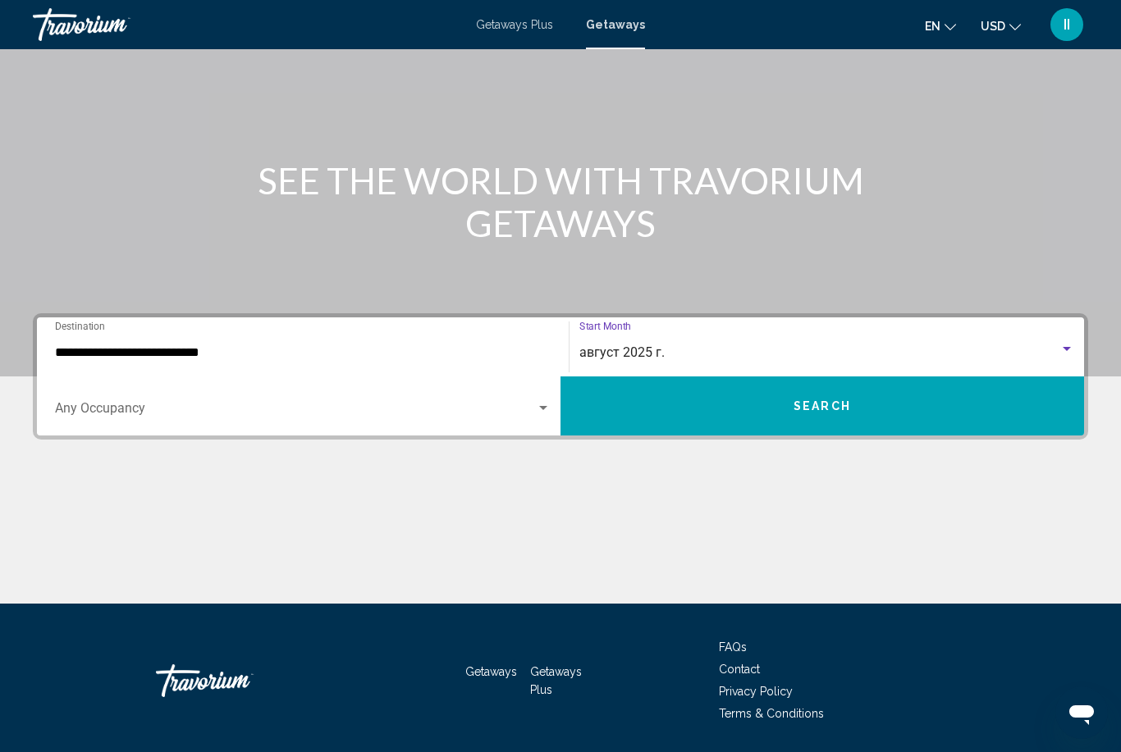
click at [629, 420] on button "Search" at bounding box center [821, 406] width 523 height 59
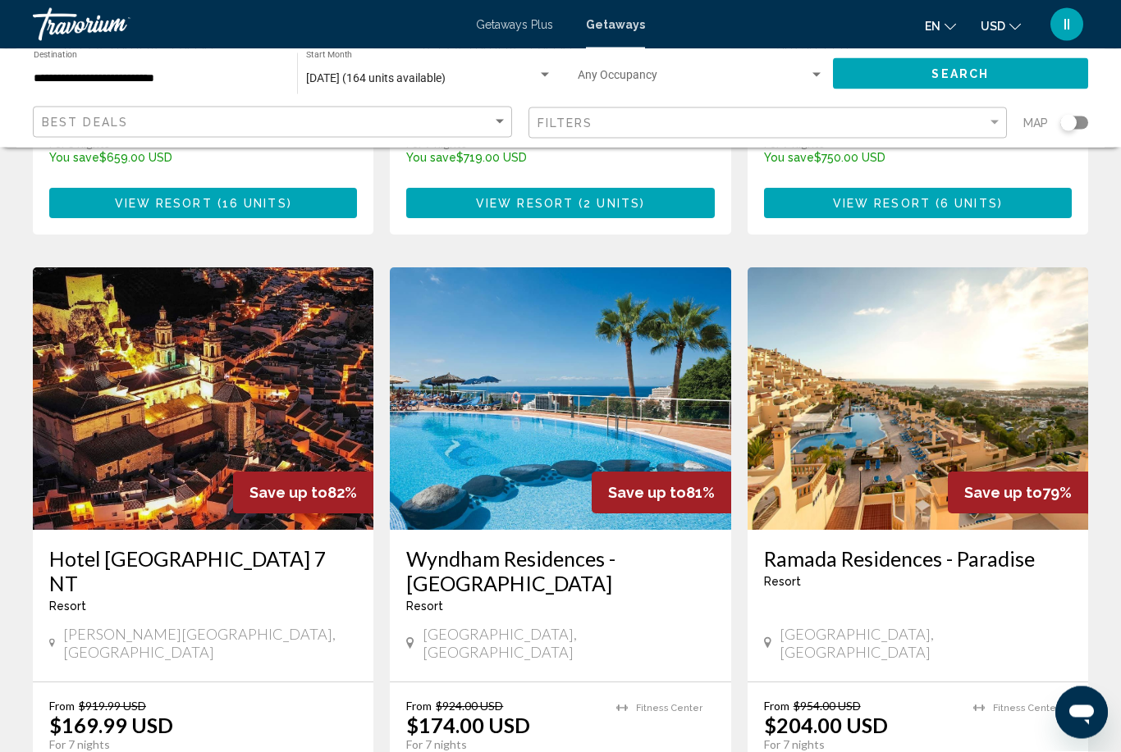
scroll to position [527, 0]
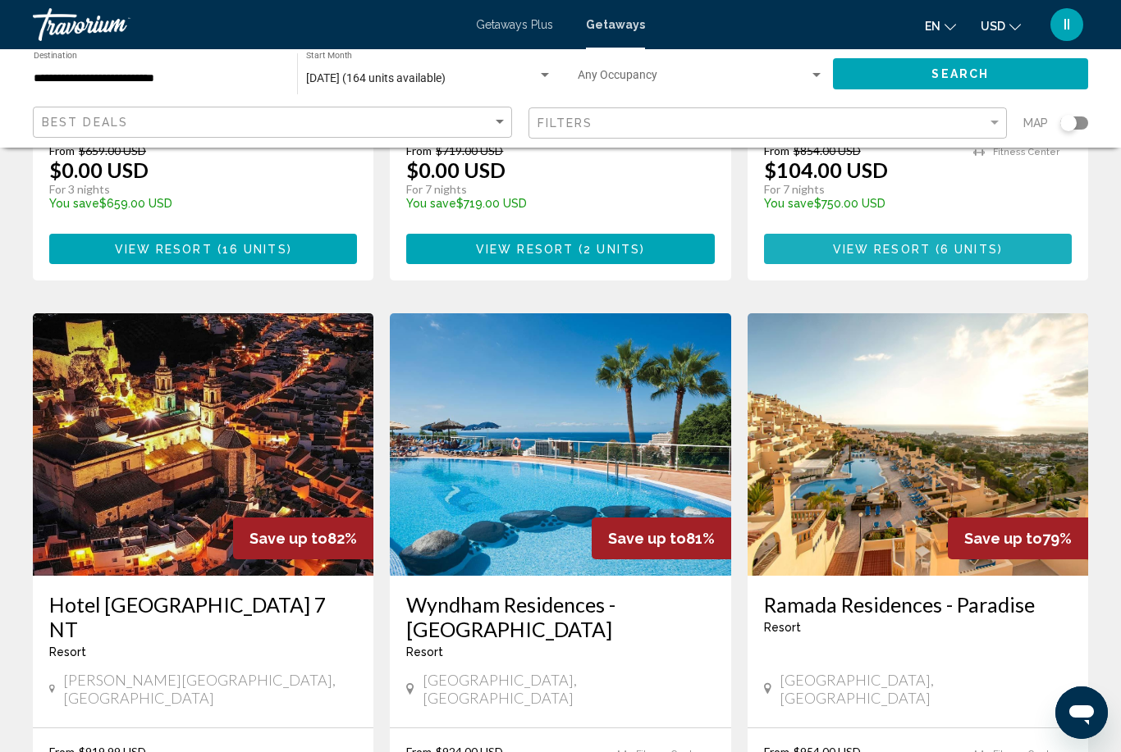
click at [876, 243] on span "View Resort" at bounding box center [882, 249] width 98 height 13
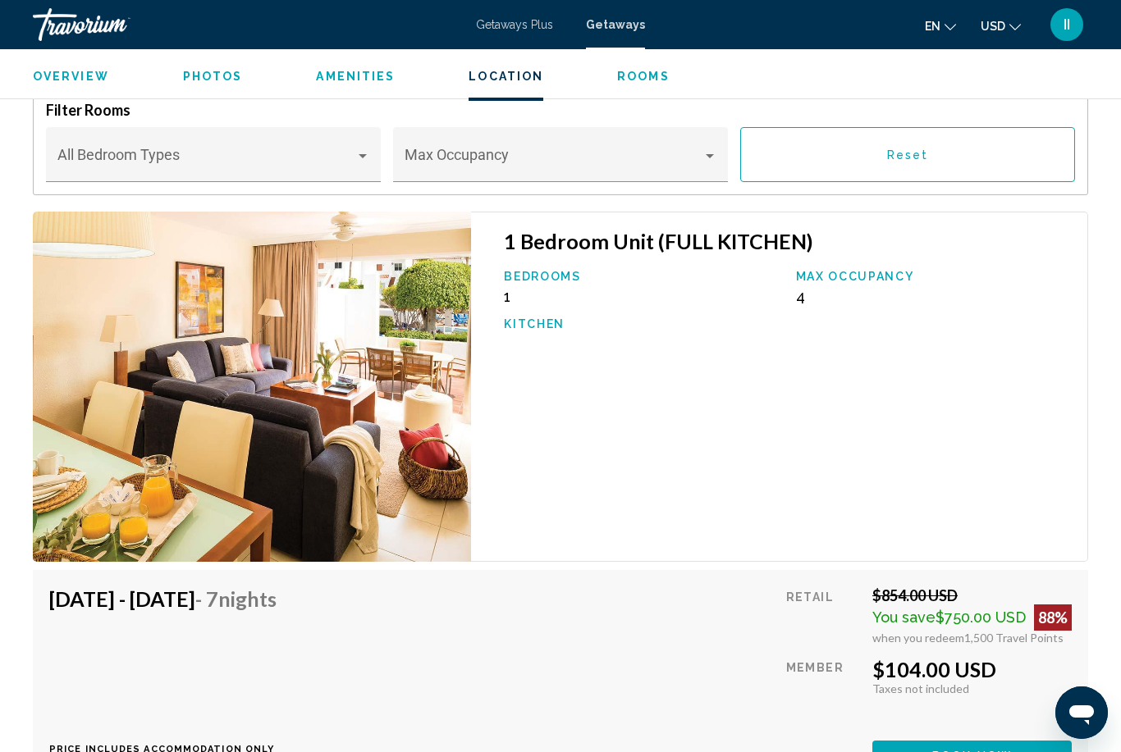
scroll to position [3008, 0]
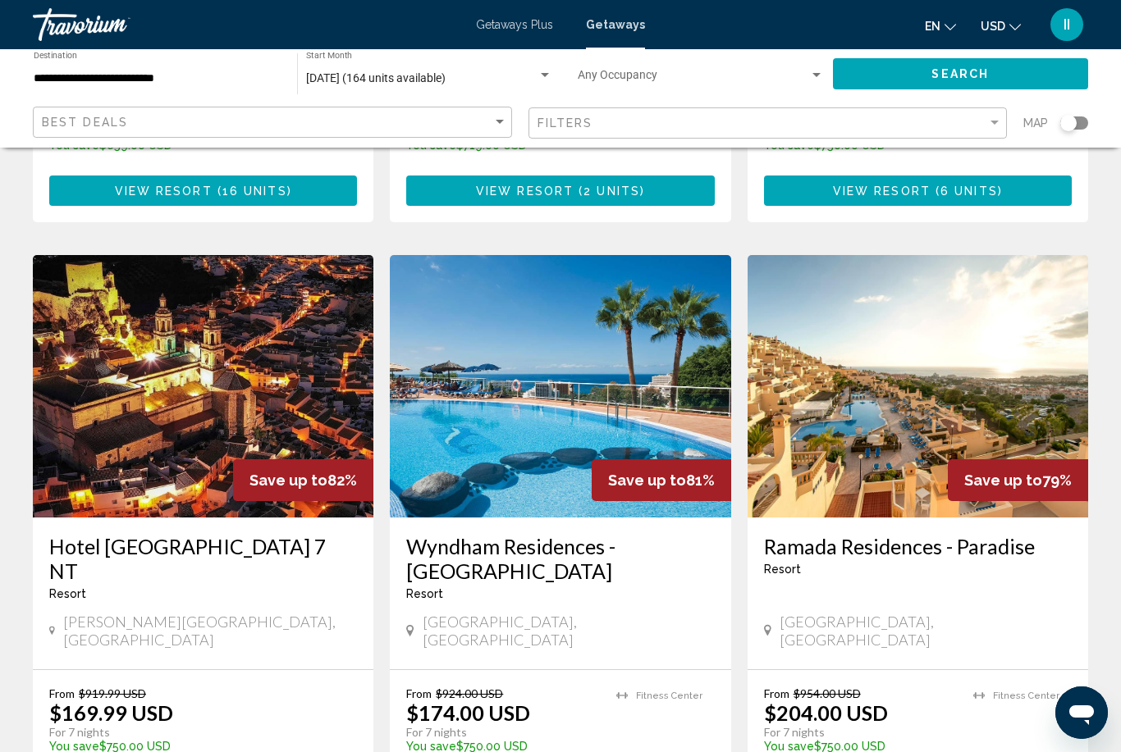
scroll to position [583, 0]
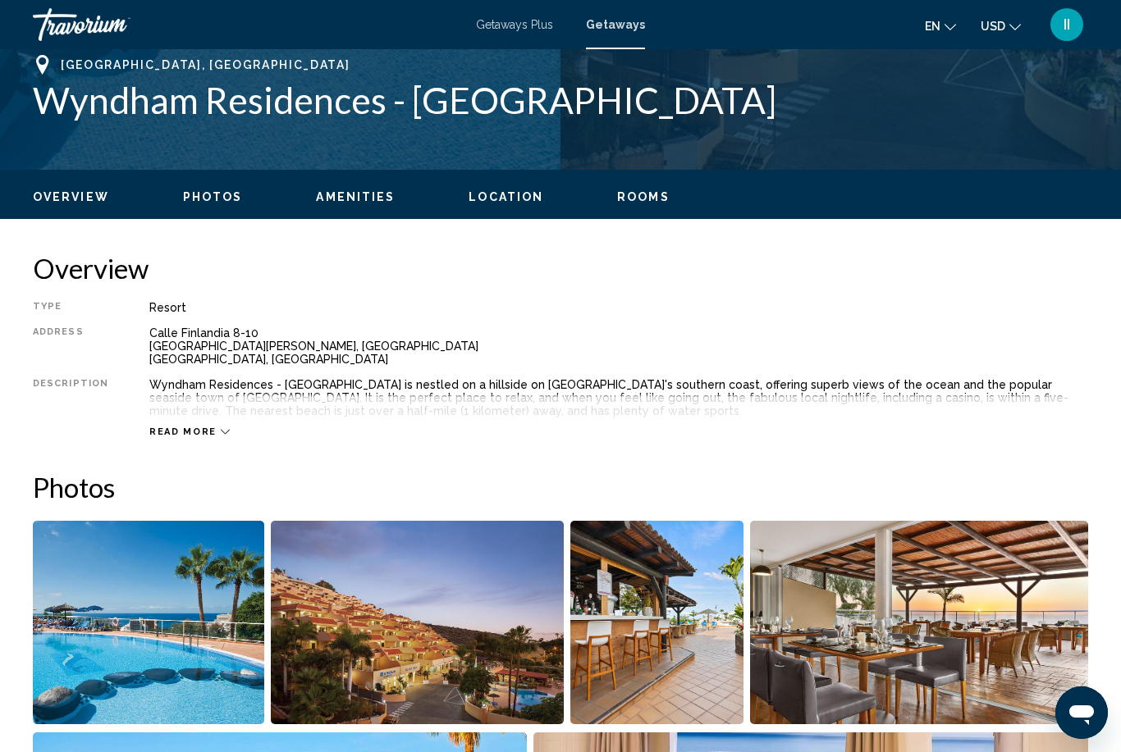
scroll to position [660, 0]
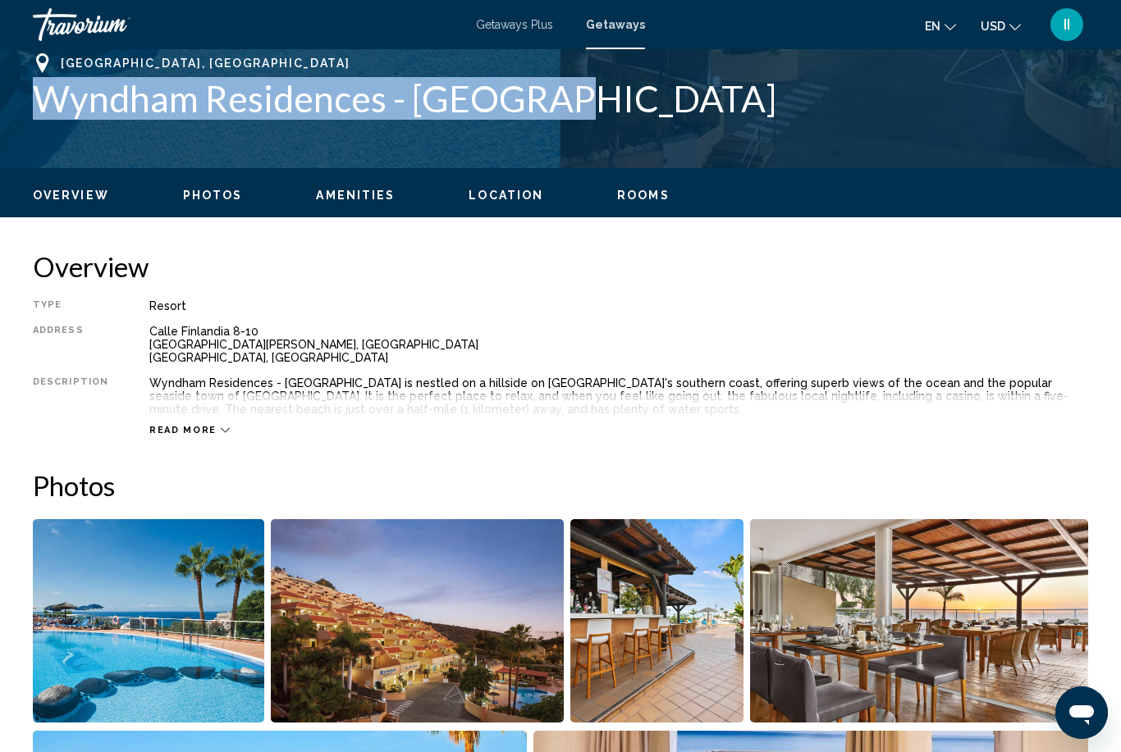
drag, startPoint x: 23, startPoint y: 97, endPoint x: 559, endPoint y: 91, distance: 536.5
click at [559, 91] on div "Playa de las Americas,Tenerife, 38660, ESP Wyndham Residences - Monterey Addres…" at bounding box center [560, 102] width 1121 height 98
copy h1 "Wyndham Residences - Monterey"
drag, startPoint x: 59, startPoint y: 59, endPoint x: 597, endPoint y: 94, distance: 539.3
click at [597, 94] on div "Playa de las Americas,Tenerife, 38660, ESP Wyndham Residences - Monterey" at bounding box center [560, 86] width 1055 height 66
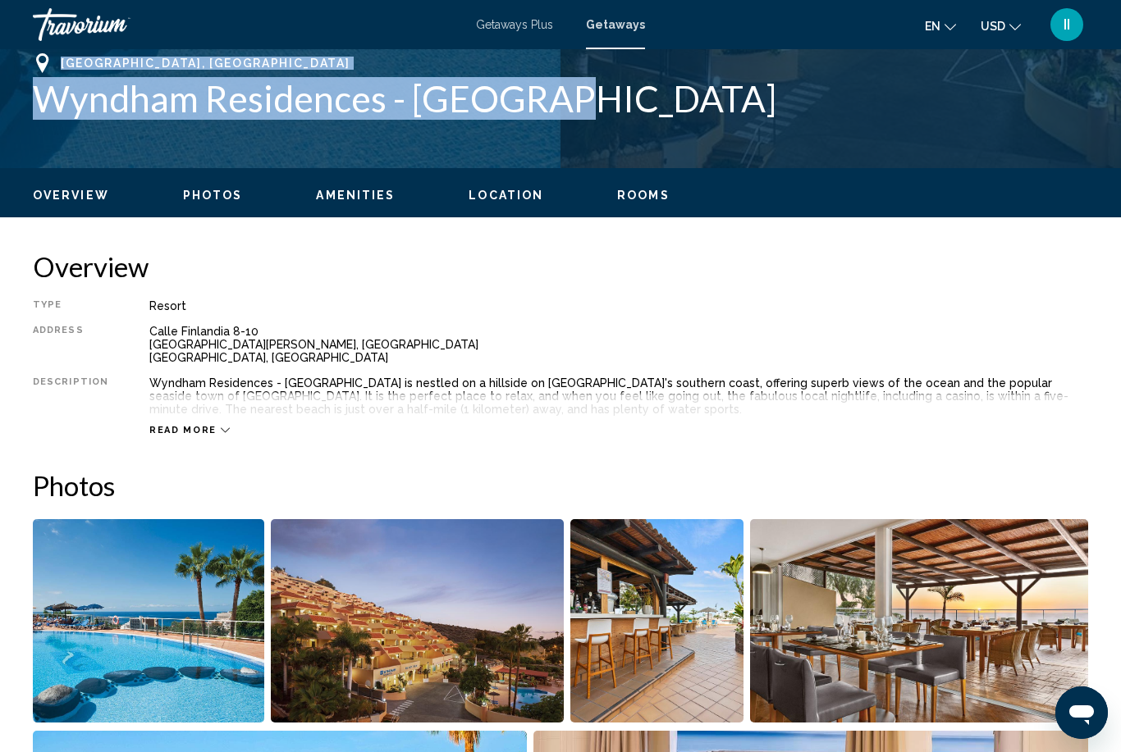
copy div "Playa de las Americas,Tenerife, 38660, ESP Wyndham Residences - Monterey"
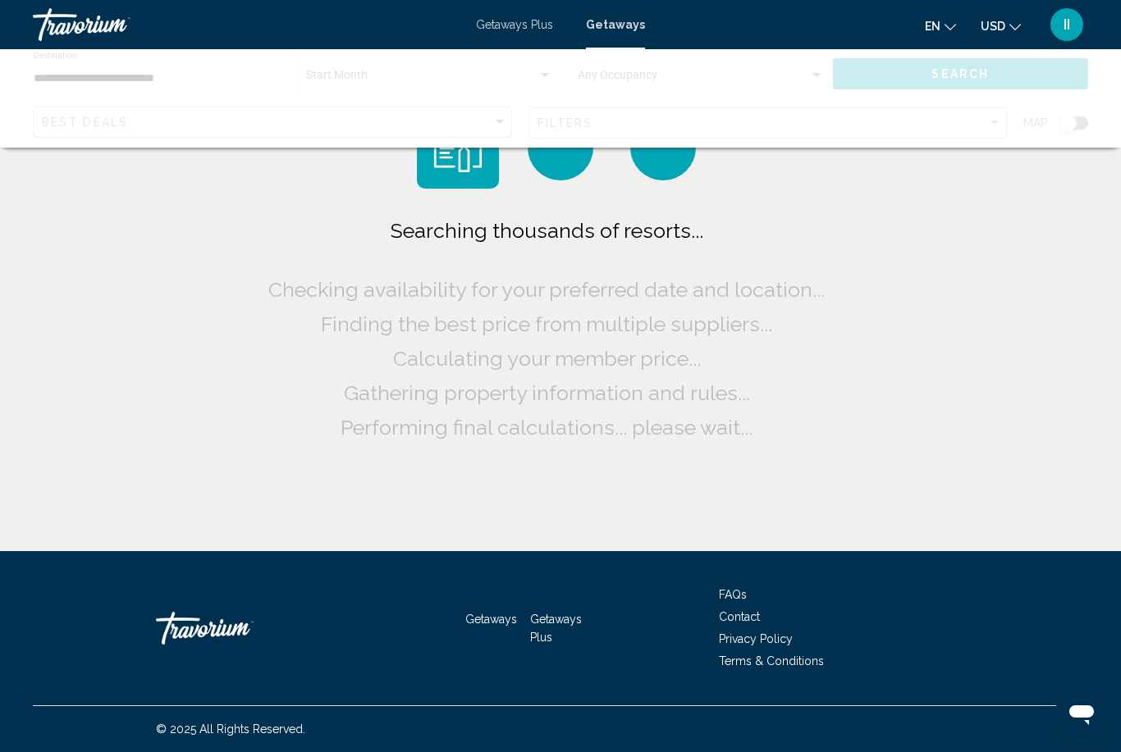
scroll to position [52, 0]
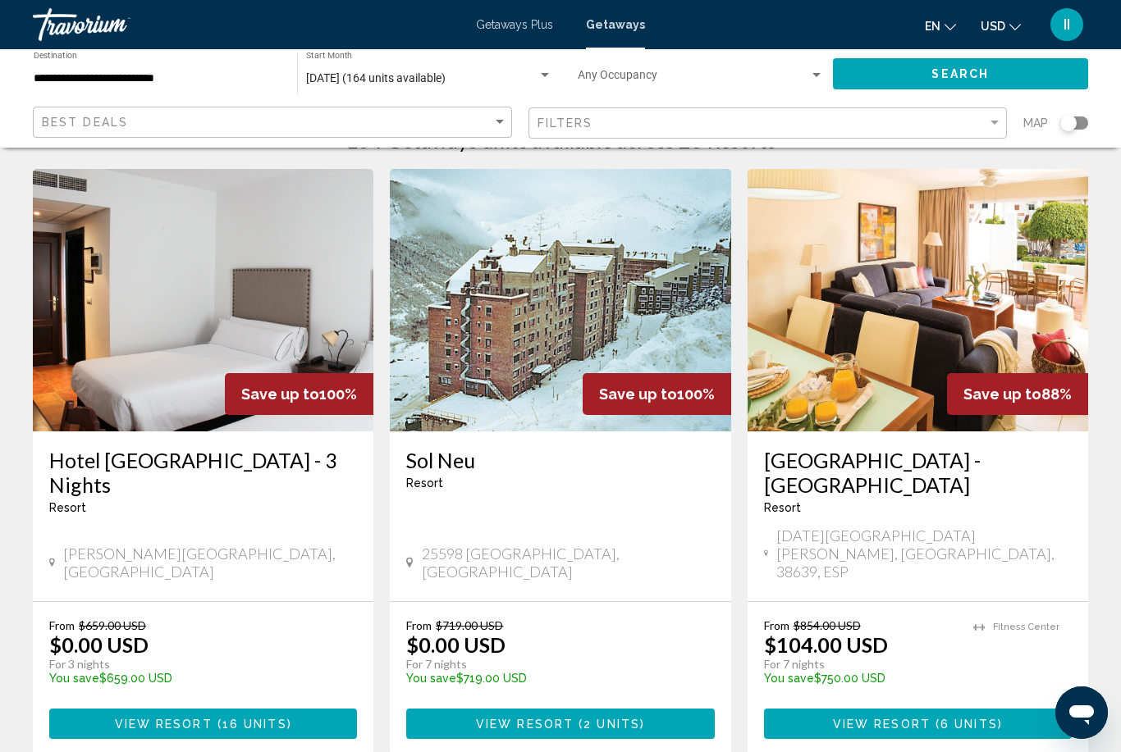
click at [1070, 125] on div "Search widget" at bounding box center [1068, 123] width 16 height 16
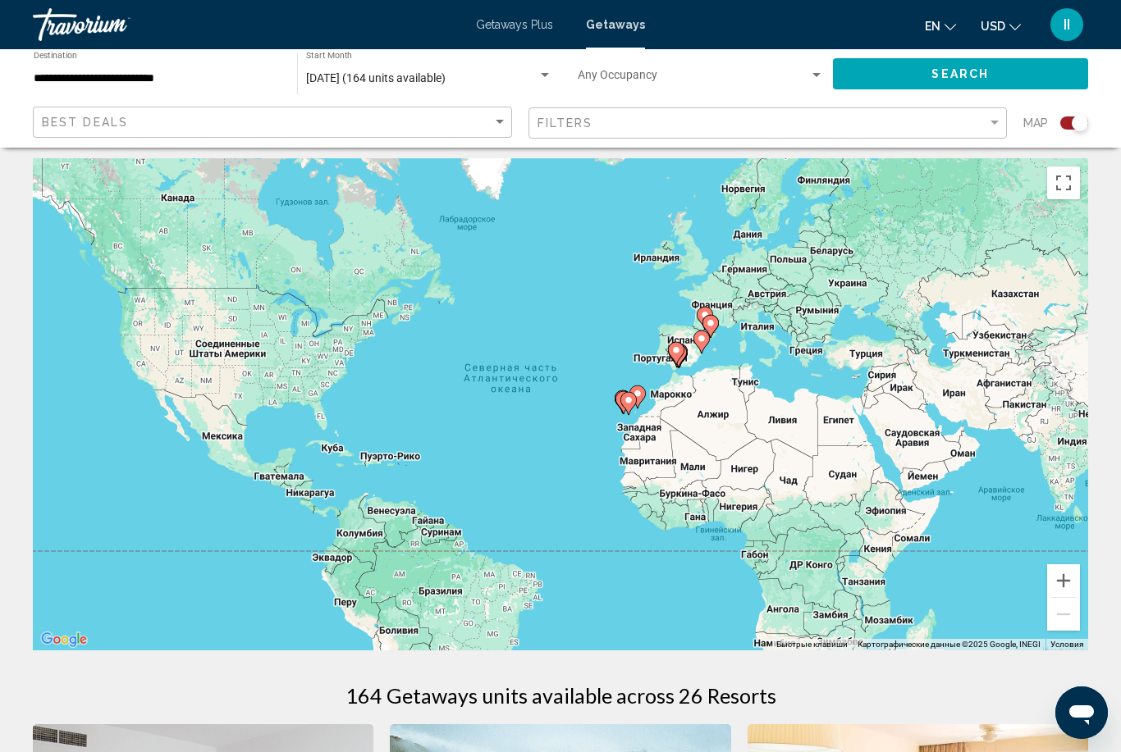
scroll to position [0, 0]
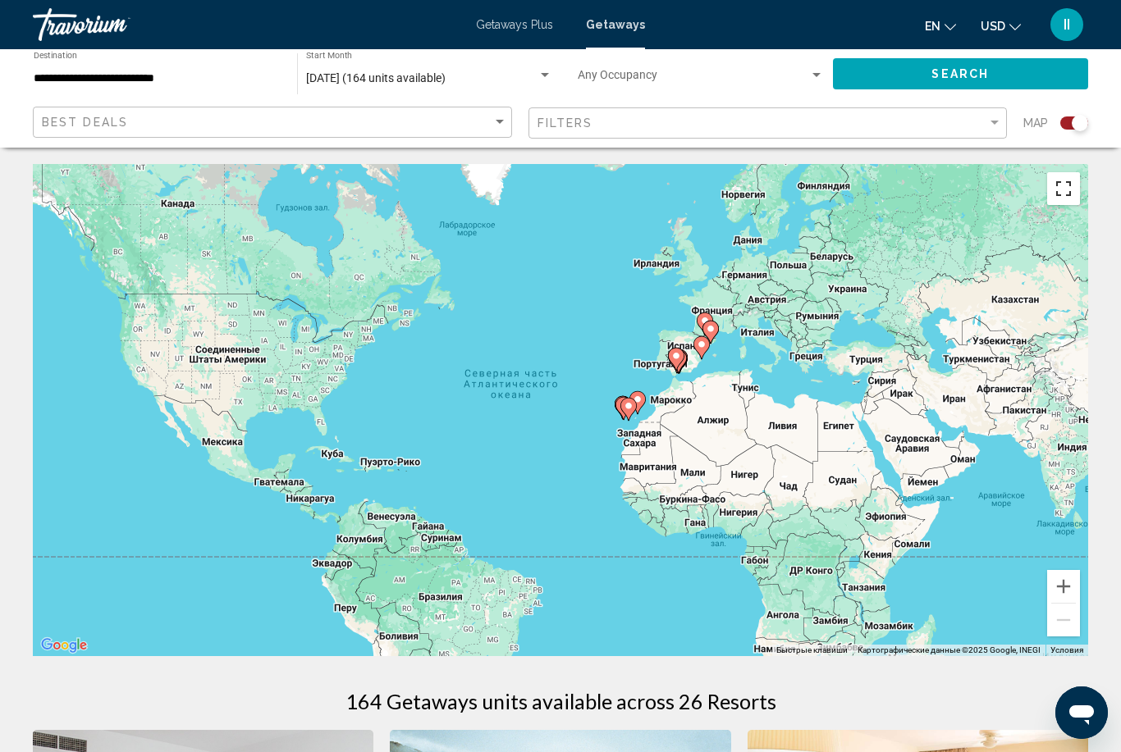
click at [1062, 204] on button "Включить полноэкранный режим" at bounding box center [1063, 188] width 33 height 33
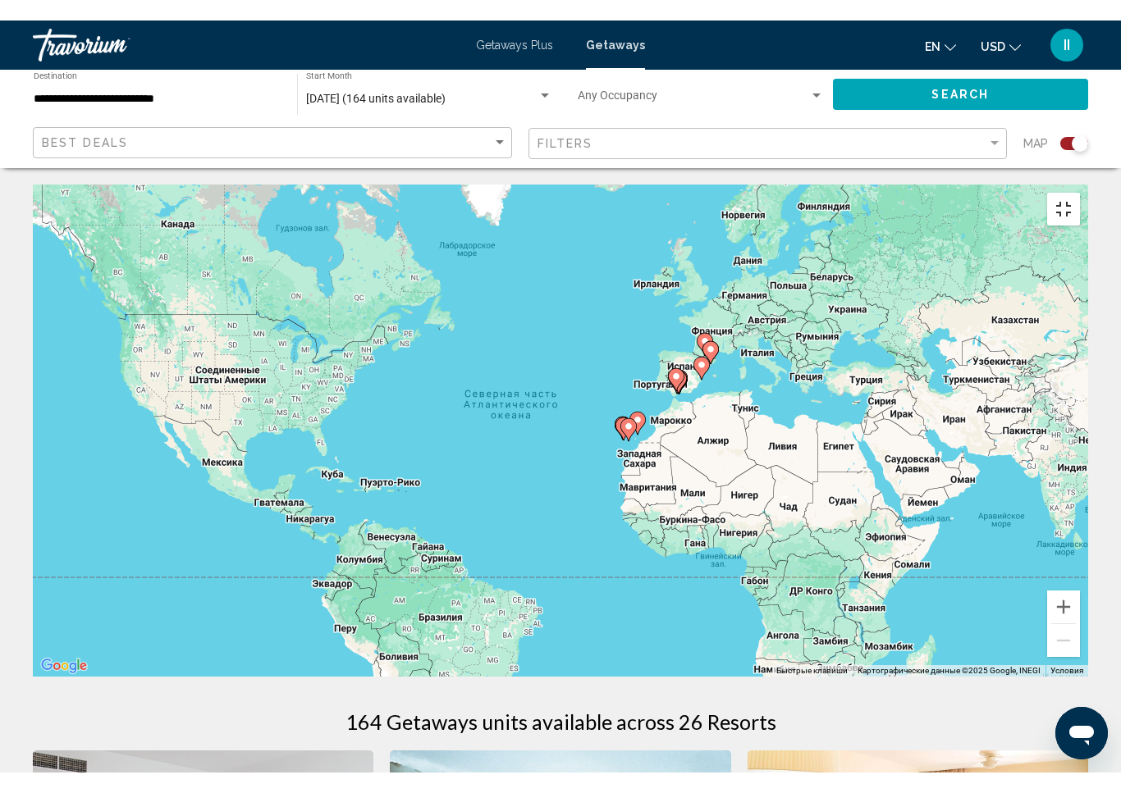
scroll to position [20, 0]
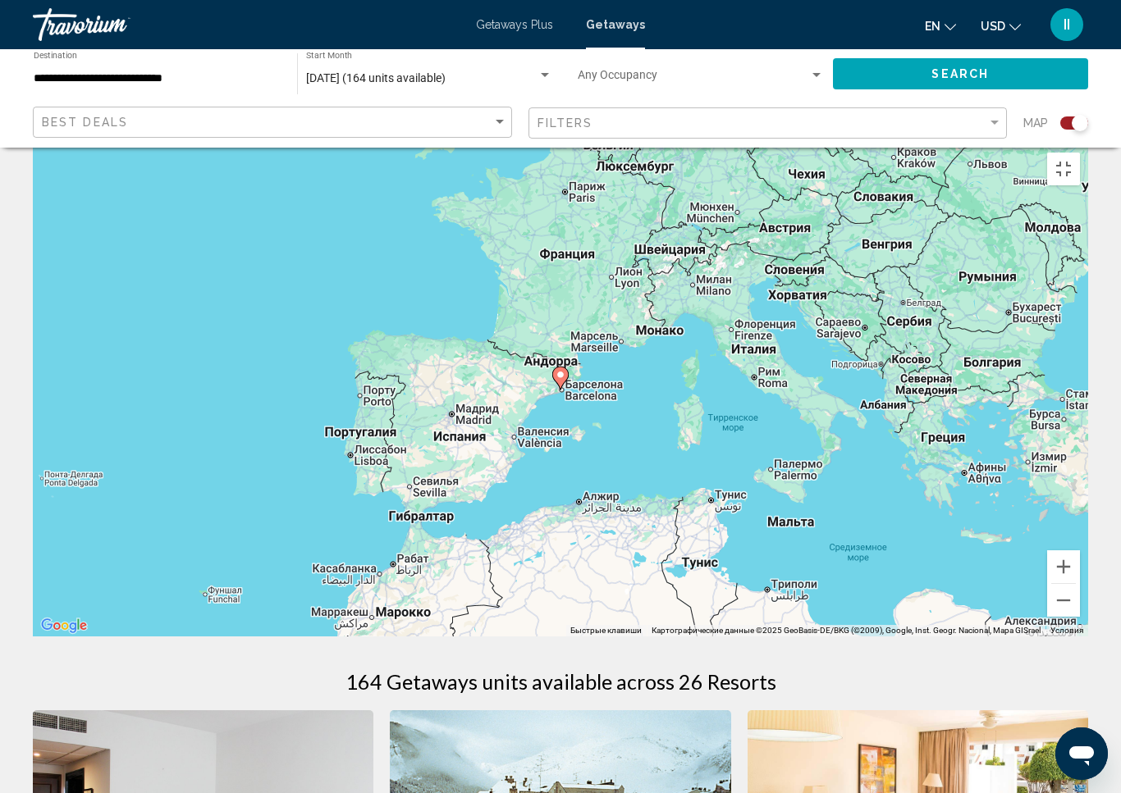
type input "**********"
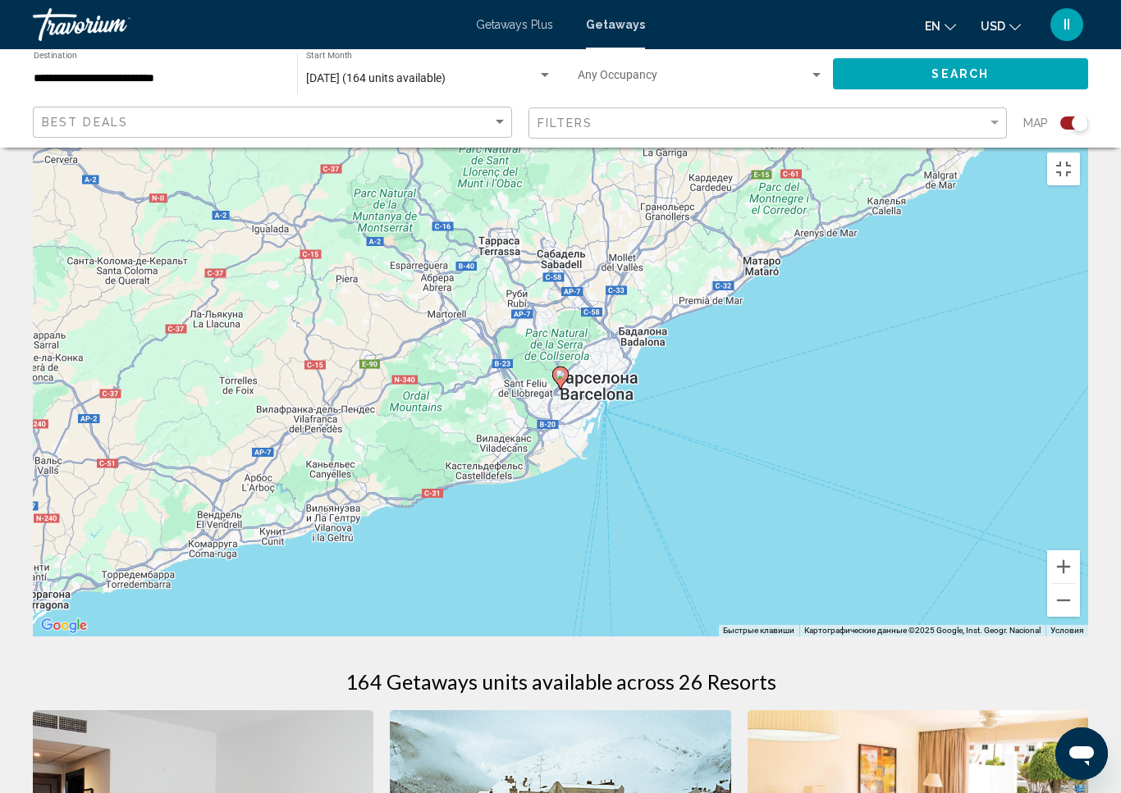
click at [560, 380] on image "Main content" at bounding box center [560, 375] width 10 height 10
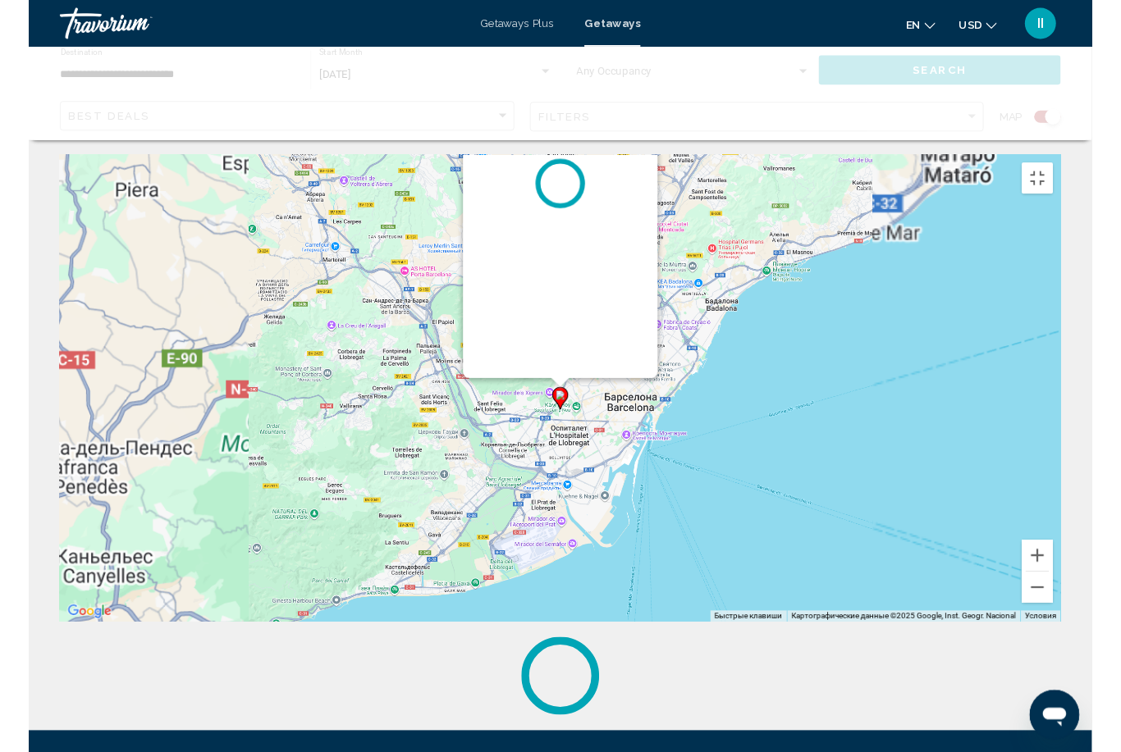
scroll to position [0, 0]
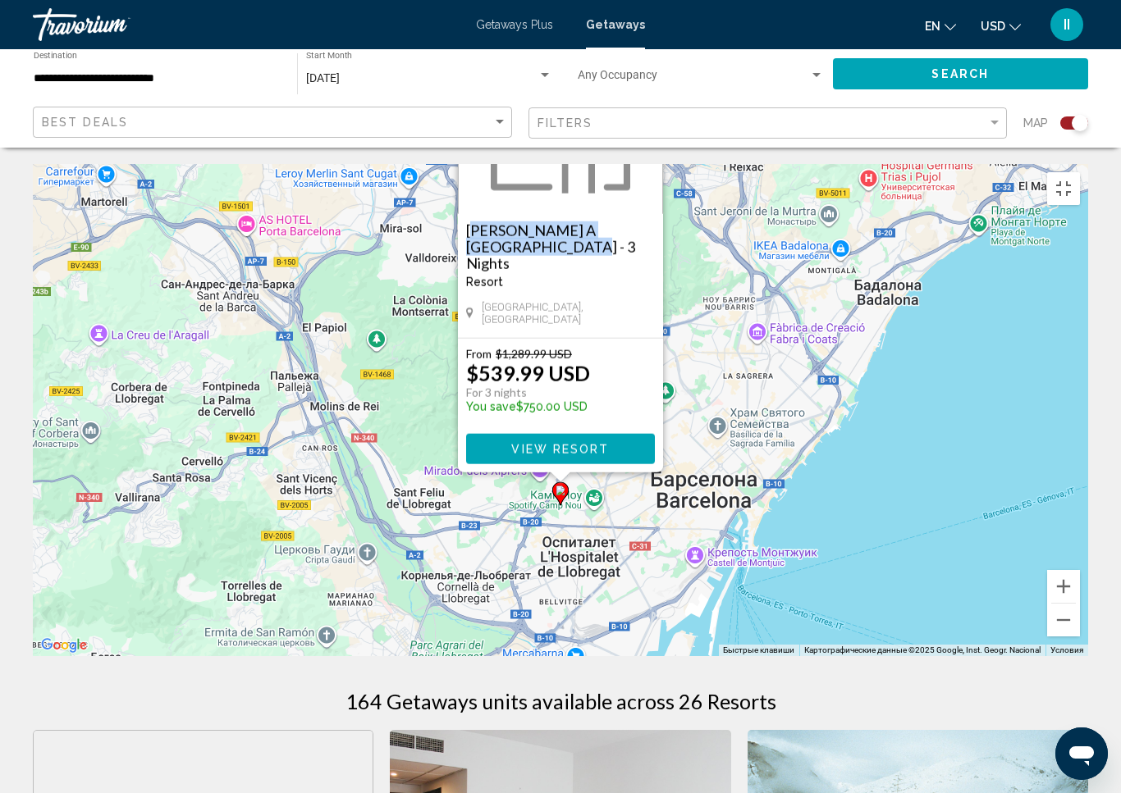
drag, startPoint x: 462, startPoint y: 222, endPoint x: 504, endPoint y: 242, distance: 46.2
click at [504, 242] on div "Torre Melina A Gran Melia Hotel - 3 Nights Resort - This is an adults only reso…" at bounding box center [560, 276] width 205 height 124
copy h3 "Torre Melina A Gran Melia Hotel"
click at [579, 447] on button "View Resort" at bounding box center [560, 449] width 189 height 30
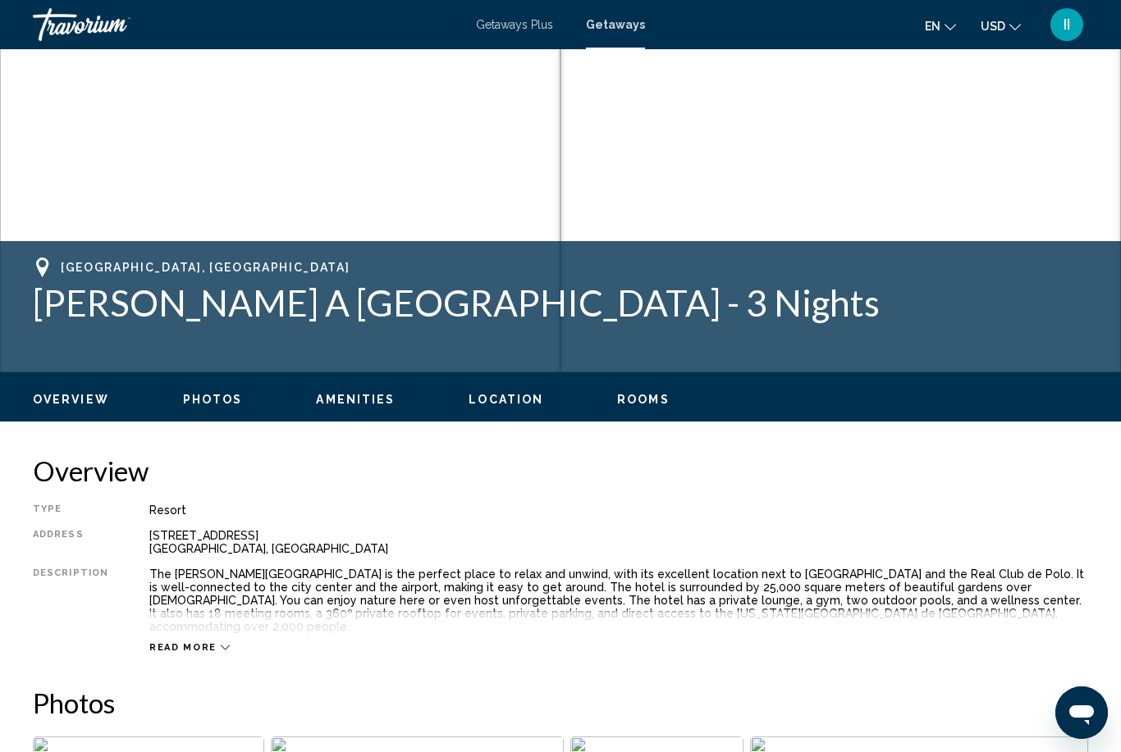
scroll to position [468, 0]
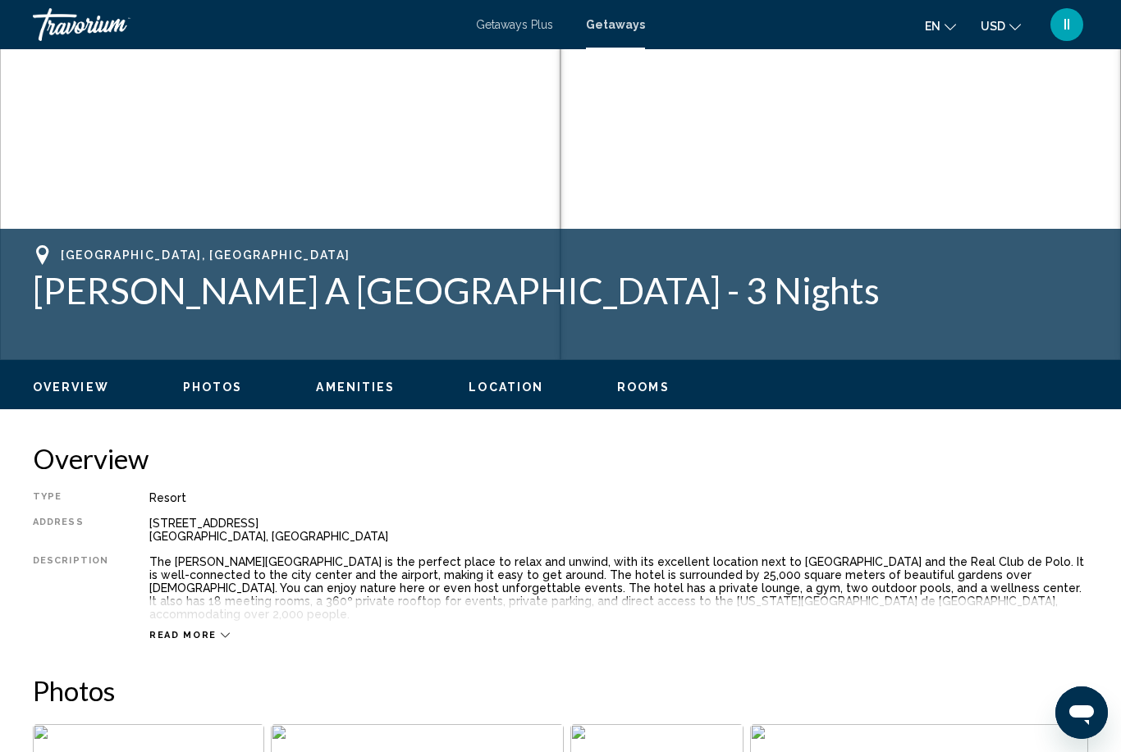
click at [207, 630] on span "Read more" at bounding box center [182, 635] width 67 height 11
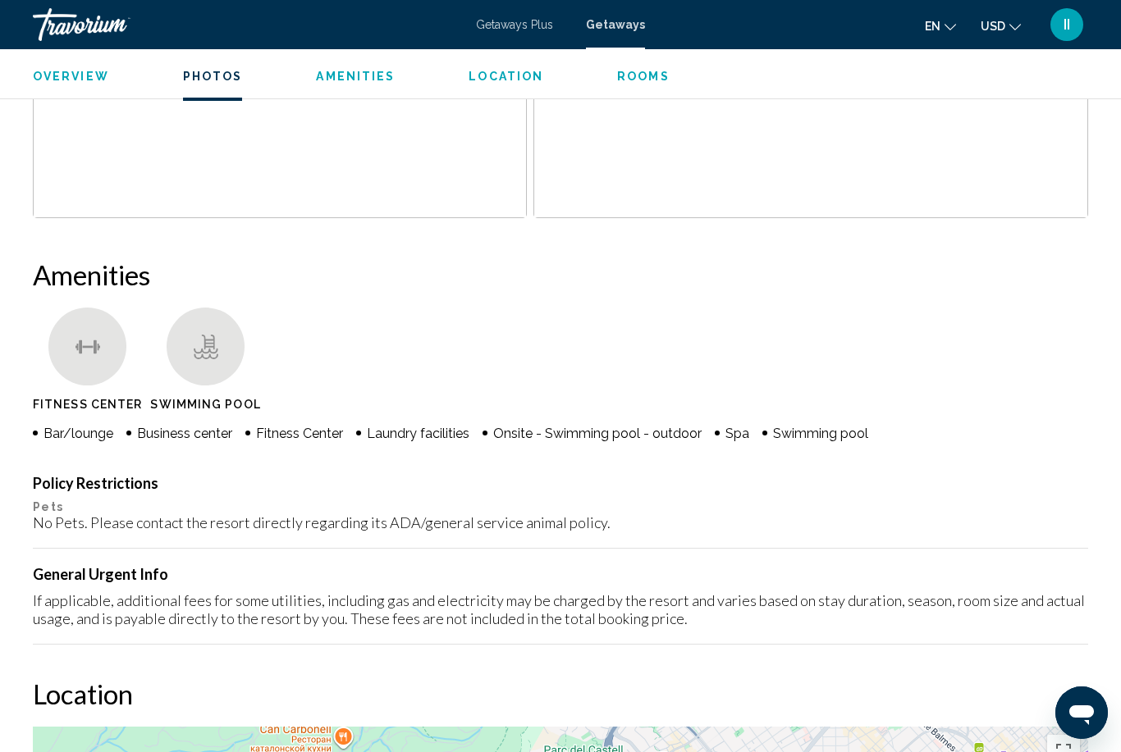
scroll to position [1417, 0]
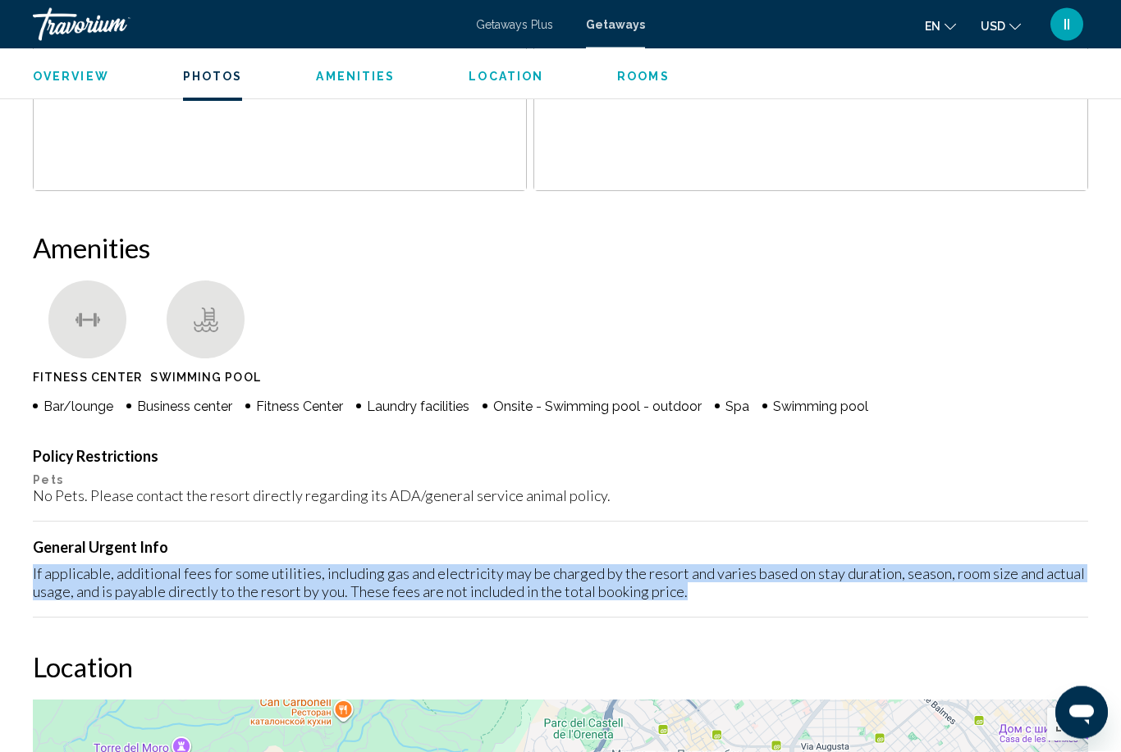
drag, startPoint x: 24, startPoint y: 552, endPoint x: 728, endPoint y: 580, distance: 705.2
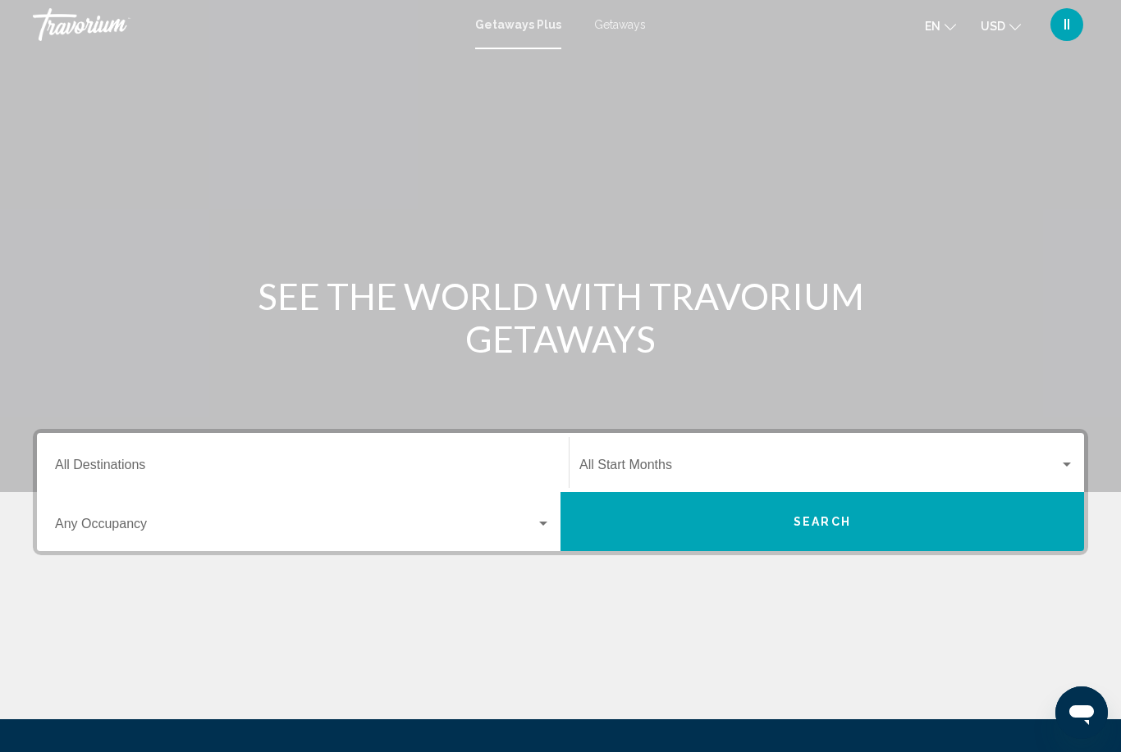
click at [620, 21] on span "Getaways" at bounding box center [620, 24] width 52 height 13
click at [208, 442] on div "Destination All Destinations" at bounding box center [302, 463] width 495 height 52
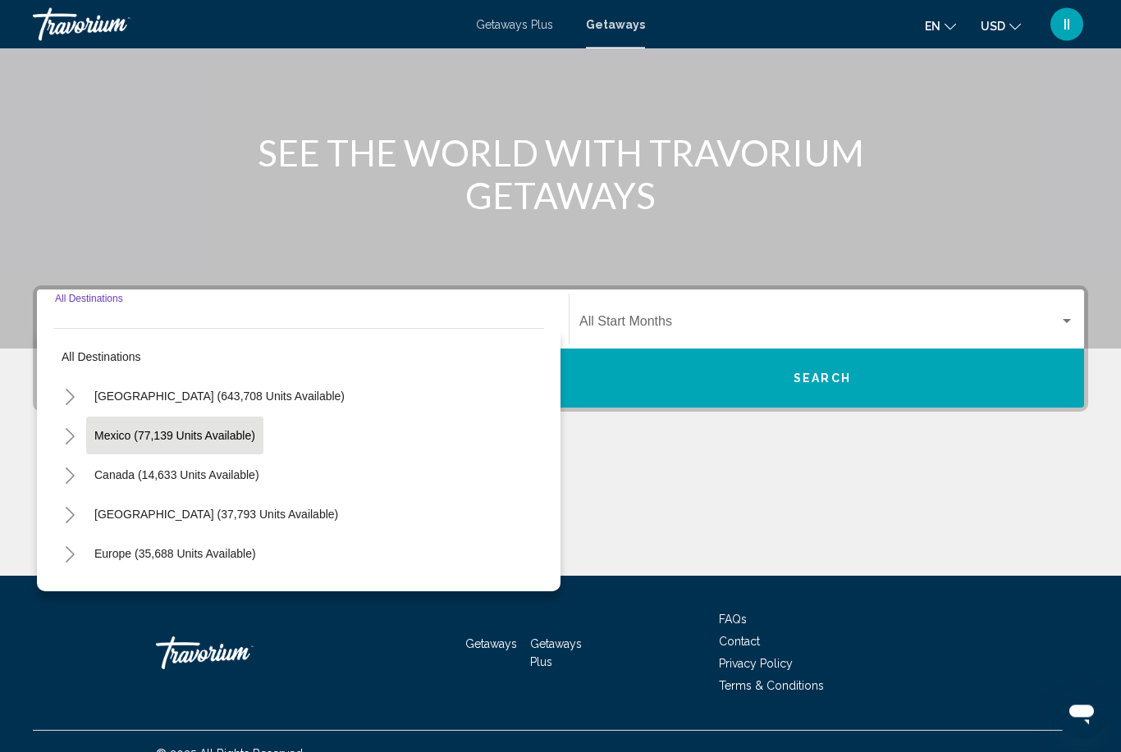
scroll to position [168, 0]
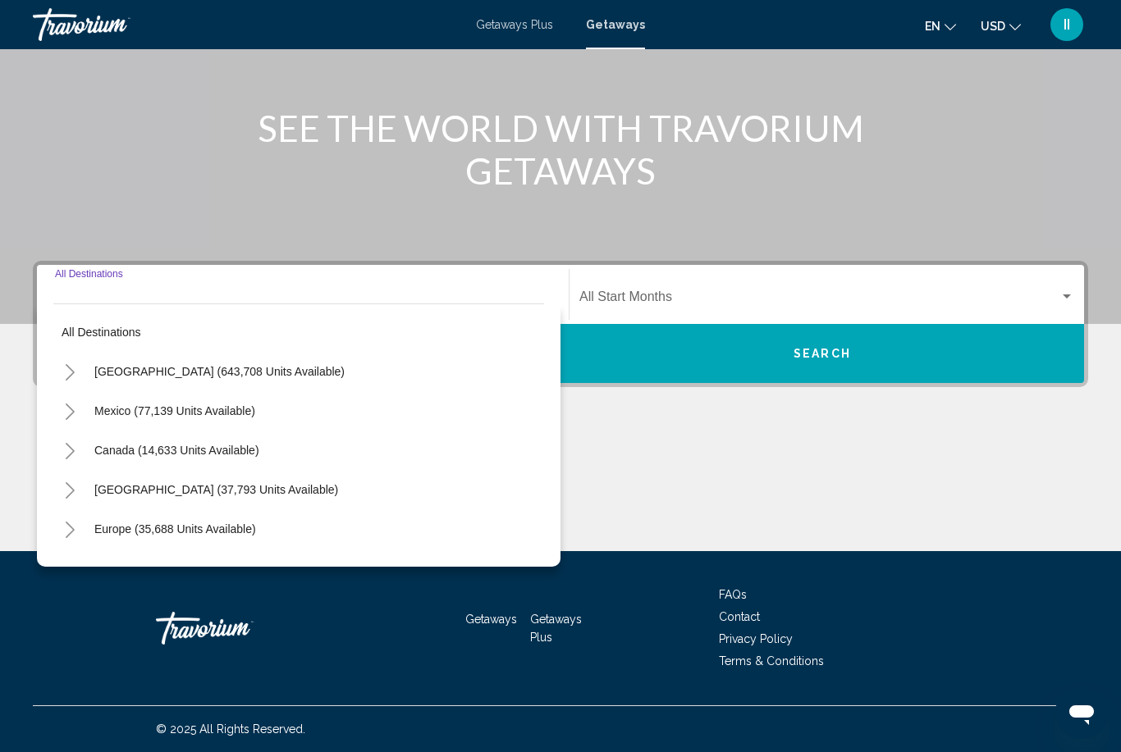
click at [66, 369] on icon "Toggle United States (643,708 units available)" at bounding box center [70, 372] width 12 height 16
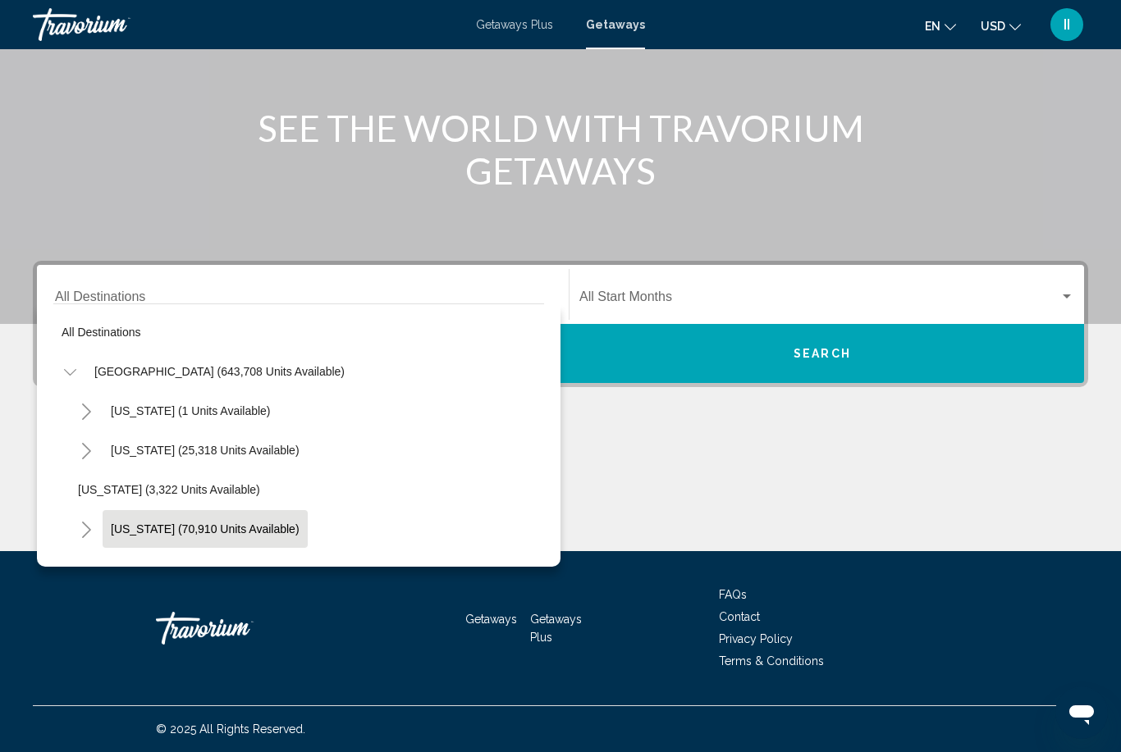
click at [180, 527] on span "[US_STATE] (70,910 units available)" at bounding box center [205, 529] width 189 height 13
type input "**********"
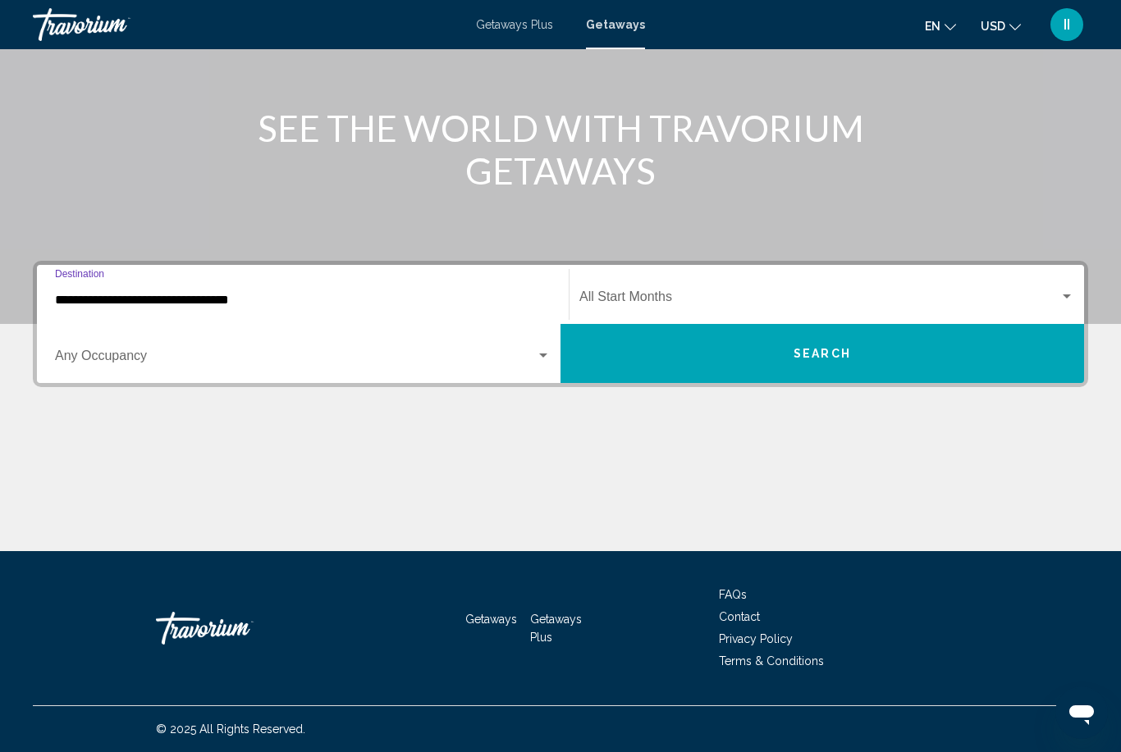
click at [641, 294] on span "Search widget" at bounding box center [819, 300] width 480 height 15
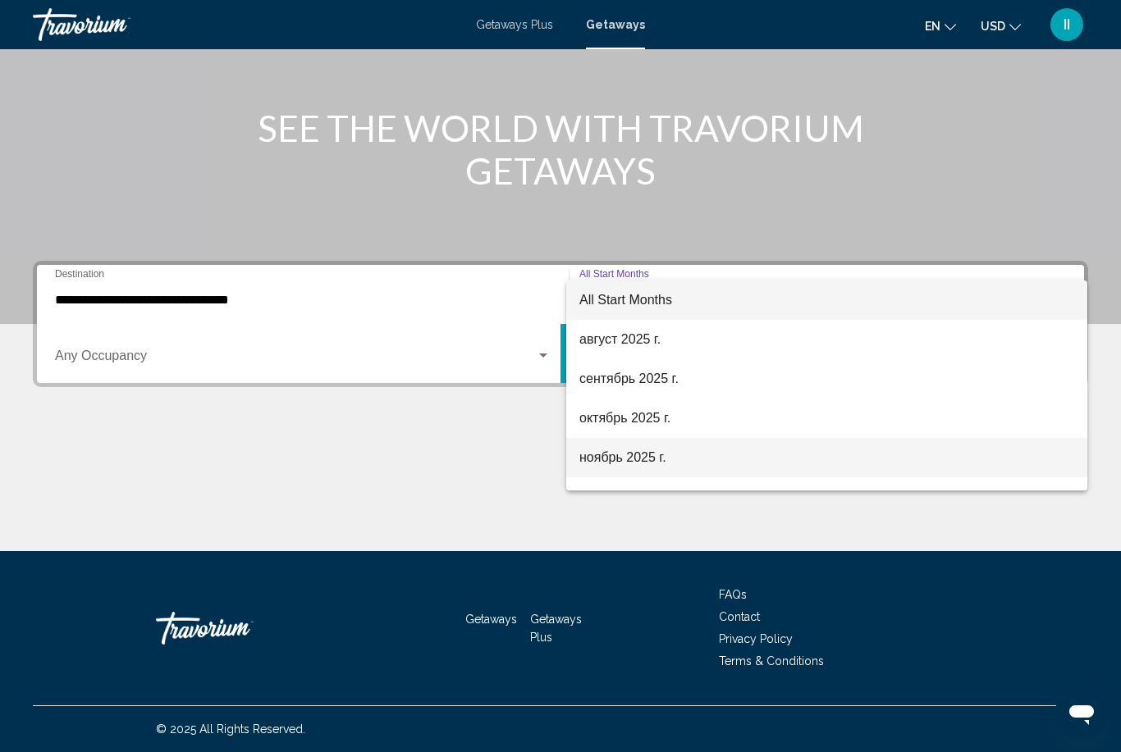
click at [637, 465] on span "ноябрь 2025 г." at bounding box center [826, 457] width 495 height 39
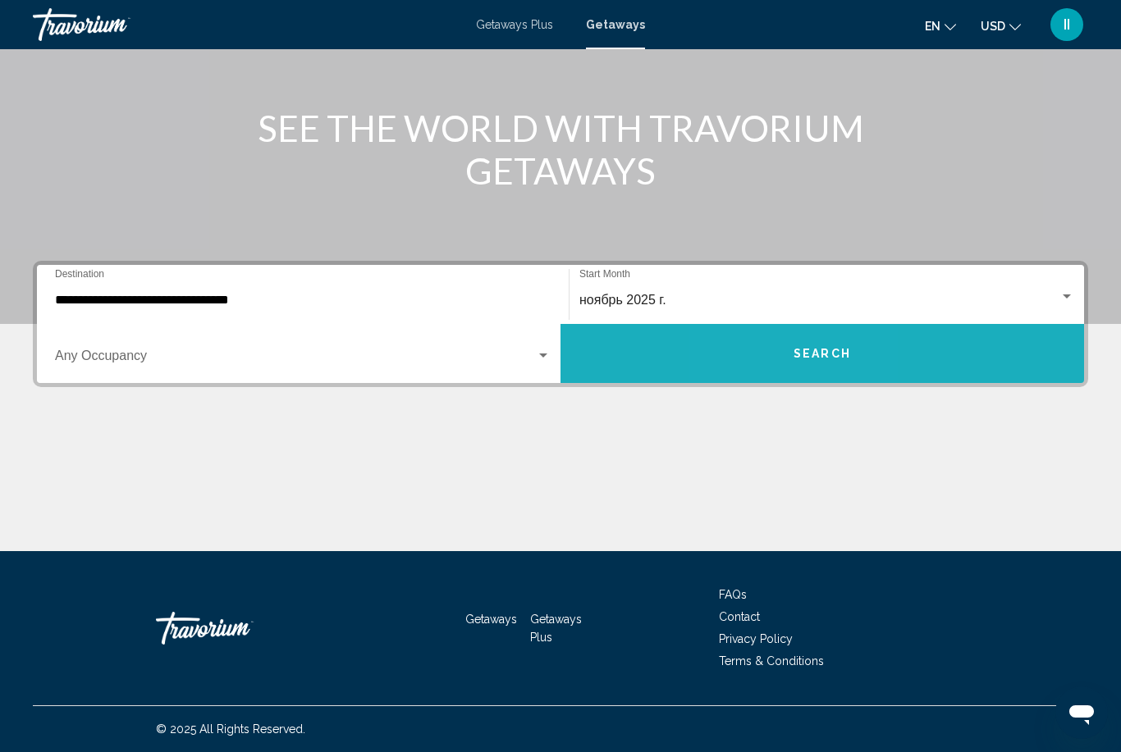
click at [783, 353] on button "Search" at bounding box center [821, 353] width 523 height 59
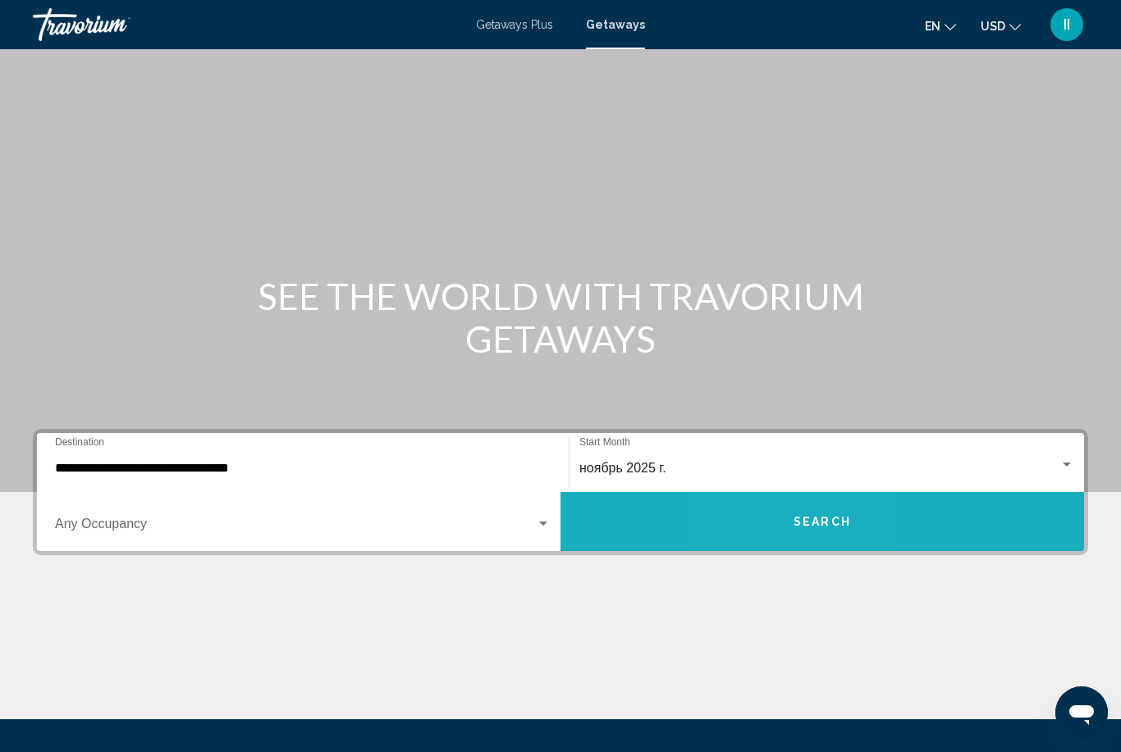
scroll to position [52, 0]
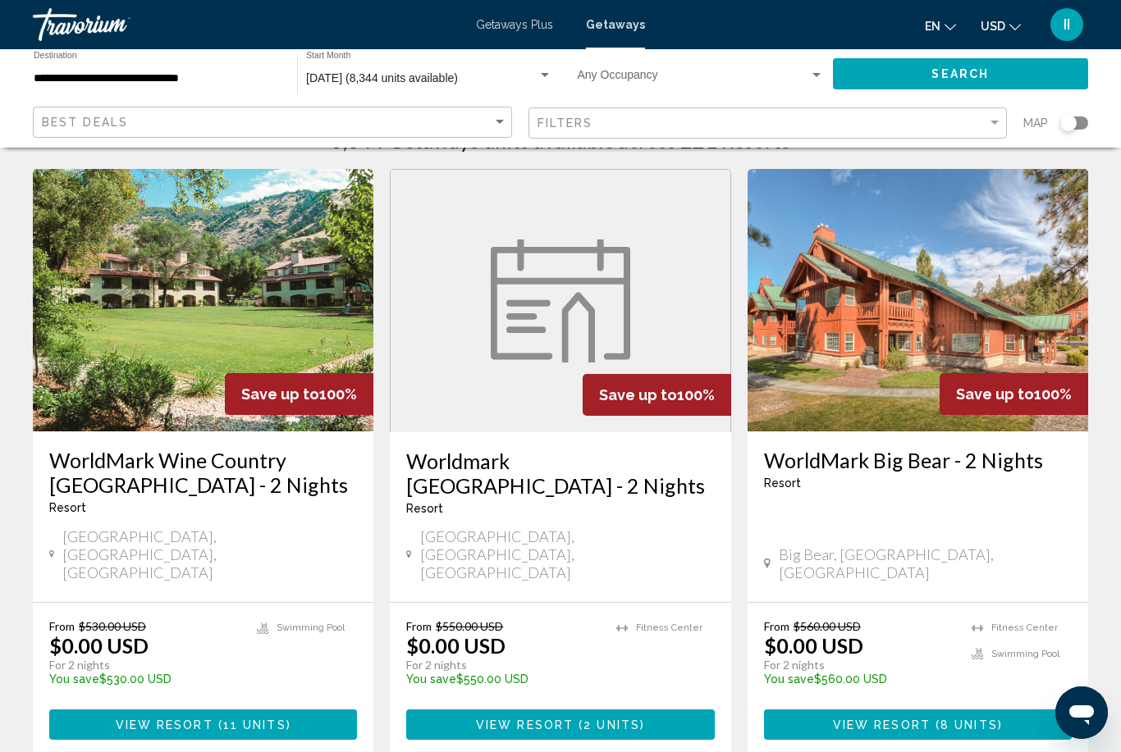
click at [664, 132] on div "Filters" at bounding box center [769, 123] width 465 height 30
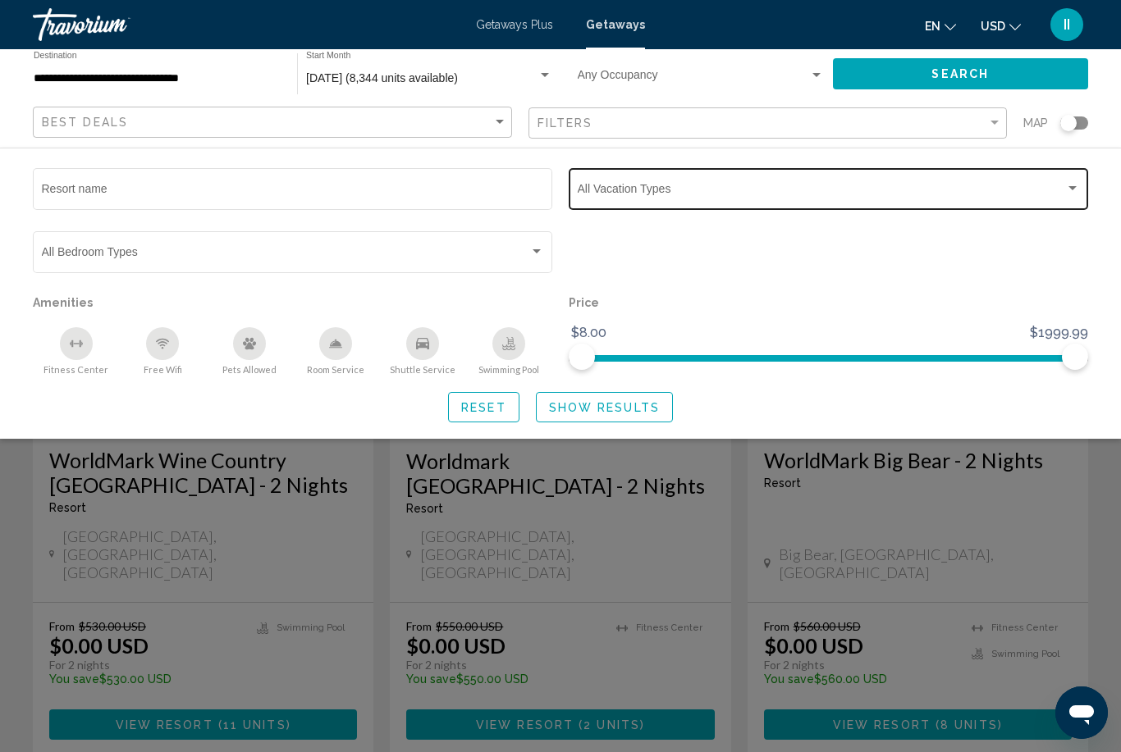
click at [610, 178] on div "Vacation Types All Vacation Types" at bounding box center [828, 187] width 502 height 45
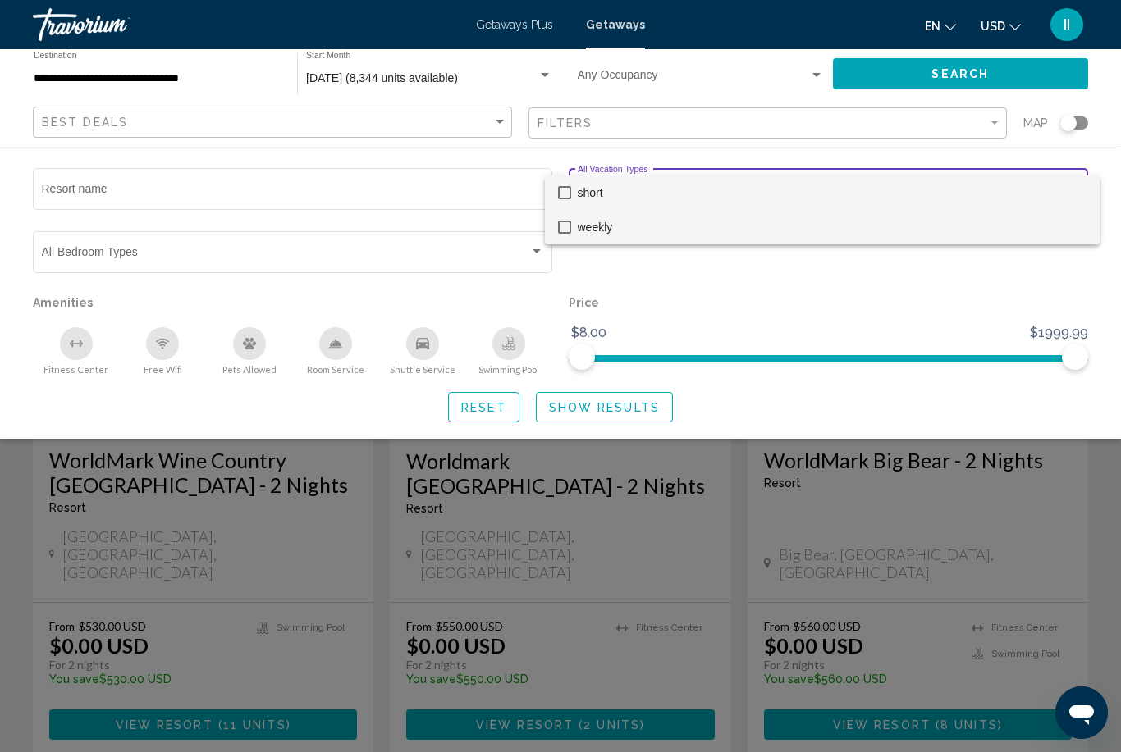
click at [608, 237] on span "weekly" at bounding box center [831, 227] width 509 height 34
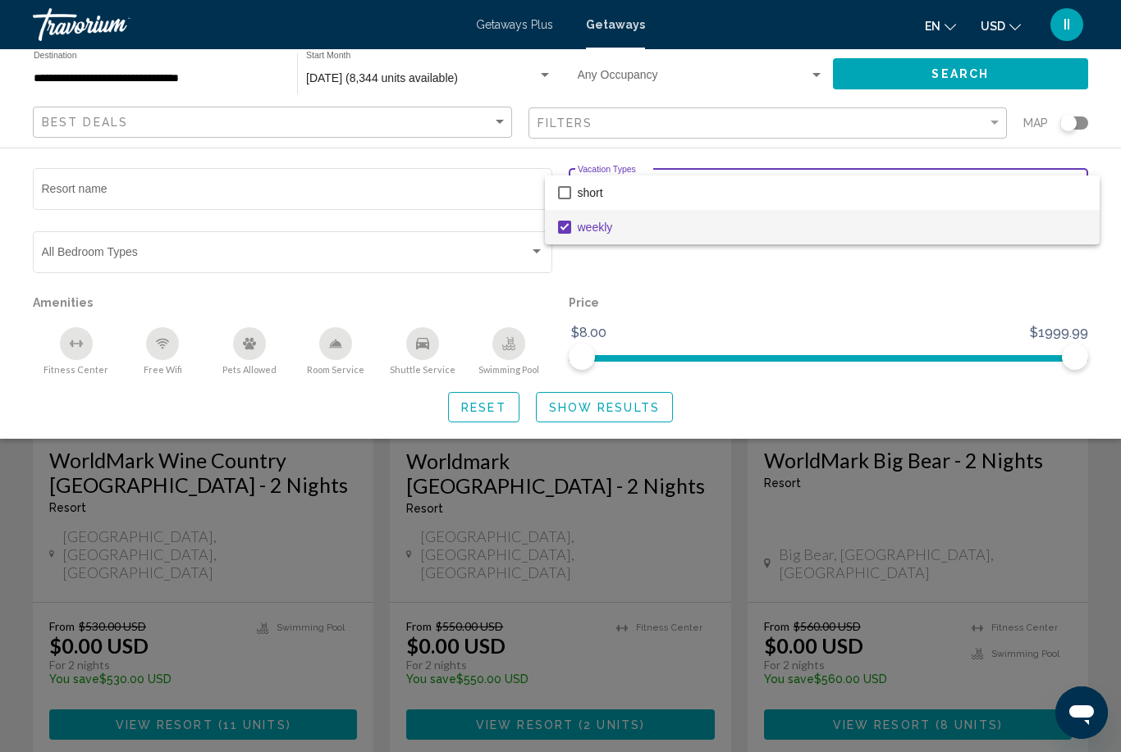
click at [622, 409] on div at bounding box center [560, 376] width 1121 height 752
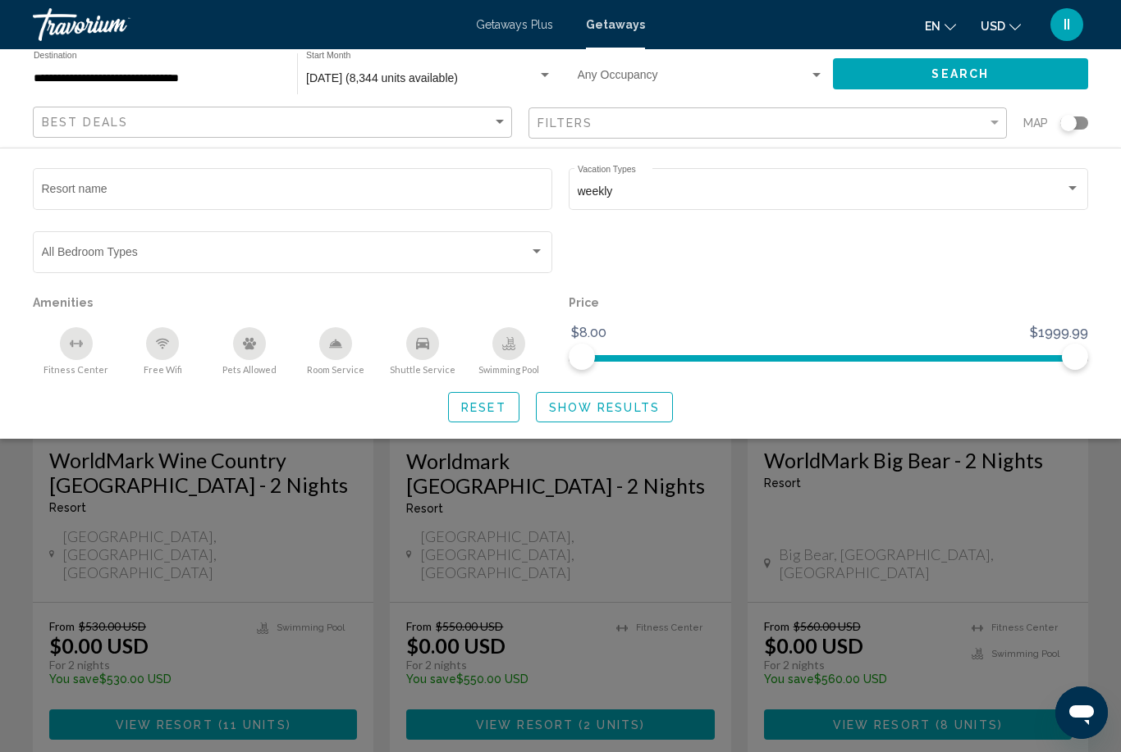
click at [622, 409] on span "Show Results" at bounding box center [604, 407] width 111 height 13
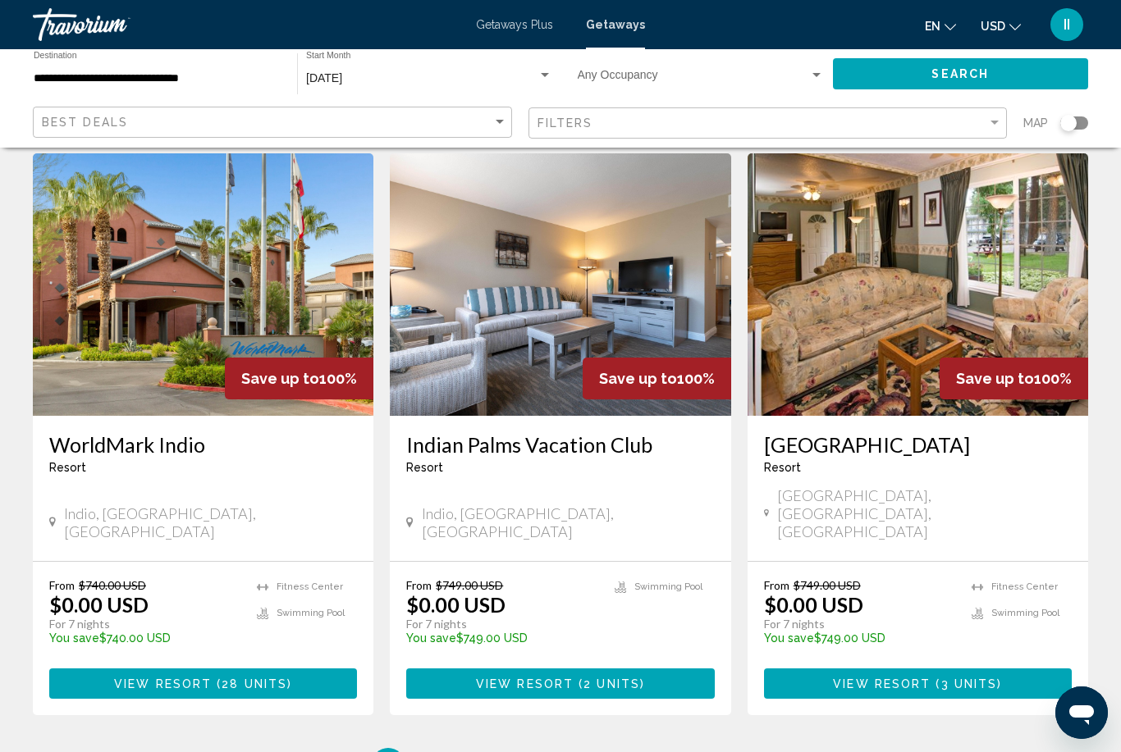
scroll to position [1969, 0]
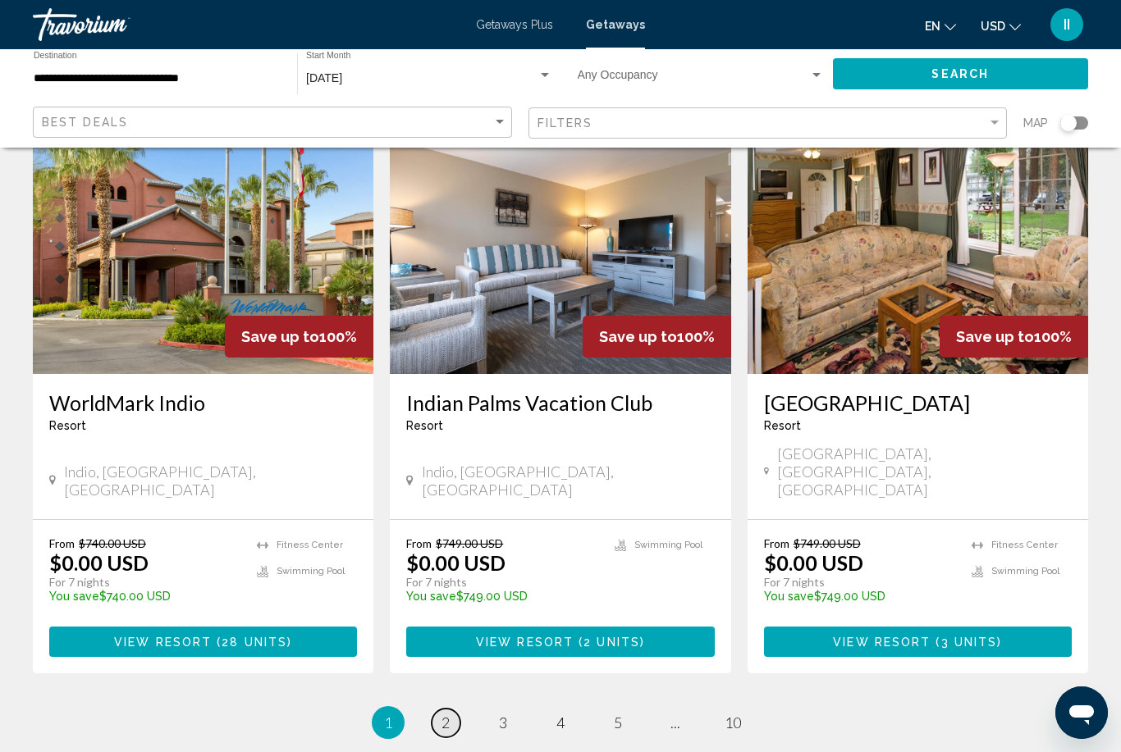
click at [446, 714] on span "2" at bounding box center [445, 723] width 8 height 18
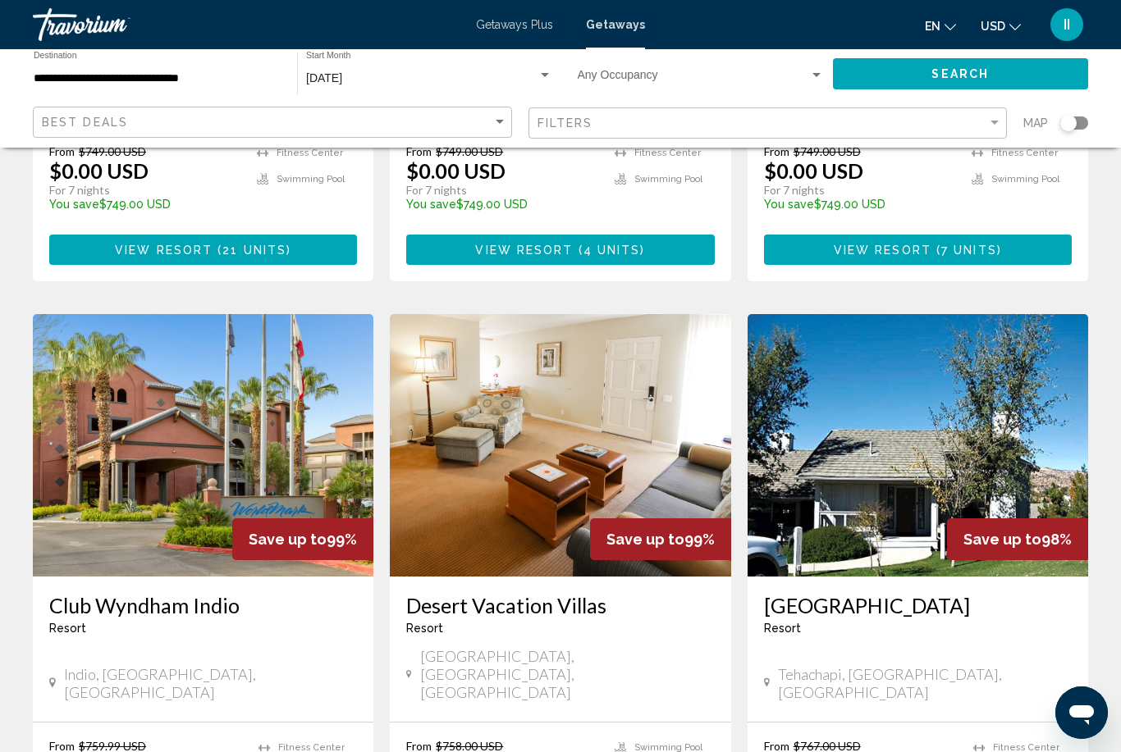
scroll to position [1993, 0]
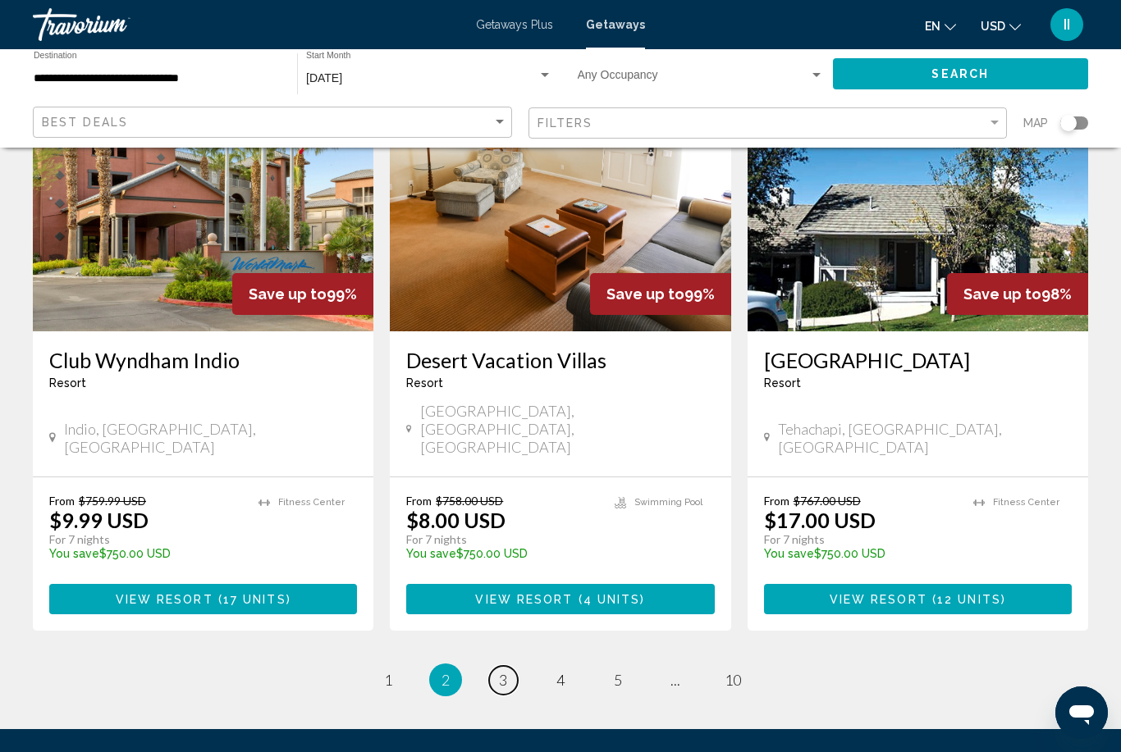
click at [502, 671] on span "3" at bounding box center [503, 680] width 8 height 18
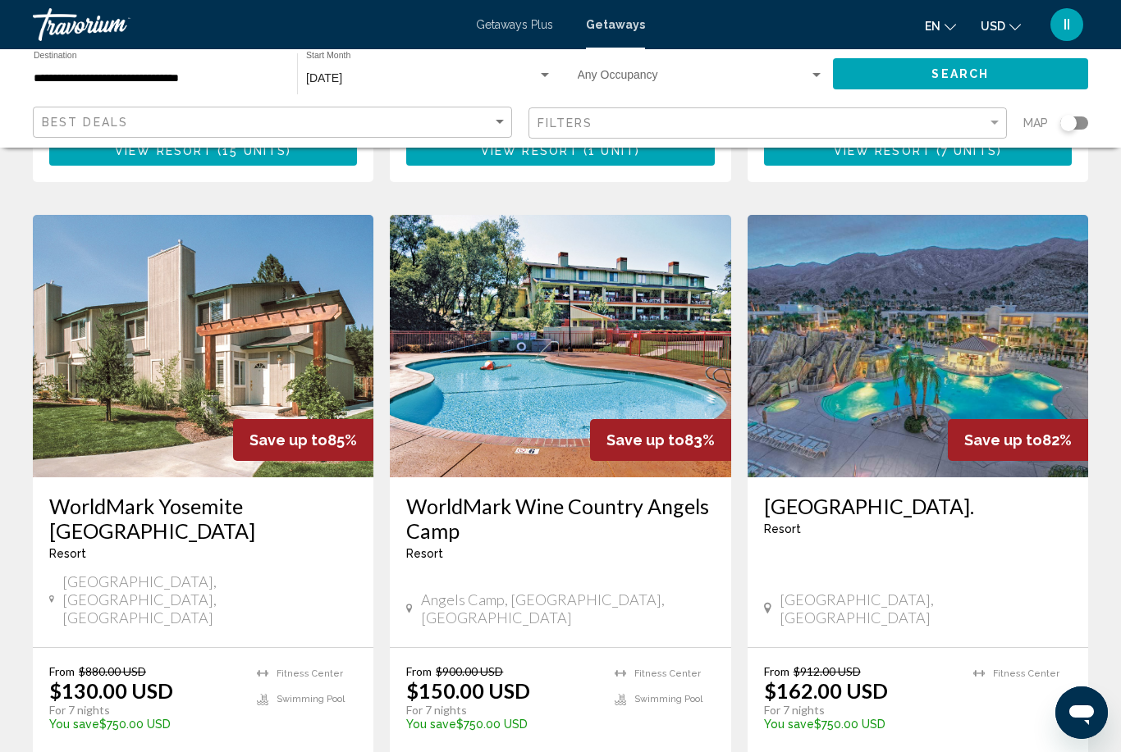
scroll to position [650, 0]
drag, startPoint x: 758, startPoint y: 448, endPoint x: 950, endPoint y: 457, distance: 192.2
click at [950, 478] on div "[GEOGRAPHIC_DATA]. Resort - This is an adults only resort [GEOGRAPHIC_DATA], [G…" at bounding box center [917, 563] width 340 height 170
copy h3 "[GEOGRAPHIC_DATA]."
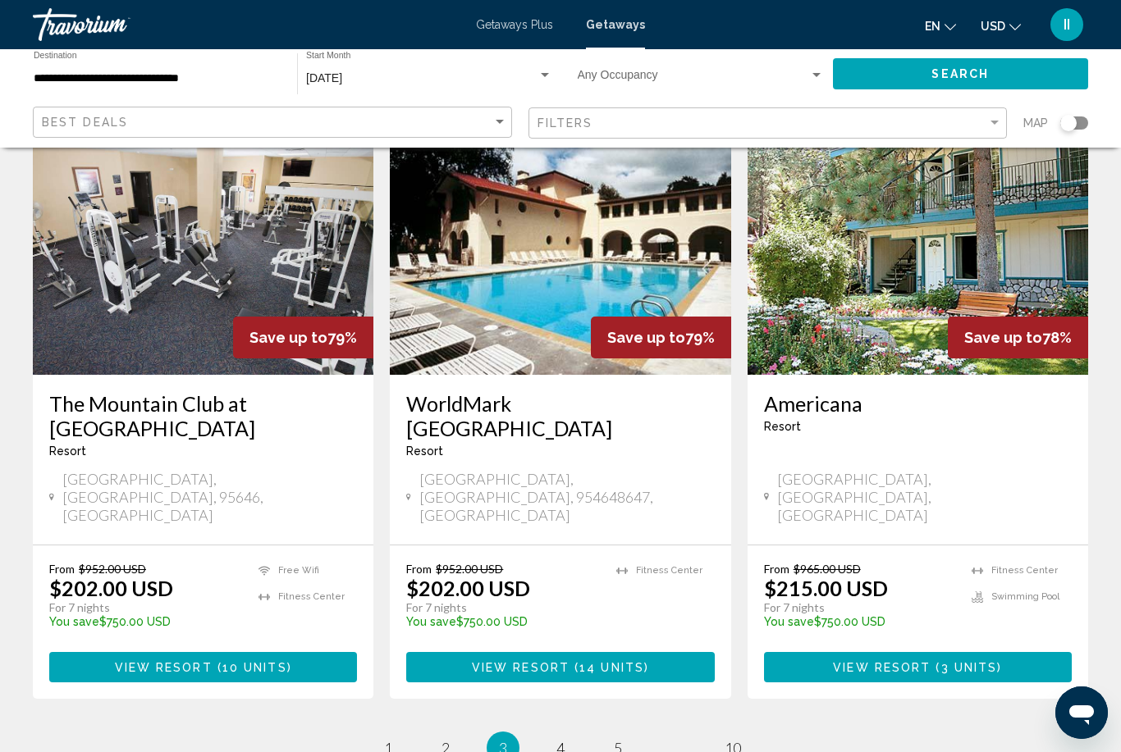
scroll to position [1969, 0]
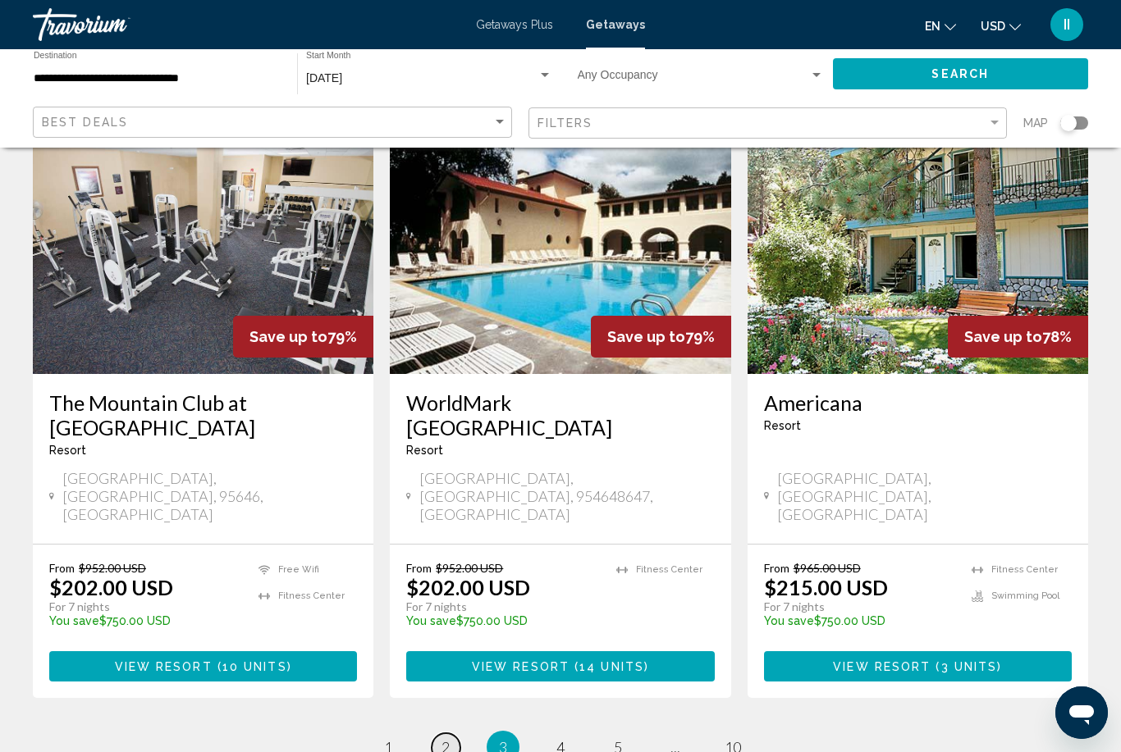
click at [441, 738] on span "2" at bounding box center [445, 747] width 8 height 18
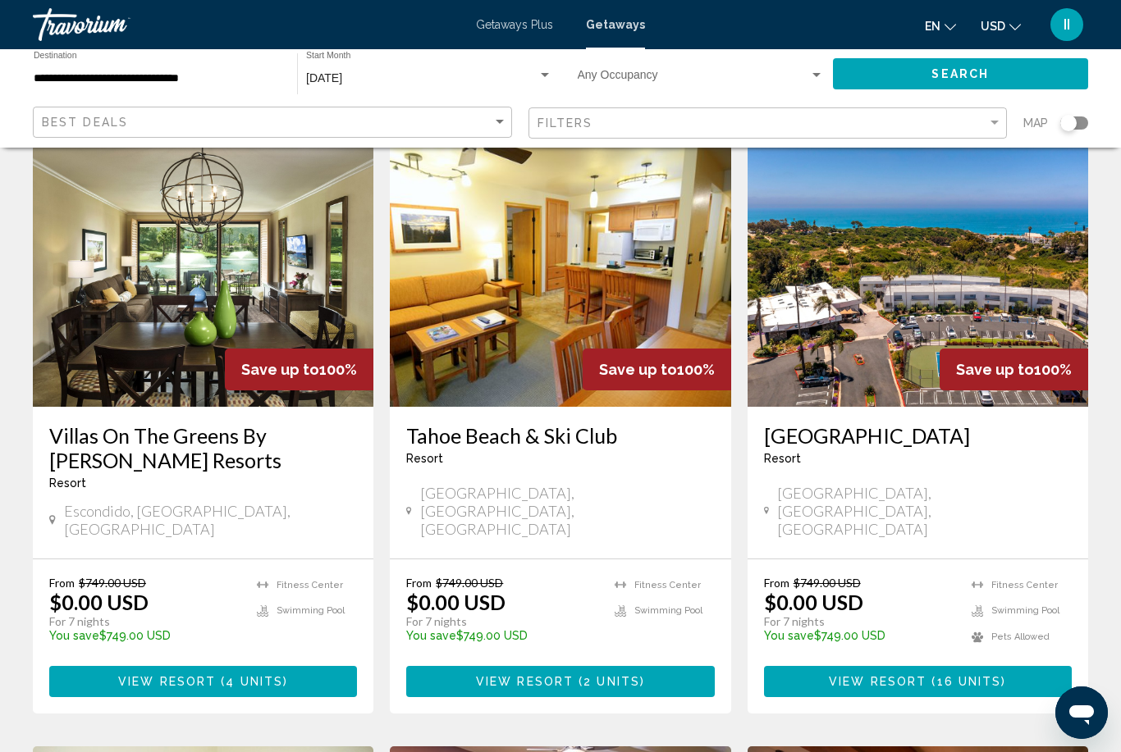
scroll to position [690, 0]
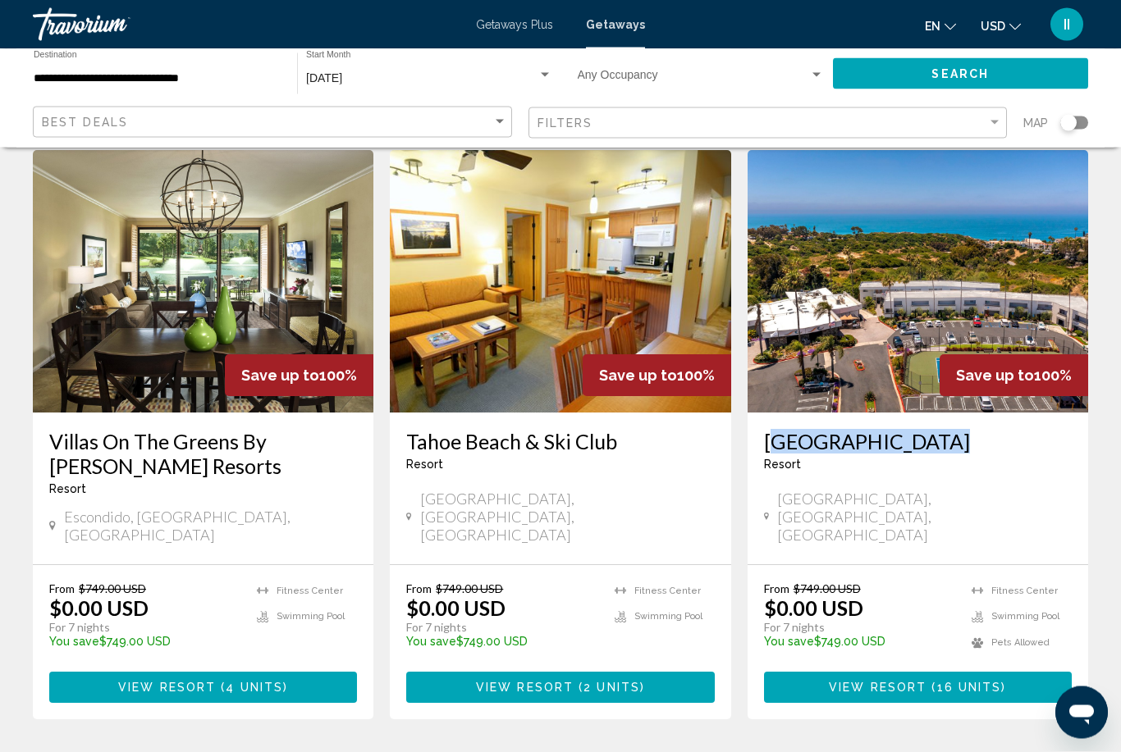
drag, startPoint x: 756, startPoint y: 405, endPoint x: 928, endPoint y: 407, distance: 172.3
click at [928, 413] on div "[GEOGRAPHIC_DATA] - This is an adults only resort [GEOGRAPHIC_DATA], [GEOGRAPHI…" at bounding box center [917, 489] width 340 height 152
copy h3 "[GEOGRAPHIC_DATA]"
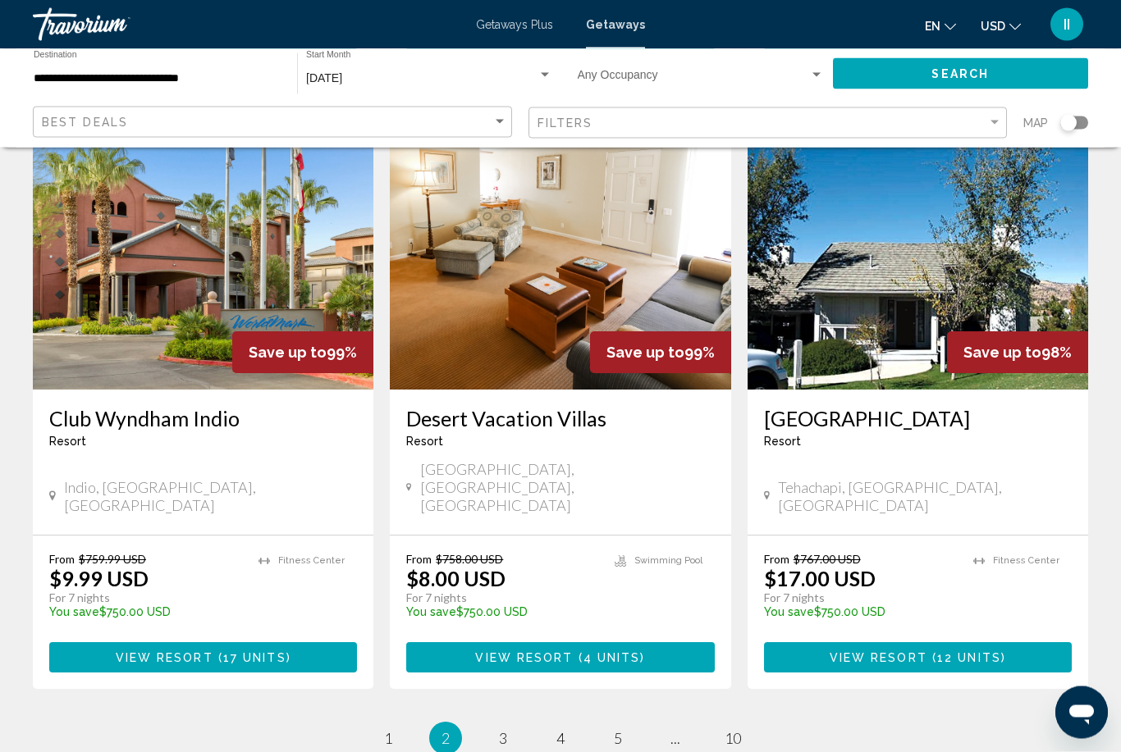
scroll to position [1993, 0]
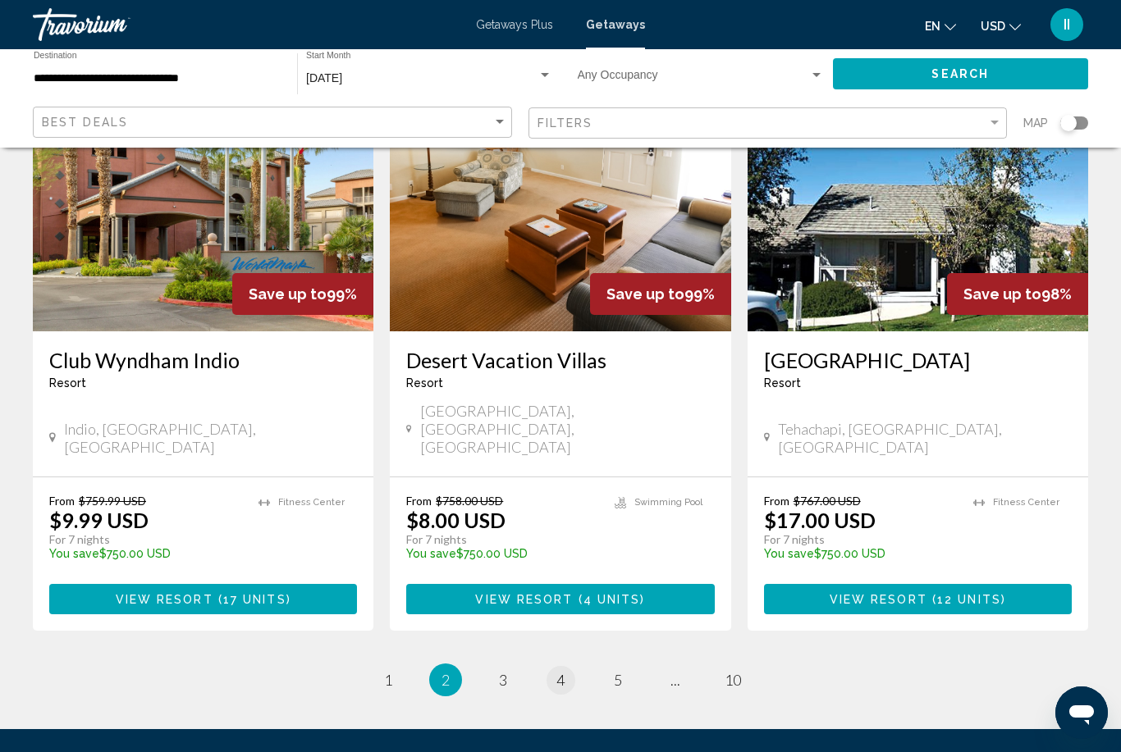
click at [568, 664] on li "page 4" at bounding box center [560, 680] width 33 height 33
click at [568, 666] on link "page 4" at bounding box center [560, 680] width 29 height 29
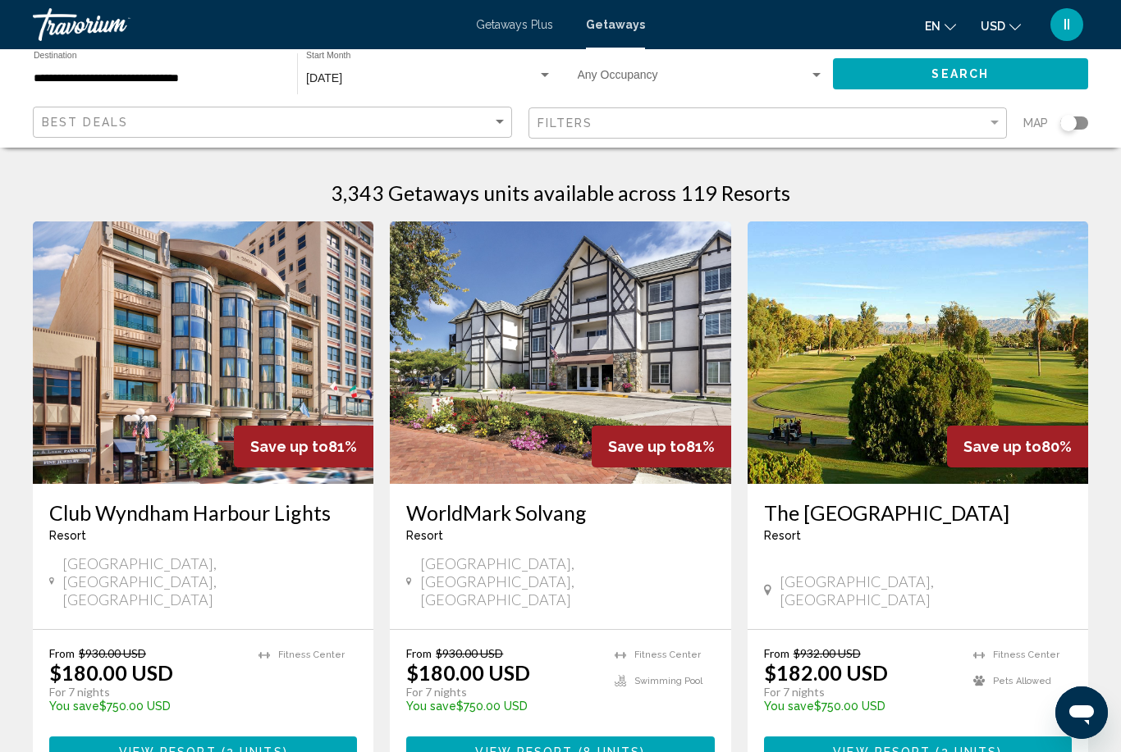
drag, startPoint x: 46, startPoint y: 513, endPoint x: 344, endPoint y: 509, distance: 297.8
click at [344, 509] on div "Club [GEOGRAPHIC_DATA] - This is an adults only resort [GEOGRAPHIC_DATA], [GEOG…" at bounding box center [203, 556] width 340 height 145
copy h3 "Club Wyndham Harbour Lights"
click at [178, 746] on span "View Resort" at bounding box center [168, 752] width 98 height 13
